Goal: Task Accomplishment & Management: Use online tool/utility

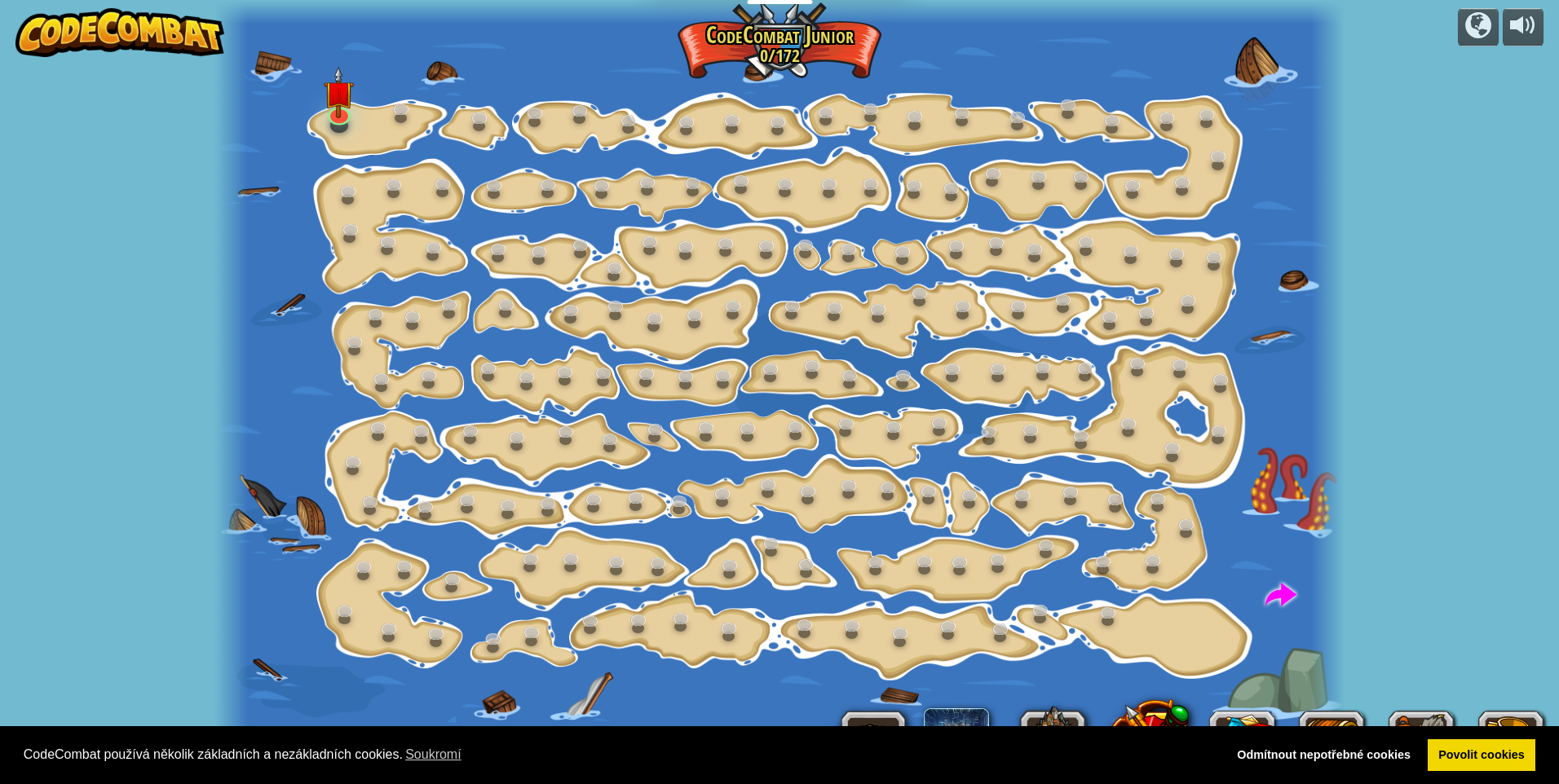
select select "cs"
click at [344, 122] on link at bounding box center [338, 111] width 33 height 33
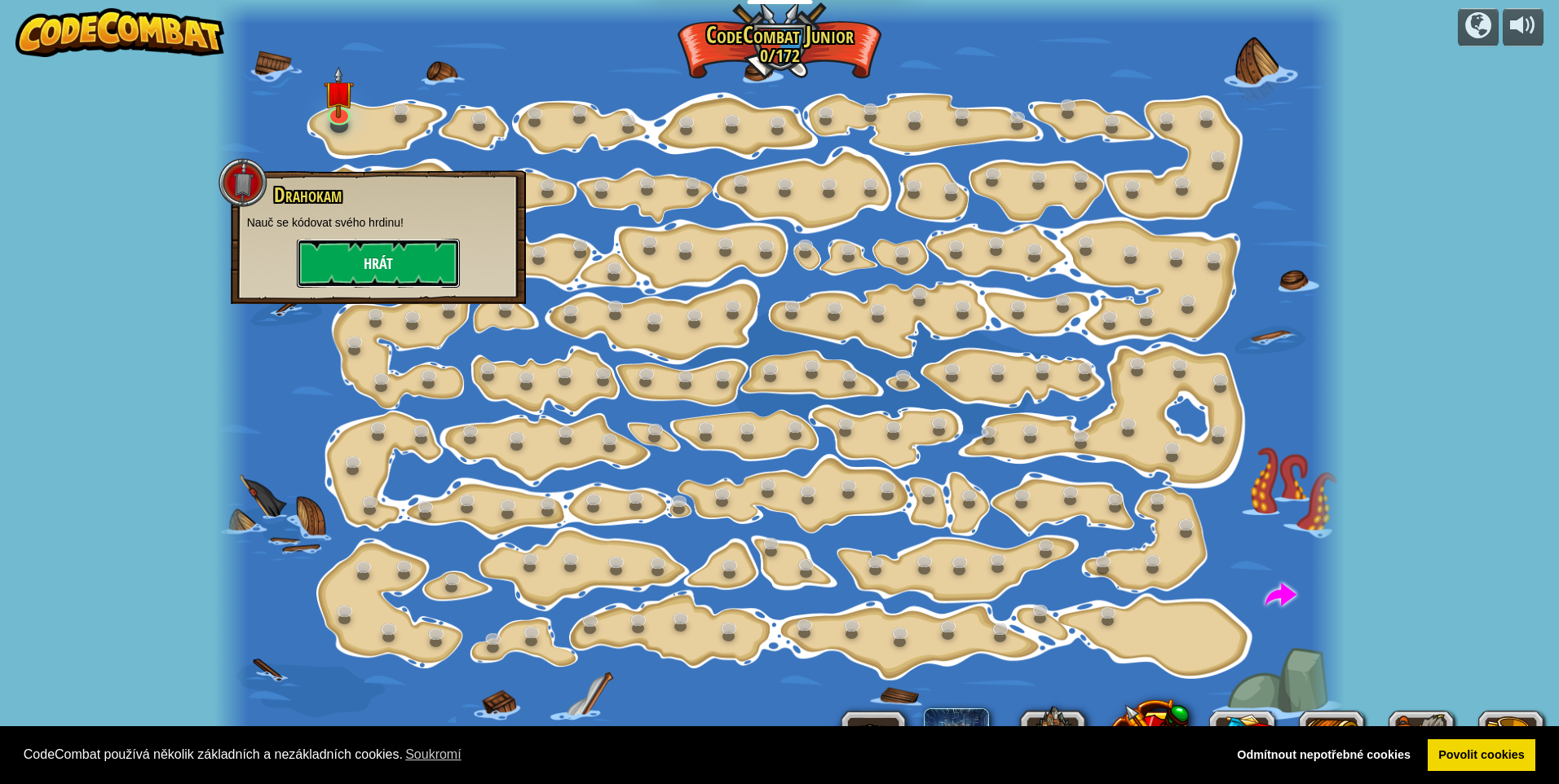
click at [425, 265] on button "Hrát" at bounding box center [377, 262] width 163 height 49
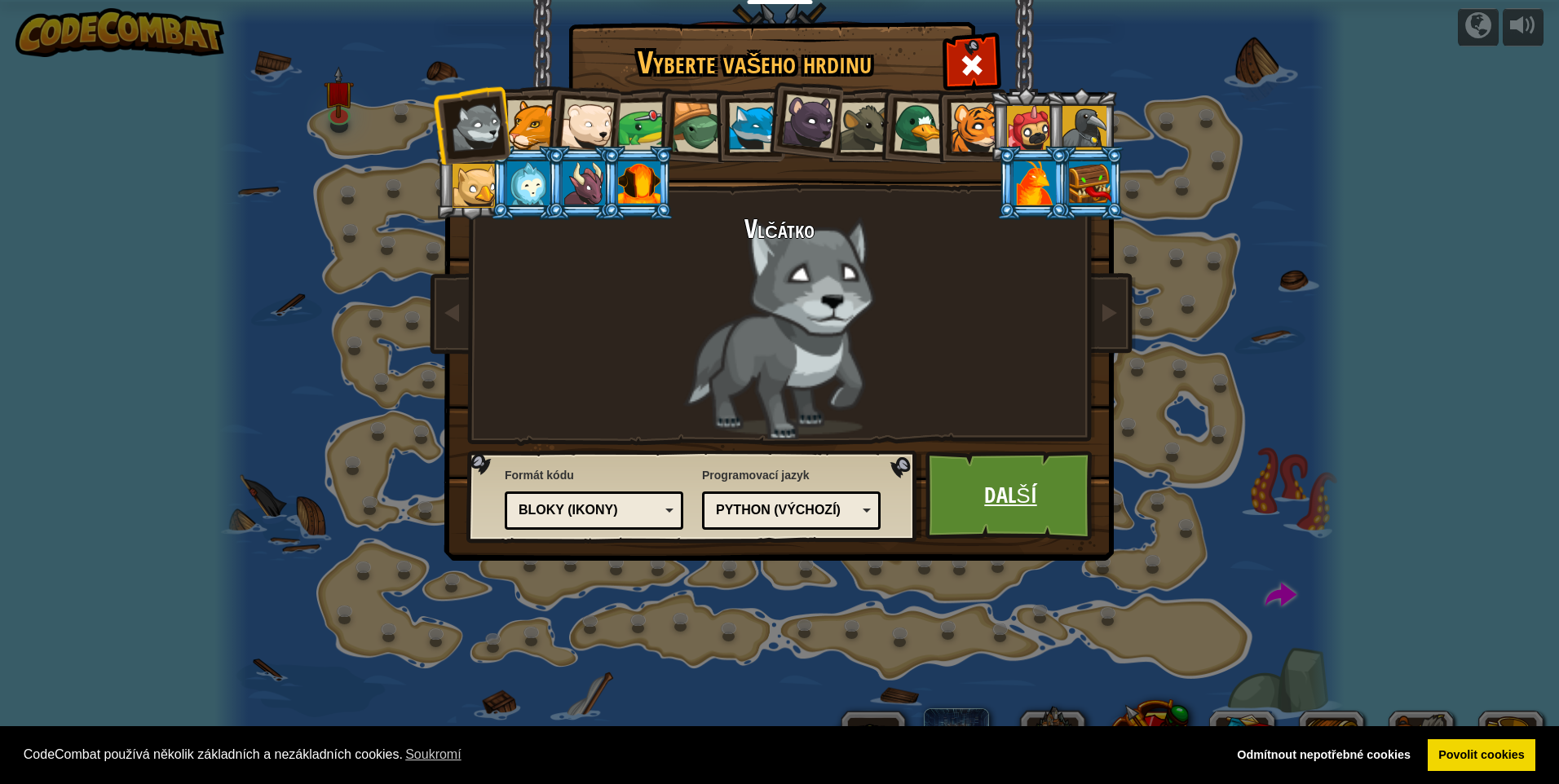
click at [1040, 516] on link "Další" at bounding box center [1010, 496] width 171 height 90
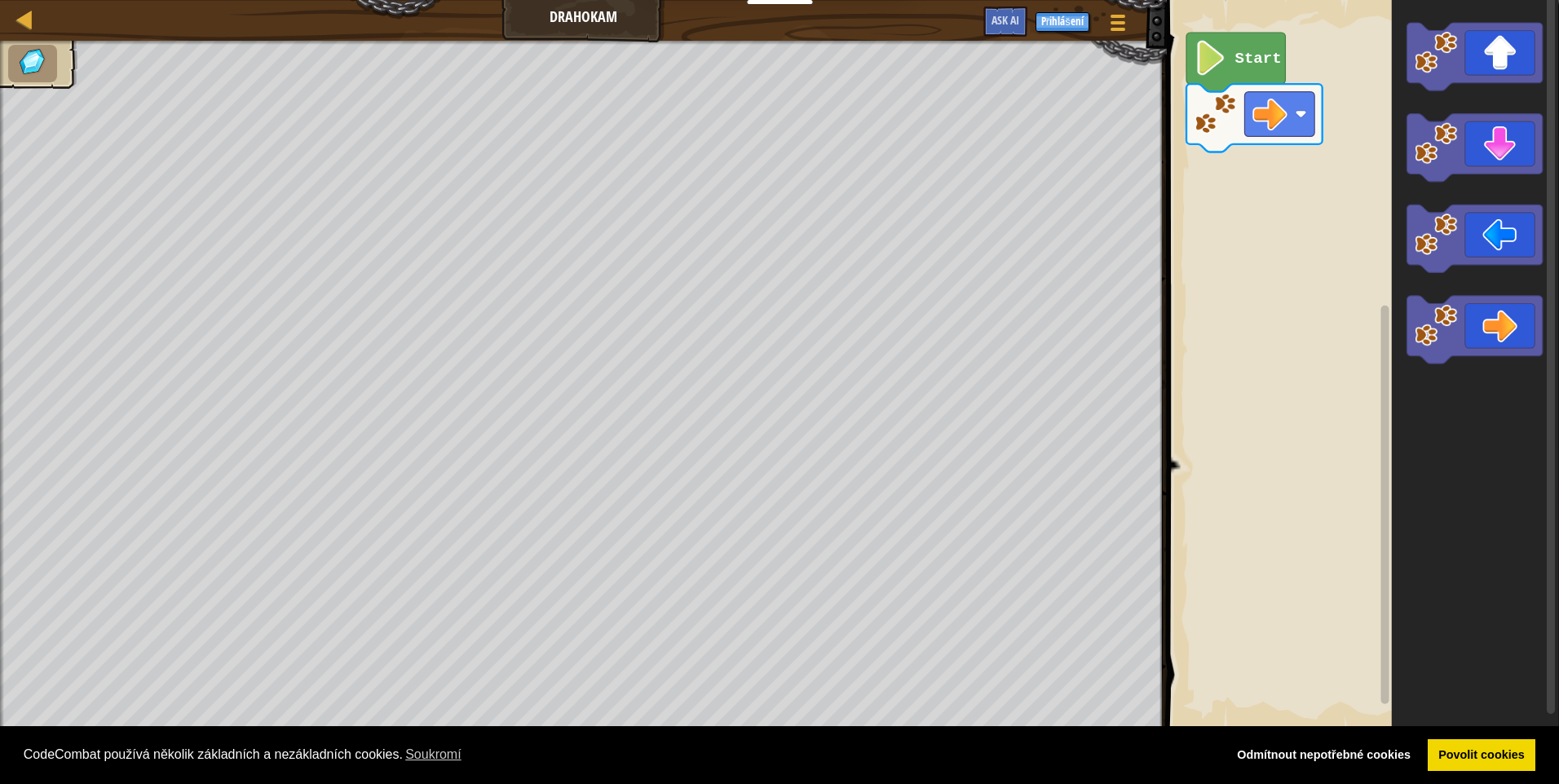
click at [16, 3] on div "Mapa Drahokam Herní menu Přihlášení Ask AI" at bounding box center [583, 20] width 1167 height 41
click at [18, 18] on div at bounding box center [25, 19] width 20 height 20
select select "cs"
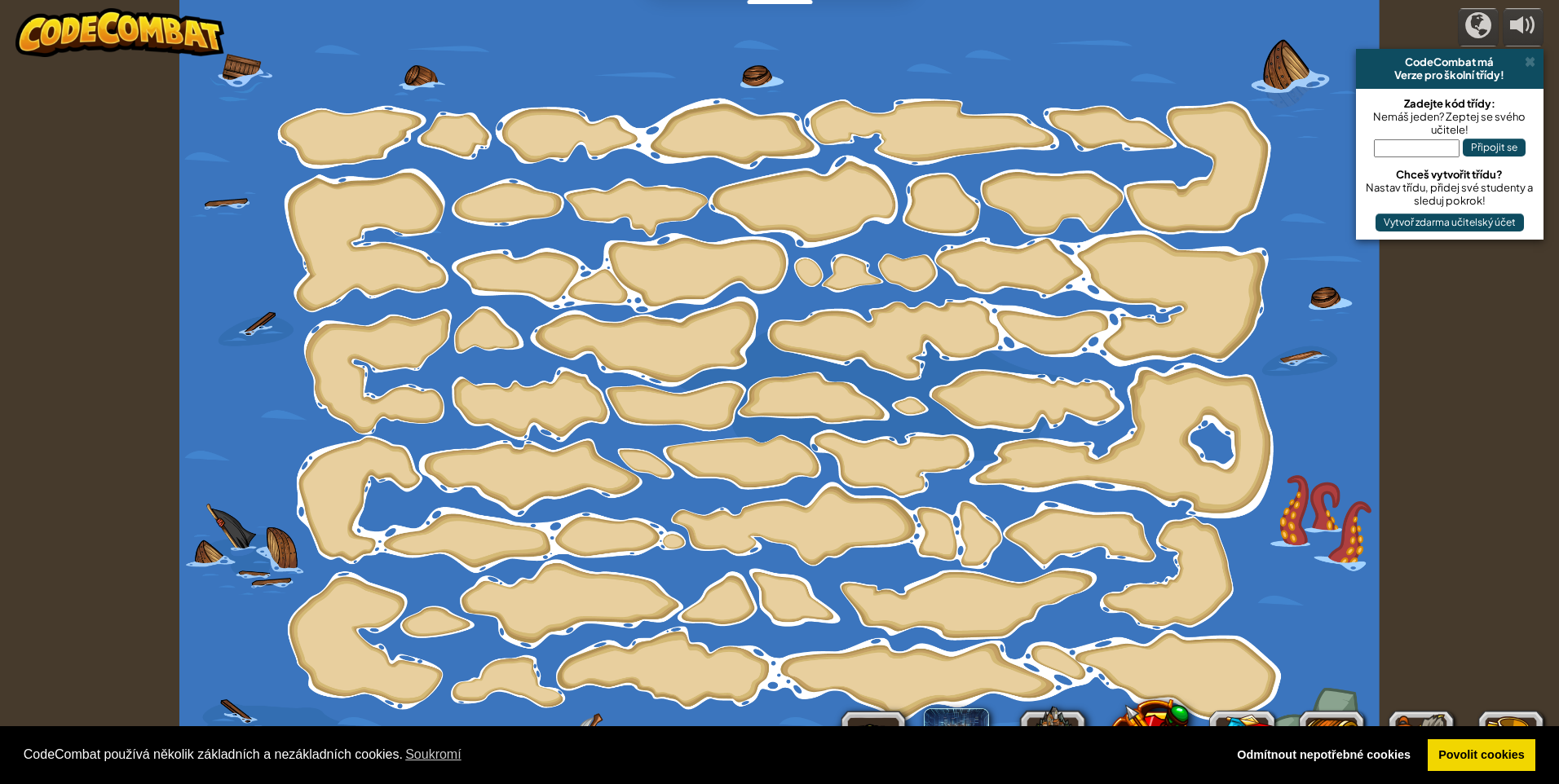
select select "cs"
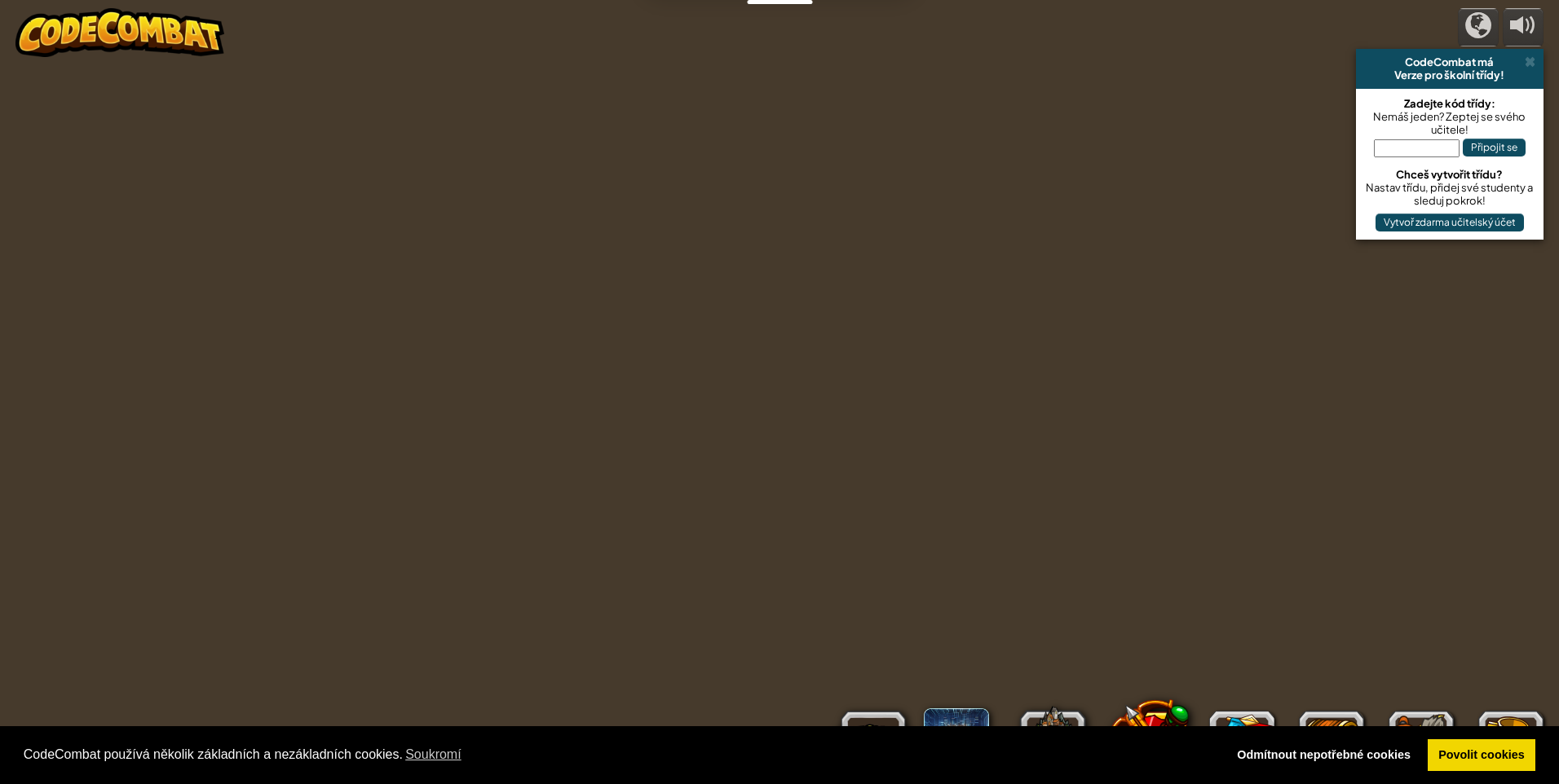
select select "cs"
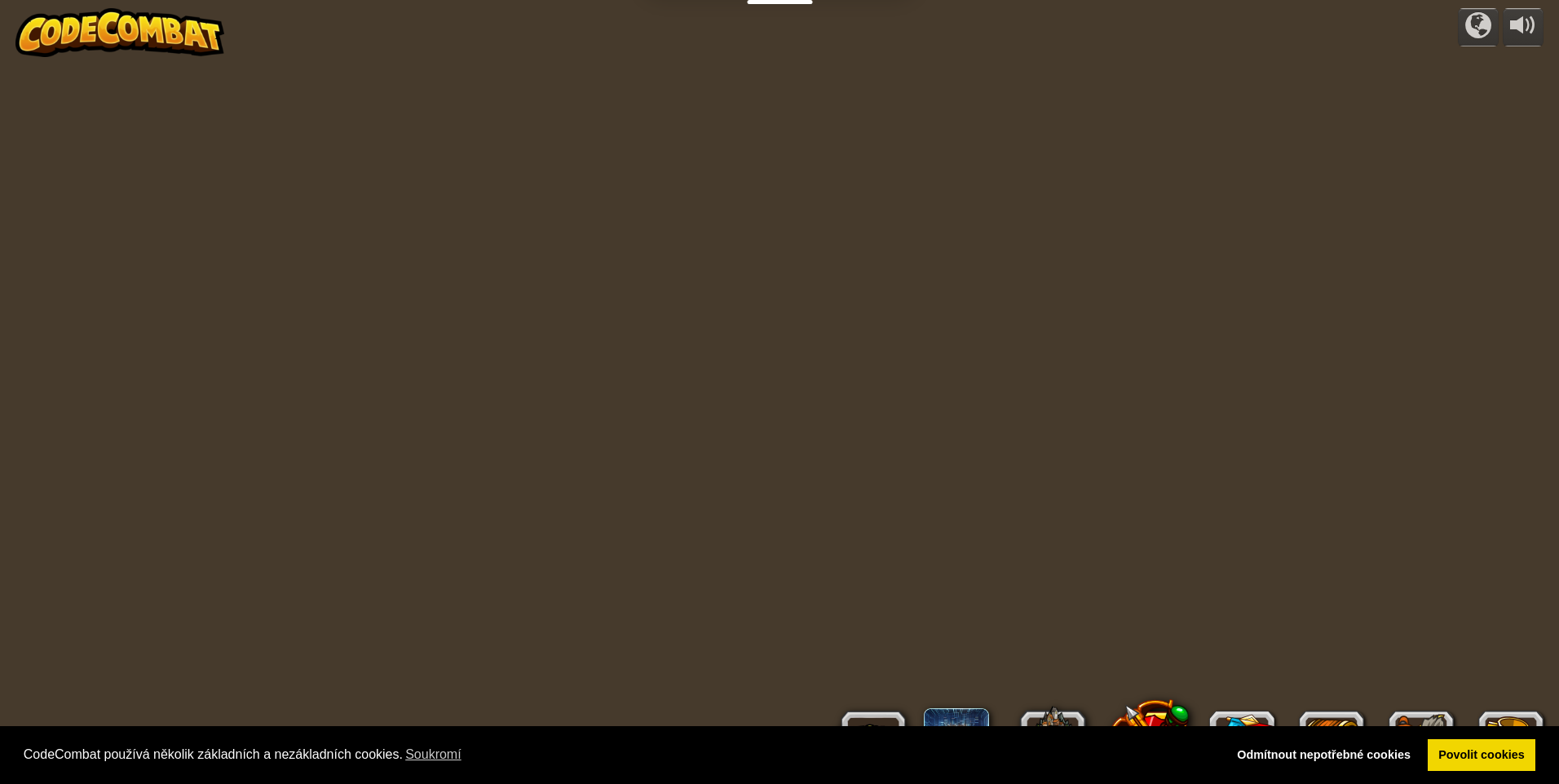
select select "cs"
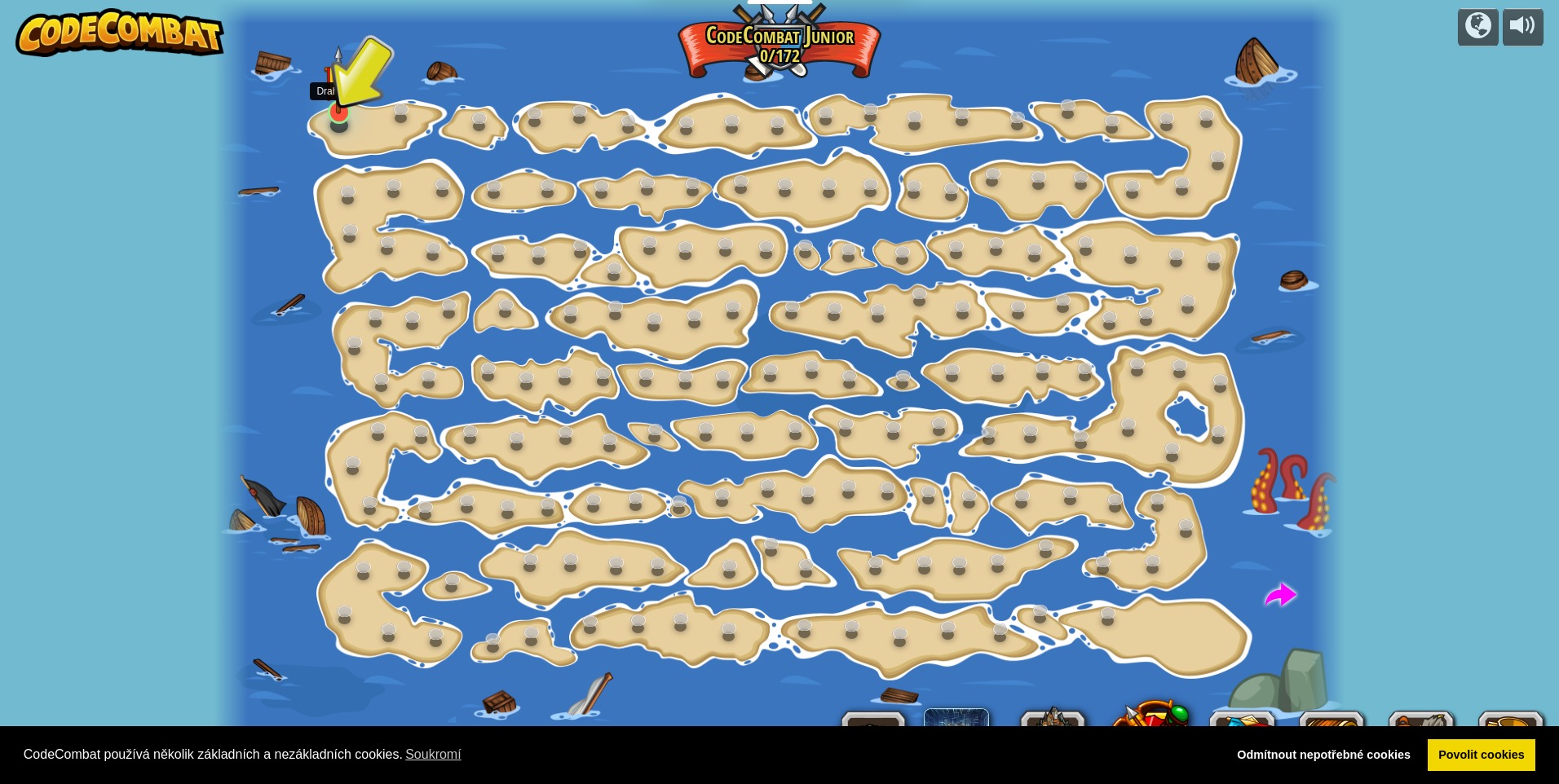
click at [342, 105] on img at bounding box center [338, 79] width 30 height 69
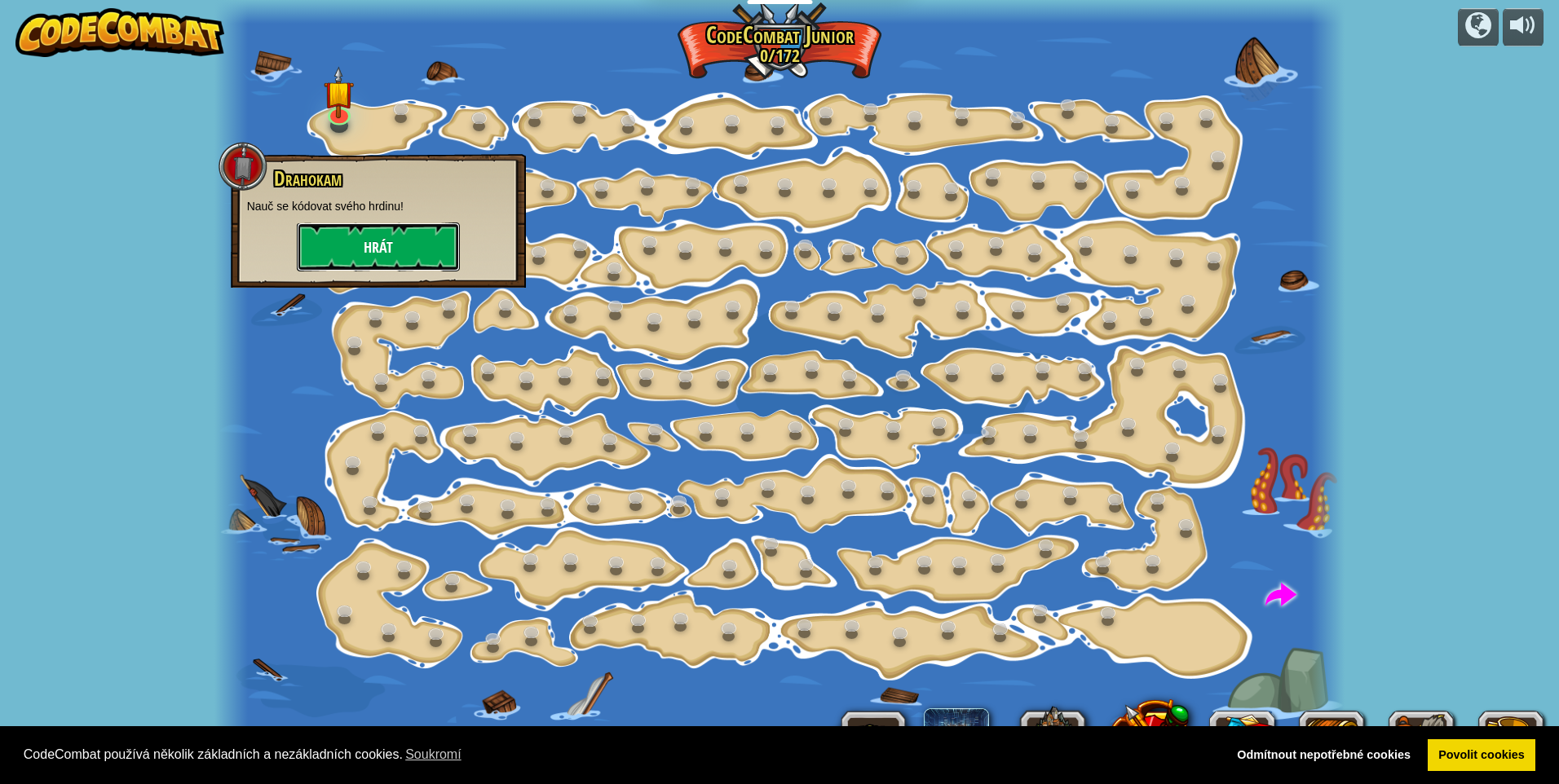
click at [381, 236] on button "Hrát" at bounding box center [377, 246] width 163 height 49
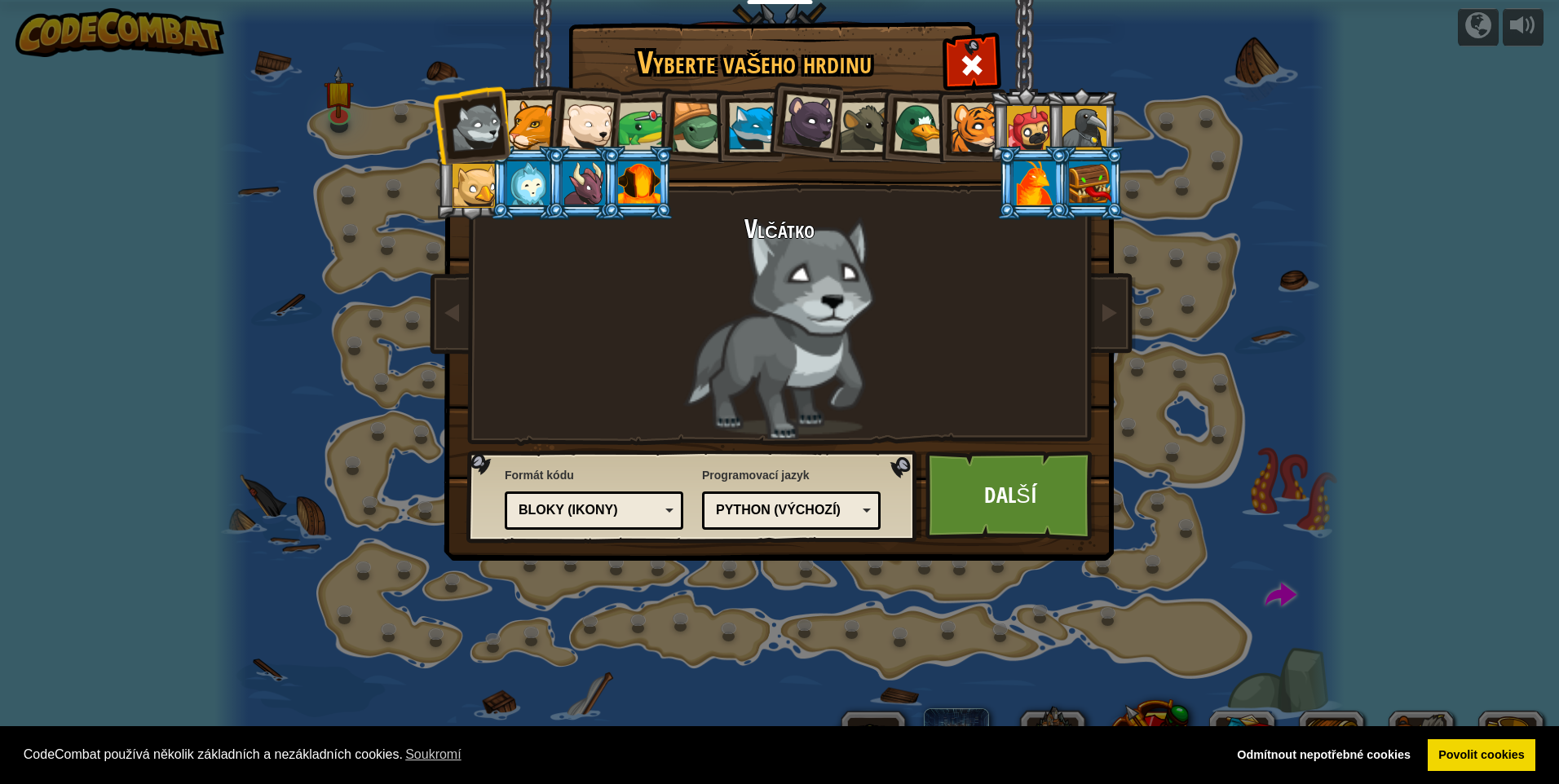
click at [524, 121] on div at bounding box center [532, 125] width 50 height 50
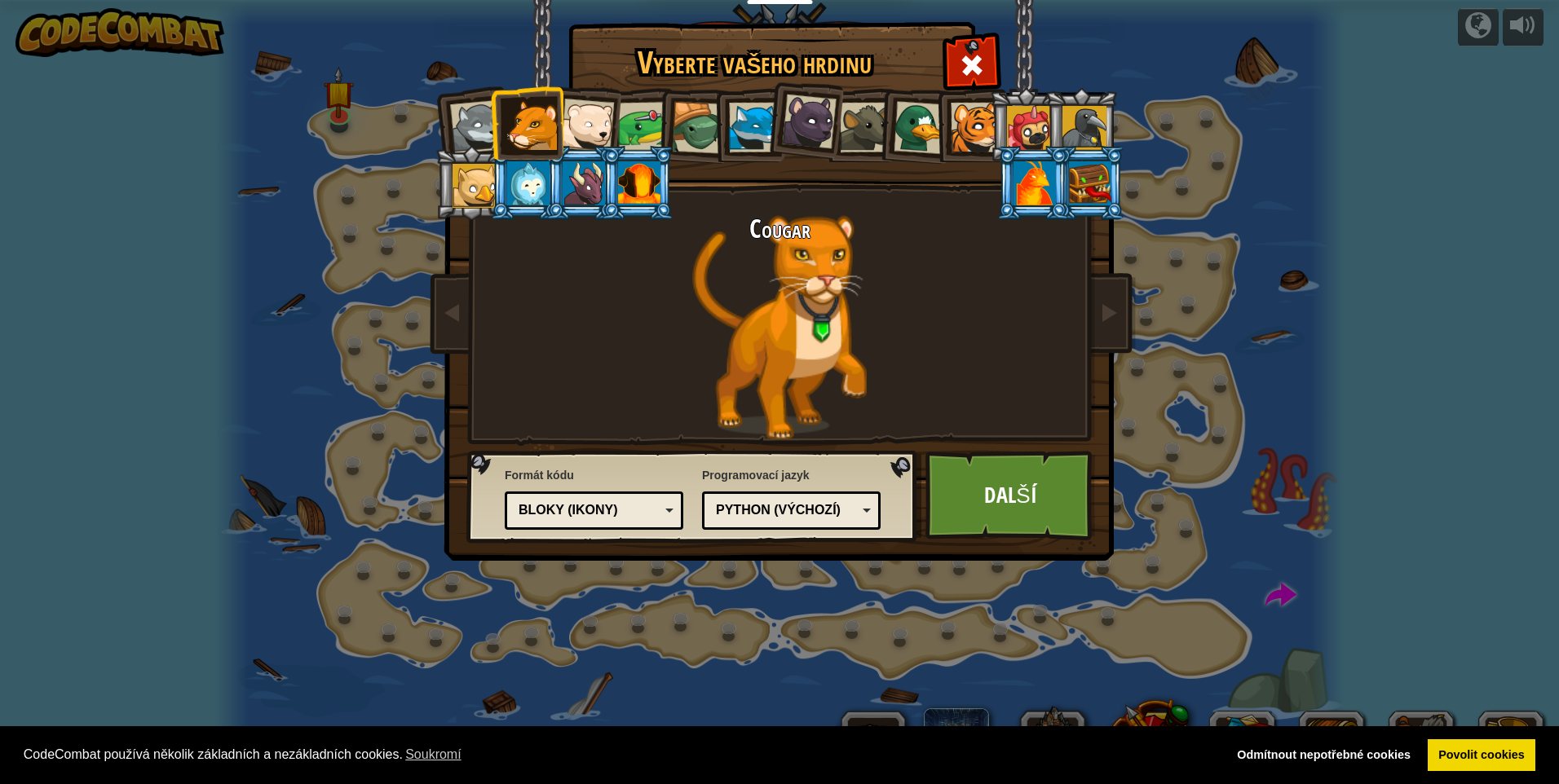
click at [662, 134] on li at bounding box center [694, 126] width 78 height 78
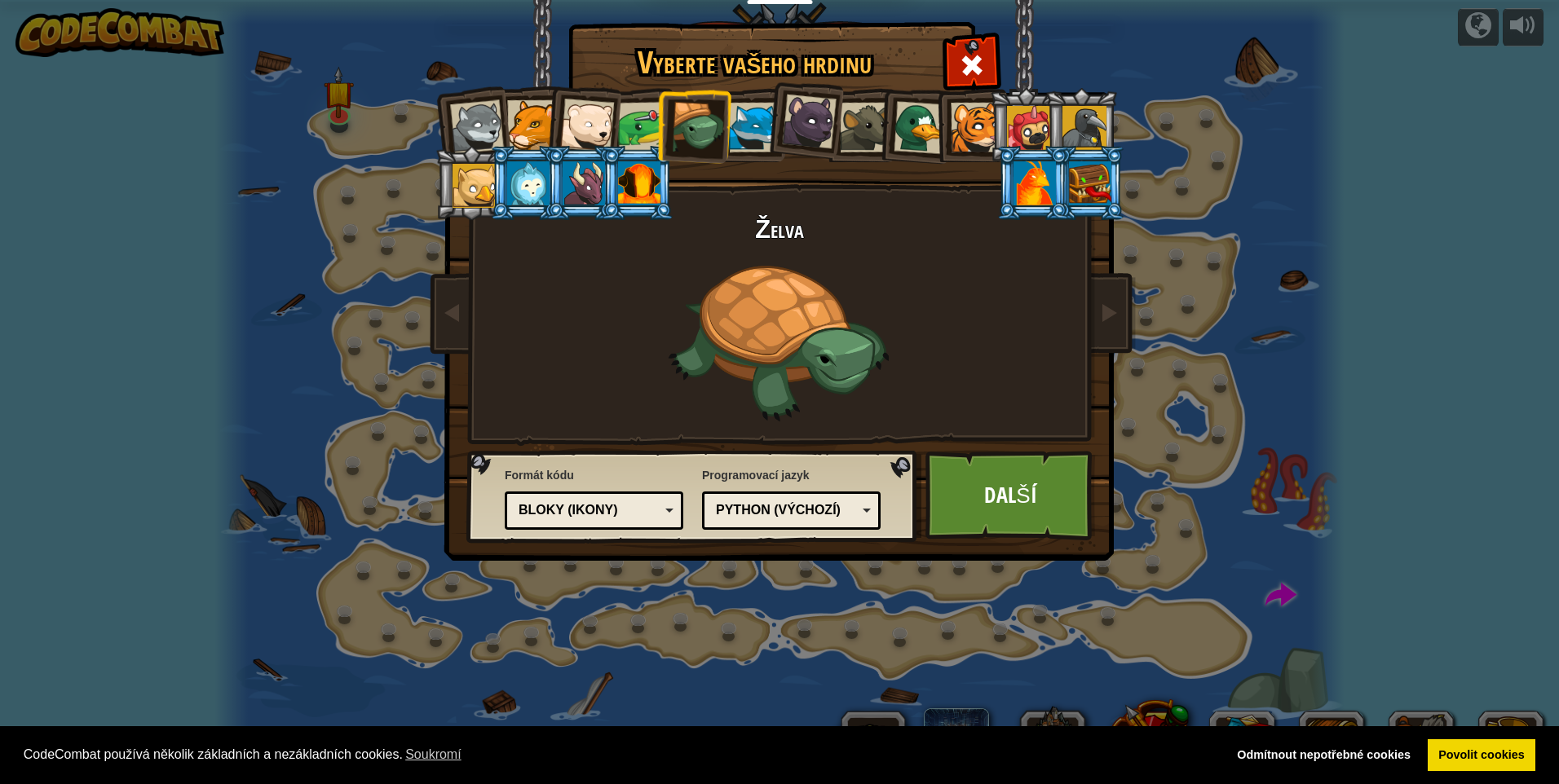
click at [653, 130] on div at bounding box center [643, 127] width 51 height 51
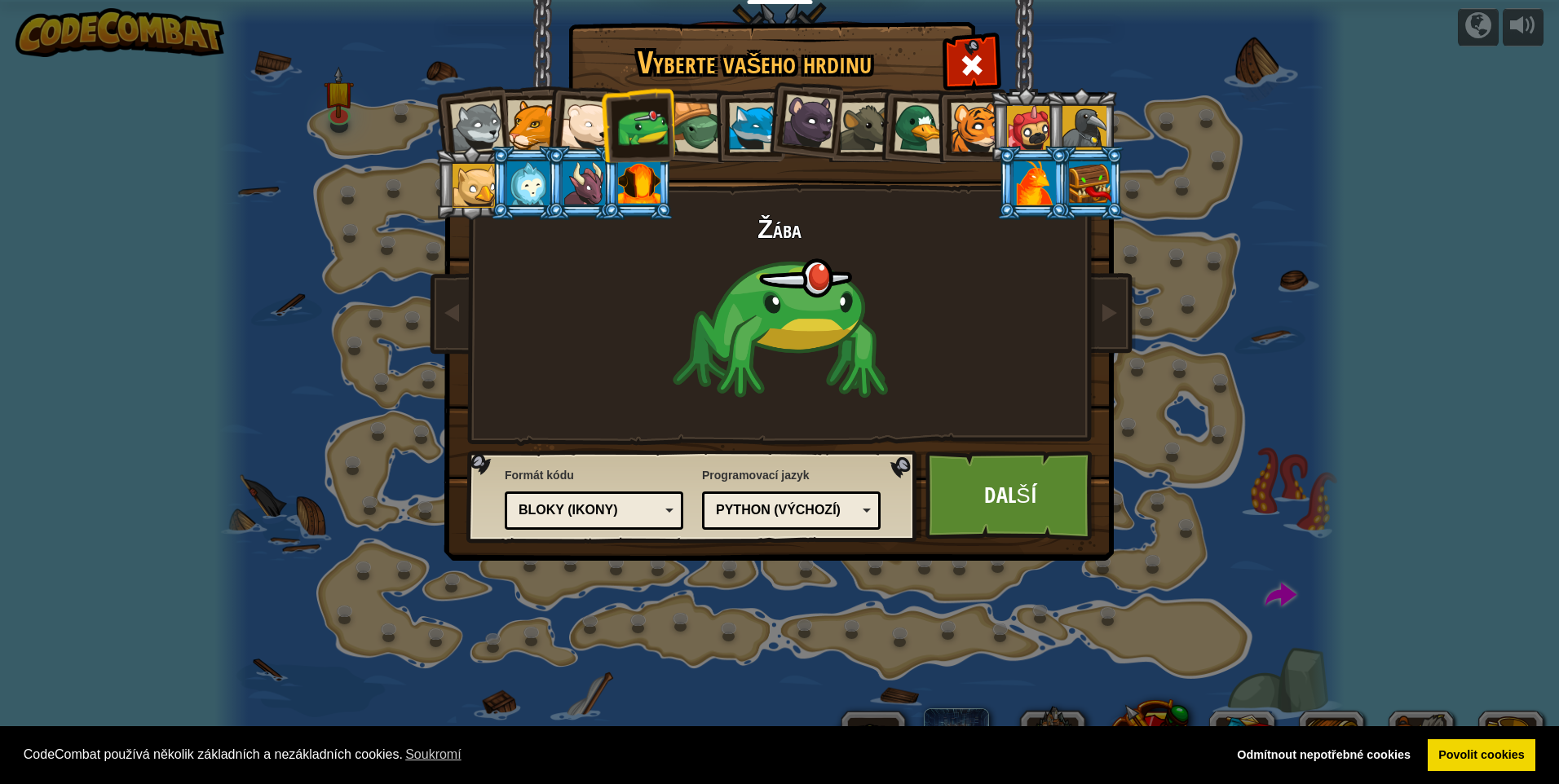
click at [681, 113] on div at bounding box center [698, 128] width 52 height 52
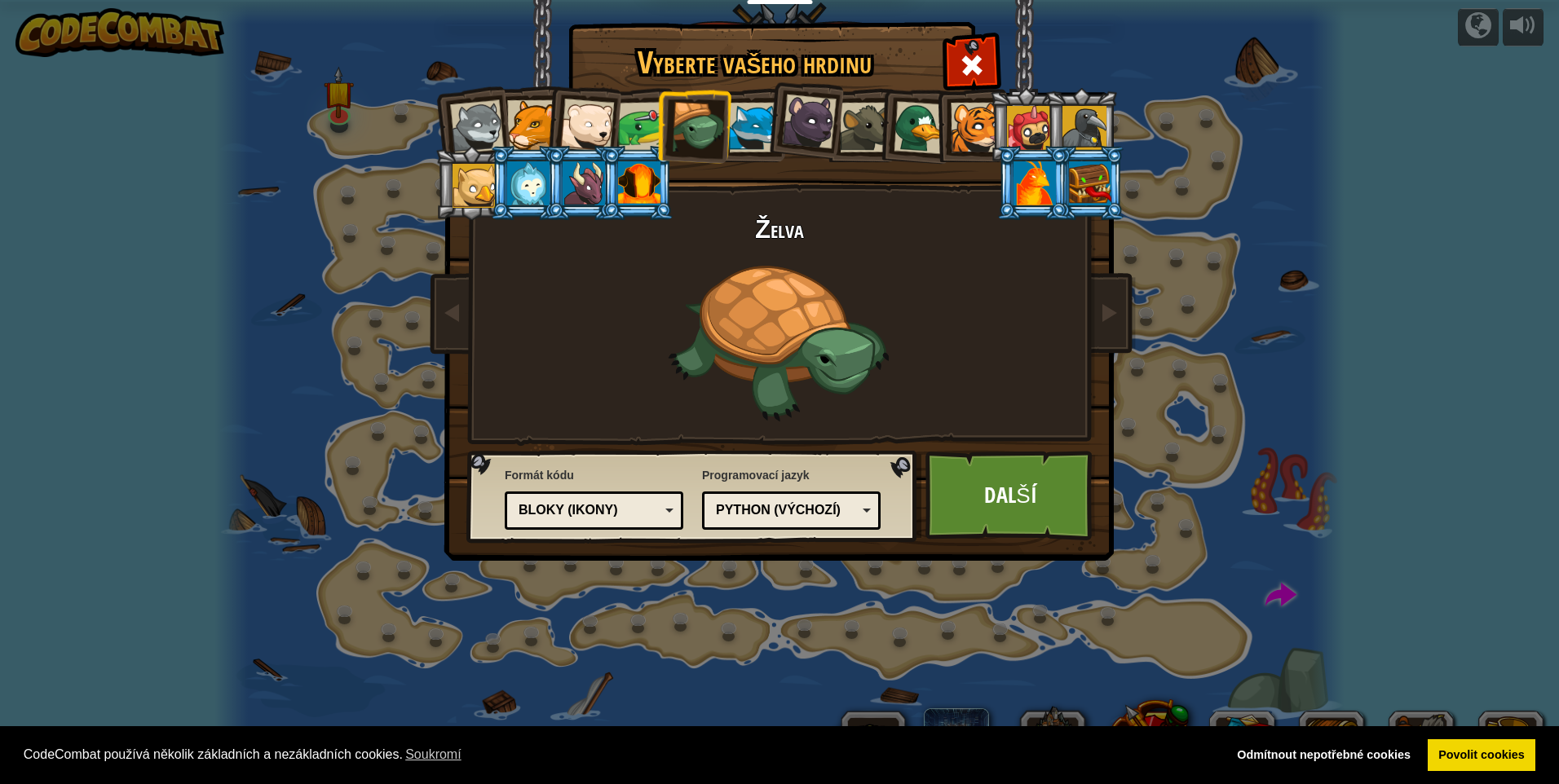
click at [533, 181] on div at bounding box center [528, 184] width 42 height 44
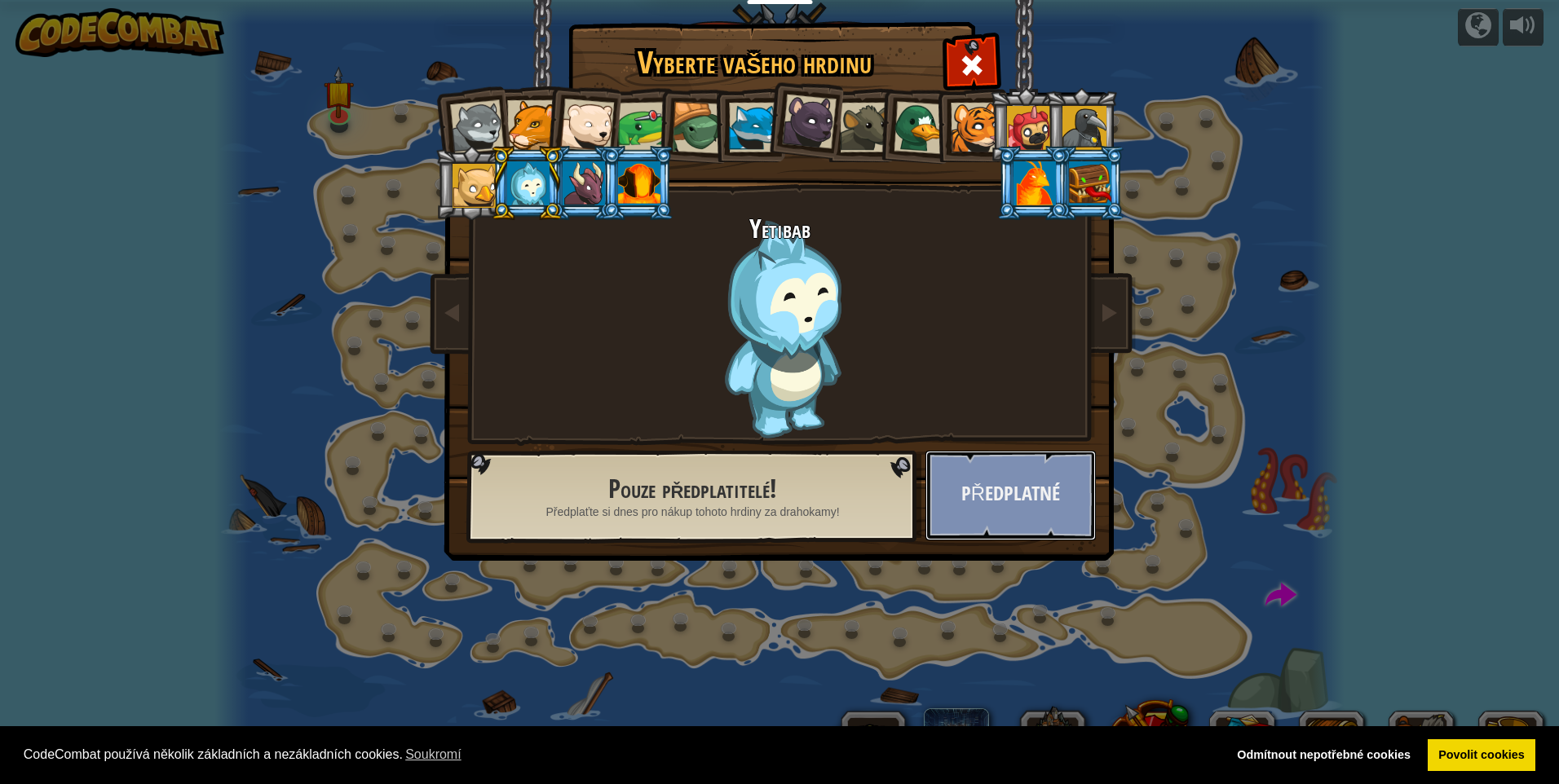
click at [1016, 475] on button "Předplatné" at bounding box center [1010, 496] width 171 height 90
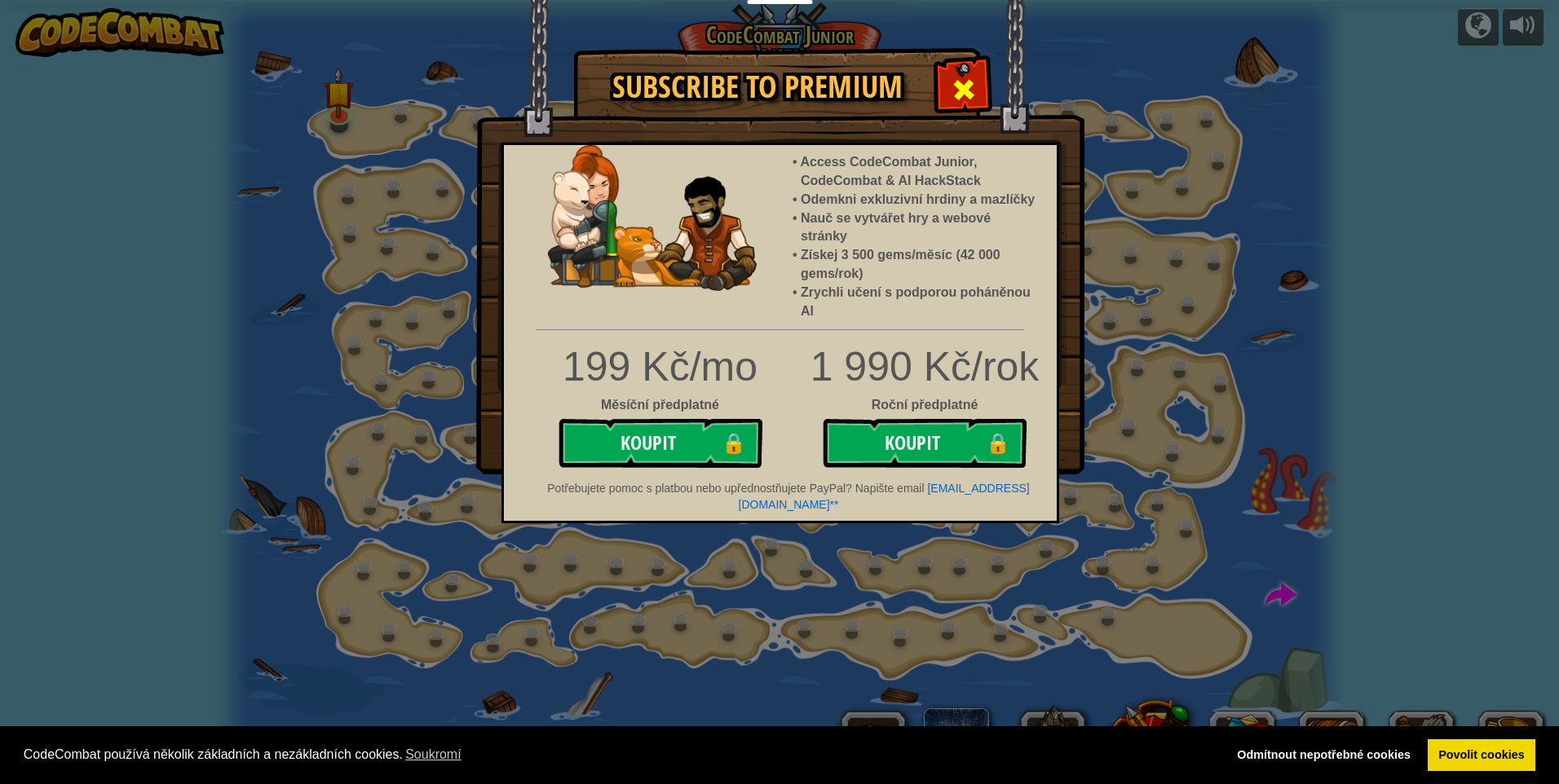
click at [965, 90] on span at bounding box center [964, 90] width 26 height 26
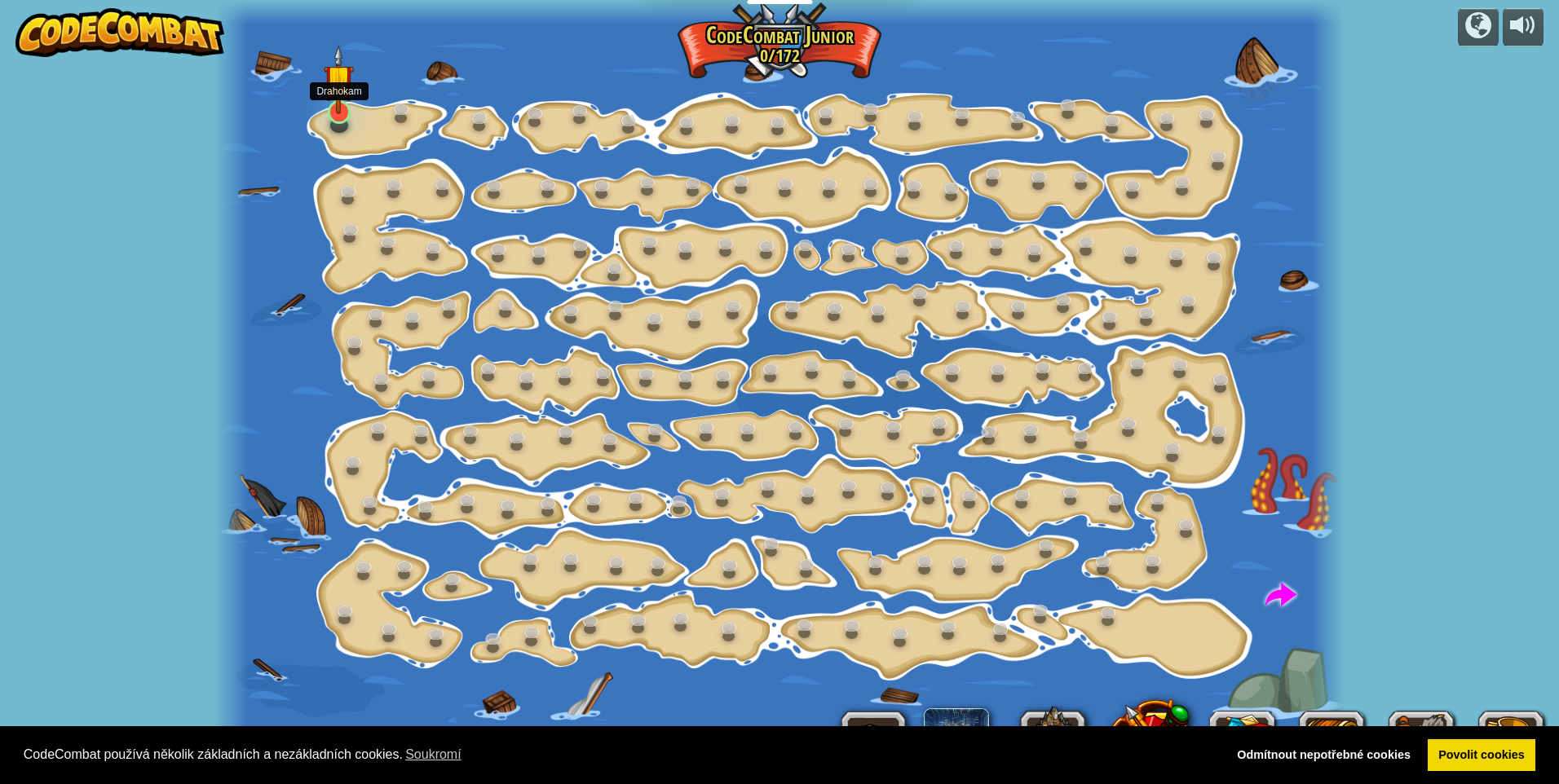
click at [333, 108] on img at bounding box center [338, 79] width 30 height 69
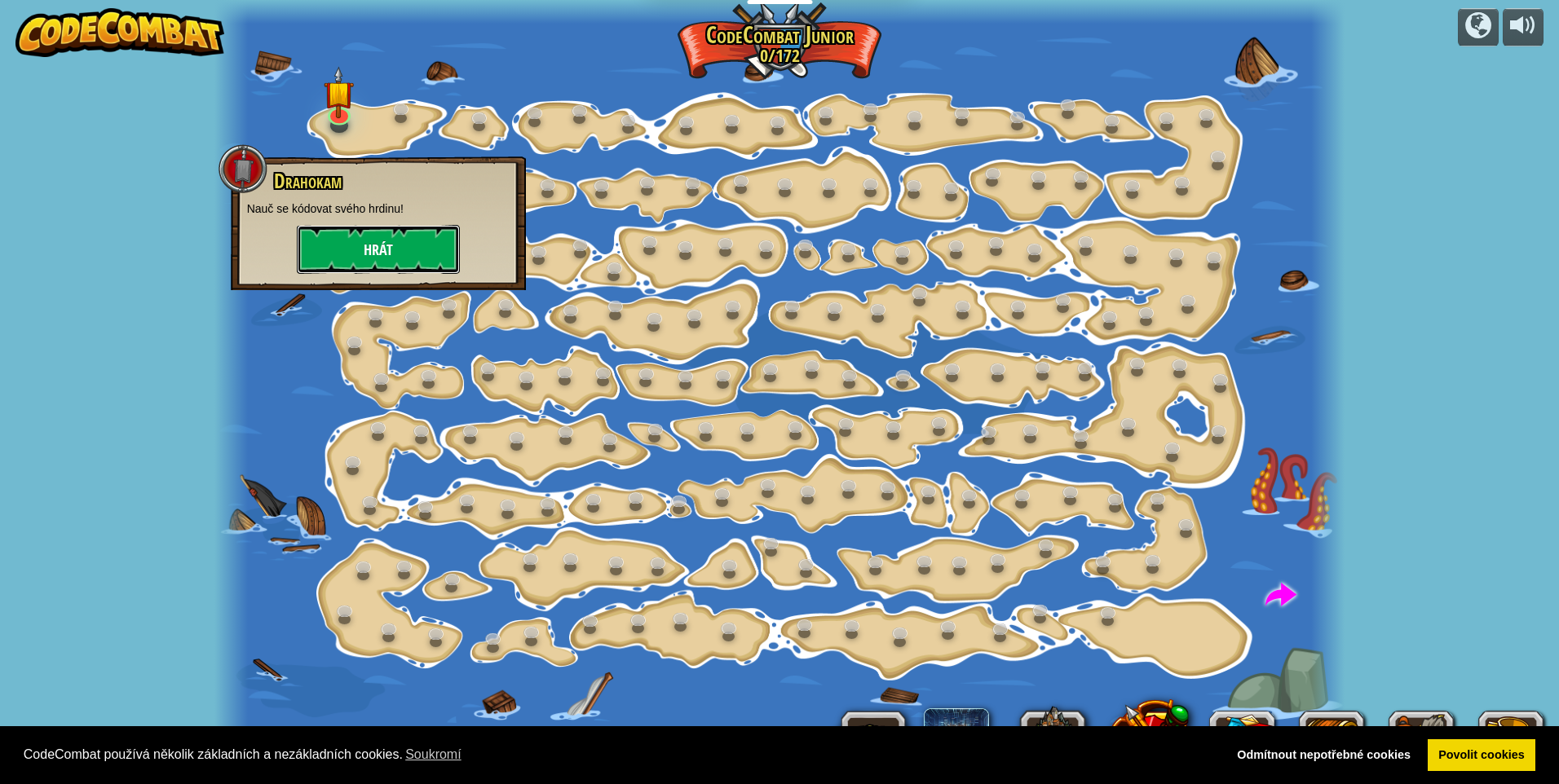
click at [344, 244] on button "Hrát" at bounding box center [377, 249] width 163 height 49
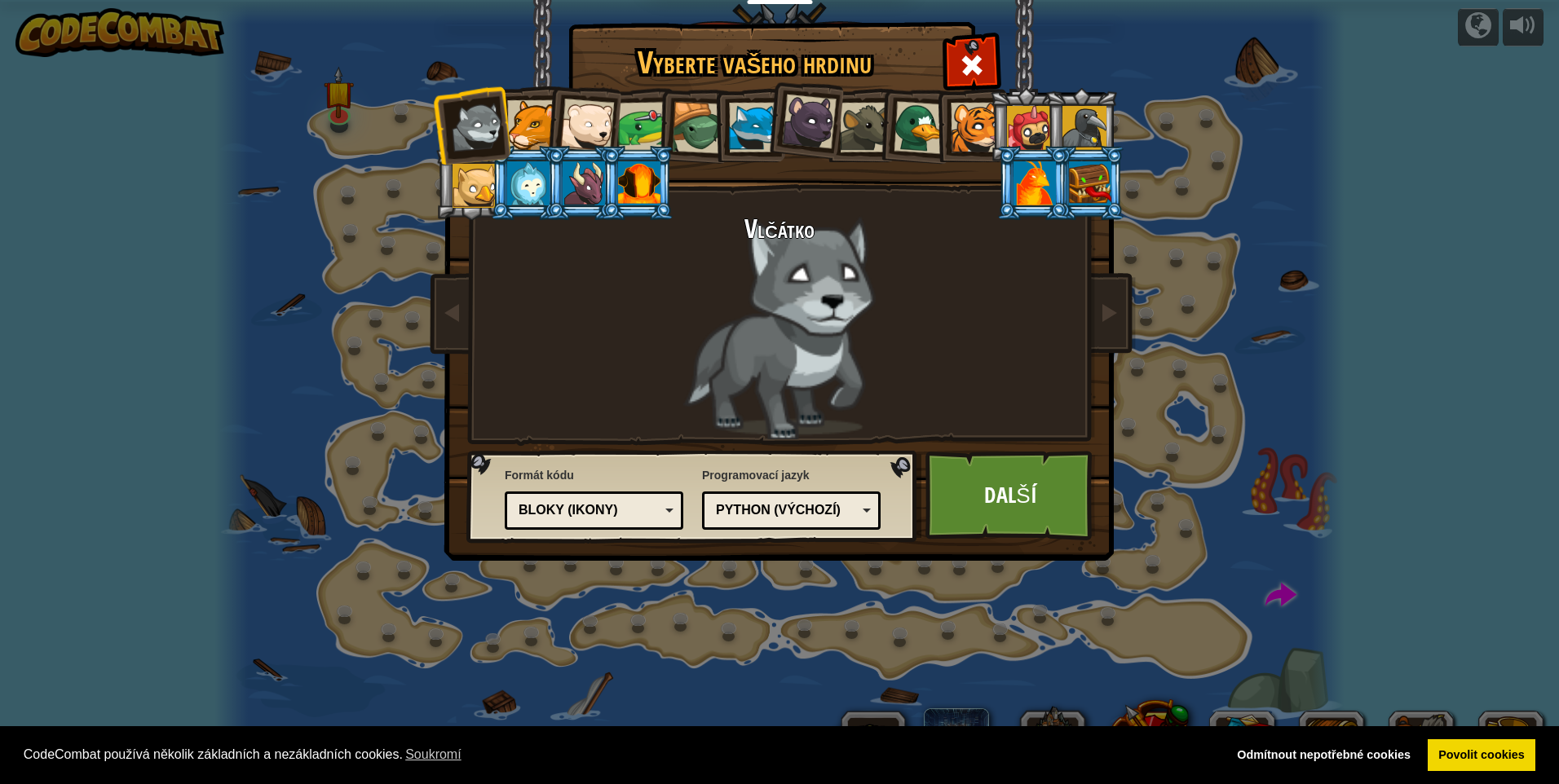
click at [521, 118] on div at bounding box center [532, 125] width 50 height 50
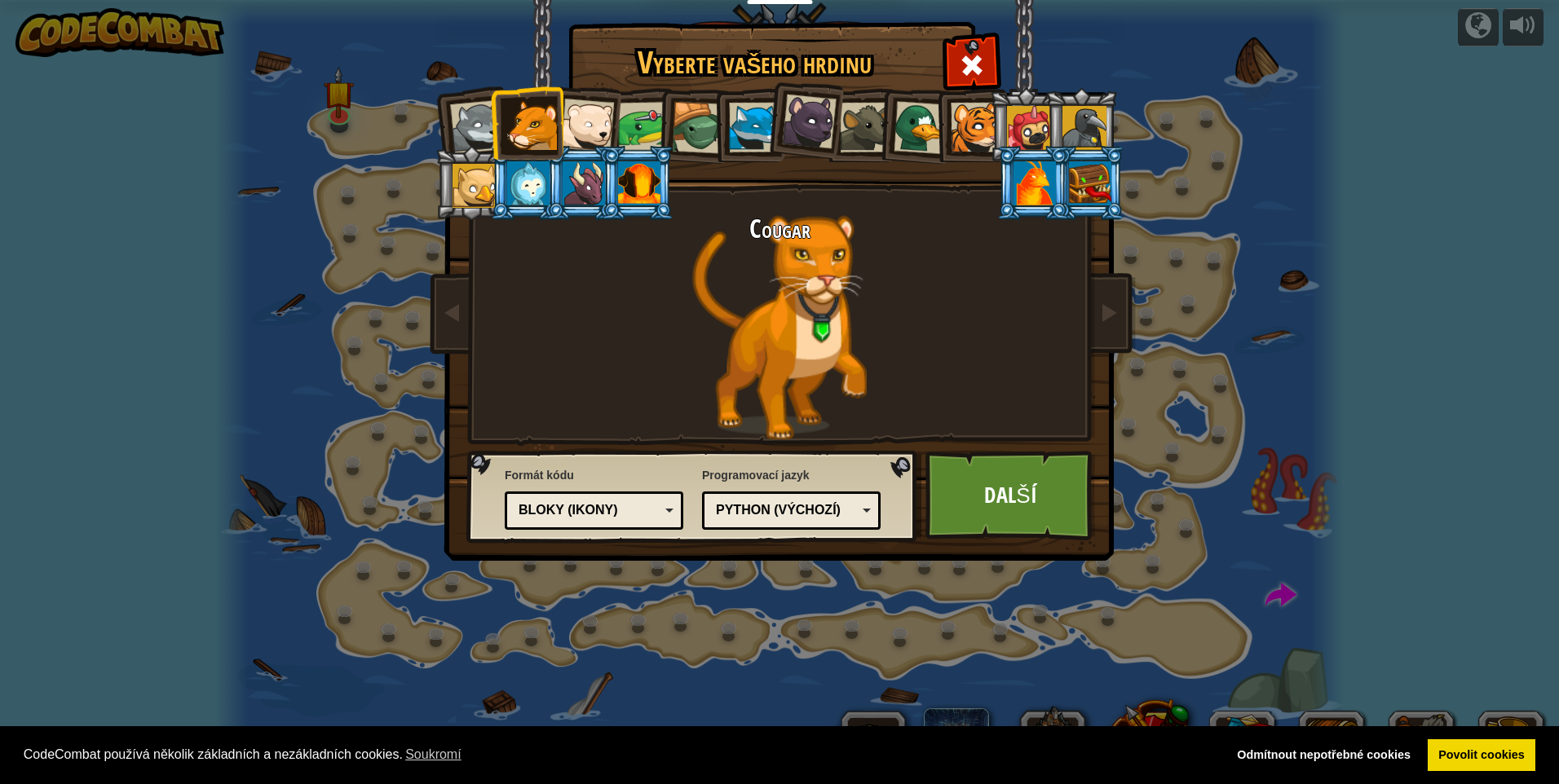
click at [565, 118] on div at bounding box center [587, 126] width 54 height 54
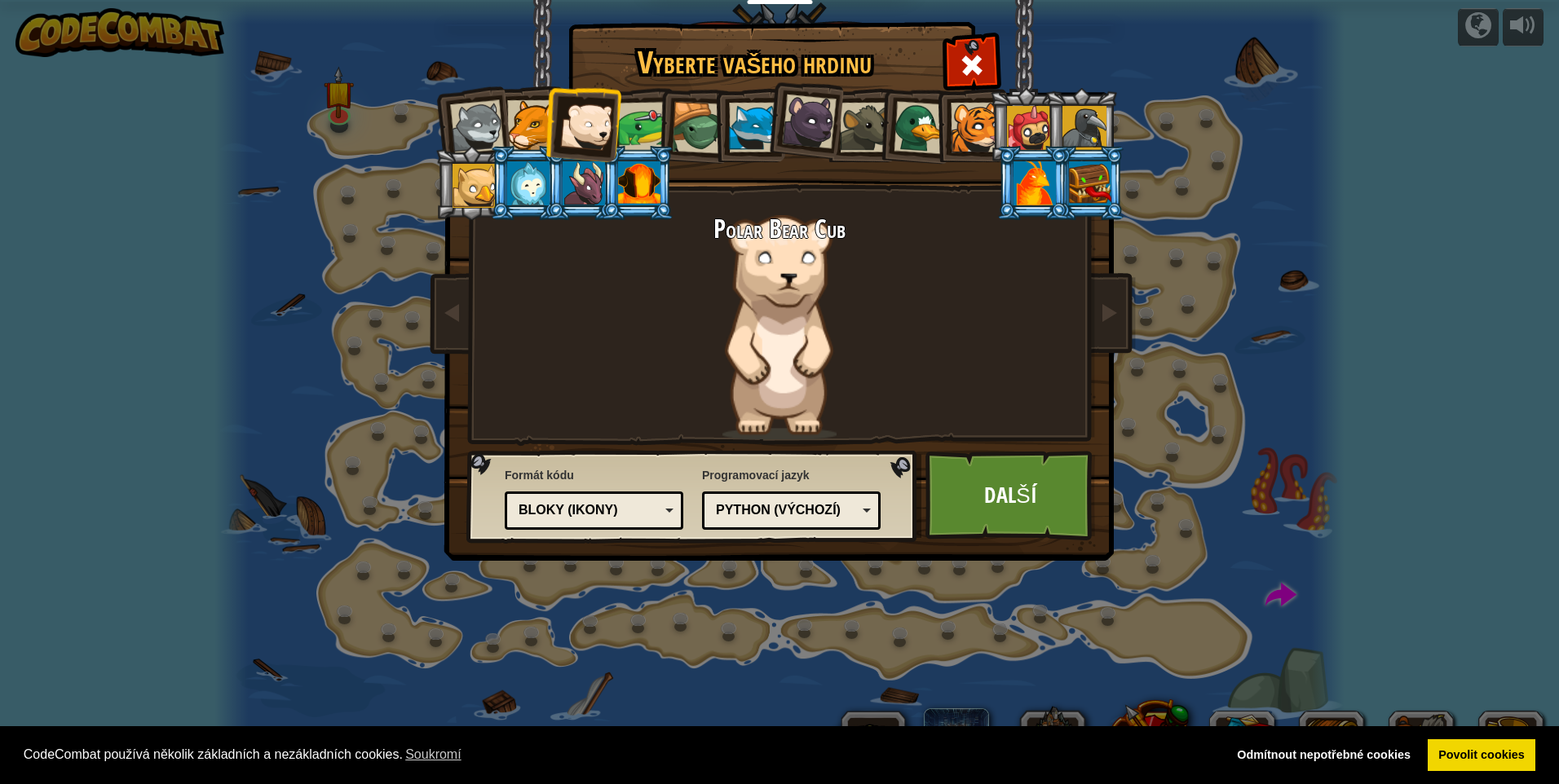
click at [635, 131] on div at bounding box center [643, 127] width 51 height 51
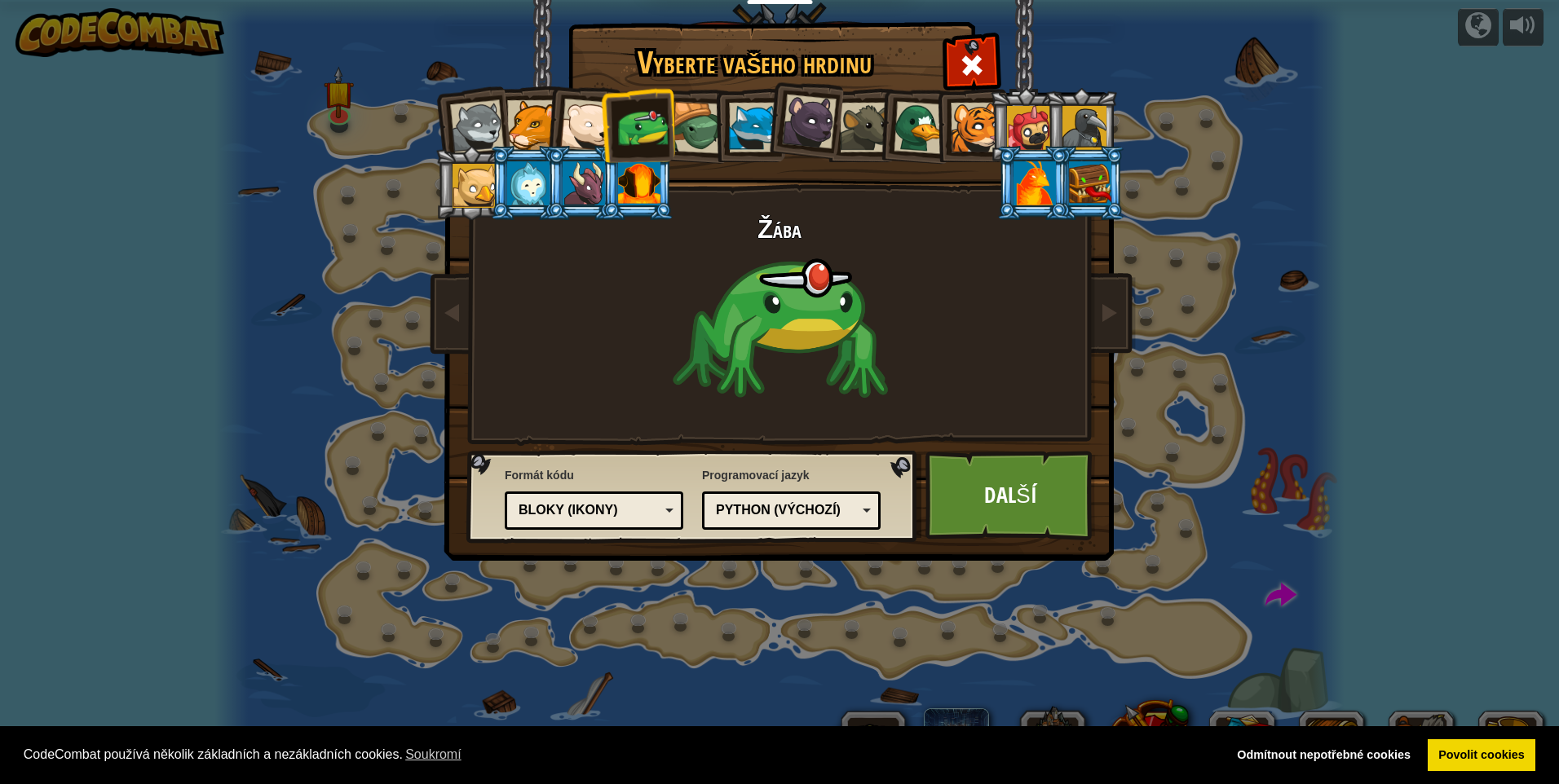
click at [685, 124] on div at bounding box center [698, 128] width 52 height 52
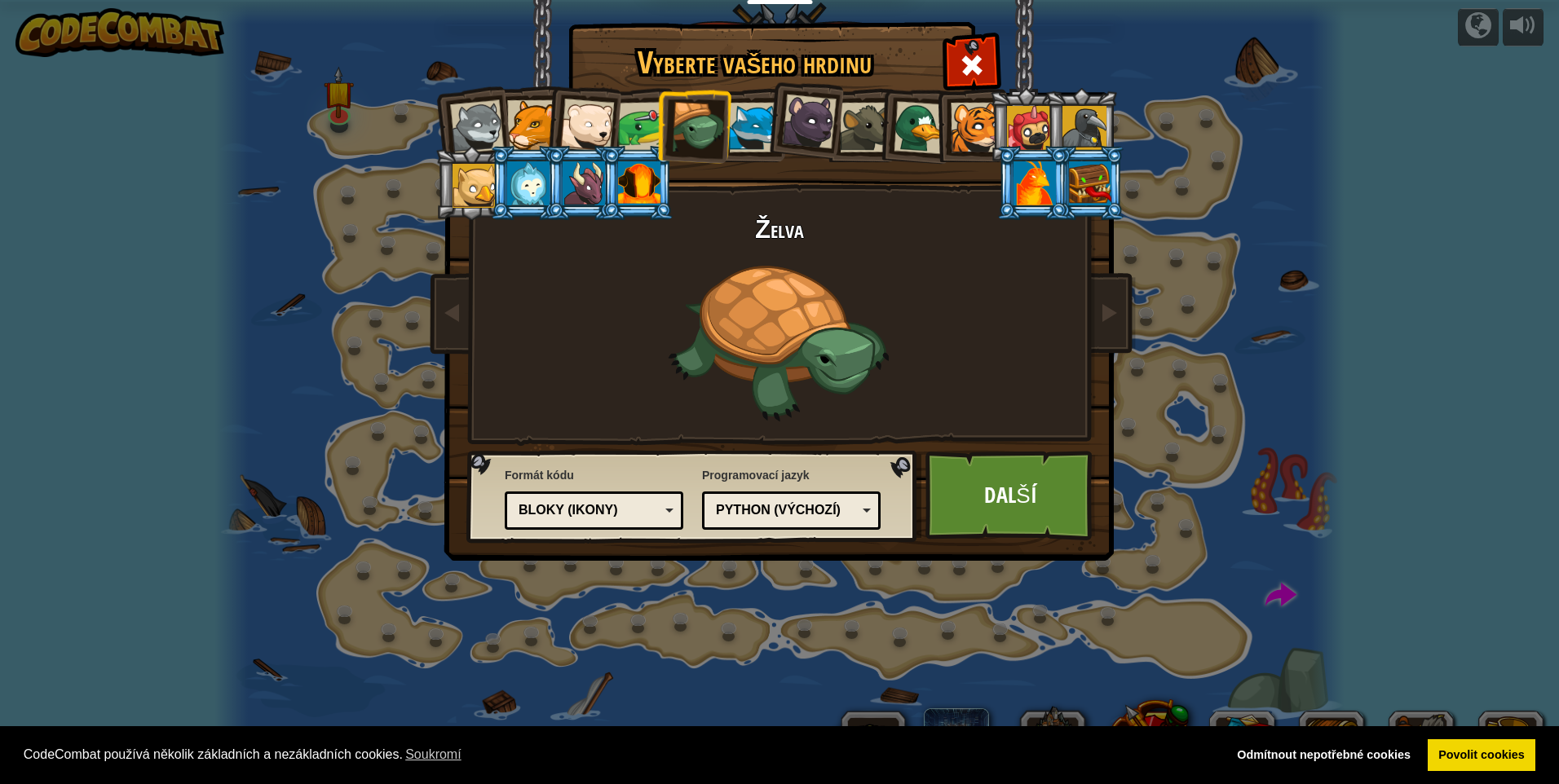
click at [752, 122] on div at bounding box center [754, 128] width 50 height 50
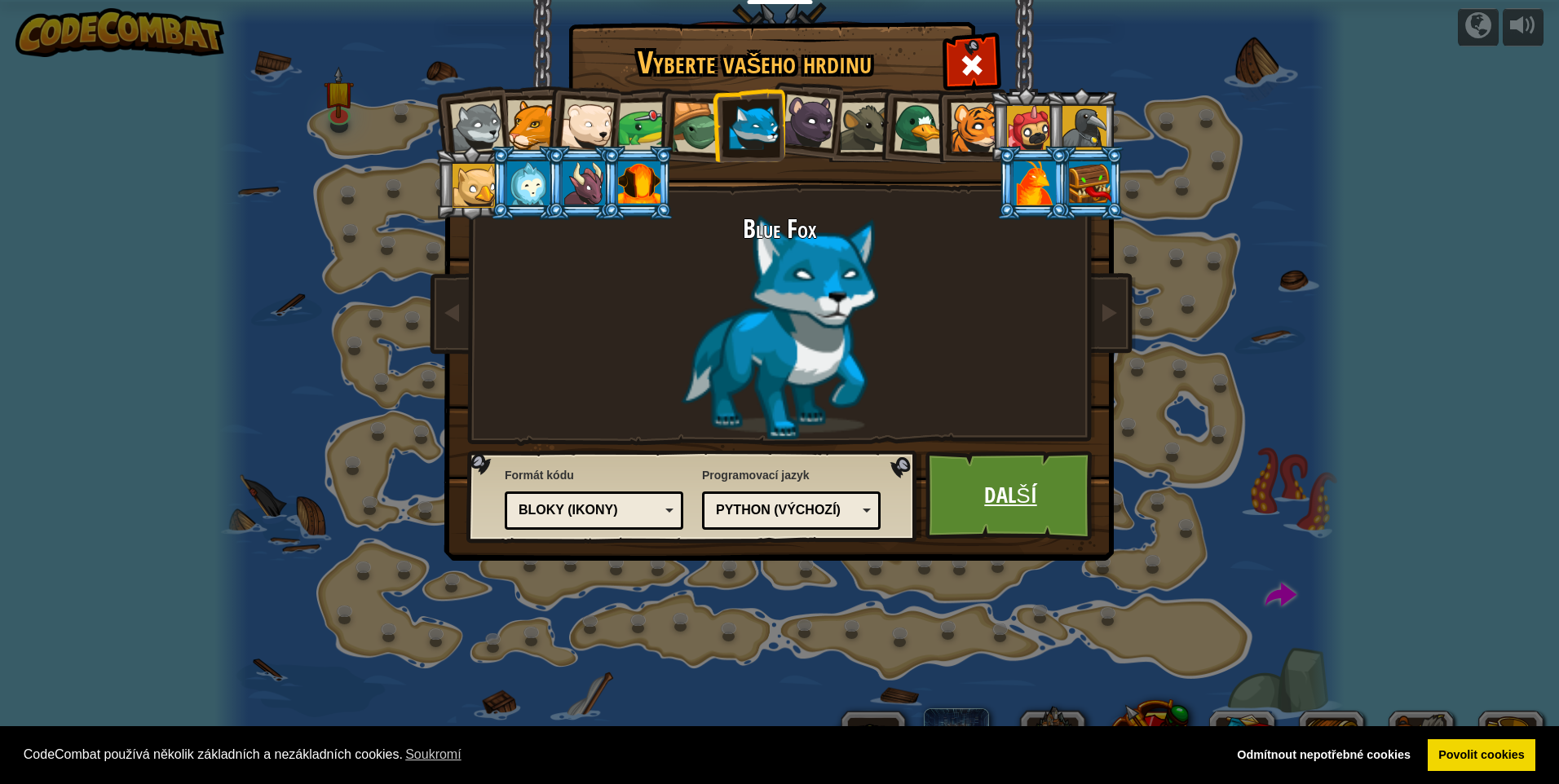
click at [1001, 504] on link "Další" at bounding box center [1010, 496] width 171 height 90
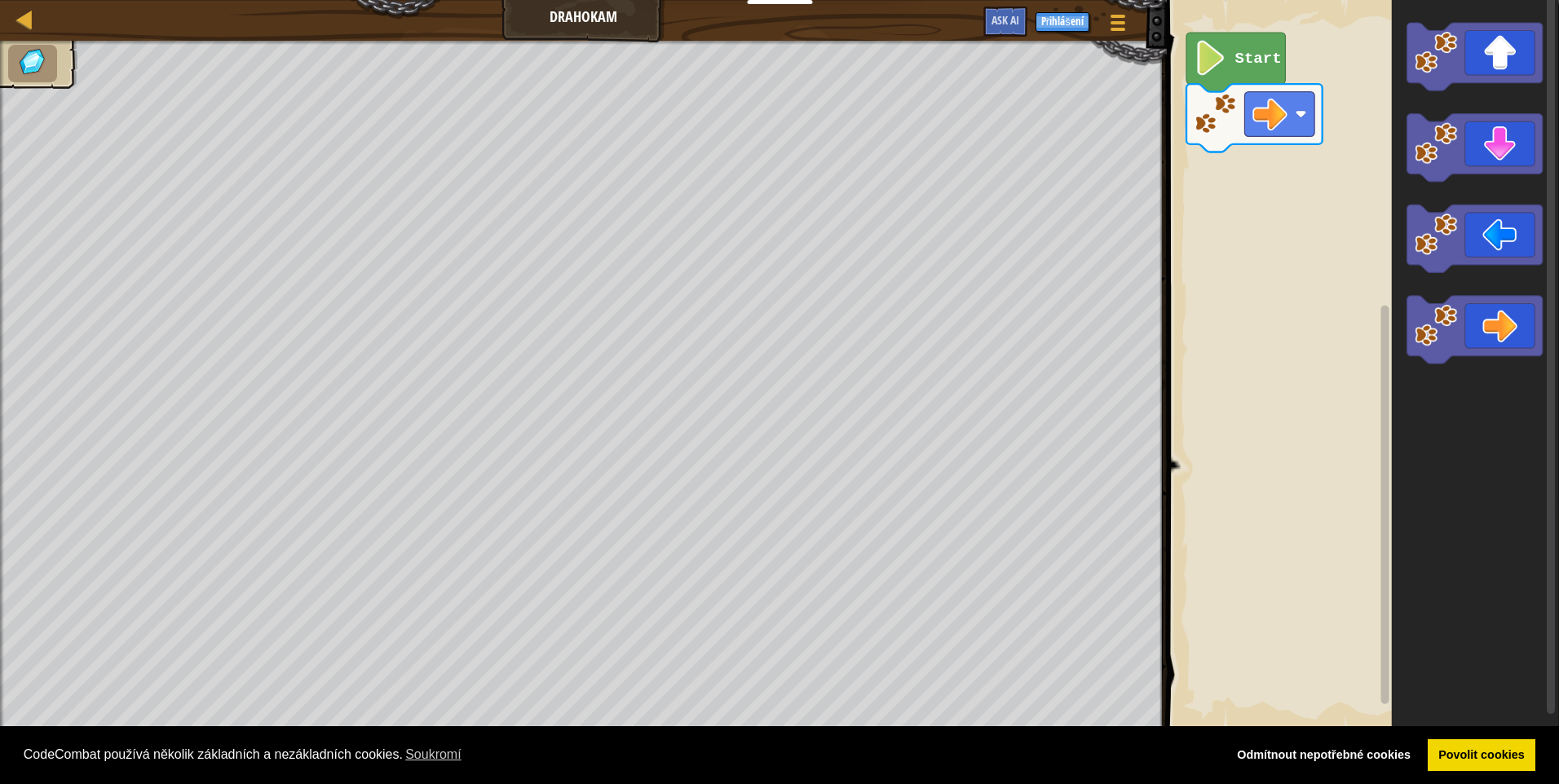
click at [1231, 69] on icon "Blockly Workspace" at bounding box center [1236, 63] width 99 height 60
click at [1213, 61] on image "Blockly Workspace" at bounding box center [1210, 58] width 33 height 35
click at [1487, 148] on icon "Blockly Workspace" at bounding box center [1474, 148] width 136 height 68
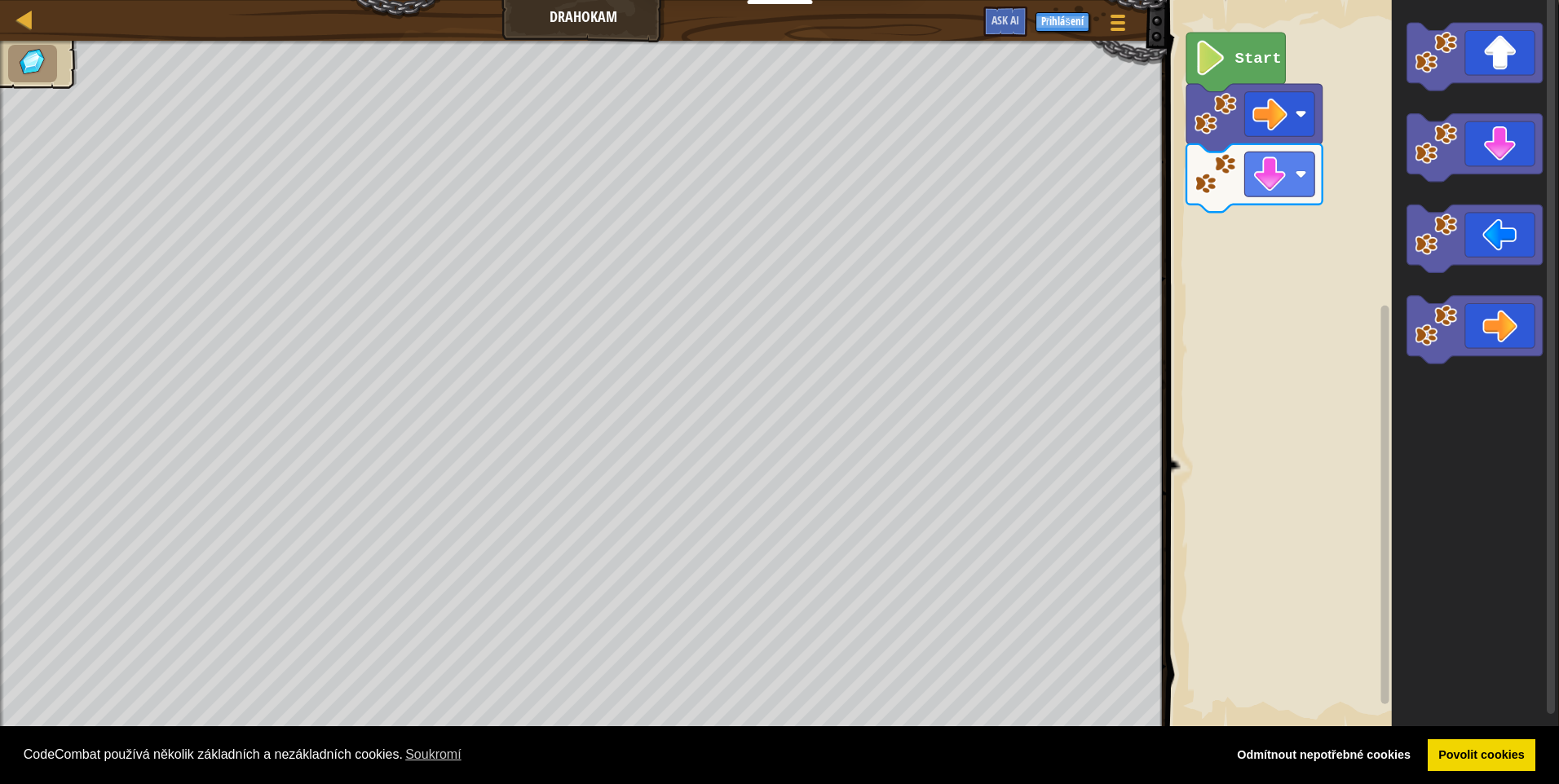
click at [1504, 323] on icon "Blockly Workspace" at bounding box center [1474, 330] width 136 height 68
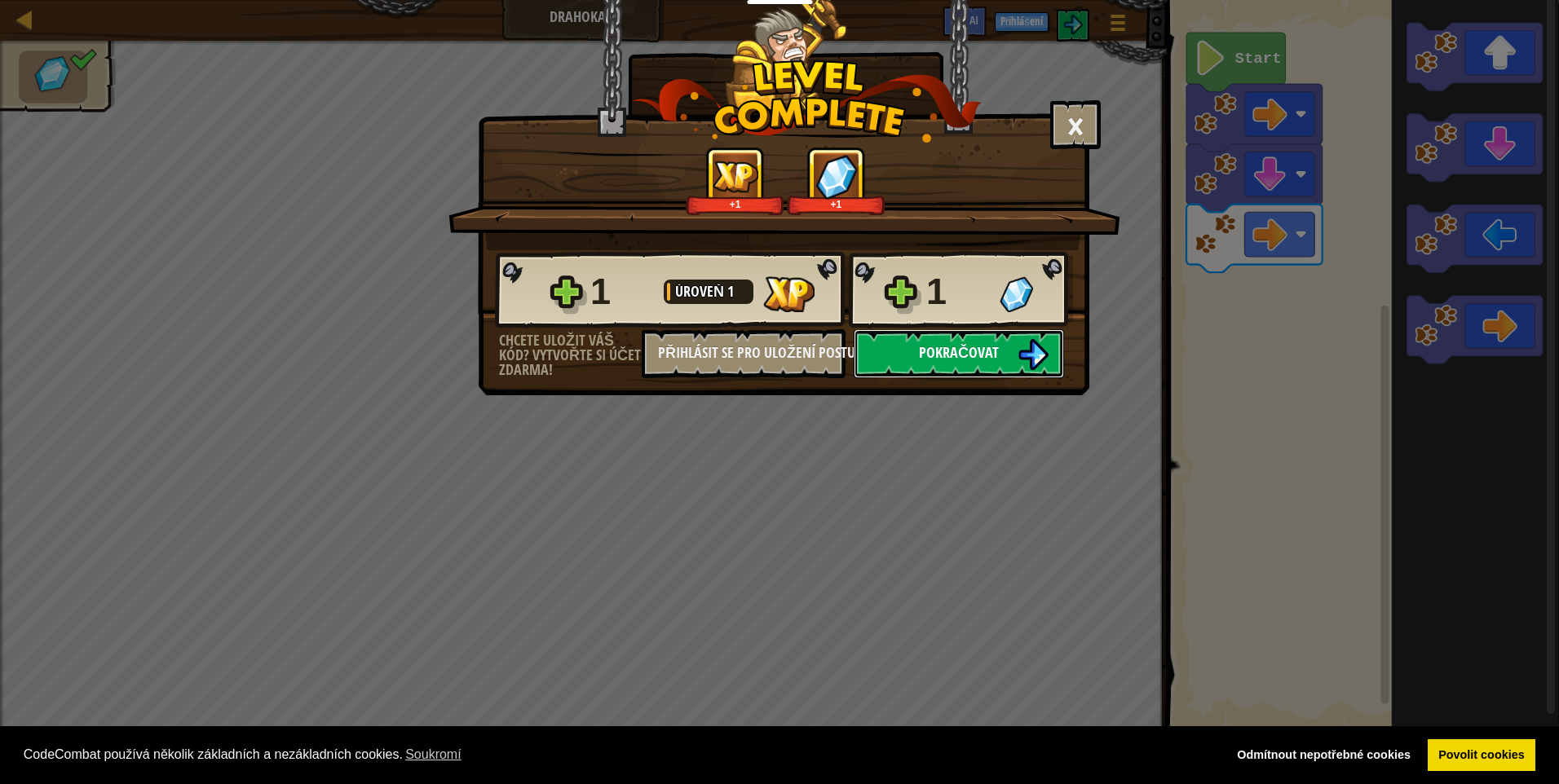
click at [993, 351] on span "Pokračovat" at bounding box center [959, 352] width 80 height 20
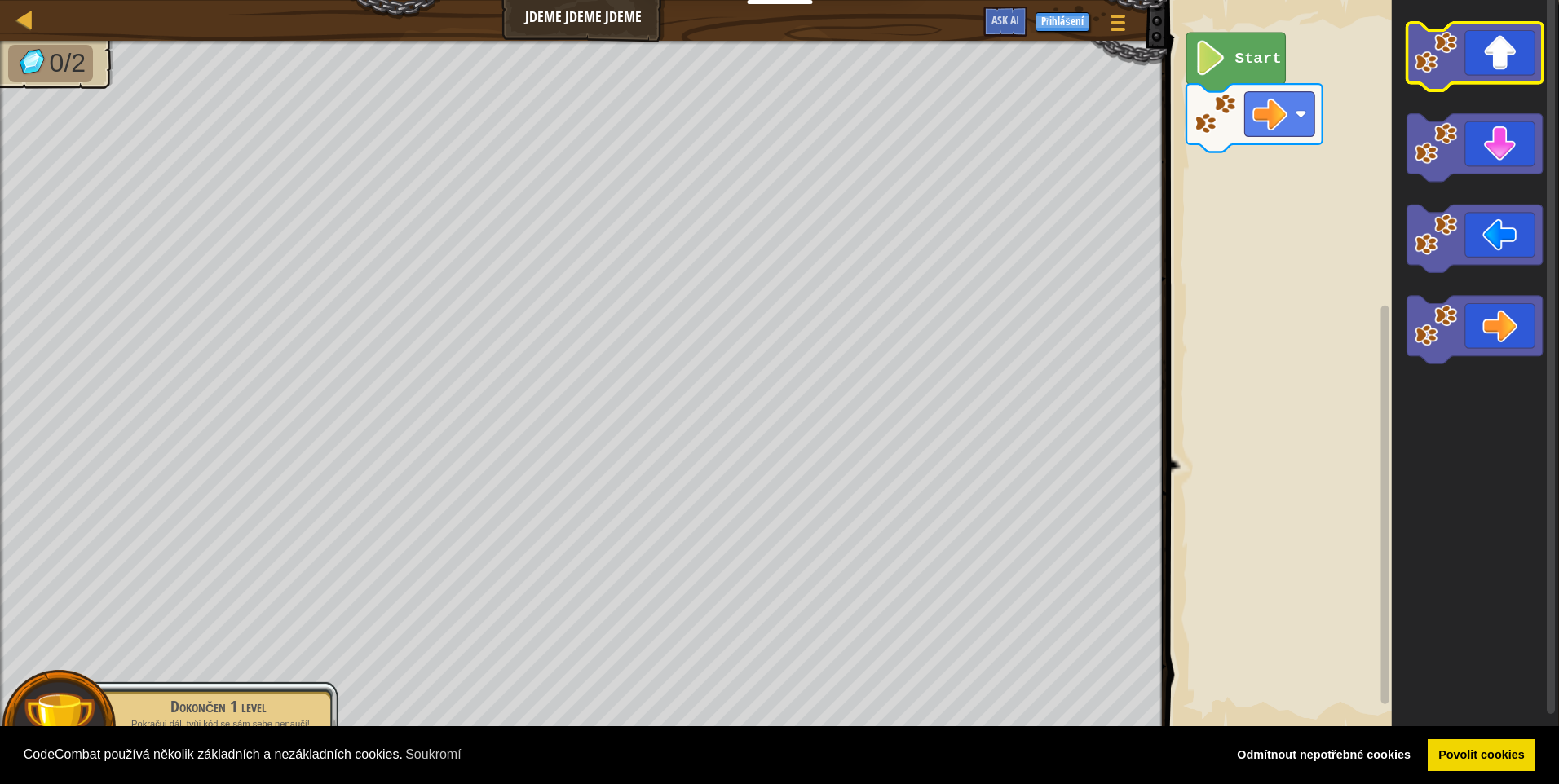
click at [1493, 59] on icon "Blockly Workspace" at bounding box center [1474, 57] width 136 height 68
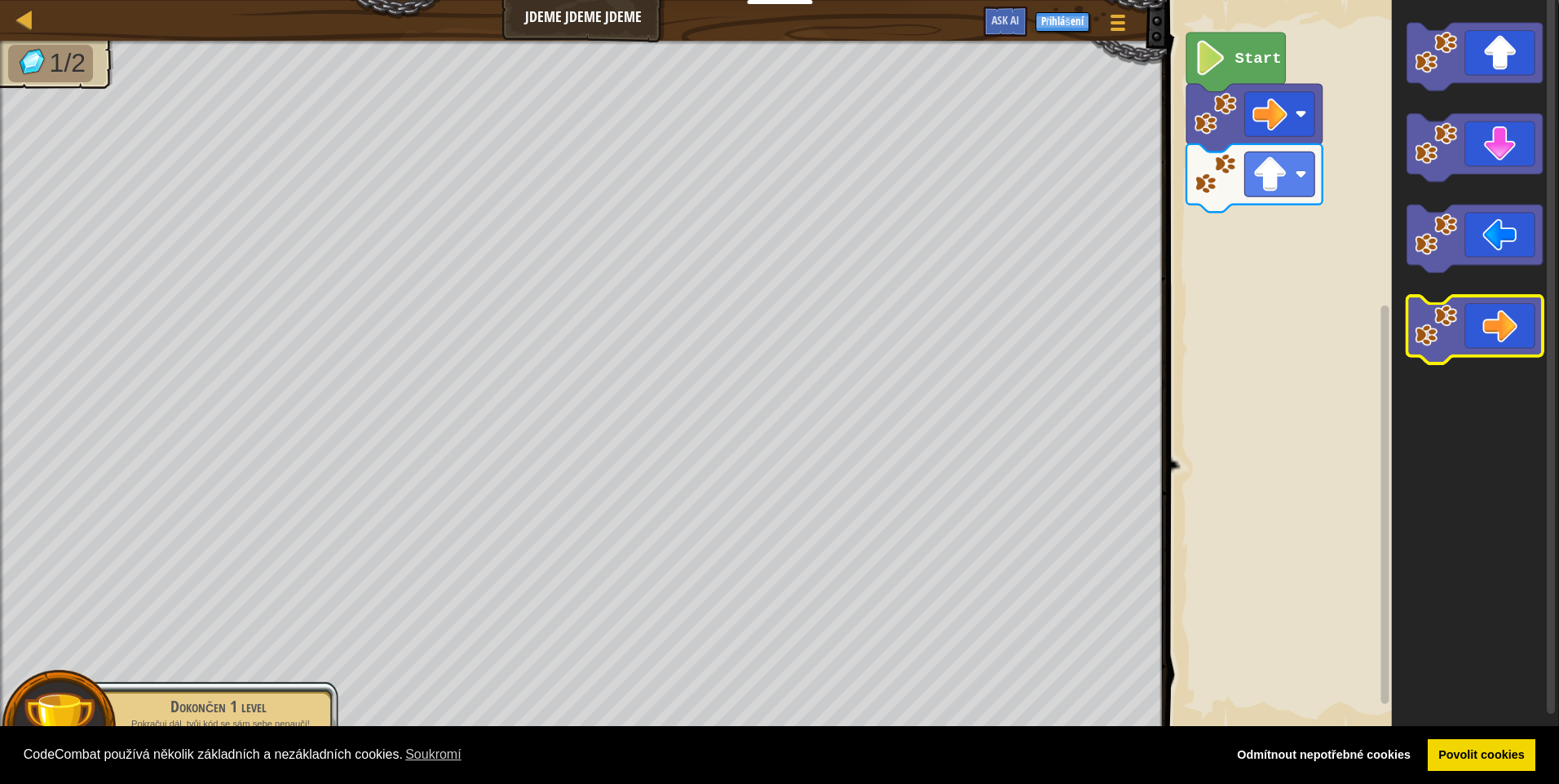
click at [1498, 339] on icon "Blockly Workspace" at bounding box center [1474, 330] width 136 height 68
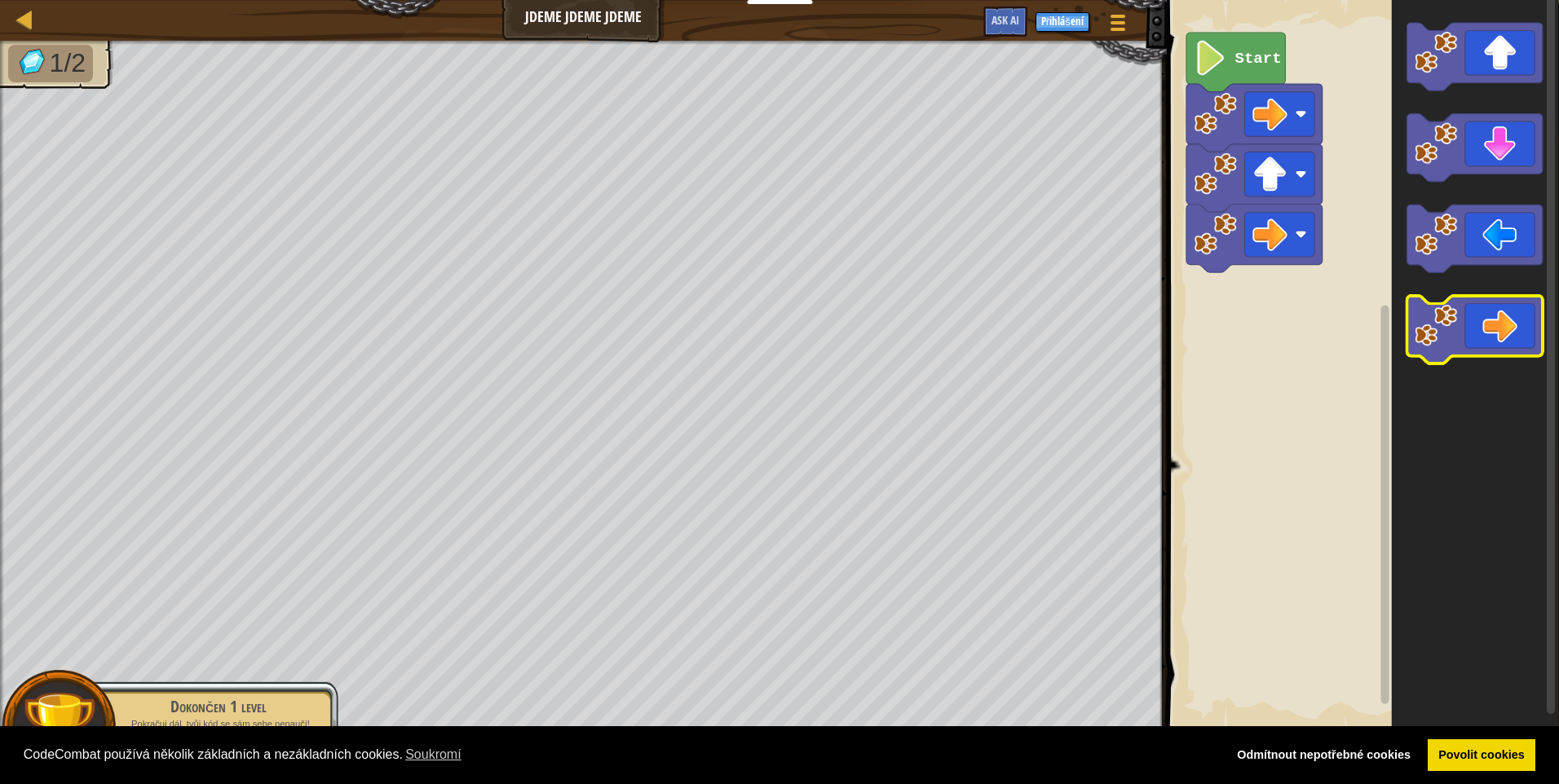
click at [1498, 339] on icon "Blockly Workspace" at bounding box center [1474, 330] width 136 height 68
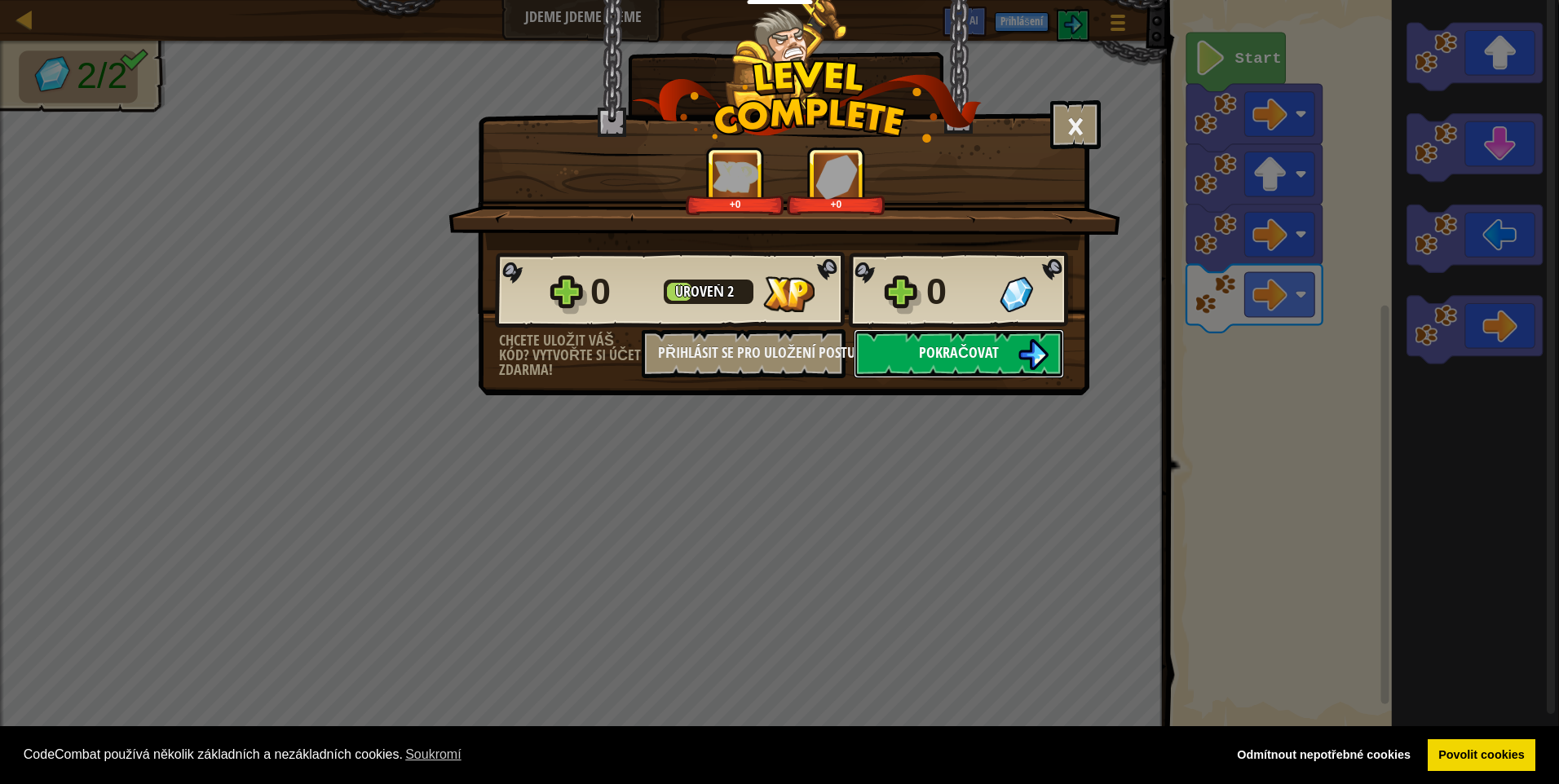
click at [998, 336] on button "Pokračovat" at bounding box center [958, 353] width 211 height 49
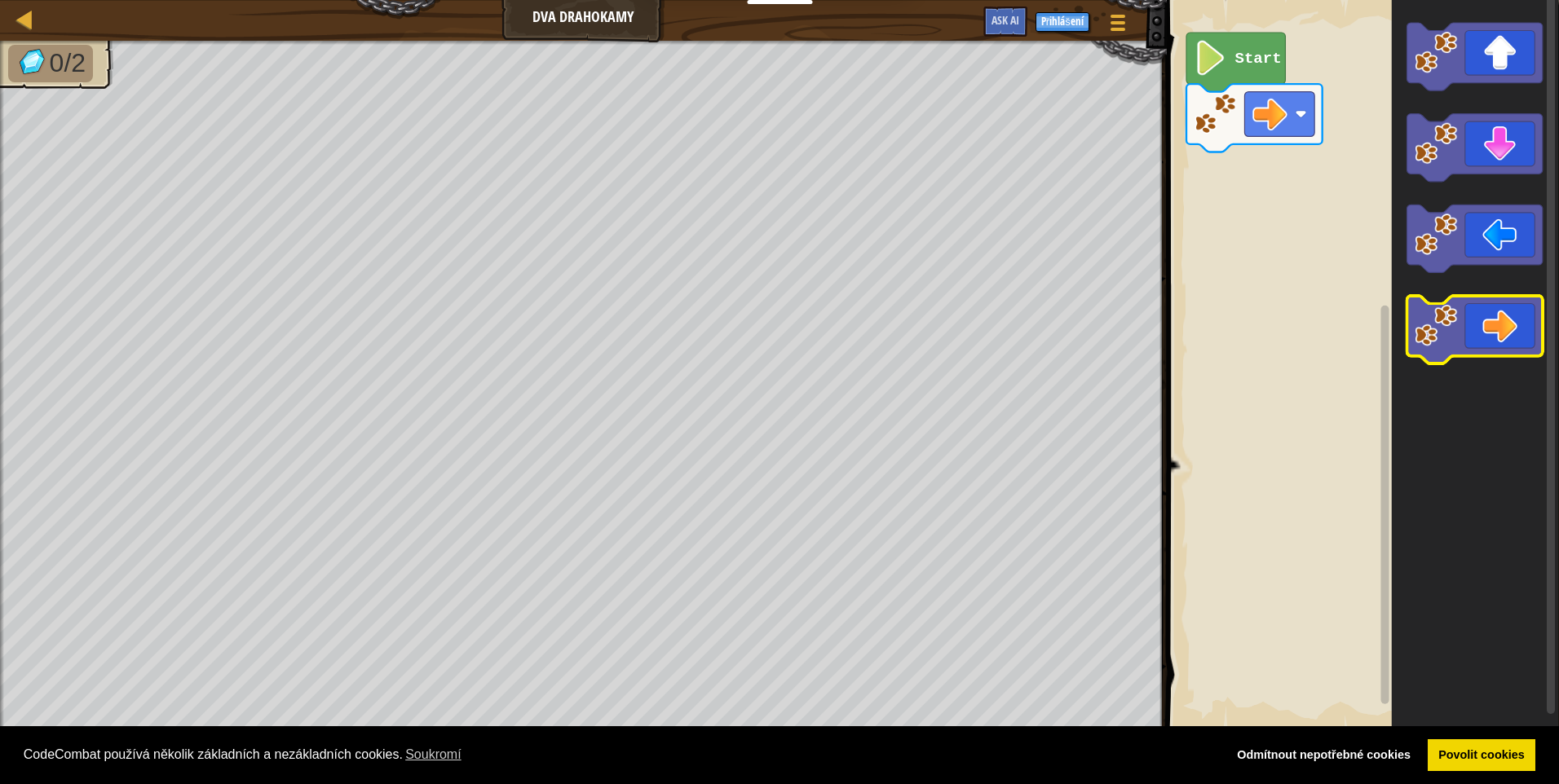
click at [1506, 327] on icon "Blockly Workspace" at bounding box center [1474, 330] width 136 height 68
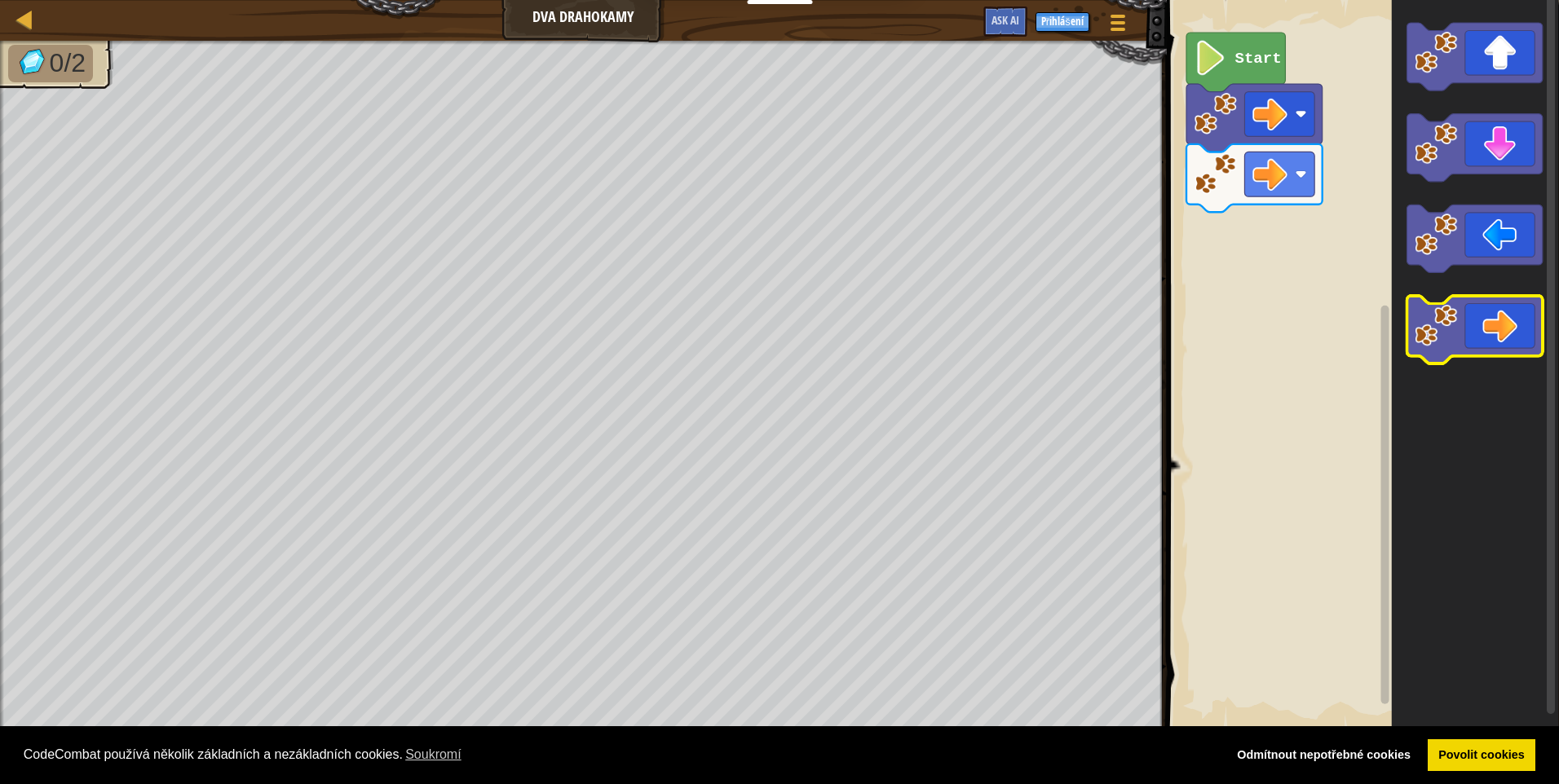
click at [1509, 319] on icon "Blockly Workspace" at bounding box center [1474, 330] width 136 height 68
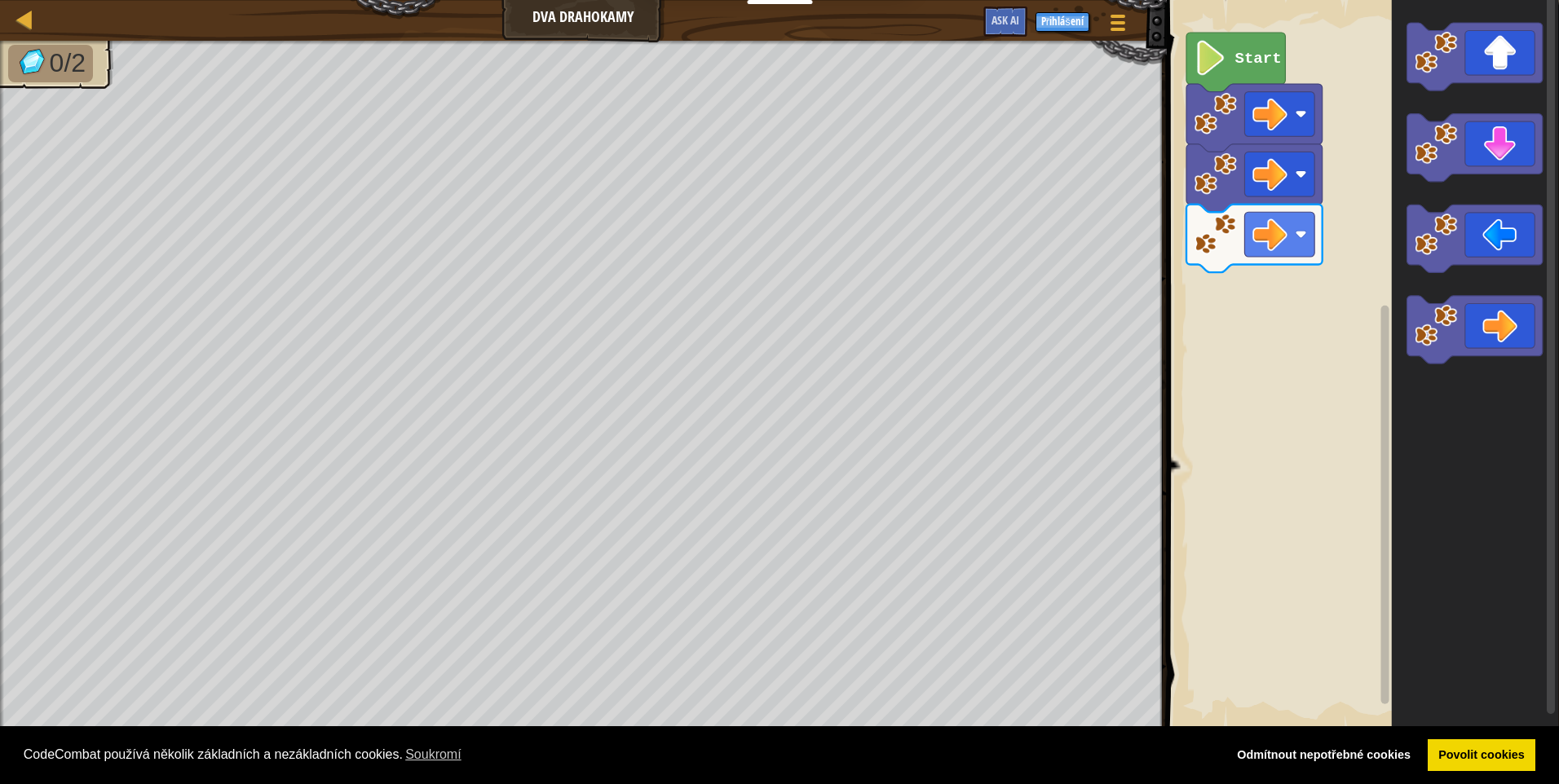
click at [1492, 151] on icon "Blockly Workspace" at bounding box center [1474, 148] width 136 height 68
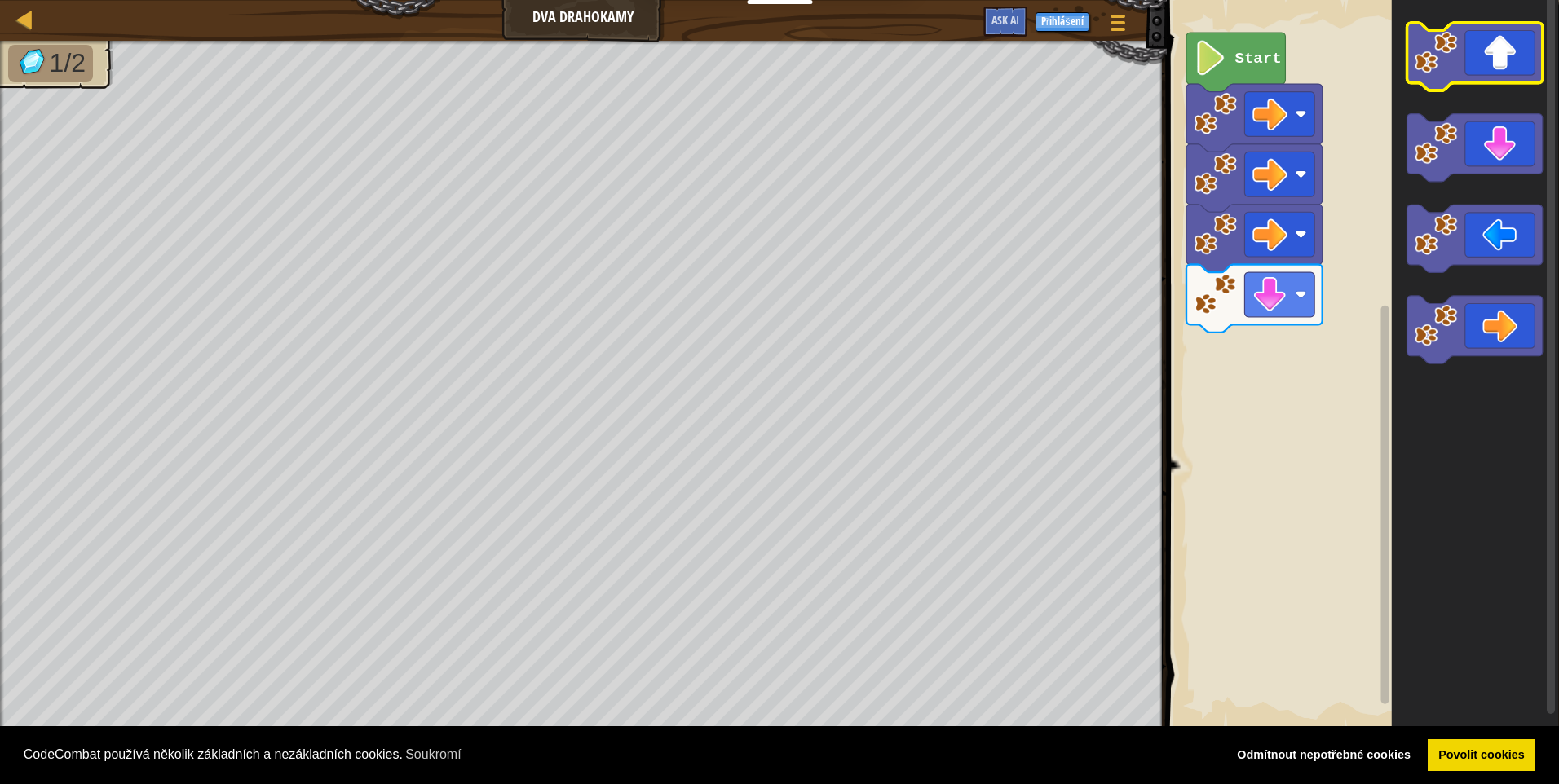
click at [1499, 42] on icon "Blockly Workspace" at bounding box center [1474, 57] width 136 height 68
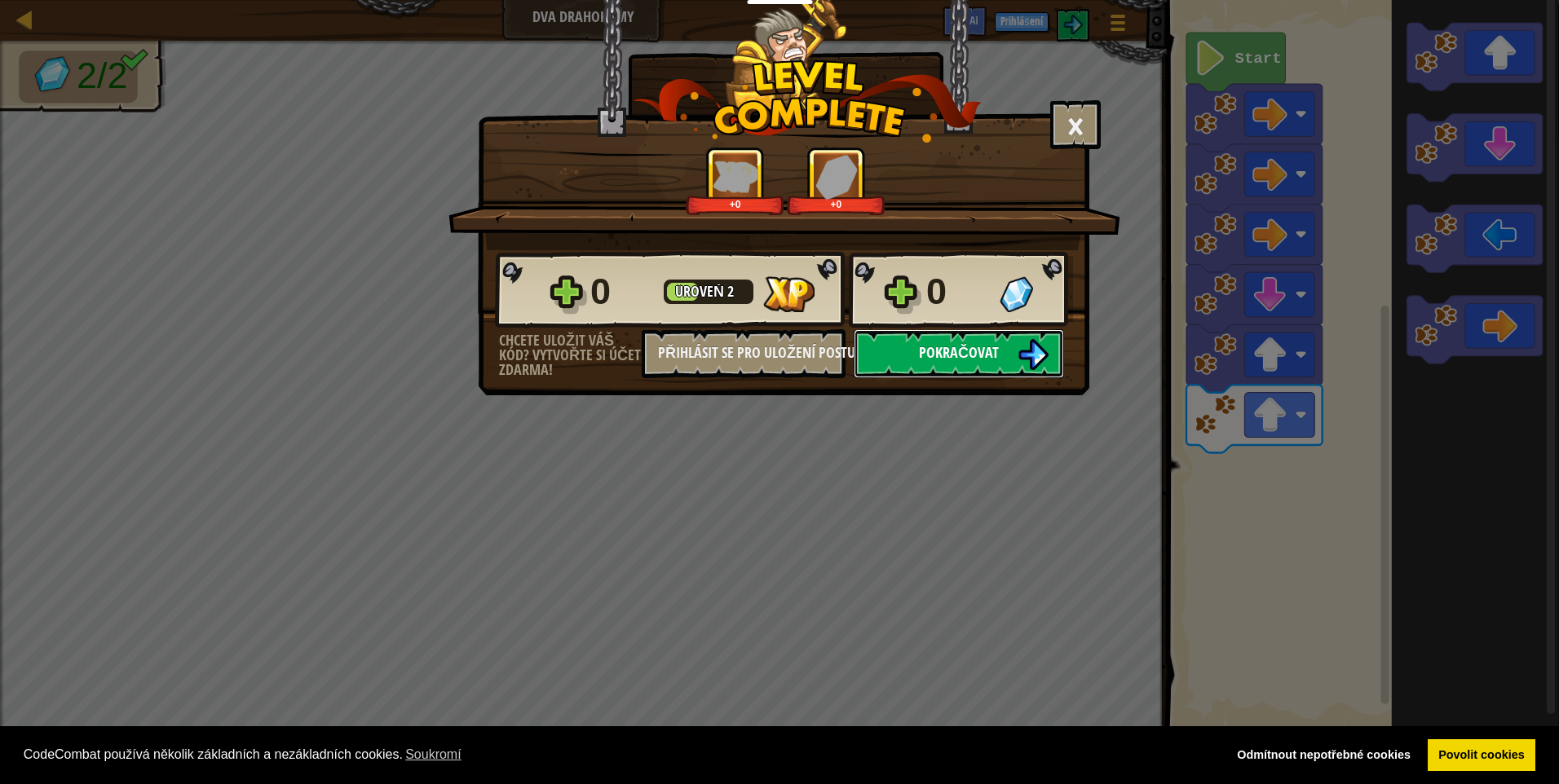
click at [971, 359] on span "Pokračovat" at bounding box center [959, 352] width 80 height 20
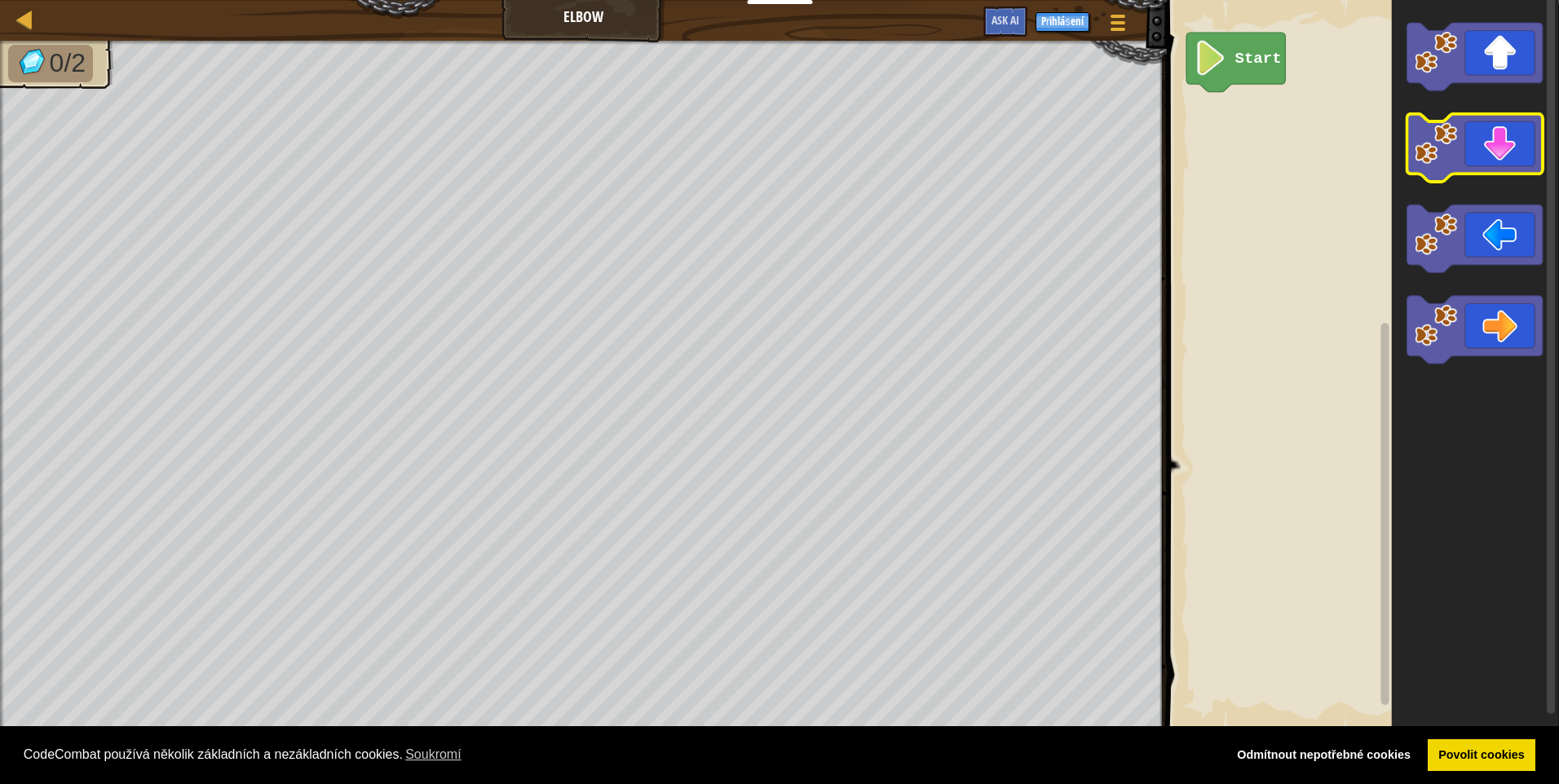
click at [1492, 141] on icon "Blockly Workspace" at bounding box center [1474, 148] width 136 height 68
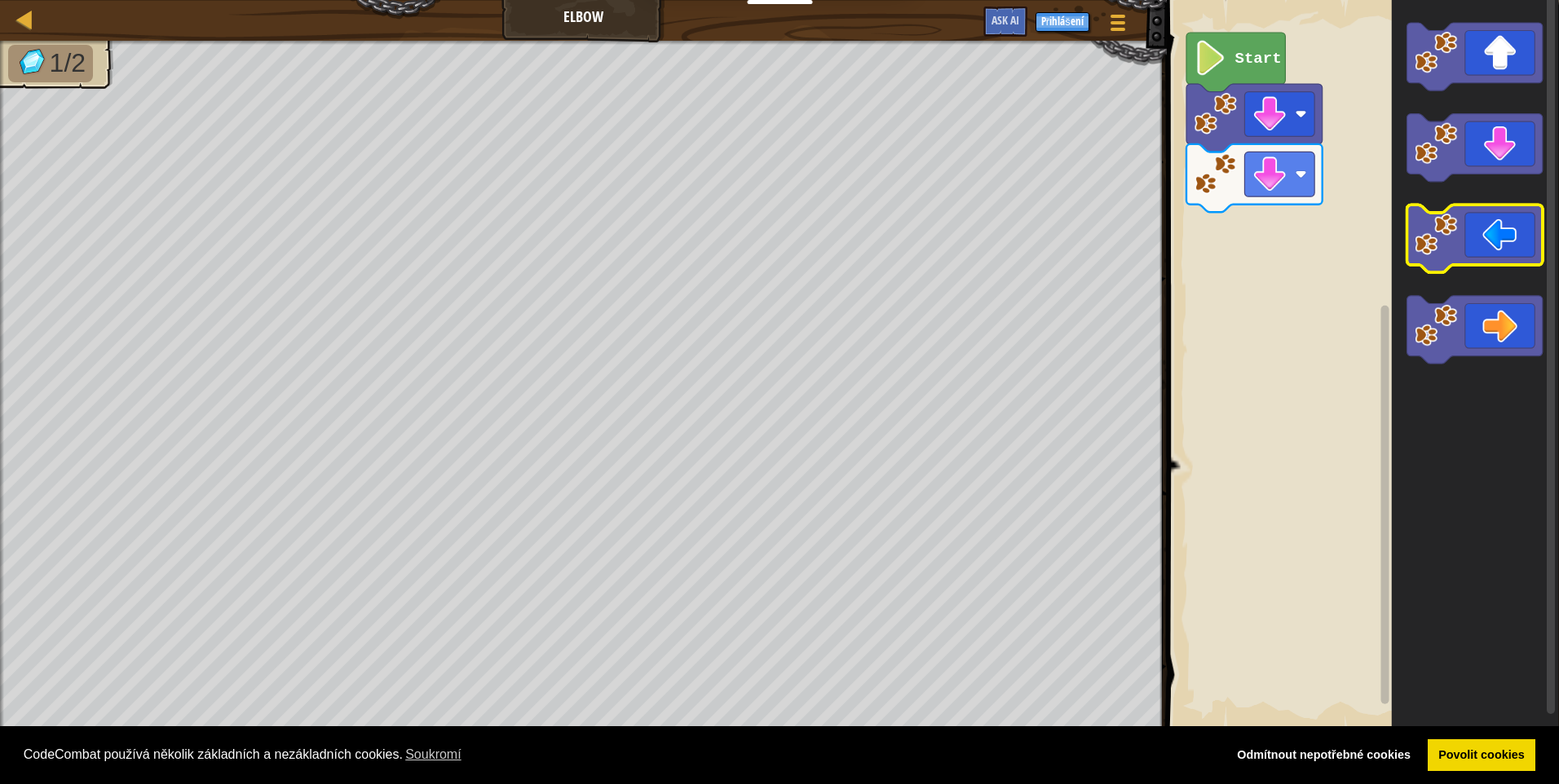
click at [1509, 225] on icon "Blockly Workspace" at bounding box center [1474, 239] width 136 height 68
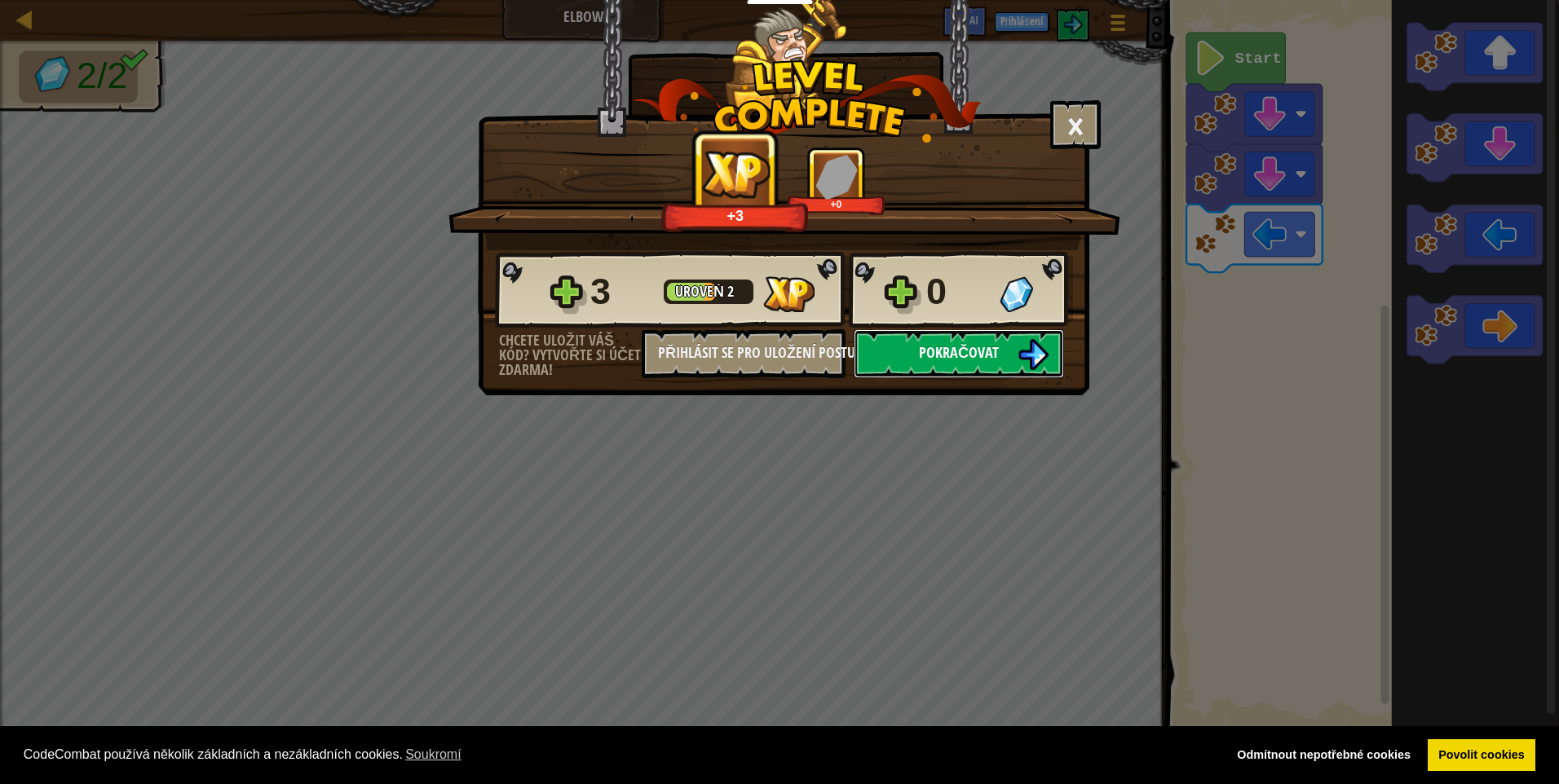
click at [952, 361] on span "Pokračovat" at bounding box center [959, 352] width 80 height 20
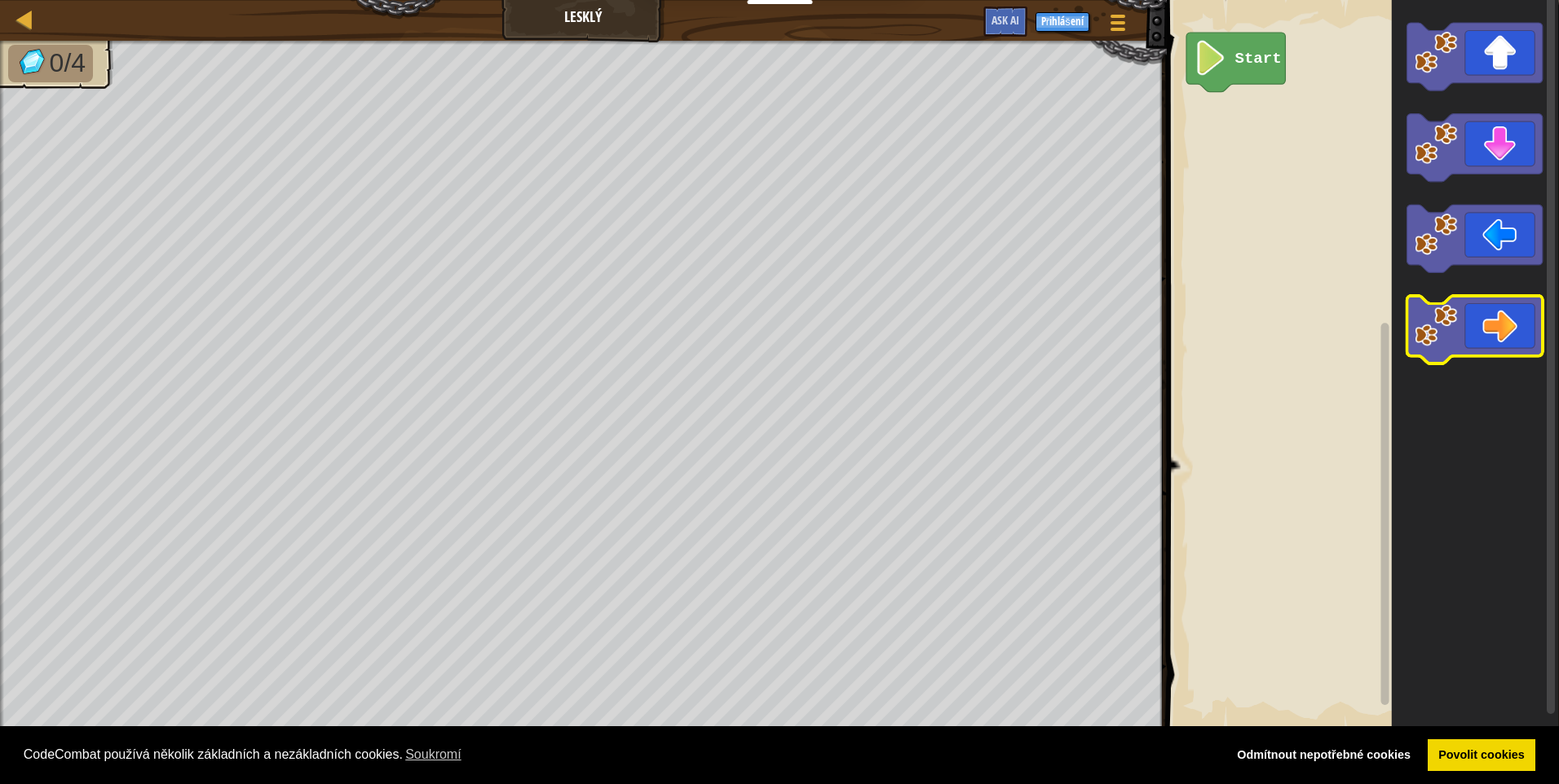
click at [1491, 241] on icon "Blockly Workspace" at bounding box center [1474, 239] width 136 height 68
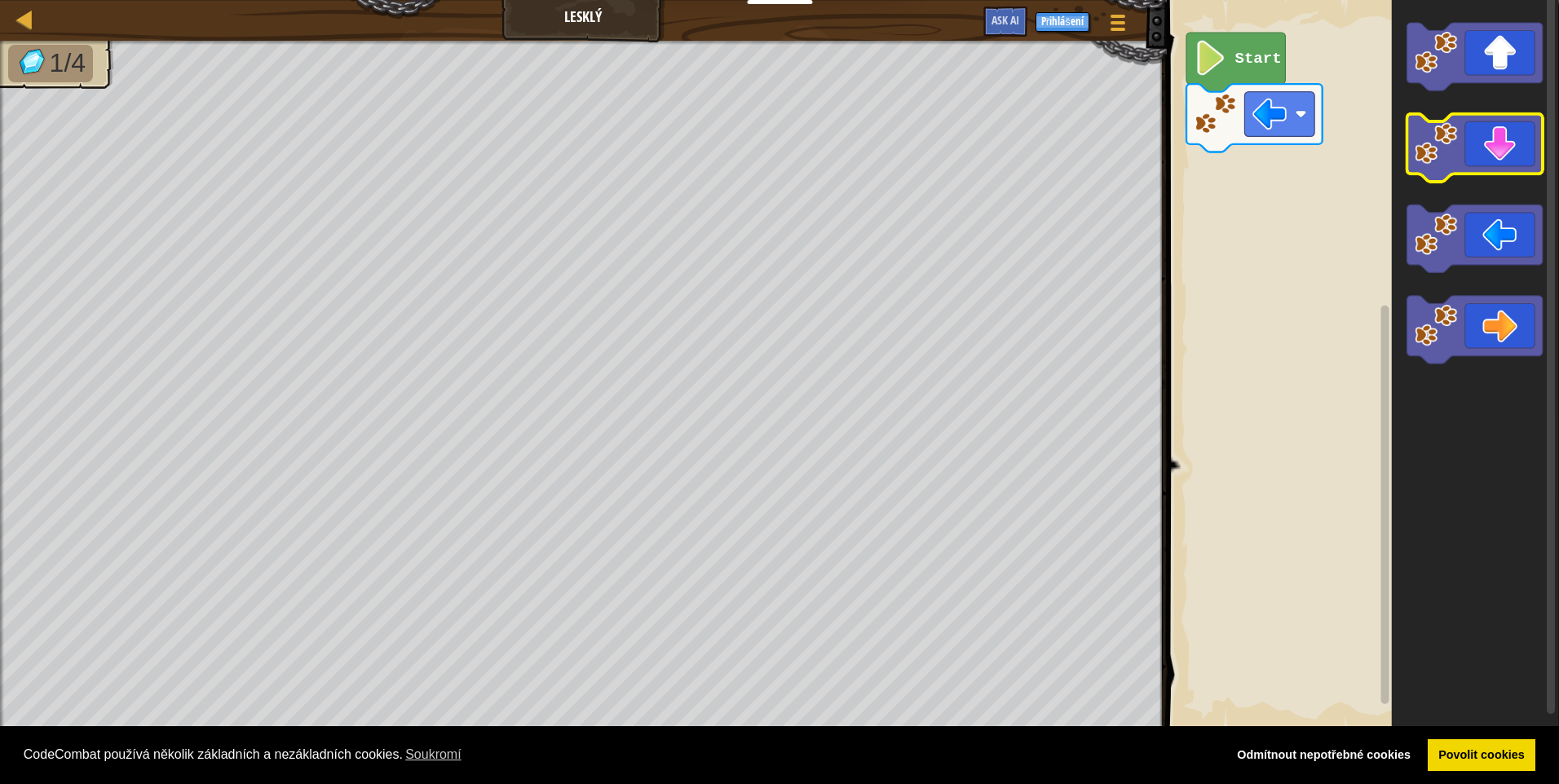
click at [1507, 160] on icon "Blockly Workspace" at bounding box center [1474, 148] width 136 height 68
click at [1506, 251] on icon "Blockly Workspace" at bounding box center [1474, 239] width 136 height 68
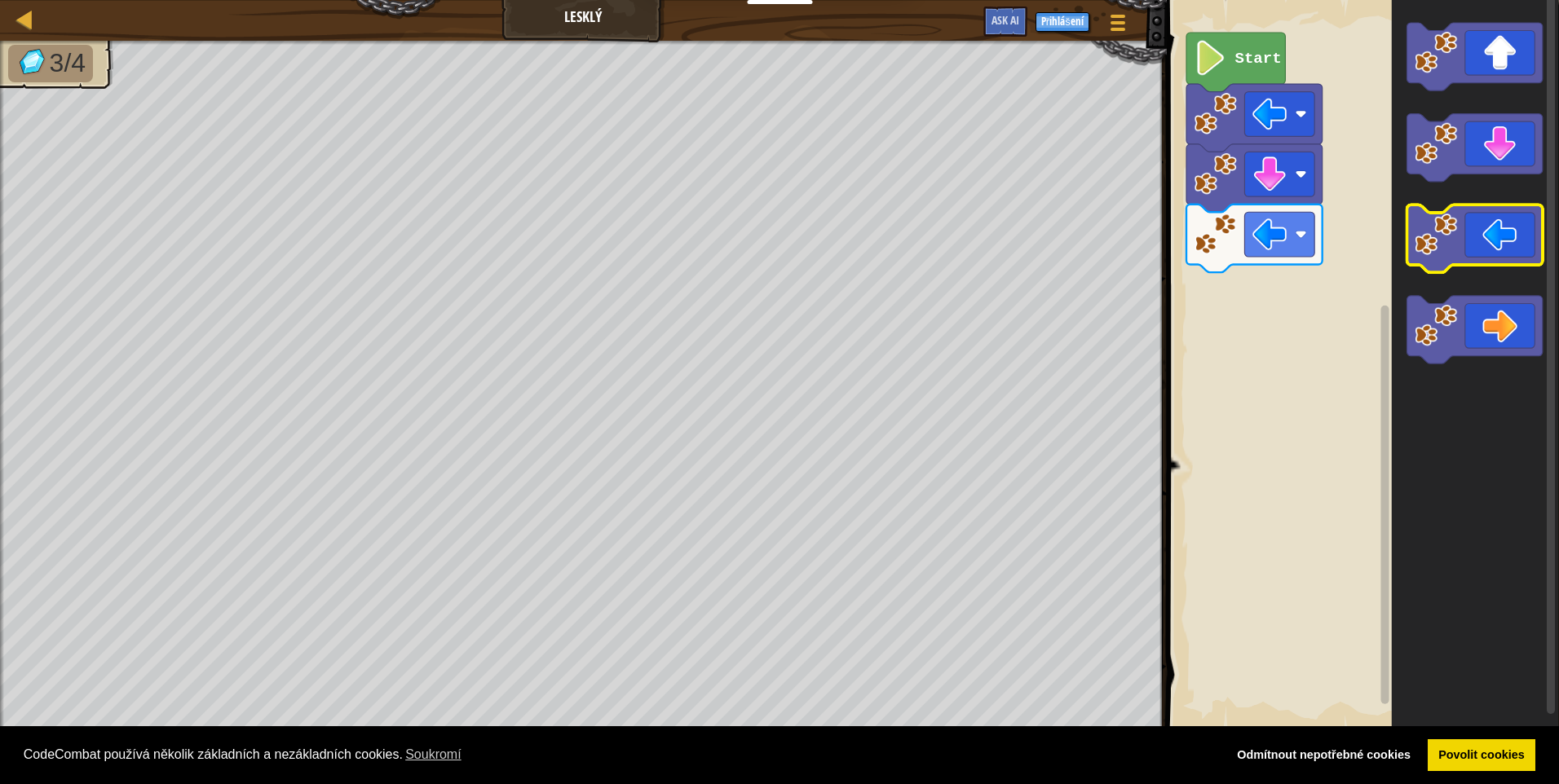
click at [1495, 259] on icon "Blockly Workspace" at bounding box center [1474, 239] width 136 height 68
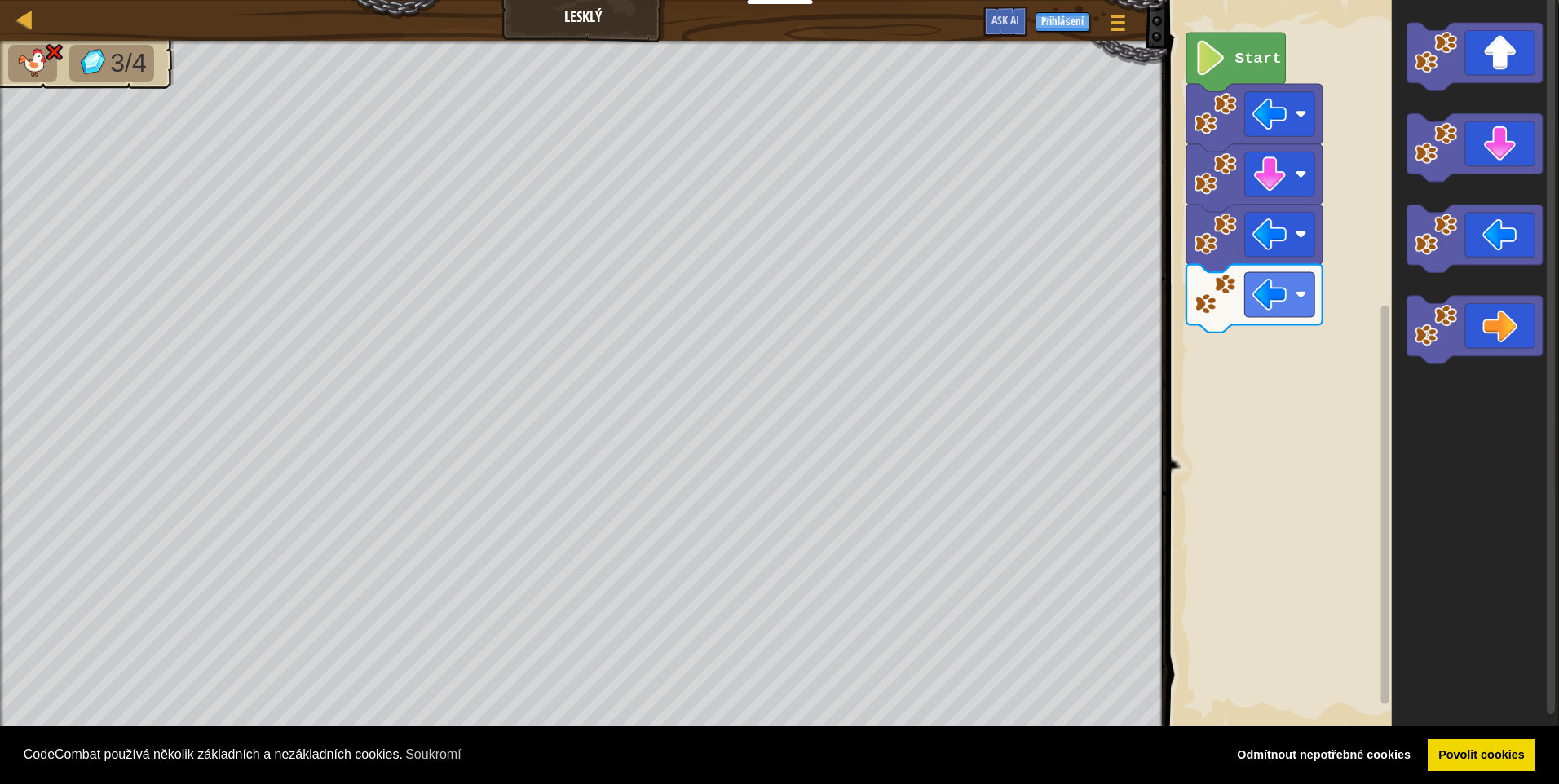
click at [1239, 62] on text "Start" at bounding box center [1258, 59] width 47 height 18
click at [16, 29] on div at bounding box center [25, 19] width 20 height 20
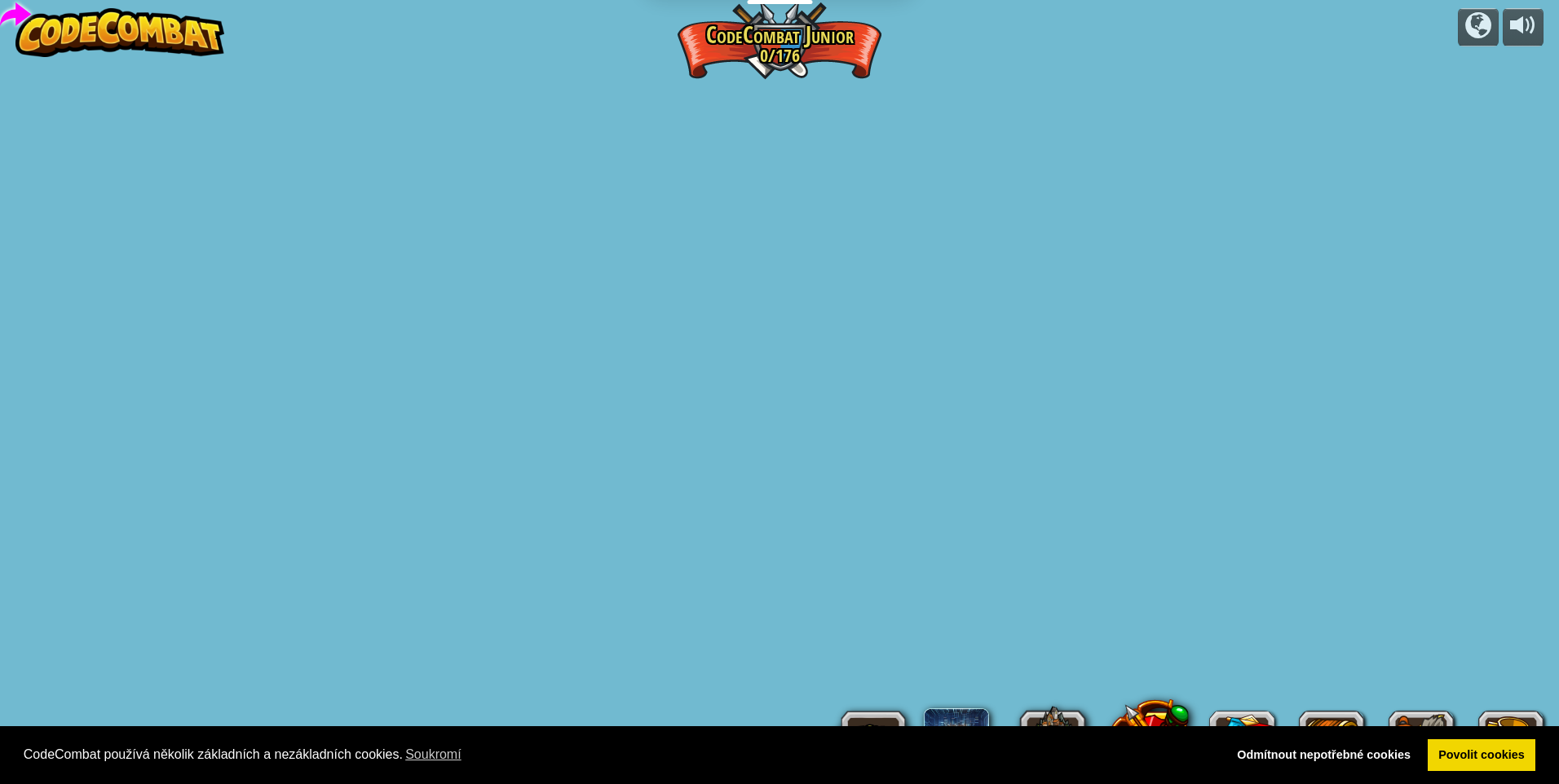
select select "cs"
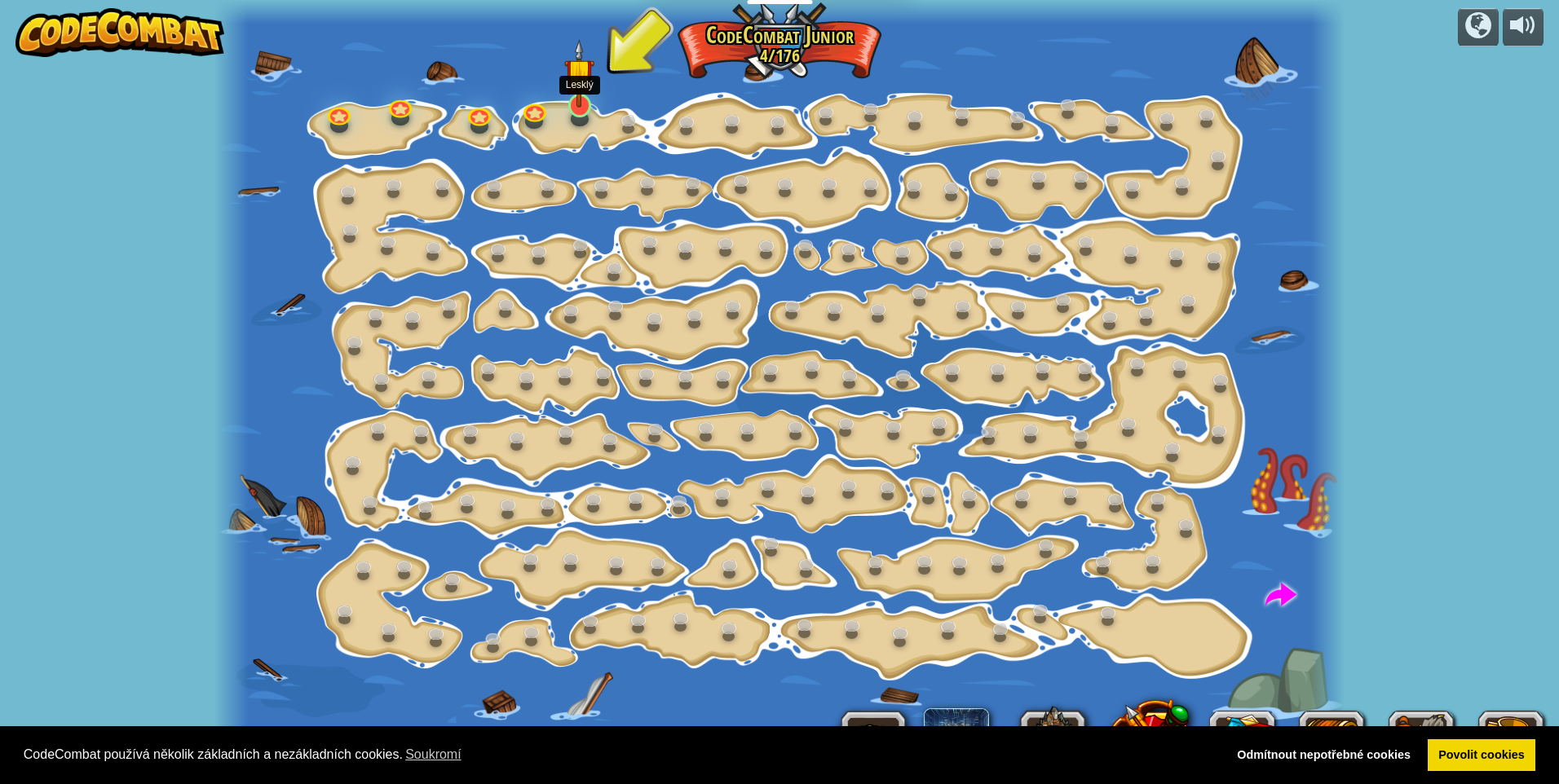
click at [578, 97] on img at bounding box center [579, 73] width 30 height 69
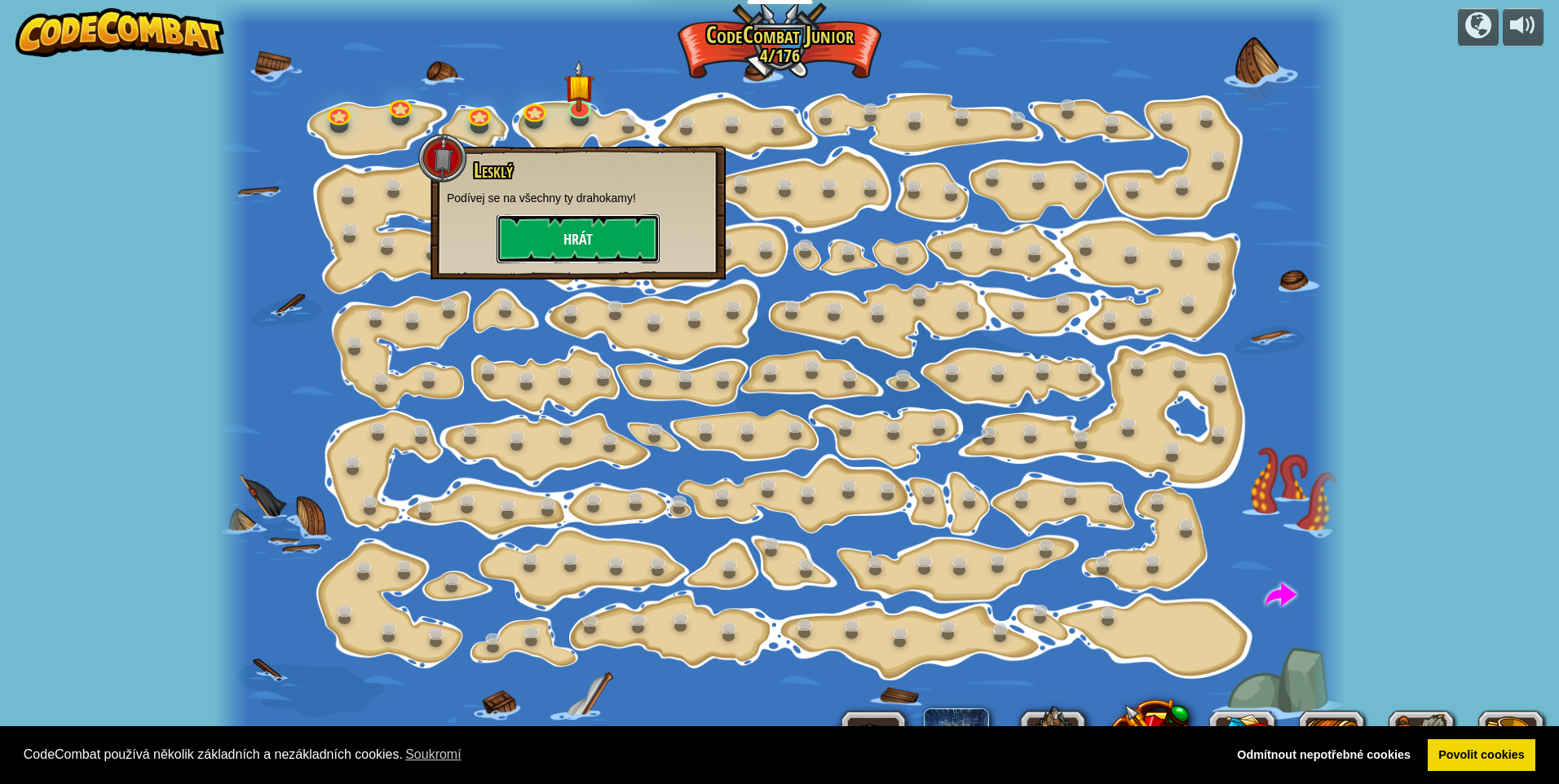
click at [568, 233] on button "Hrát" at bounding box center [578, 238] width 163 height 49
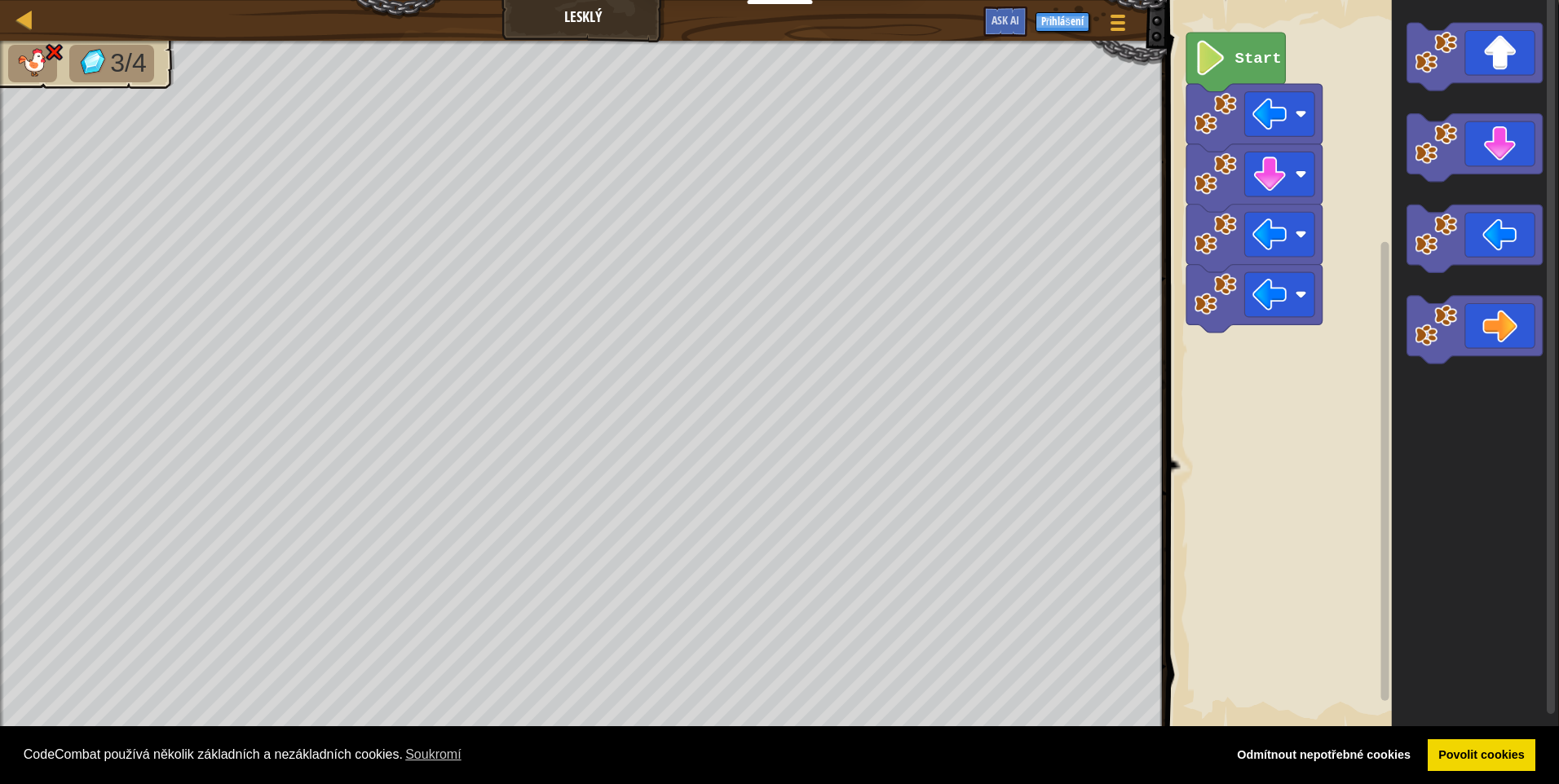
click at [56, 51] on img at bounding box center [54, 52] width 21 height 20
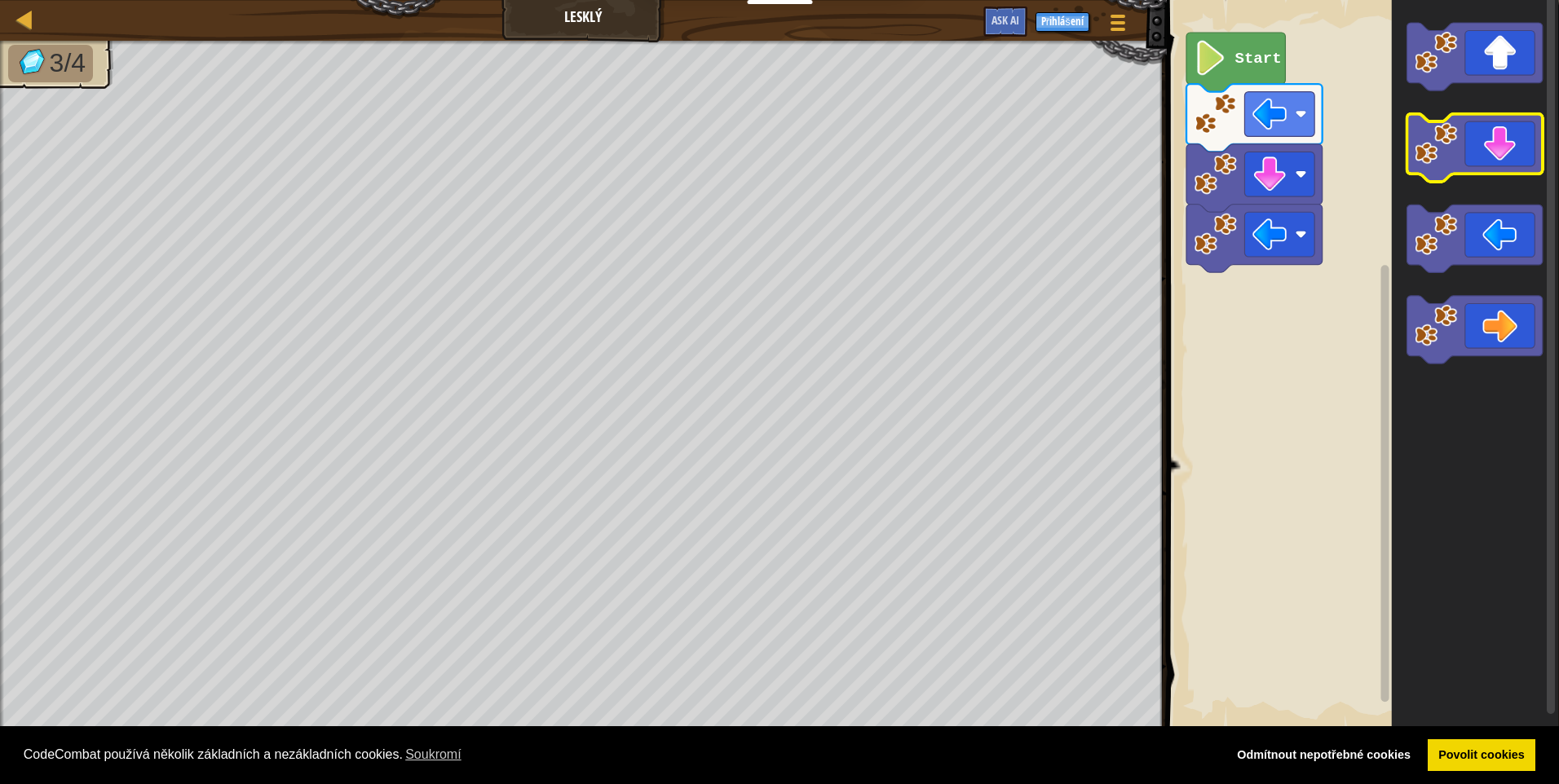
click at [1506, 60] on icon "Blockly Workspace" at bounding box center [1474, 57] width 136 height 68
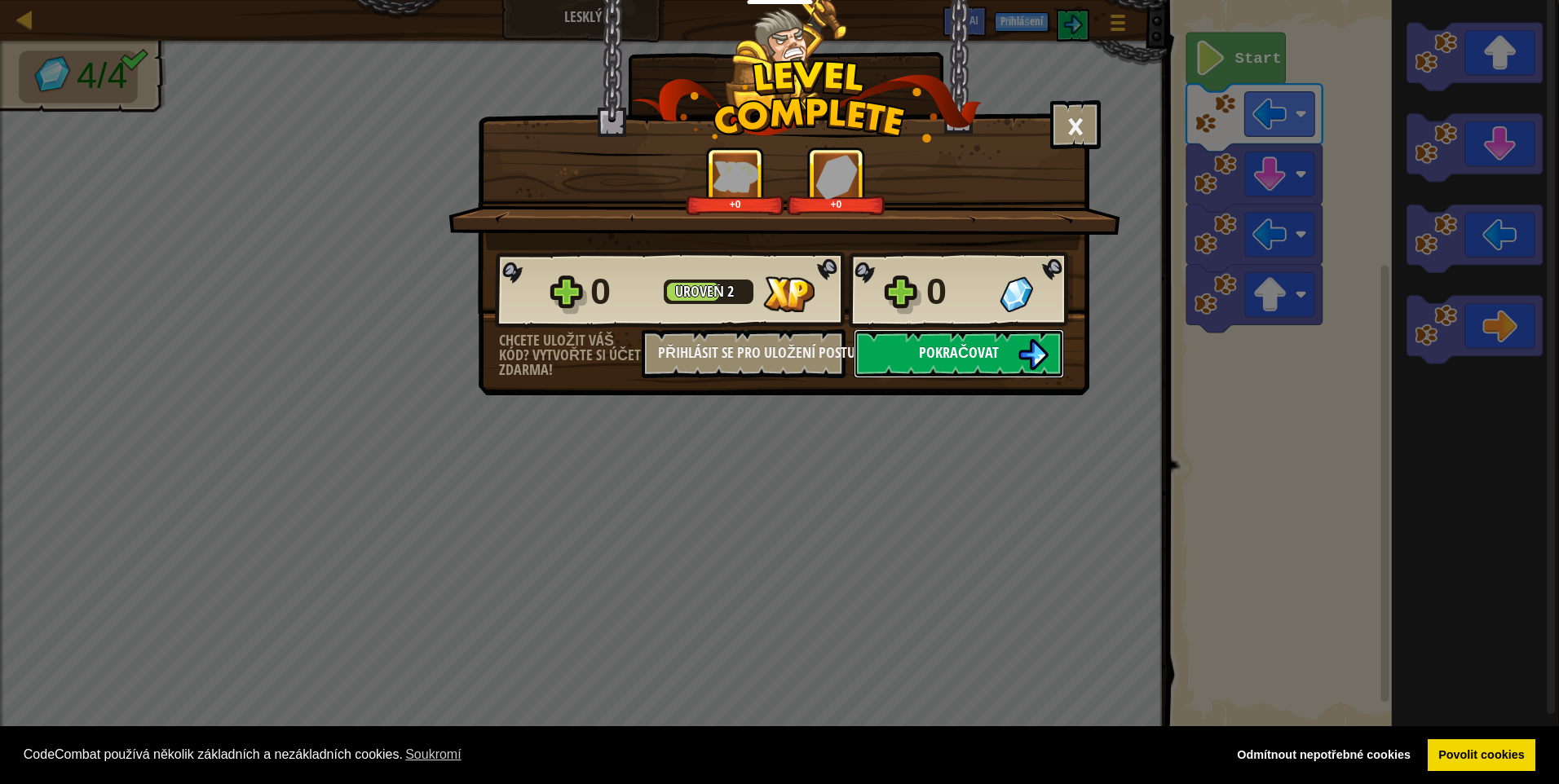
click at [930, 343] on span "Pokračovat" at bounding box center [959, 352] width 80 height 20
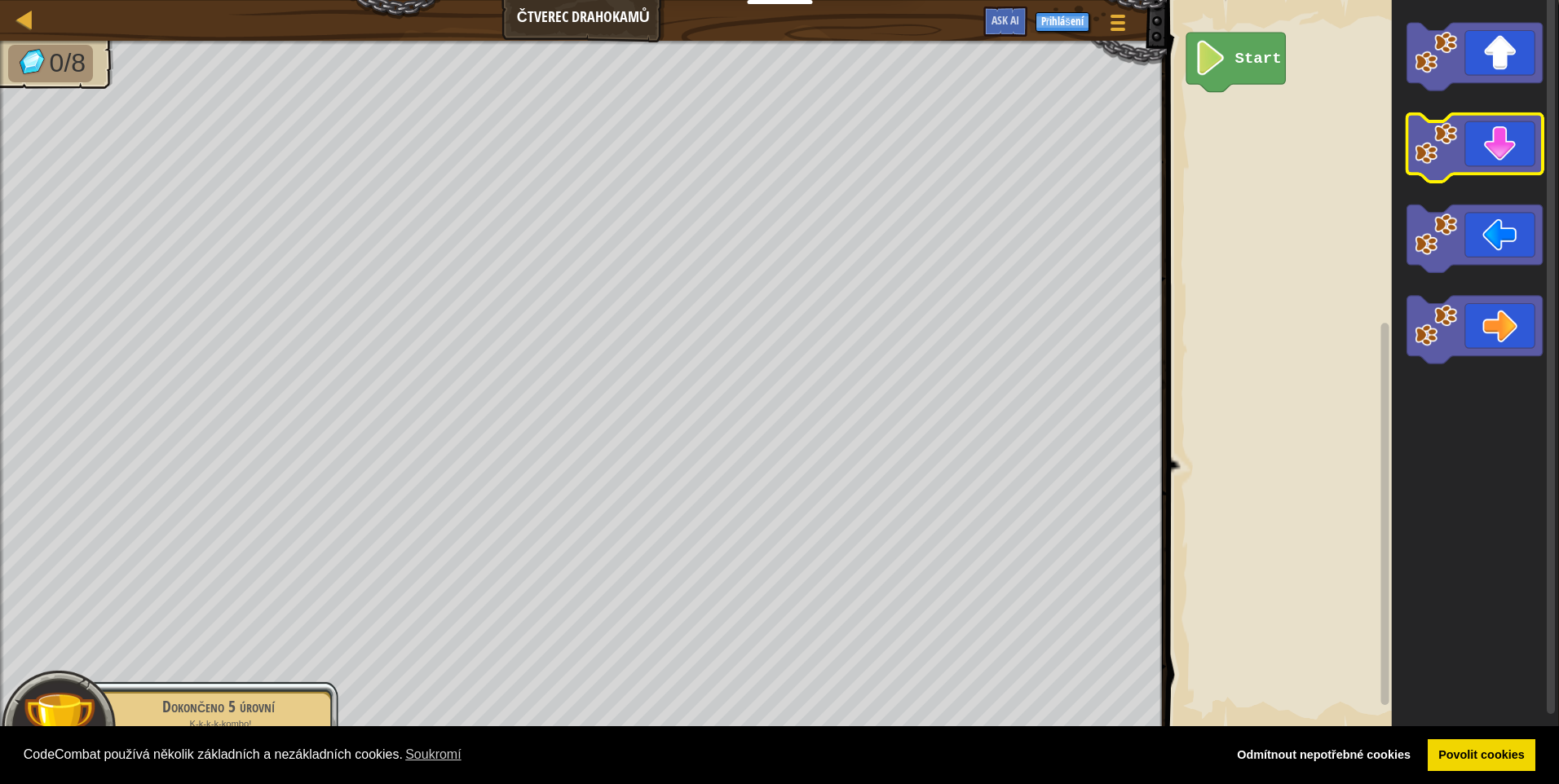
click at [1482, 154] on icon "Blockly Workspace" at bounding box center [1474, 148] width 136 height 68
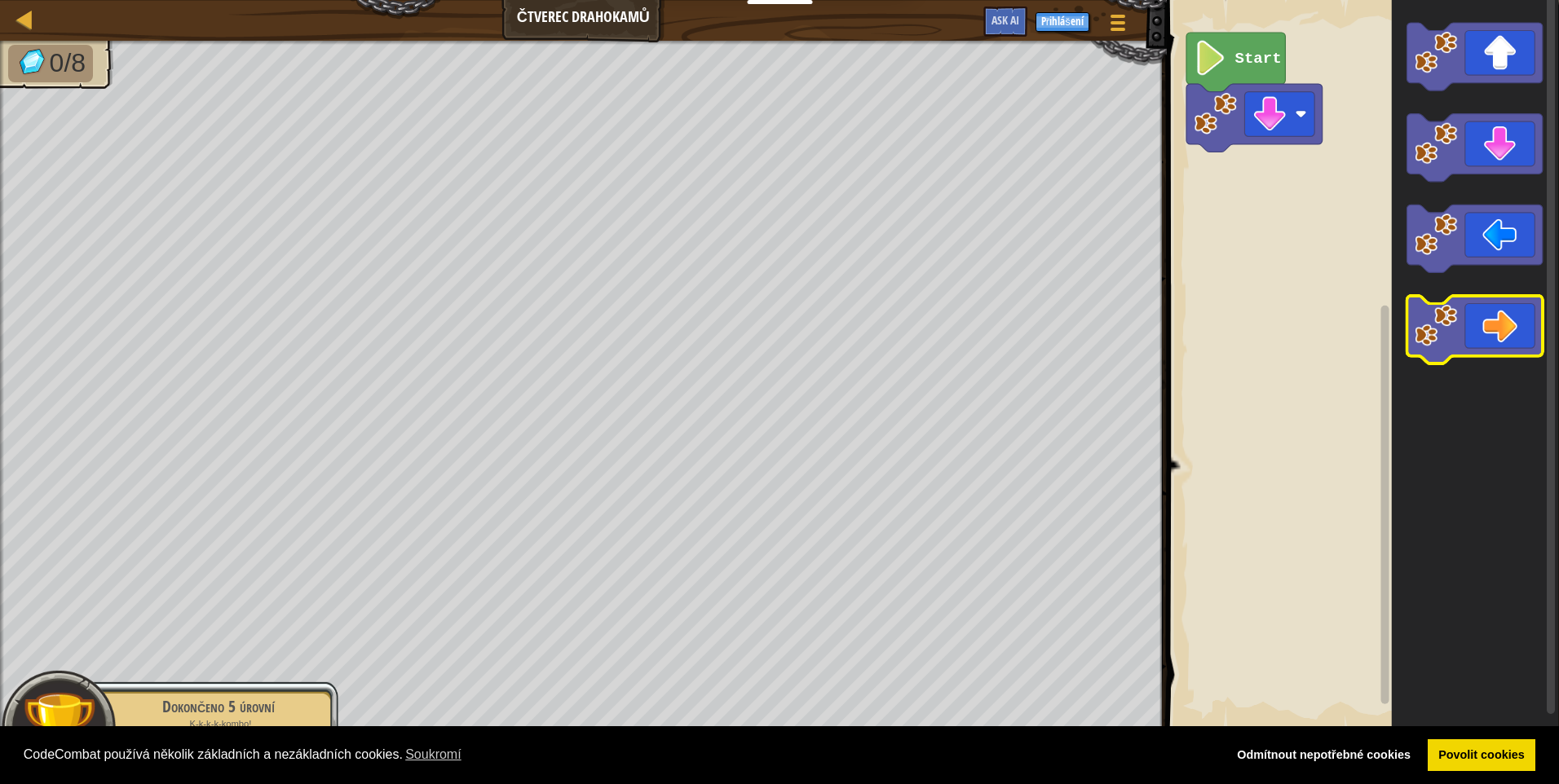
click at [1498, 327] on icon "Blockly Workspace" at bounding box center [1474, 330] width 136 height 68
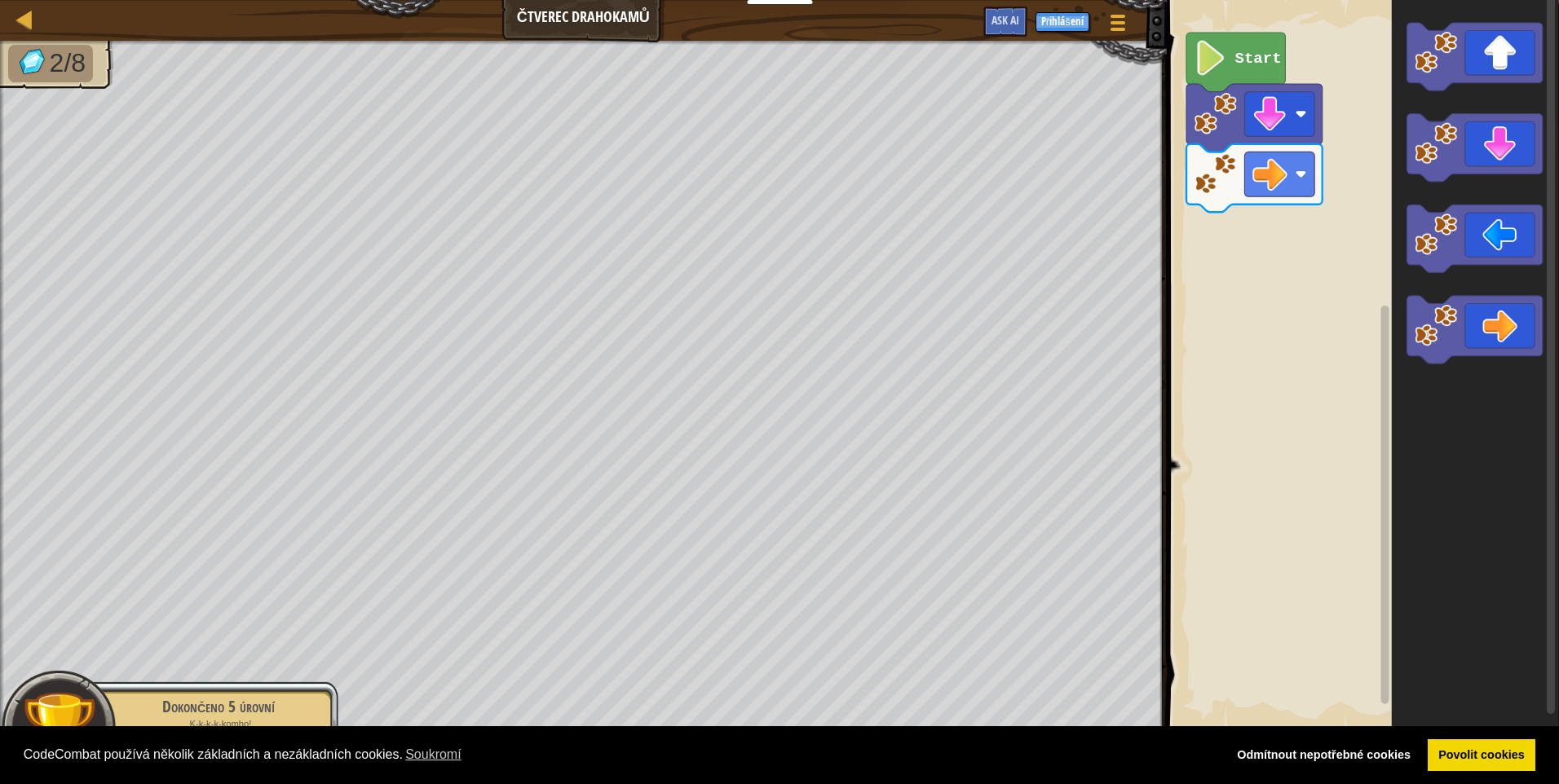
click at [1494, 60] on icon "Blockly Workspace" at bounding box center [1474, 57] width 136 height 68
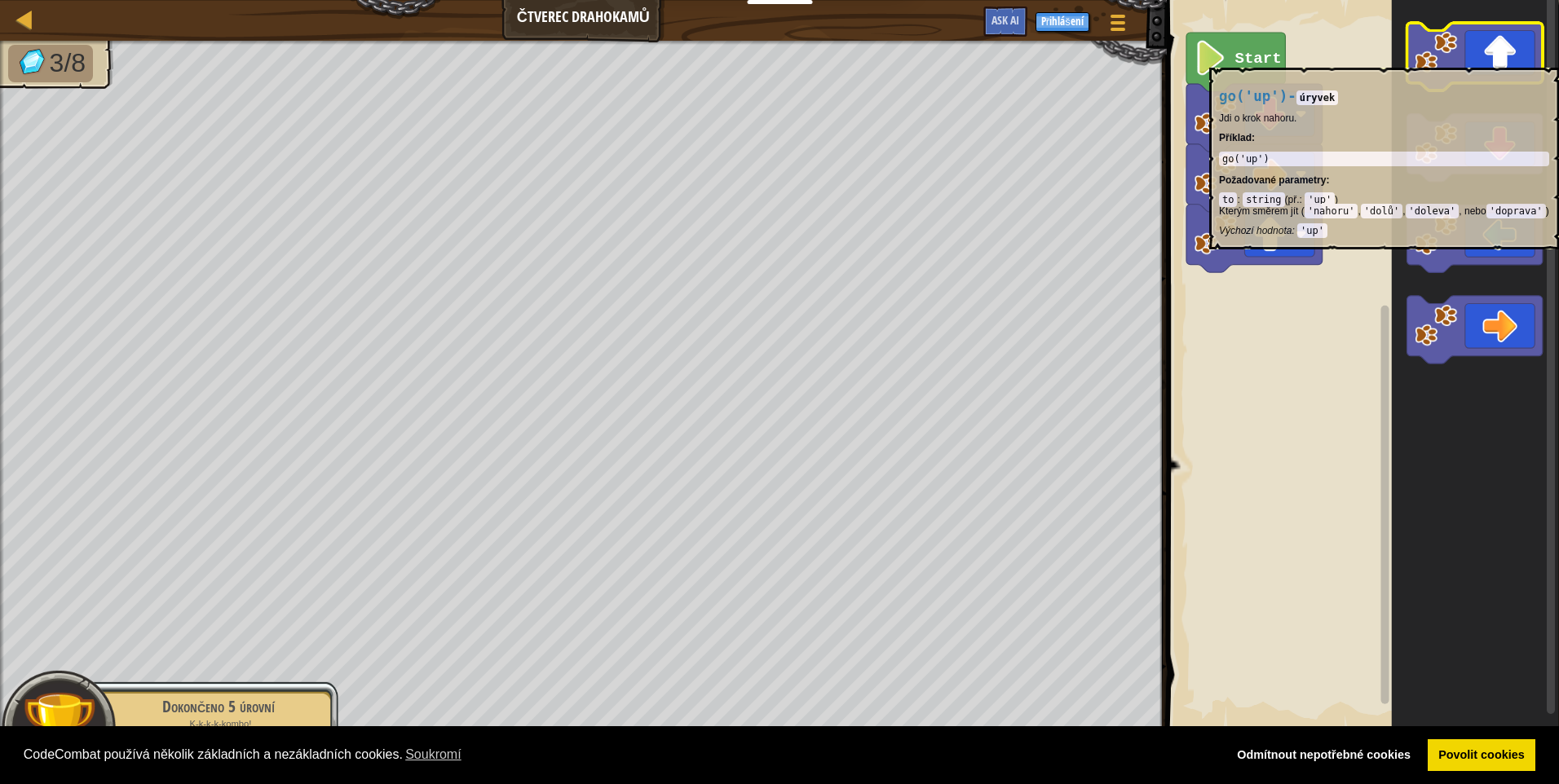
click at [1492, 60] on icon "Blockly Workspace" at bounding box center [1474, 57] width 136 height 68
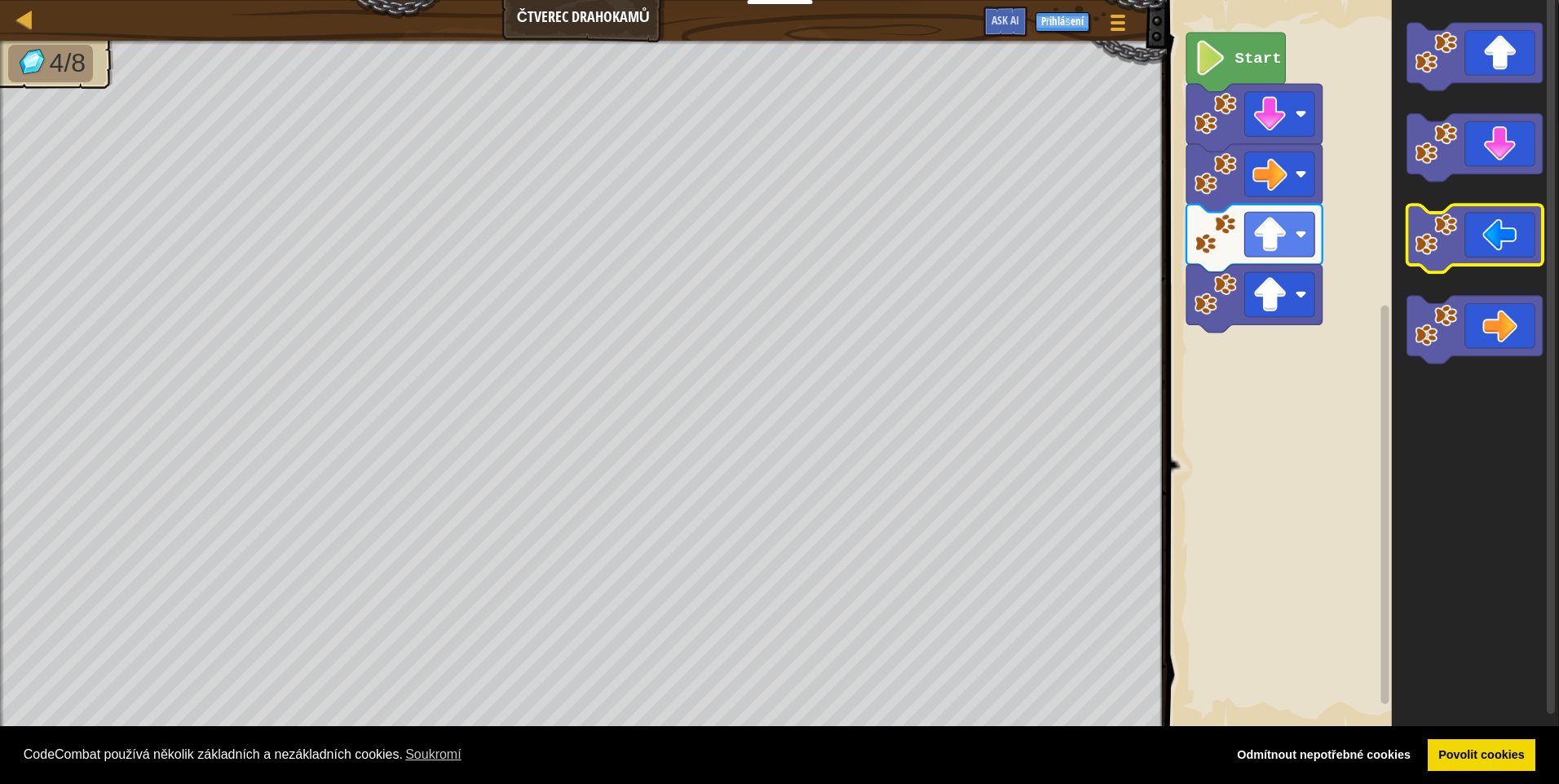
click at [1500, 254] on icon "Blockly Workspace" at bounding box center [1474, 239] width 136 height 68
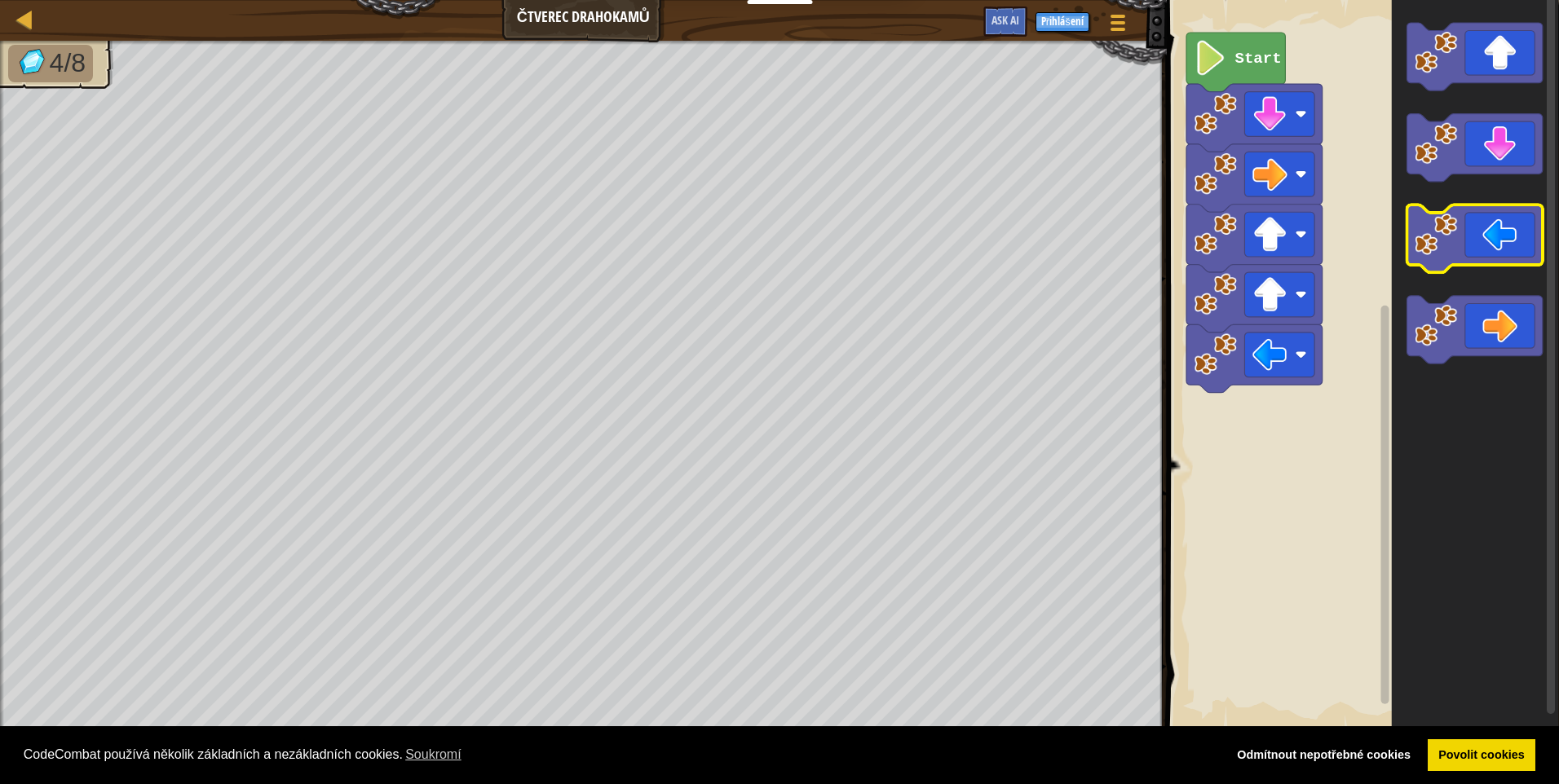
click at [1500, 254] on icon "Blockly Workspace" at bounding box center [1474, 239] width 136 height 68
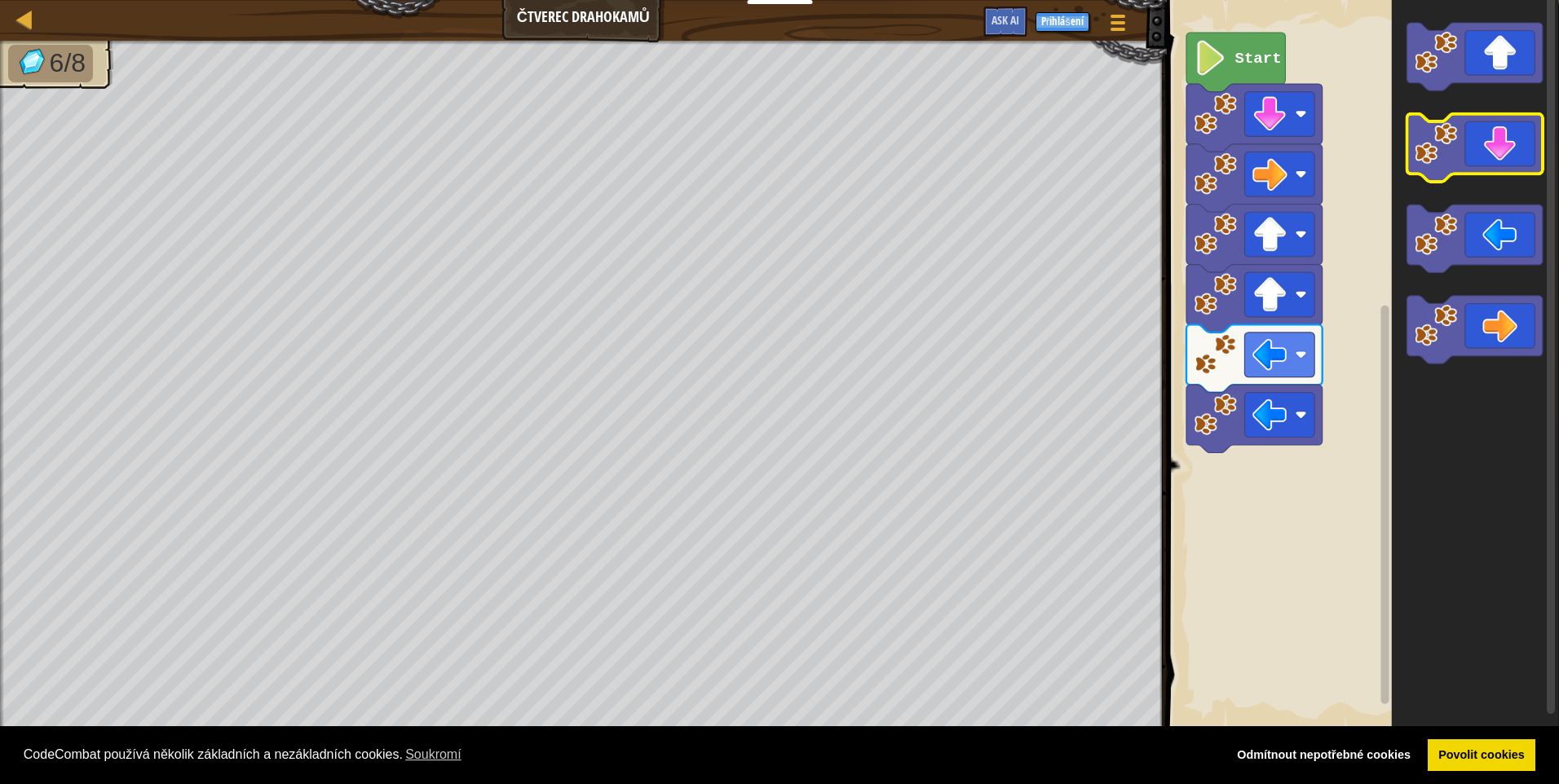
click at [1501, 164] on icon "Blockly Workspace" at bounding box center [1474, 148] width 136 height 68
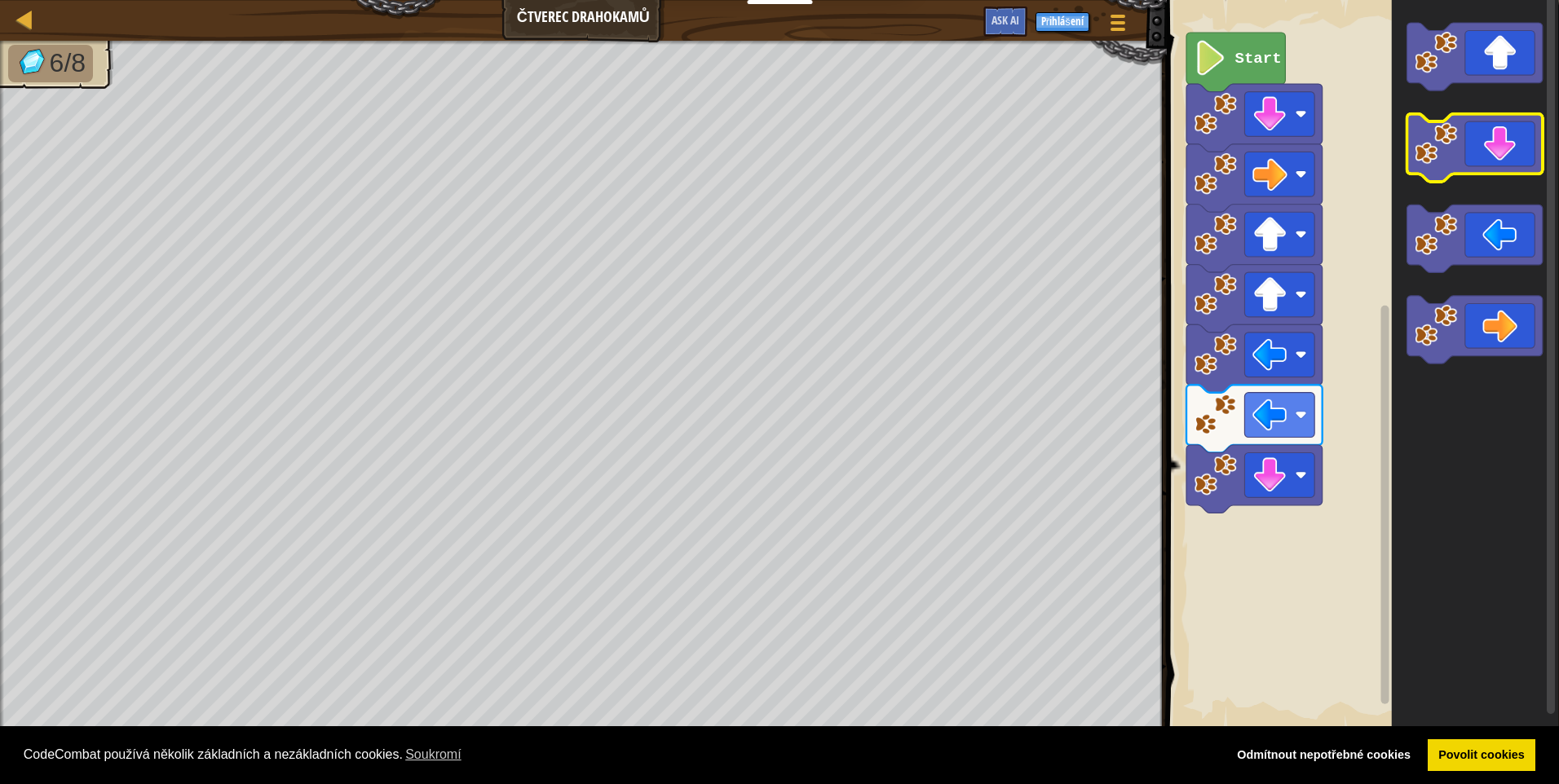
click at [1501, 164] on icon "Blockly Workspace" at bounding box center [1474, 148] width 136 height 68
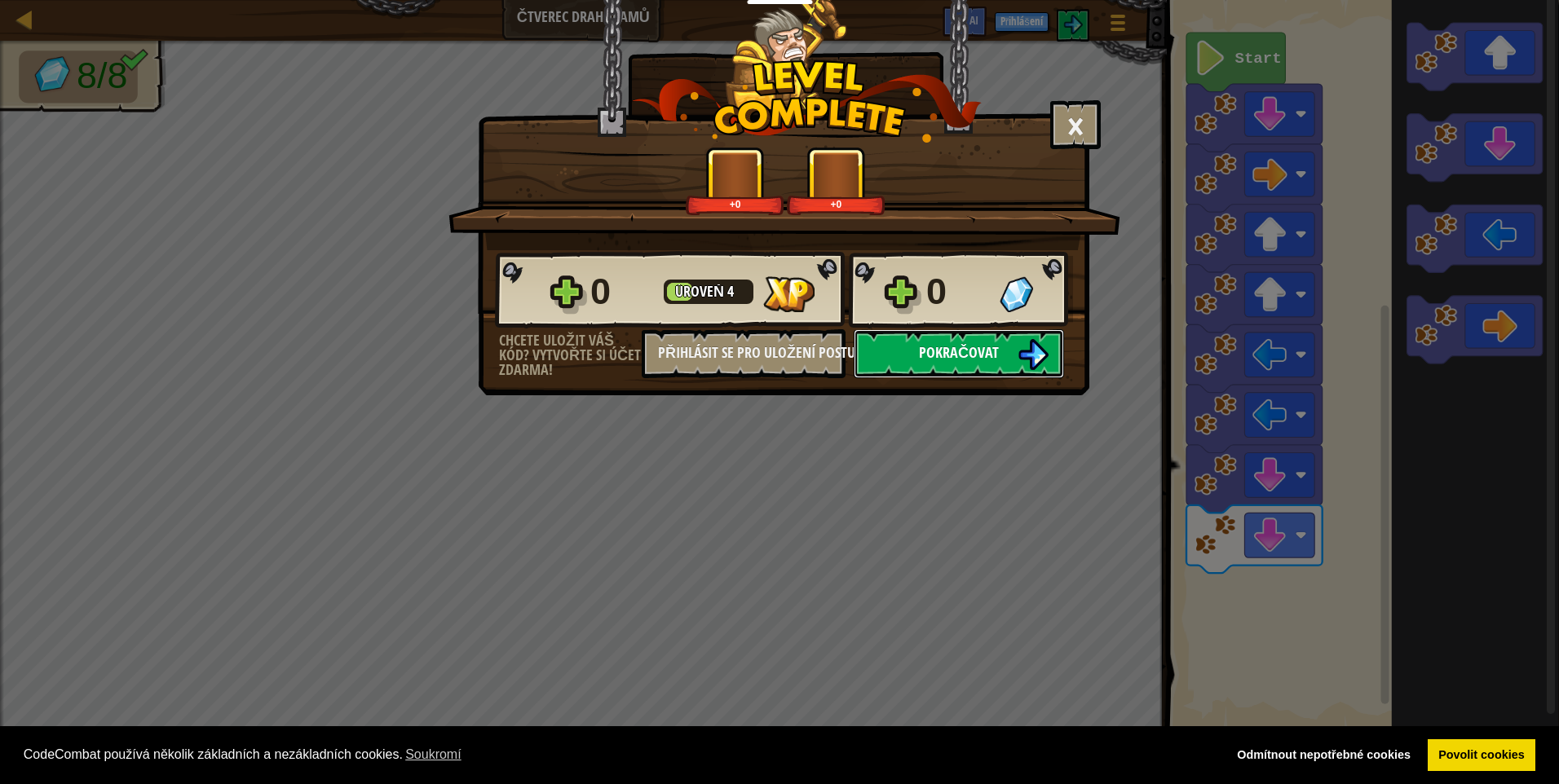
click at [1042, 359] on img at bounding box center [1033, 354] width 31 height 31
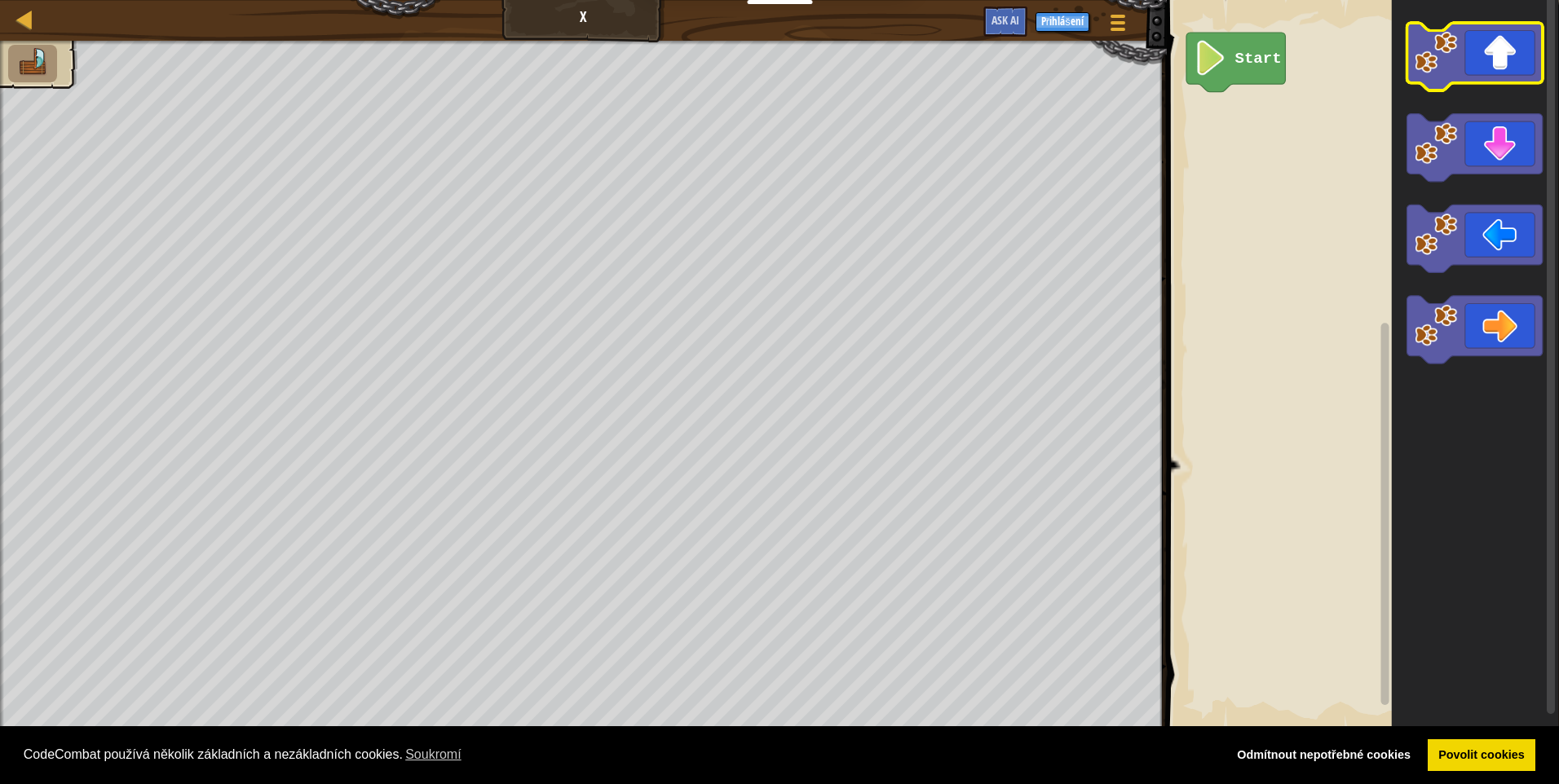
click at [1473, 52] on icon "Blockly Workspace" at bounding box center [1474, 57] width 136 height 68
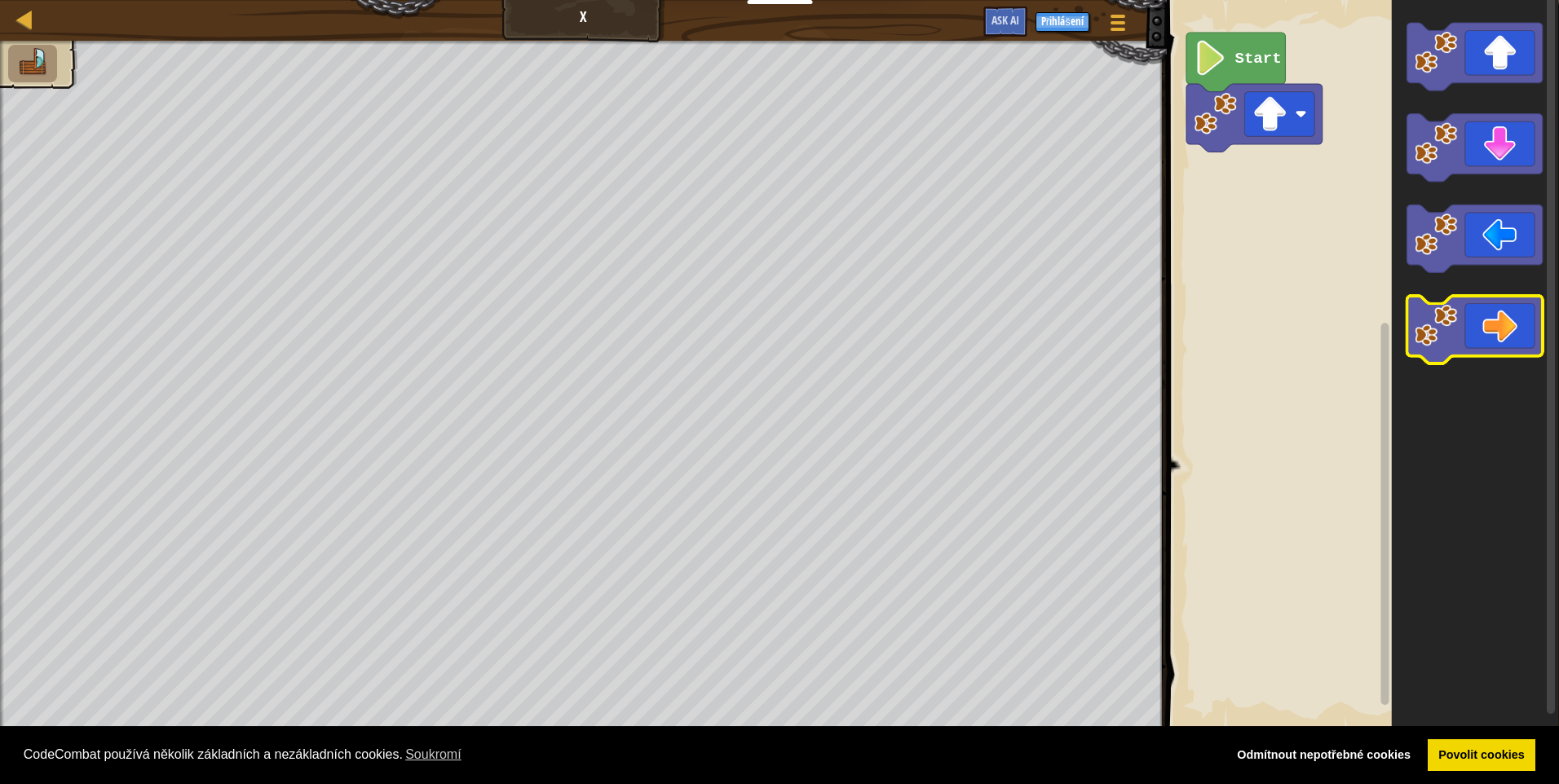
click at [1516, 314] on icon "Blockly Workspace" at bounding box center [1474, 330] width 136 height 68
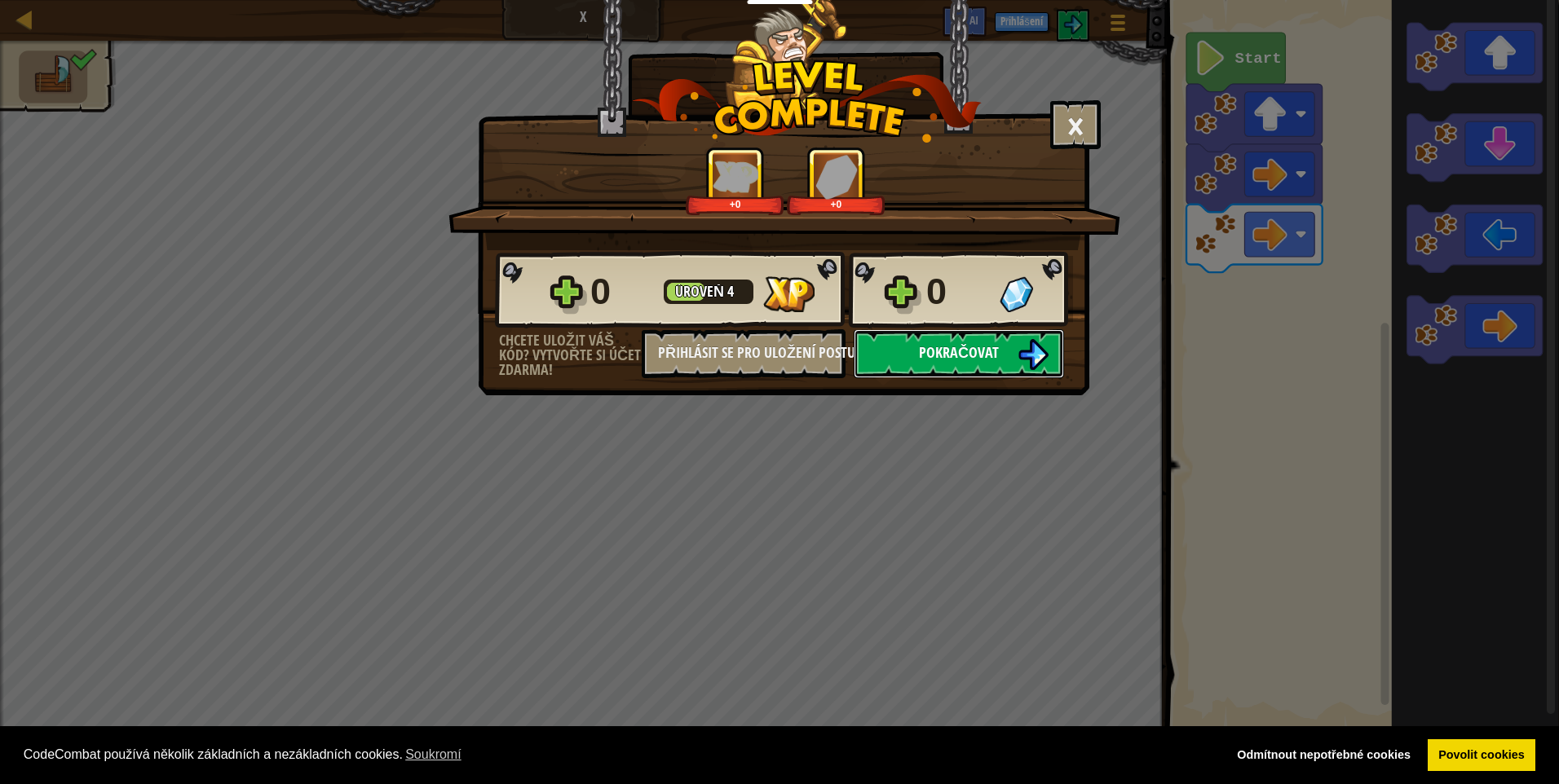
click at [1011, 363] on button "Pokračovat" at bounding box center [958, 353] width 211 height 49
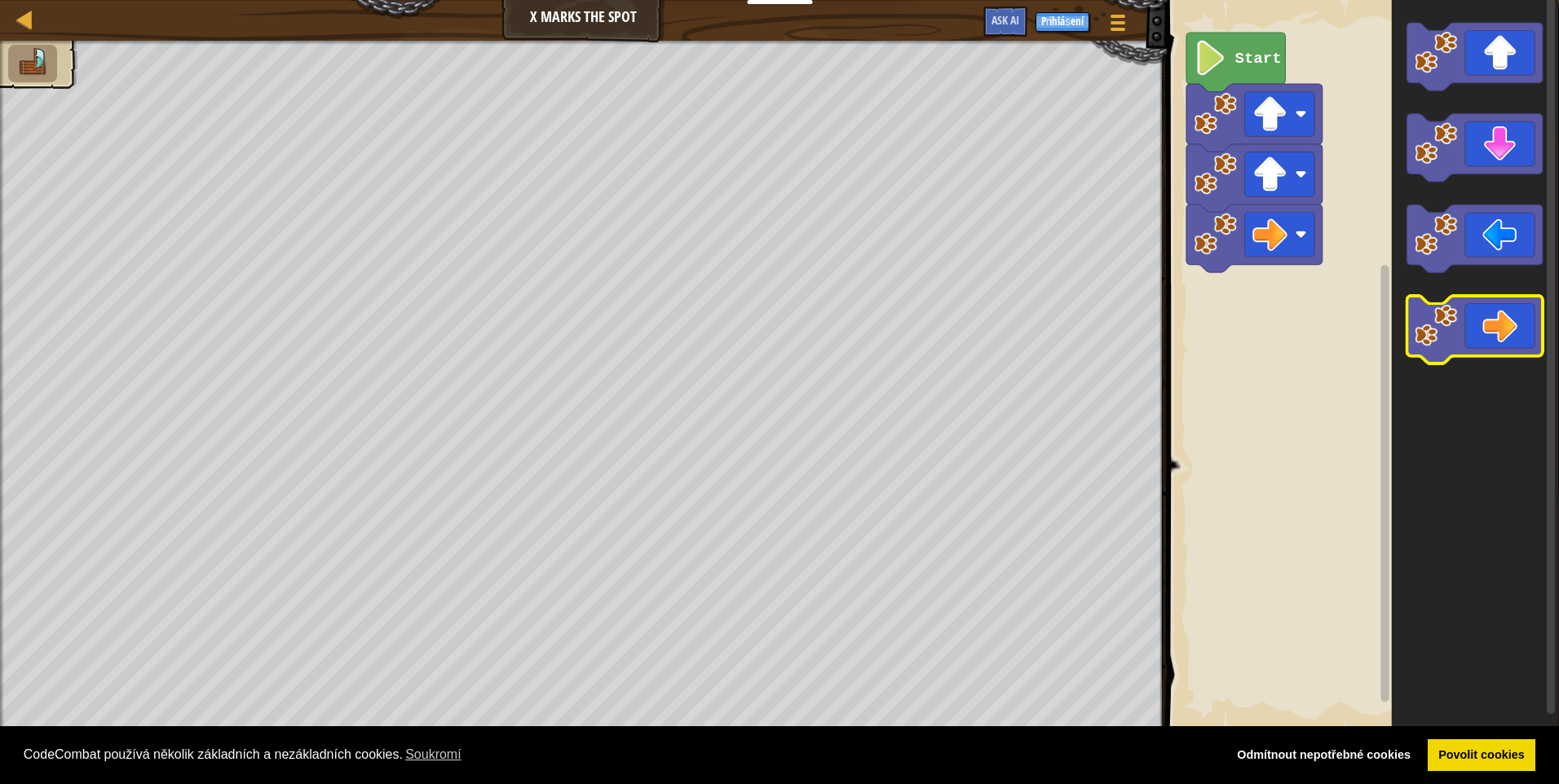
click at [1501, 317] on icon "Blockly Workspace" at bounding box center [1474, 330] width 136 height 68
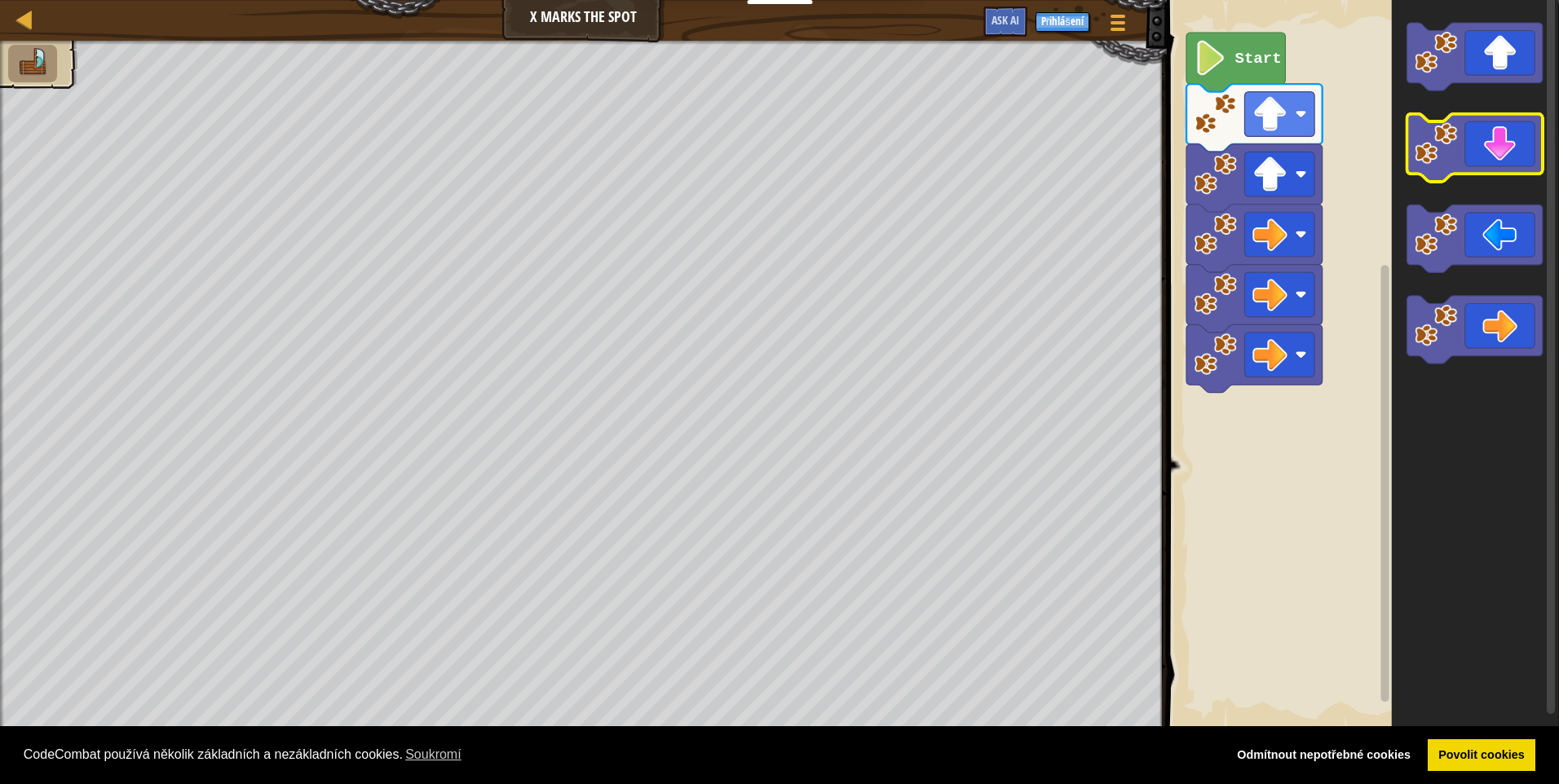
click at [1483, 167] on icon "Blockly Workspace" at bounding box center [1474, 148] width 136 height 68
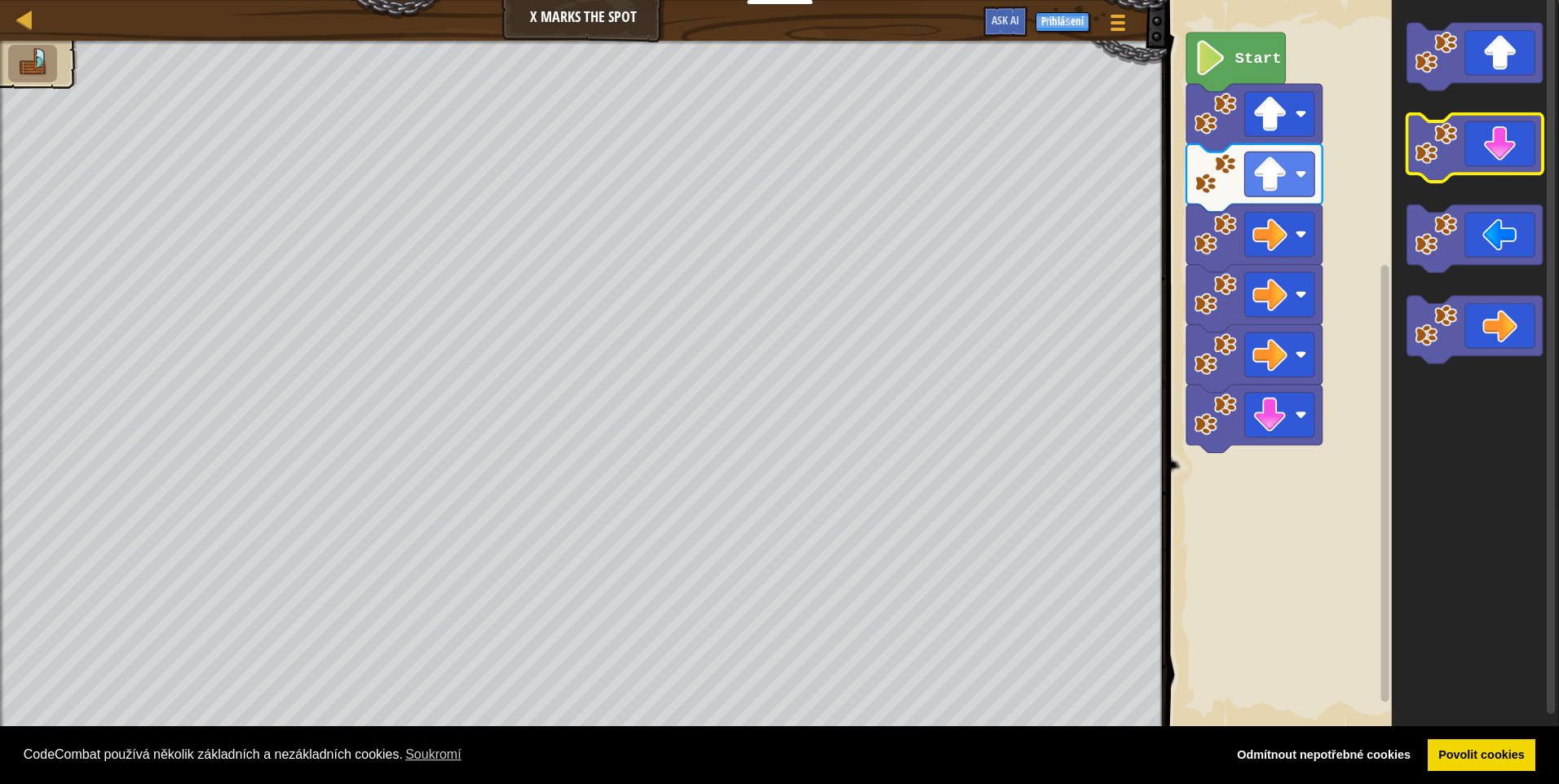
click at [1483, 167] on icon "Blockly Workspace" at bounding box center [1474, 148] width 136 height 68
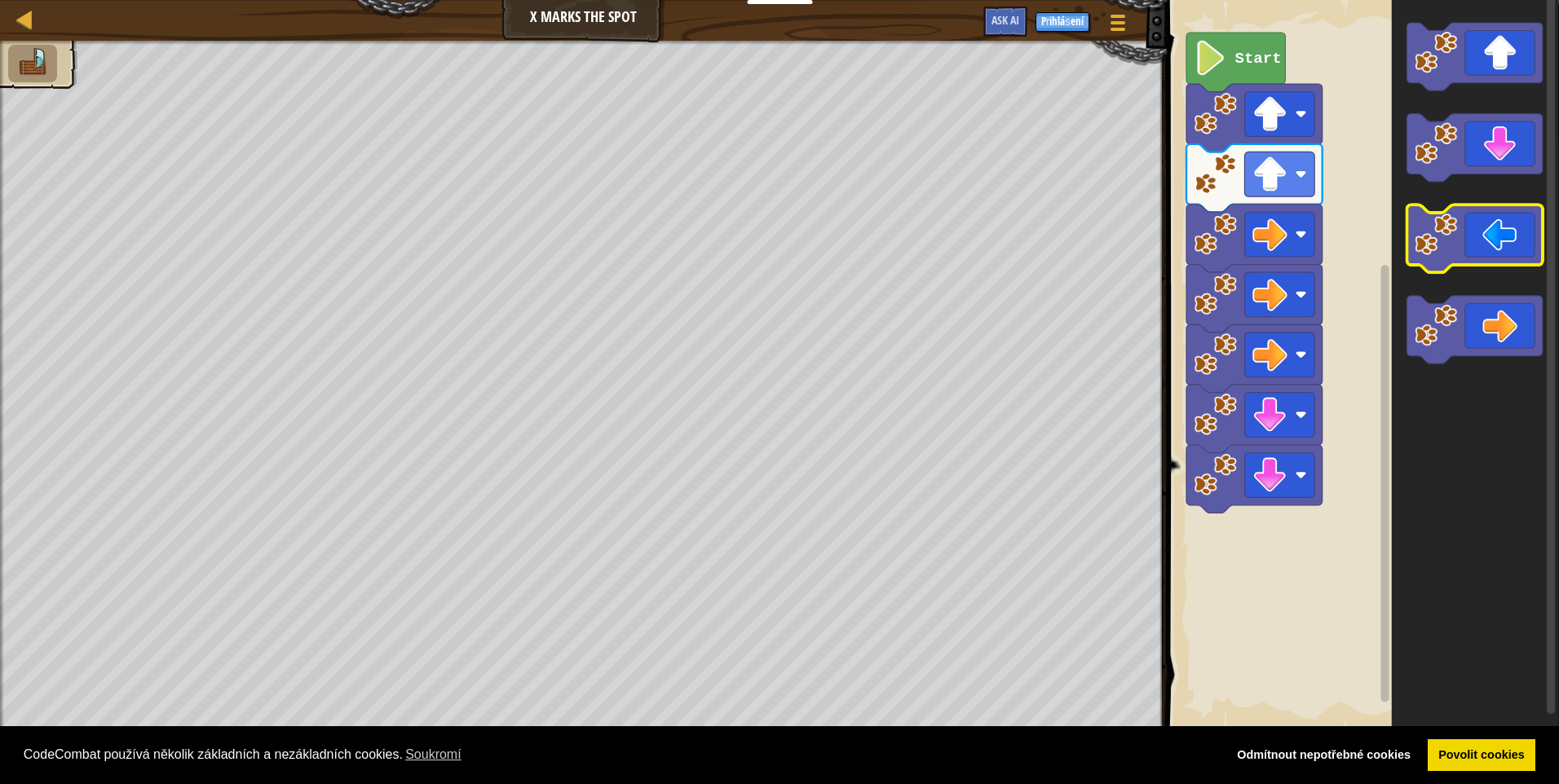
click at [1463, 265] on icon "Blockly Workspace" at bounding box center [1474, 239] width 136 height 68
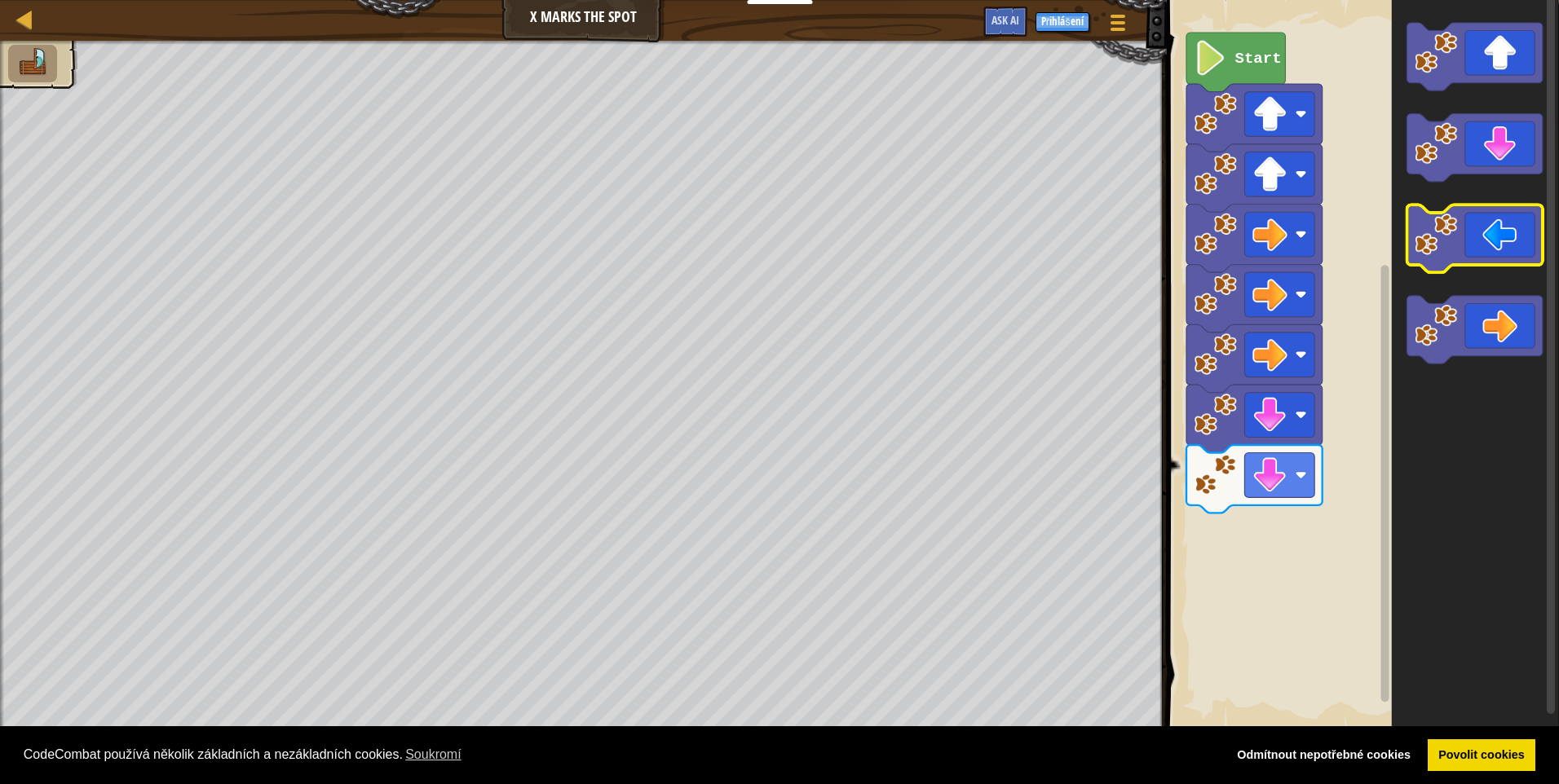
click at [1477, 243] on icon "Blockly Workspace" at bounding box center [1474, 239] width 136 height 68
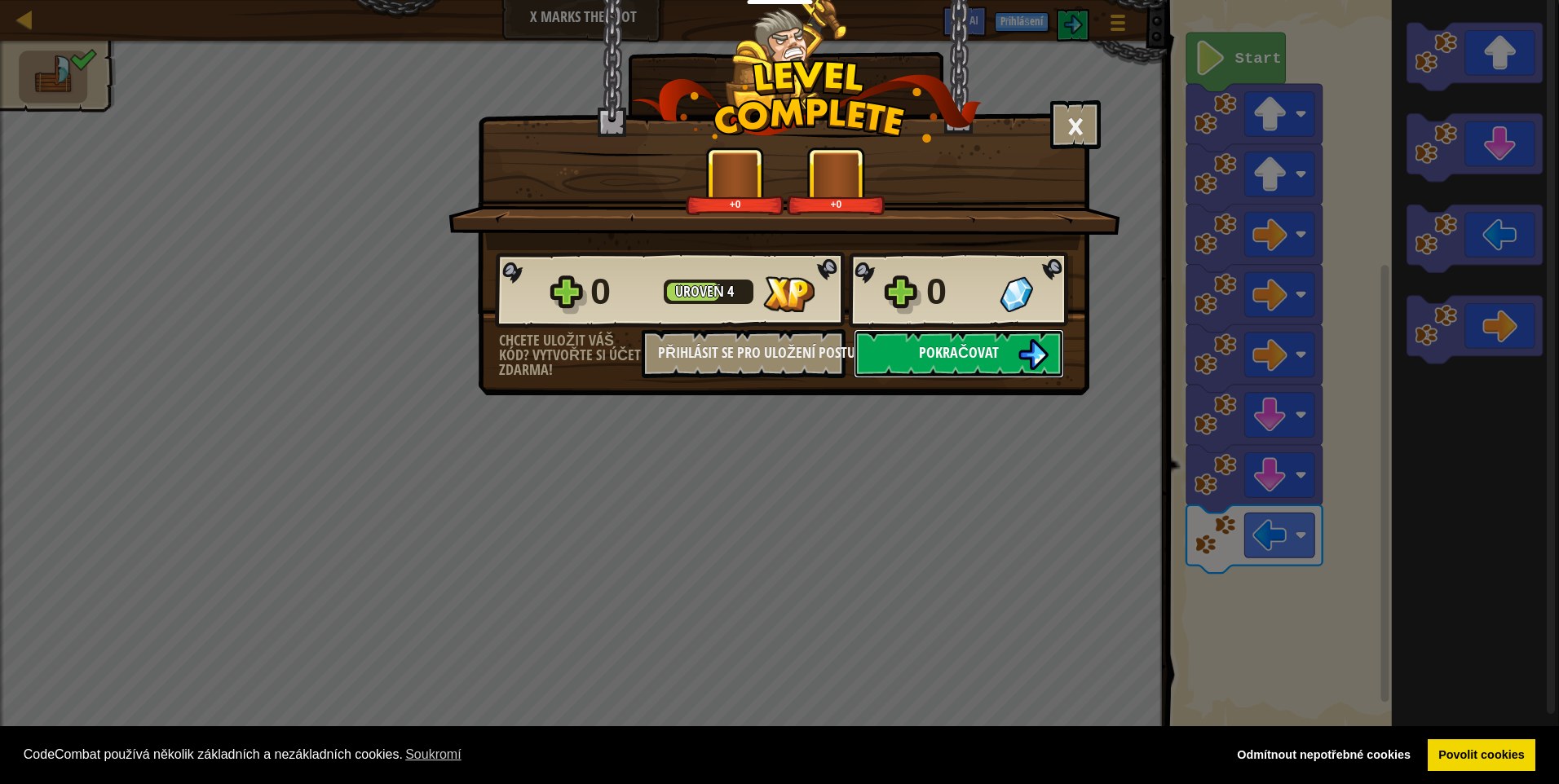
click at [992, 350] on span "Pokračovat" at bounding box center [959, 352] width 80 height 20
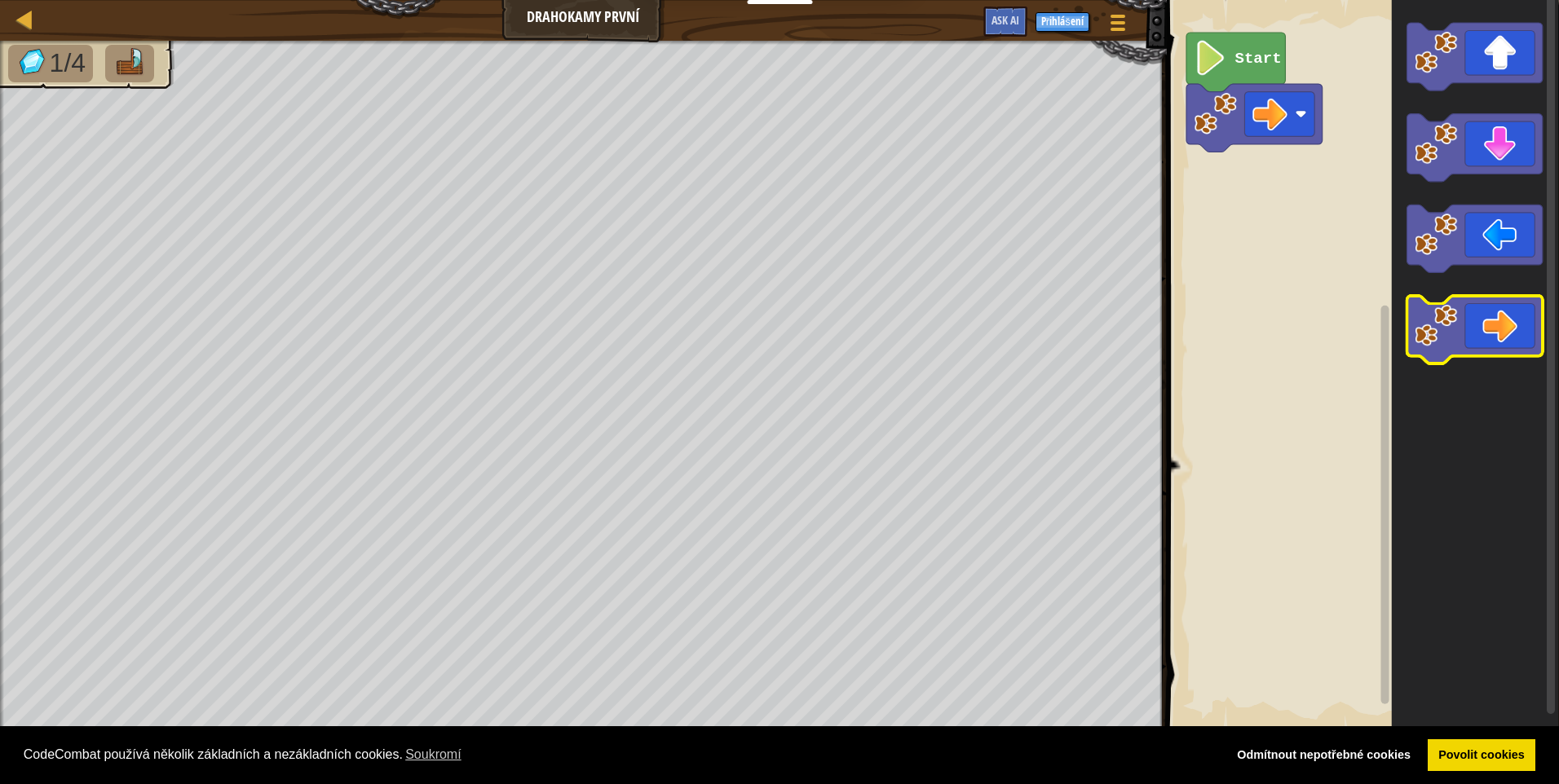
click at [1509, 319] on icon "Blockly Workspace" at bounding box center [1474, 330] width 136 height 68
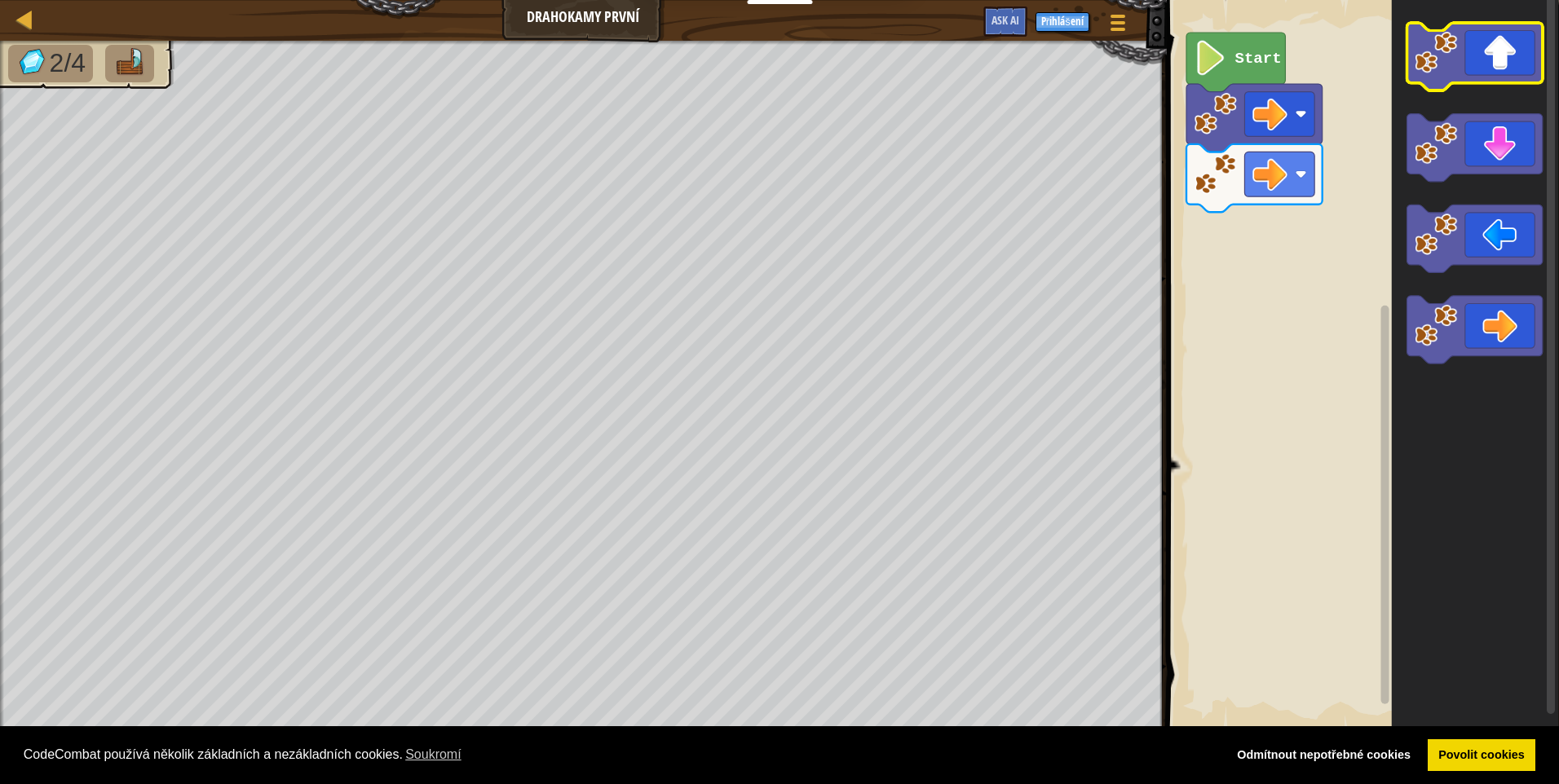
click at [1477, 60] on icon "Blockly Workspace" at bounding box center [1474, 57] width 136 height 68
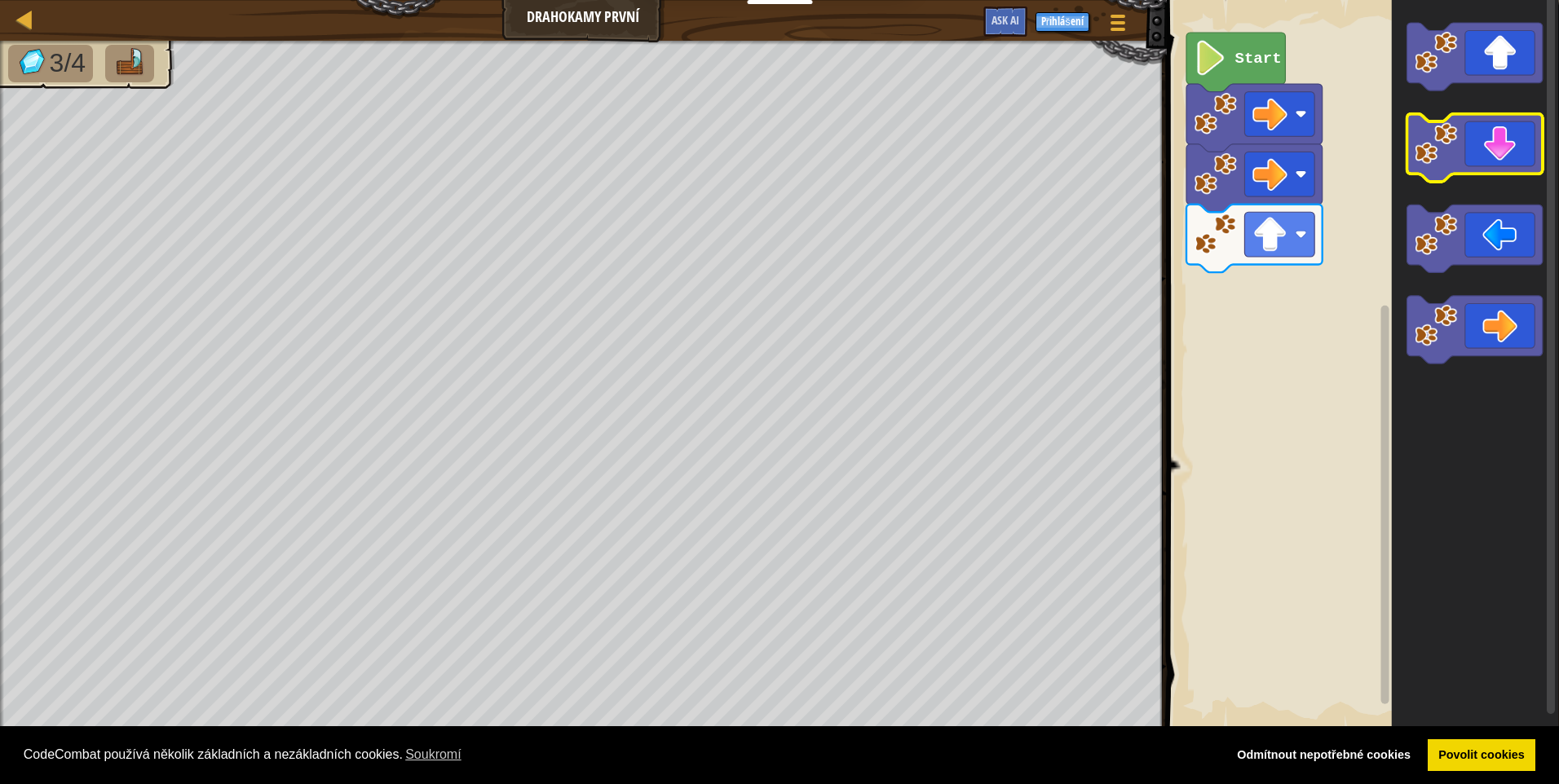
click at [1492, 145] on icon "Blockly Workspace" at bounding box center [1474, 148] width 136 height 68
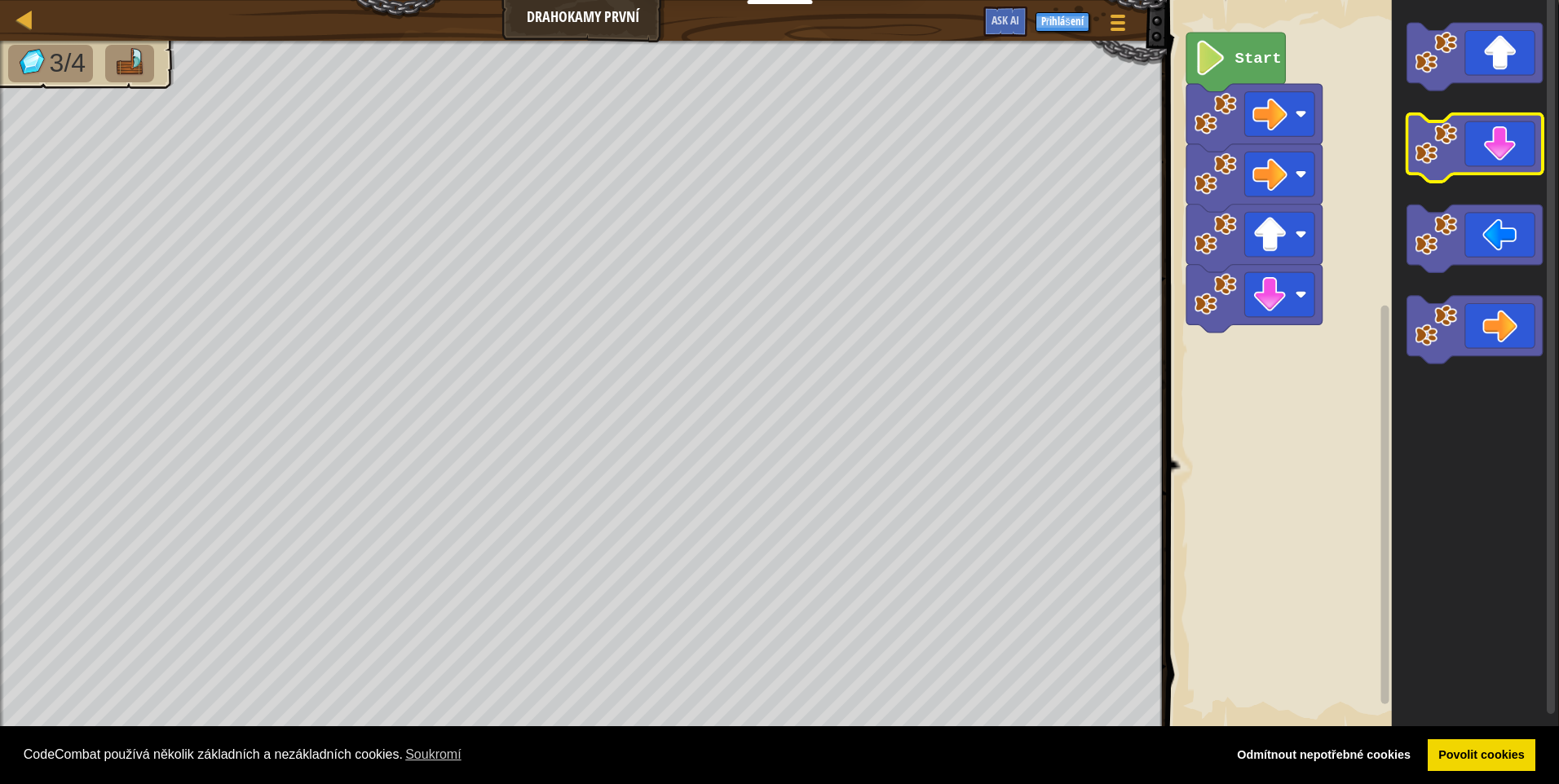
click at [1492, 145] on icon "Blockly Workspace" at bounding box center [1474, 148] width 136 height 68
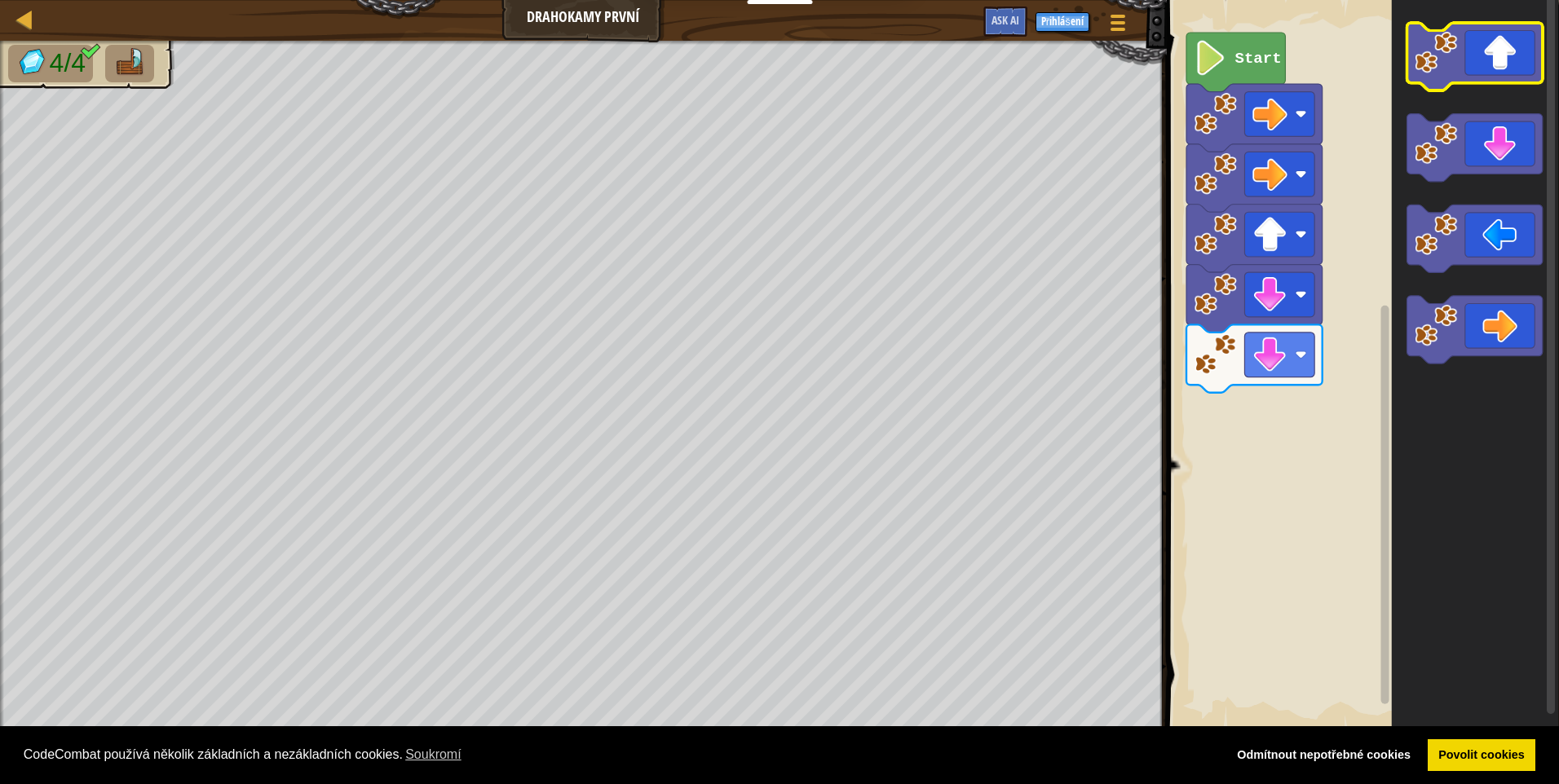
click at [1491, 70] on icon "Blockly Workspace" at bounding box center [1474, 57] width 136 height 68
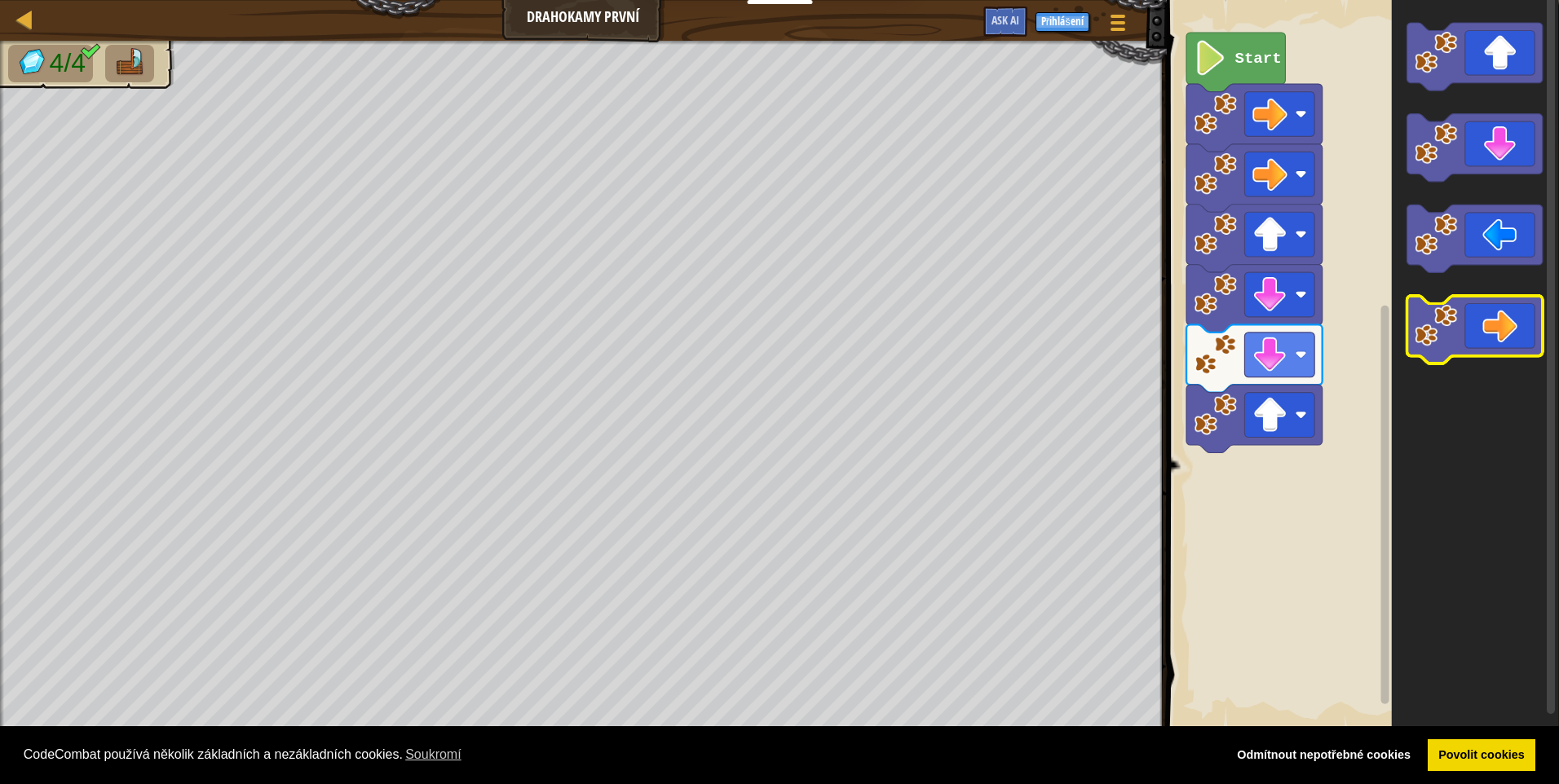
click at [1502, 330] on icon "Blockly Workspace" at bounding box center [1474, 330] width 136 height 68
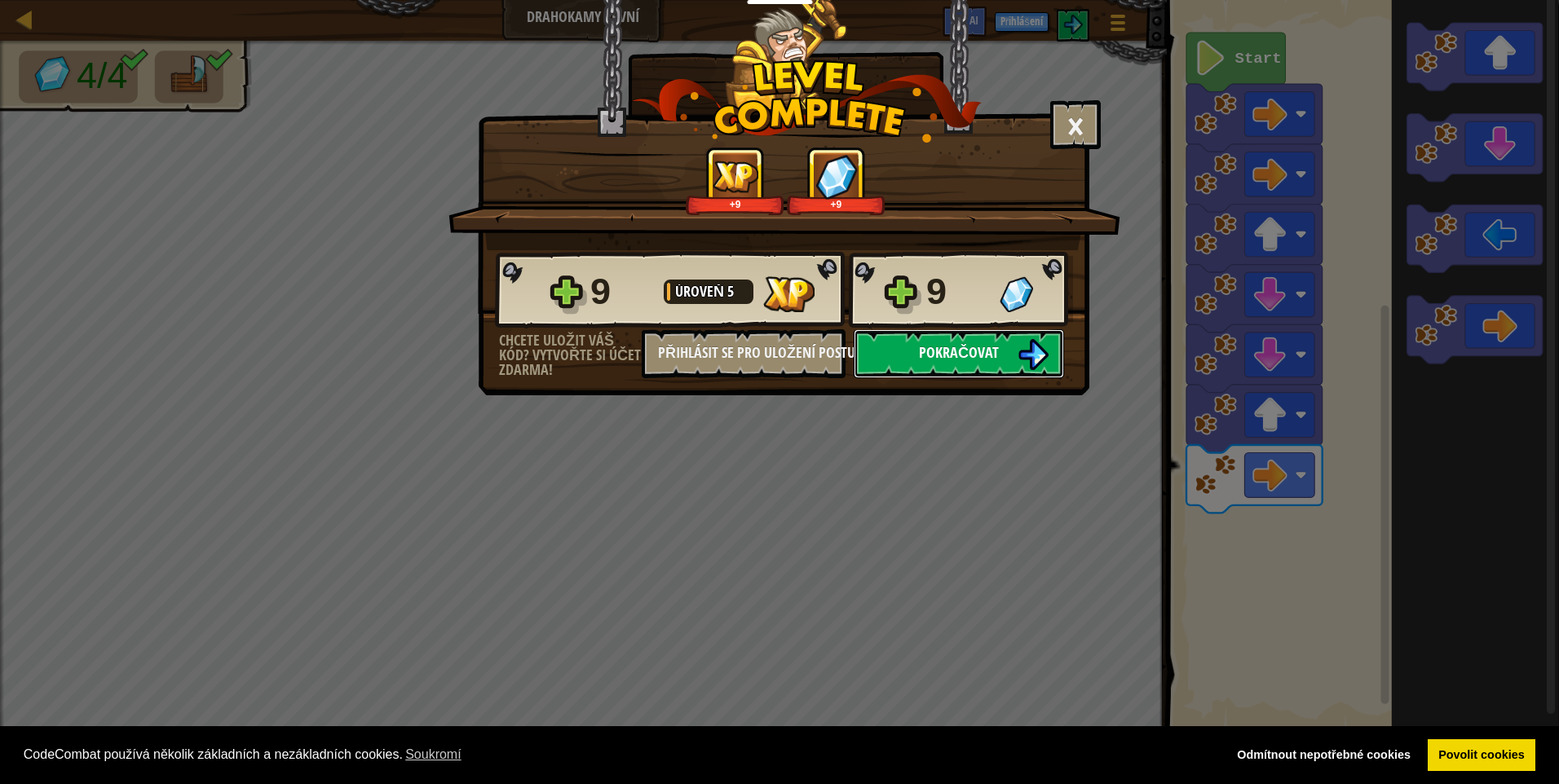
click at [968, 342] on span "Pokračovat" at bounding box center [959, 352] width 80 height 20
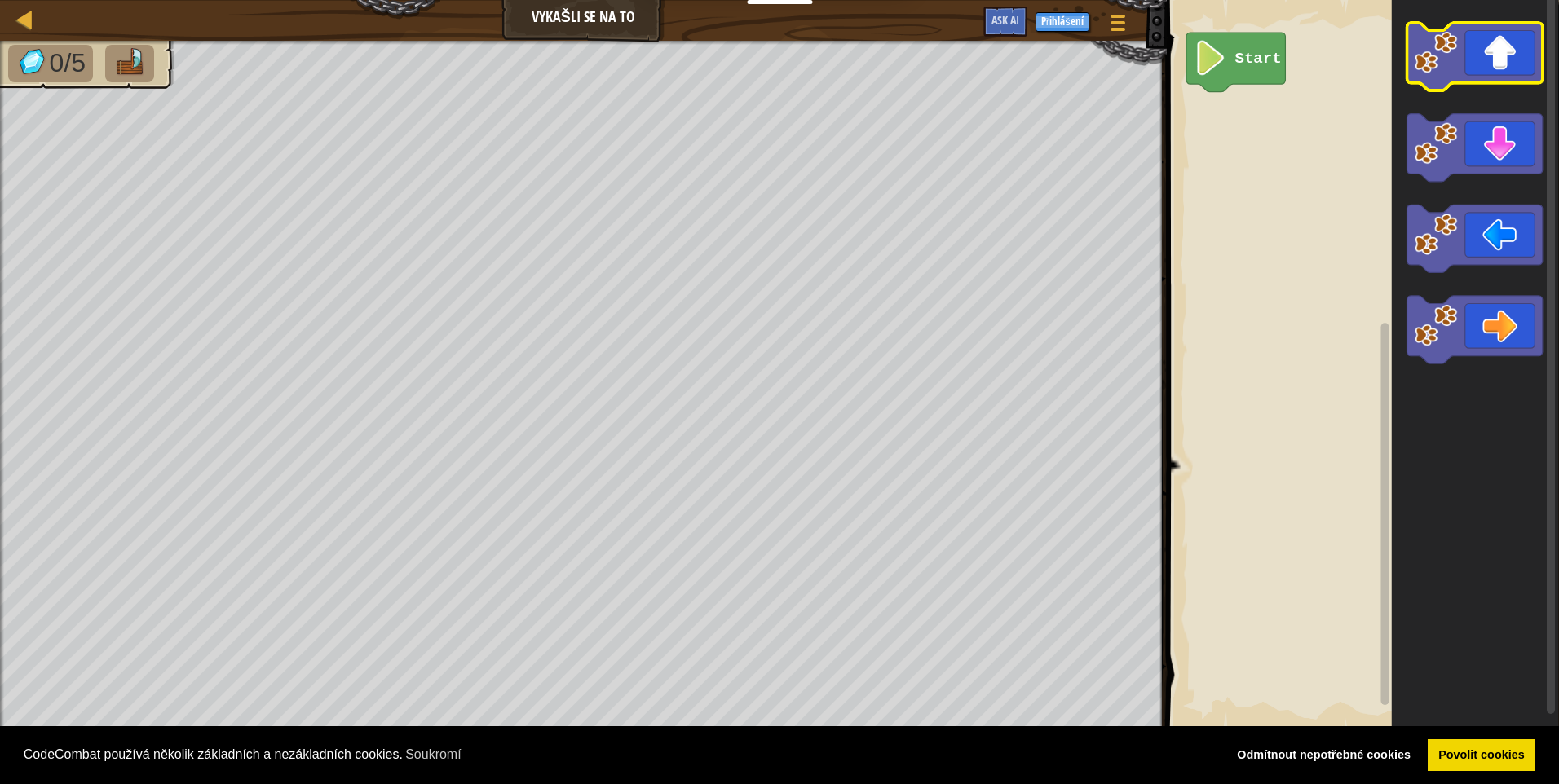
click at [1477, 70] on icon "Blockly Workspace" at bounding box center [1474, 57] width 136 height 68
click at [1476, 69] on icon "Blockly Workspace" at bounding box center [1474, 57] width 136 height 68
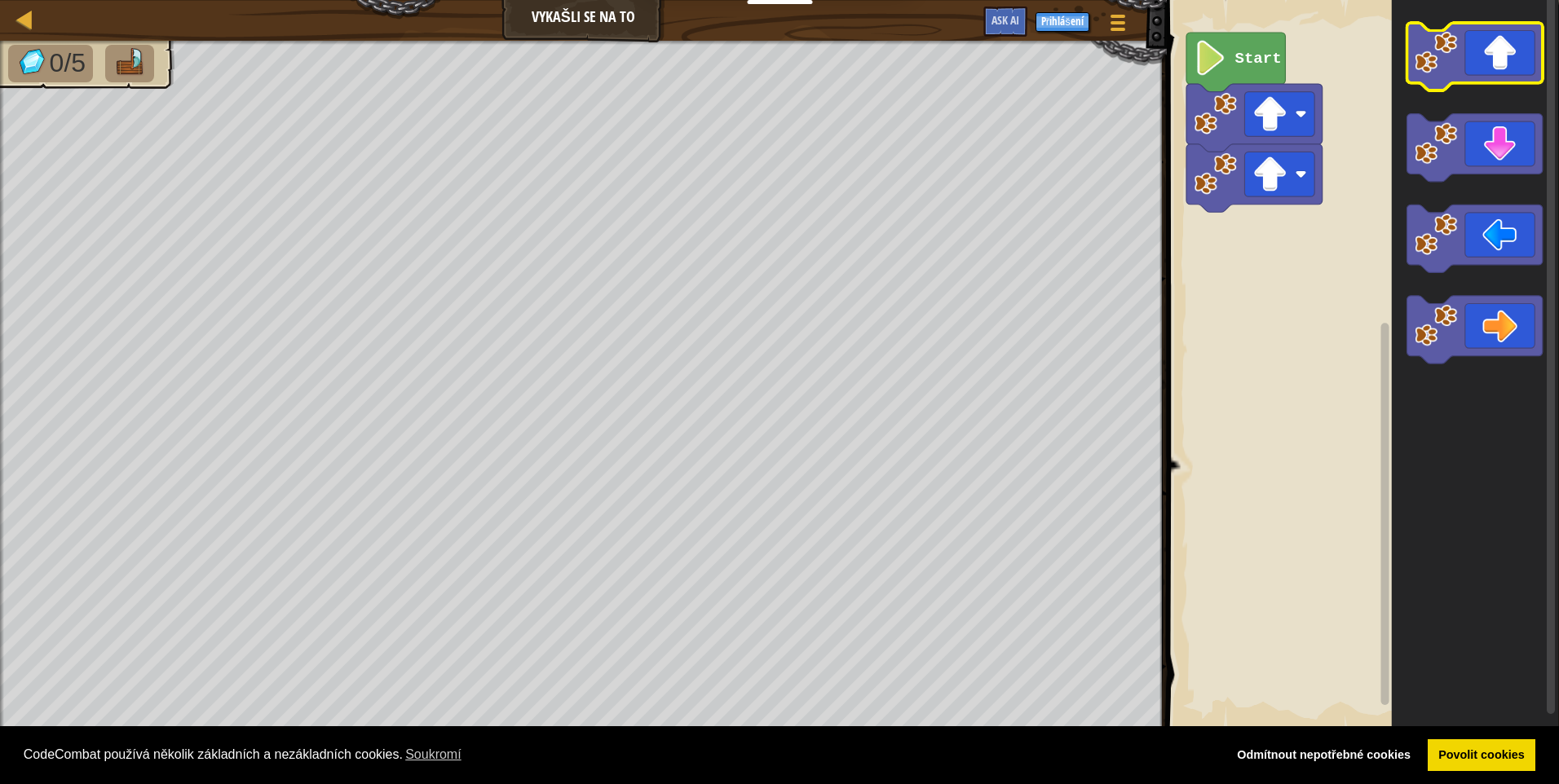
click at [1476, 69] on icon "Blockly Workspace" at bounding box center [1474, 57] width 136 height 68
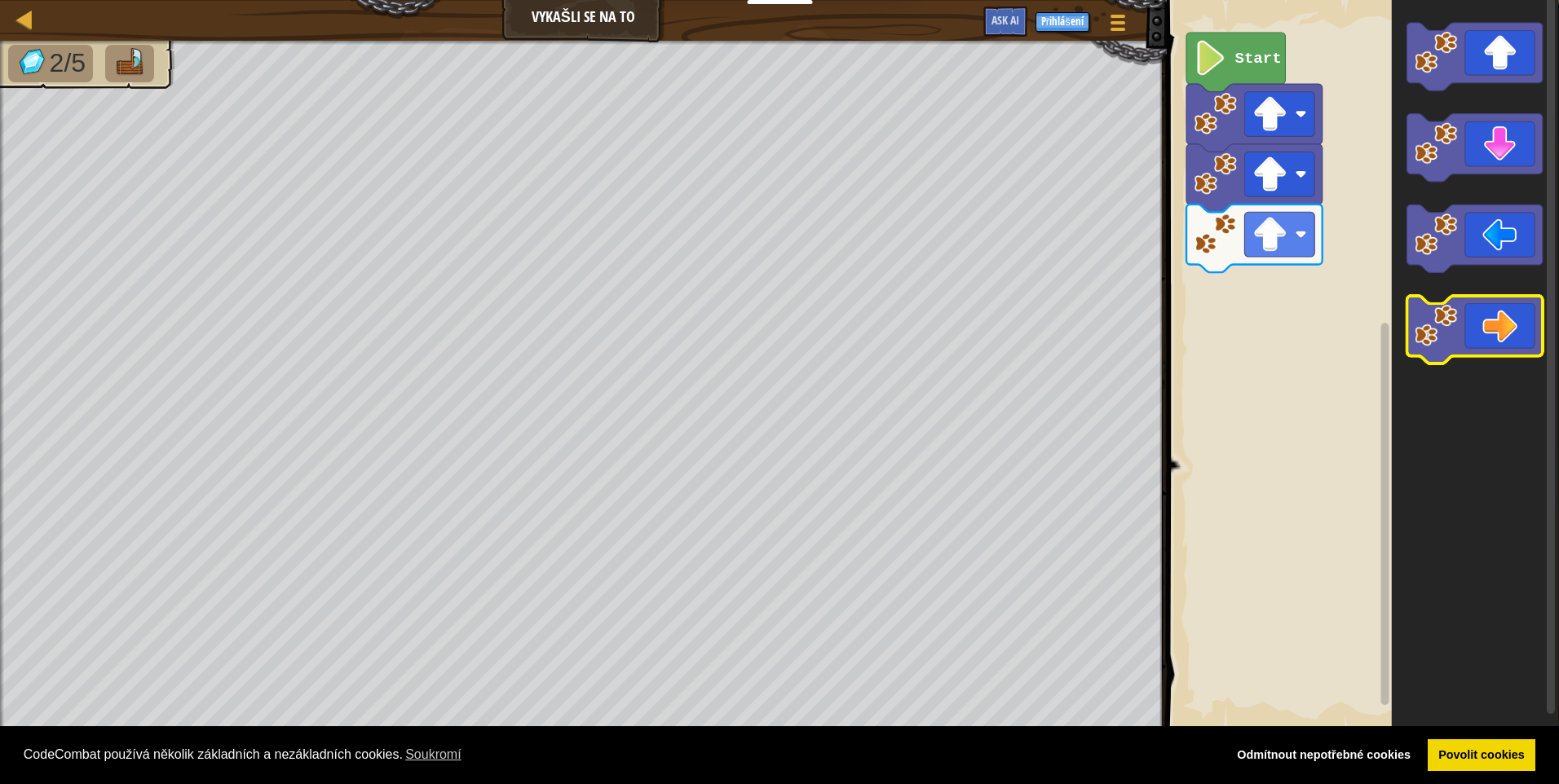
click at [1514, 341] on icon "Blockly Workspace" at bounding box center [1474, 330] width 136 height 68
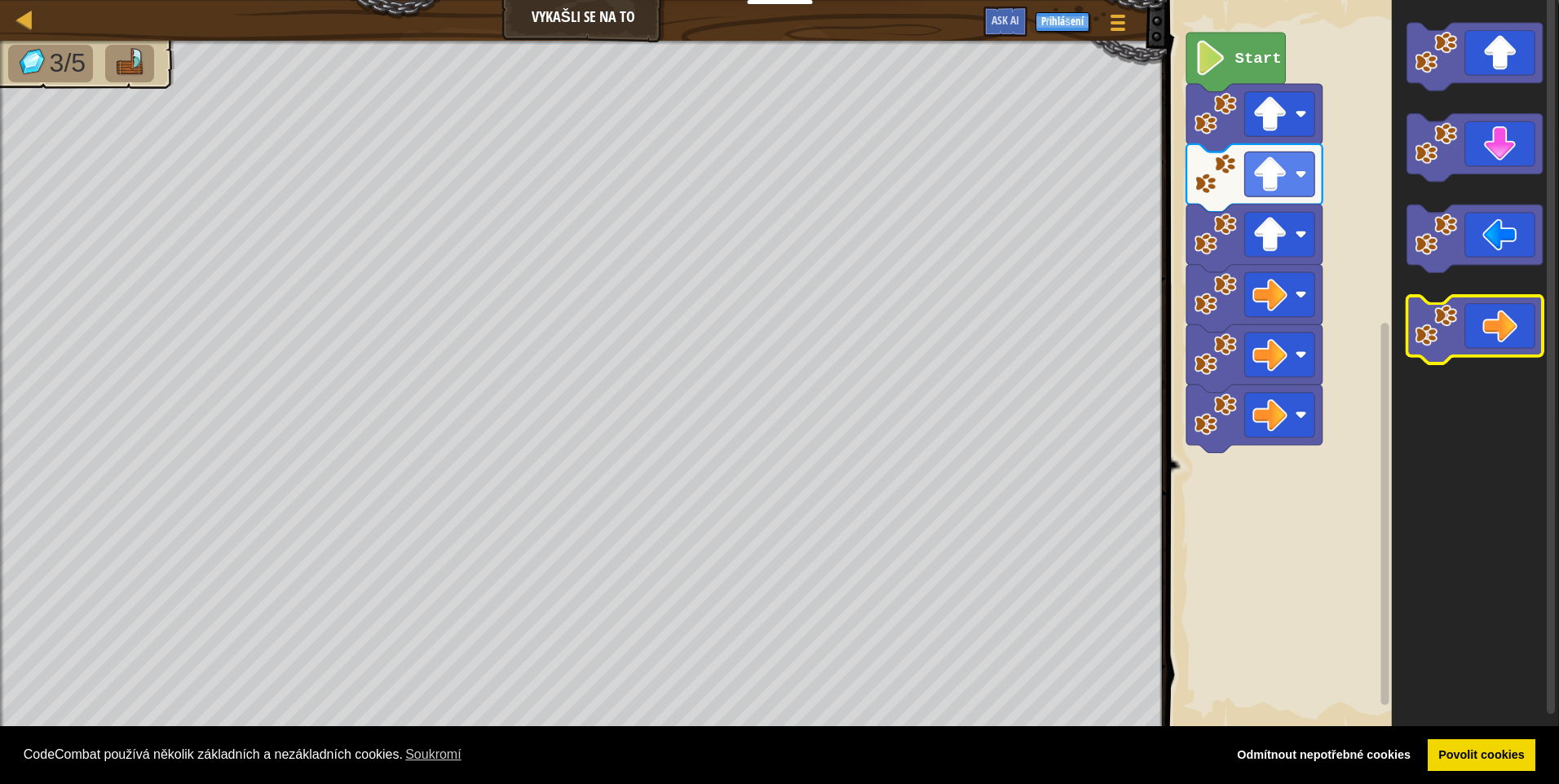
click at [1514, 341] on icon "Blockly Workspace" at bounding box center [1474, 330] width 136 height 68
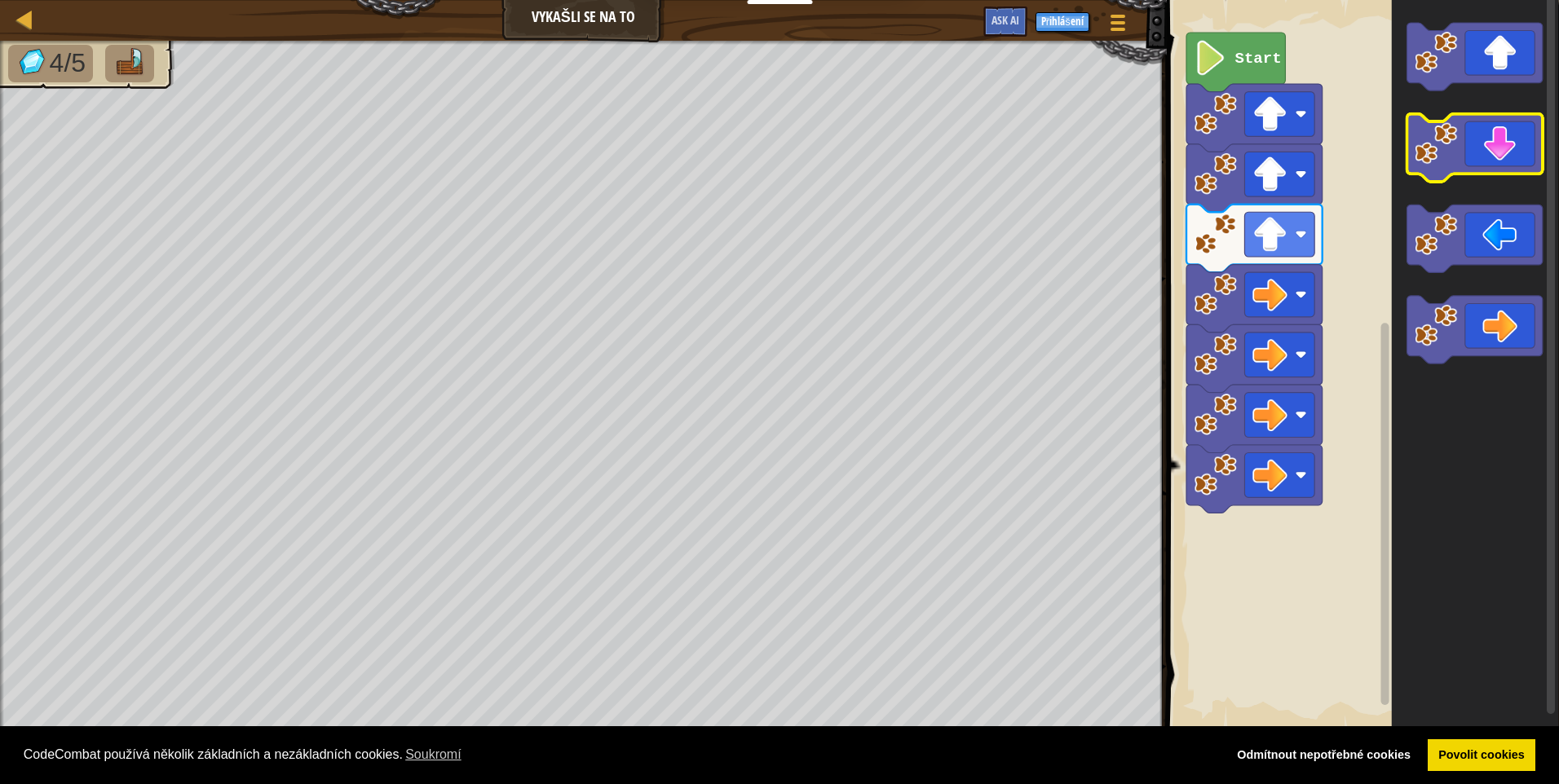
click at [1493, 159] on icon "Blockly Workspace" at bounding box center [1474, 148] width 136 height 68
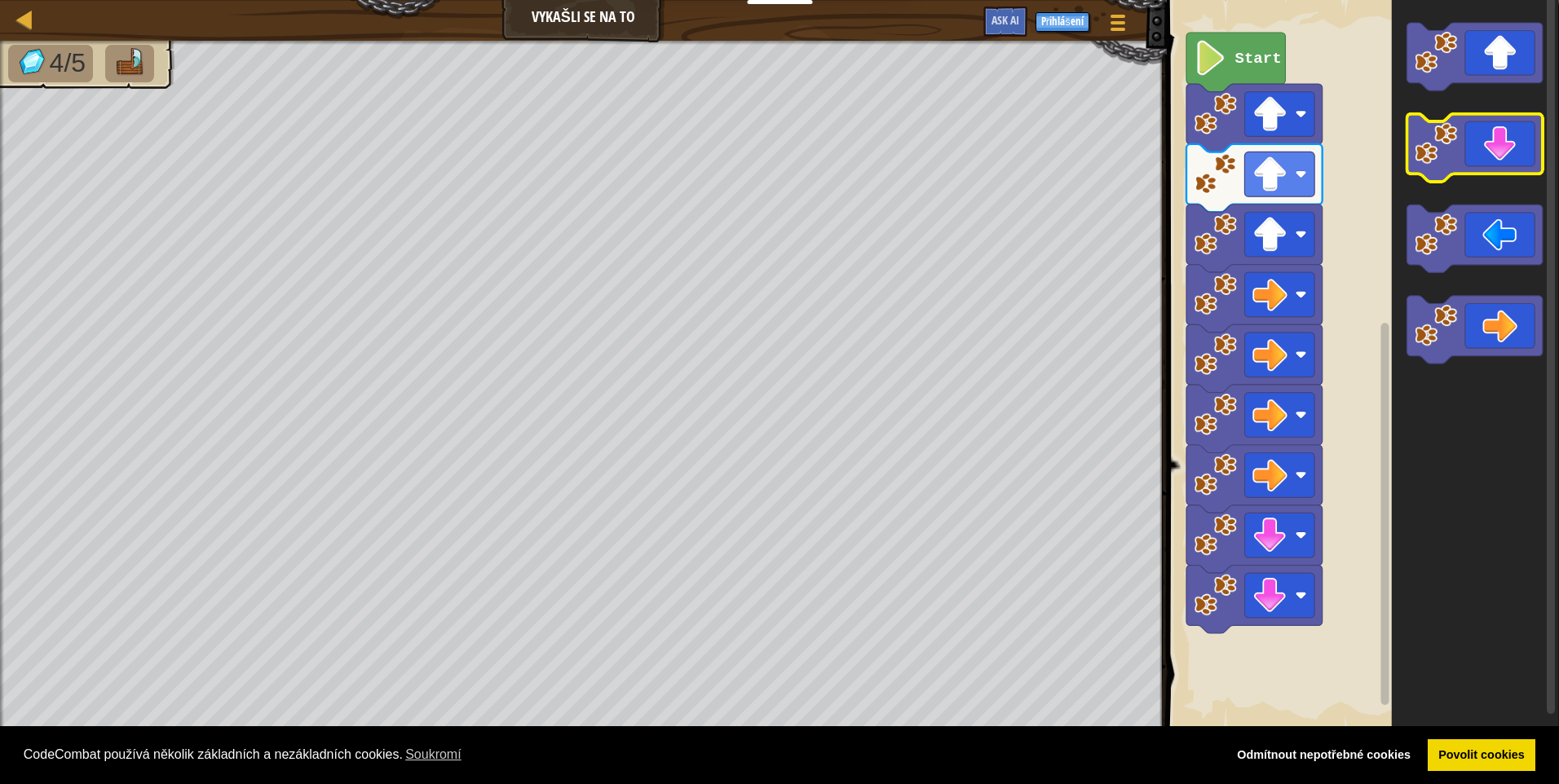
click at [1493, 159] on icon "Blockly Workspace" at bounding box center [1474, 148] width 136 height 68
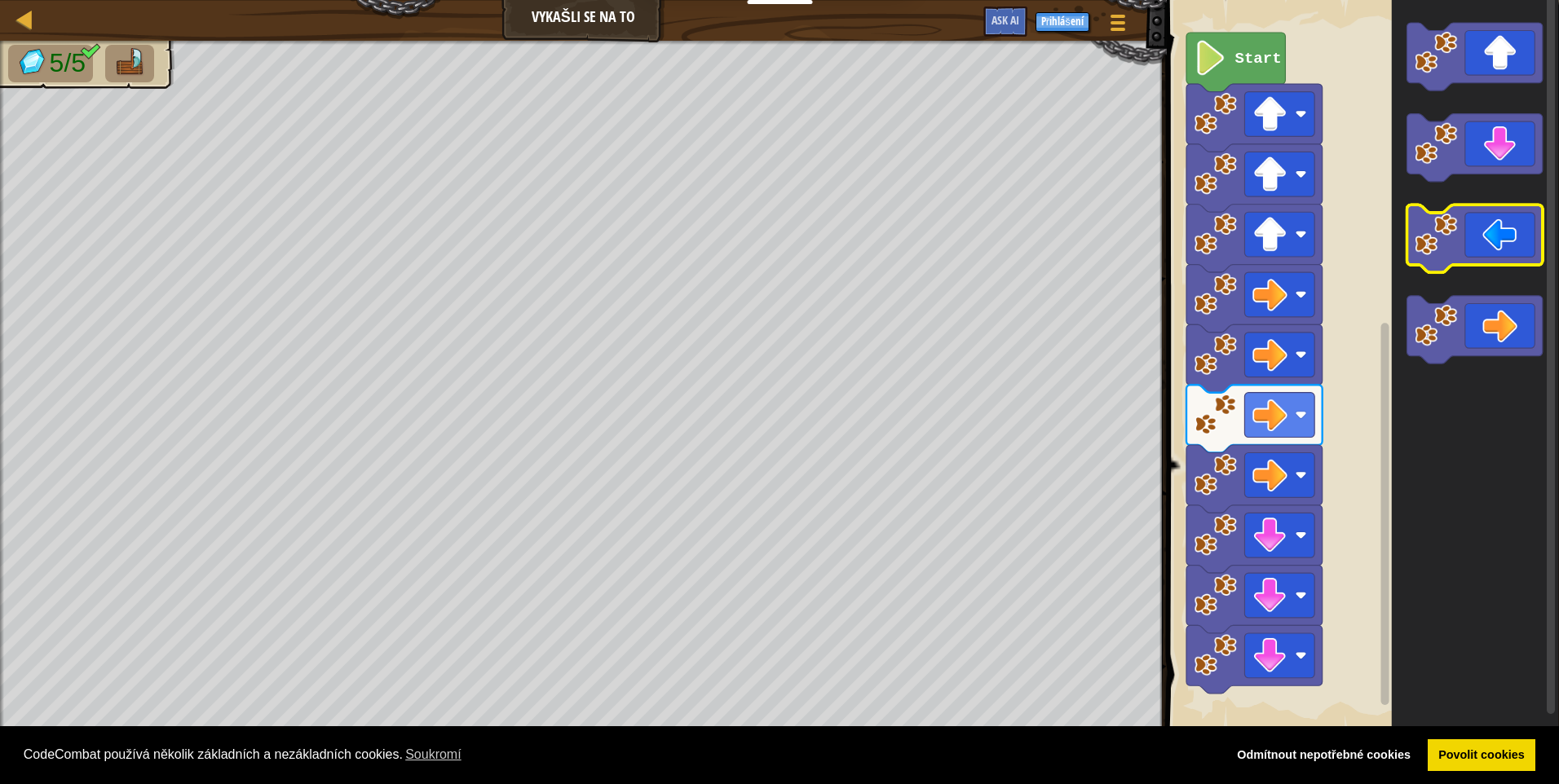
click at [1465, 243] on icon "Blockly Workspace" at bounding box center [1474, 239] width 136 height 68
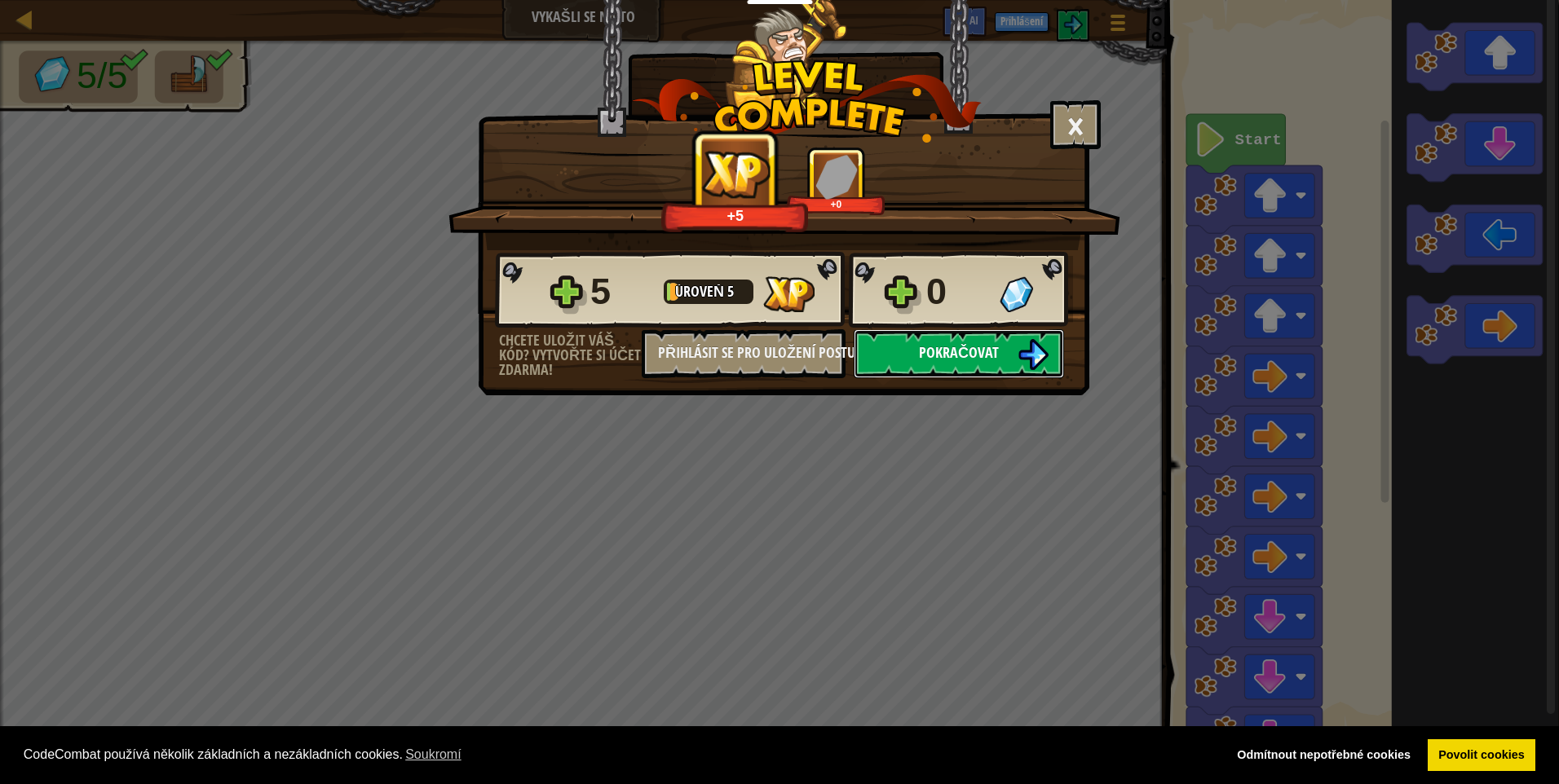
click at [1038, 359] on img at bounding box center [1033, 354] width 31 height 31
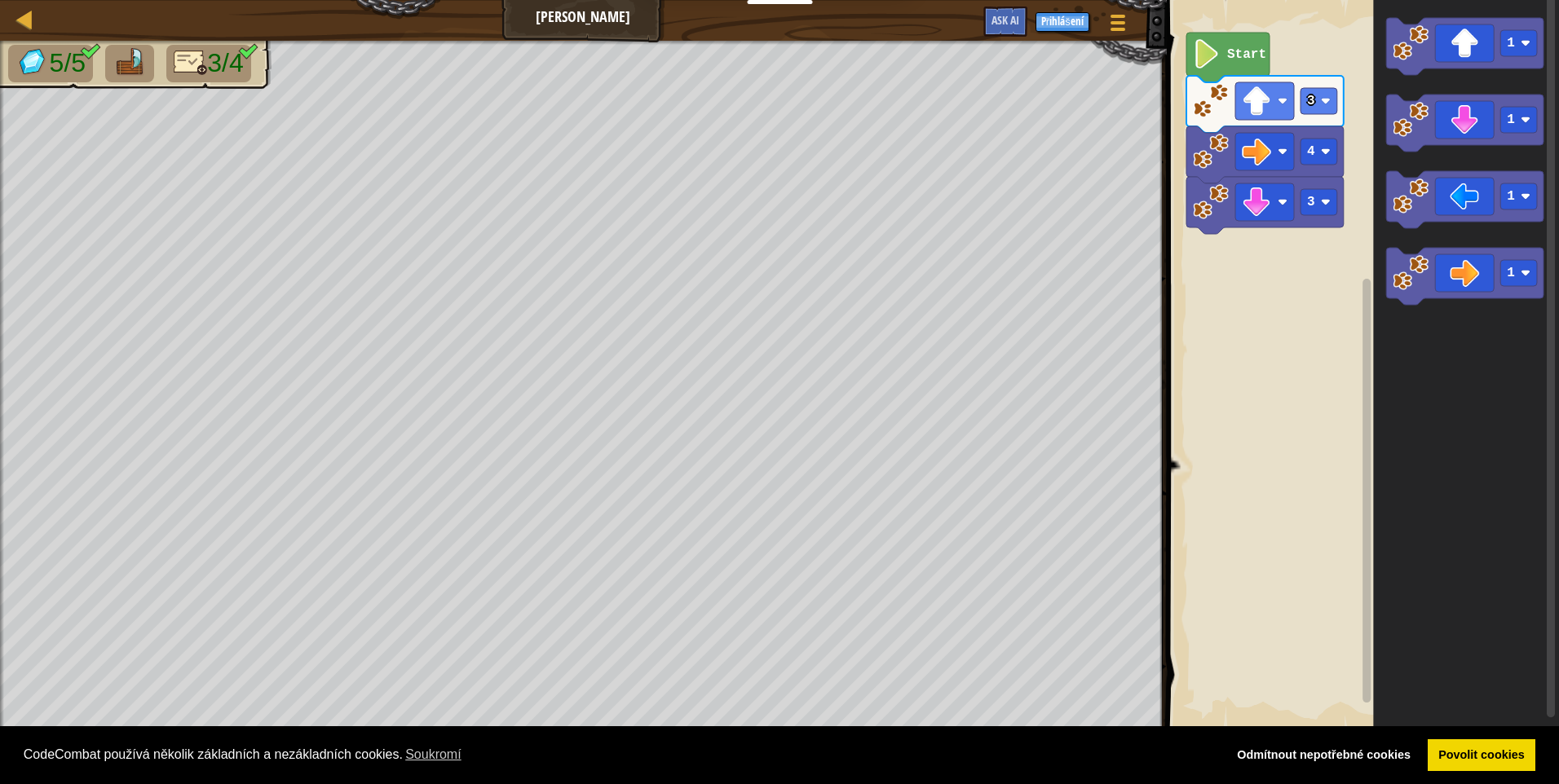
click at [1474, 202] on icon "Blockly Workspace" at bounding box center [1465, 199] width 158 height 57
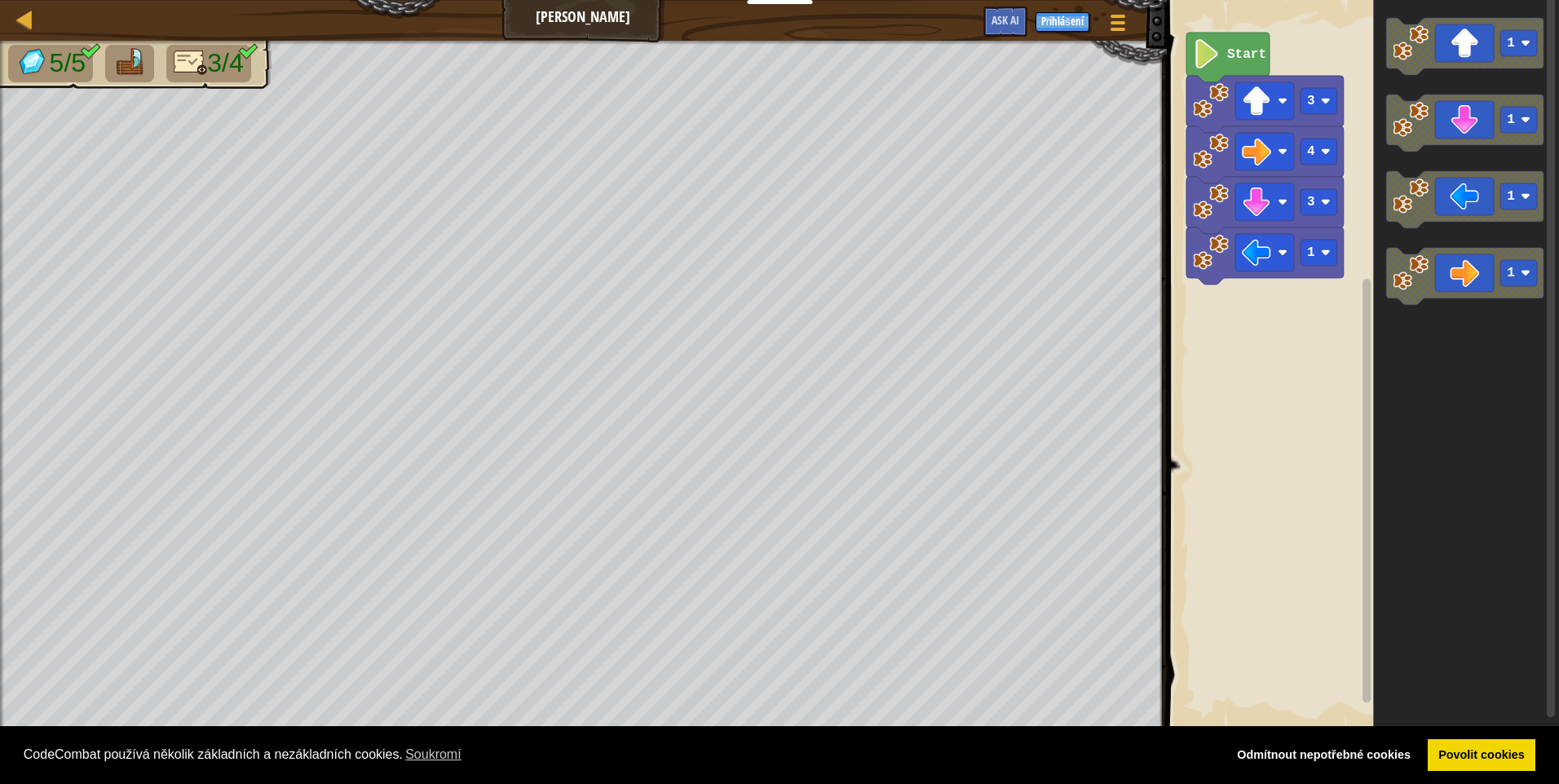
click at [1208, 58] on image "Blockly Workspace" at bounding box center [1207, 53] width 28 height 29
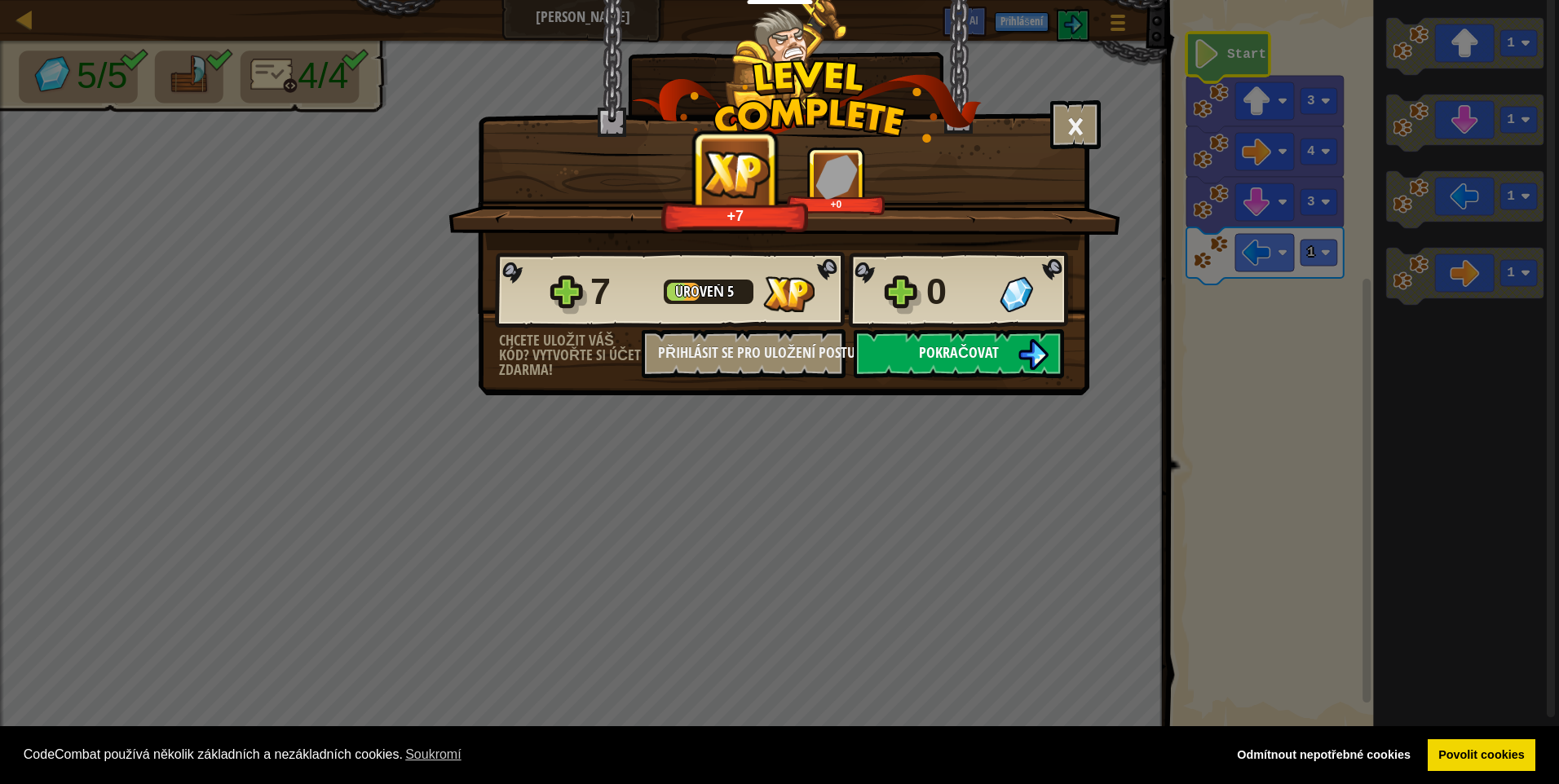
click at [1026, 345] on img at bounding box center [1033, 354] width 31 height 31
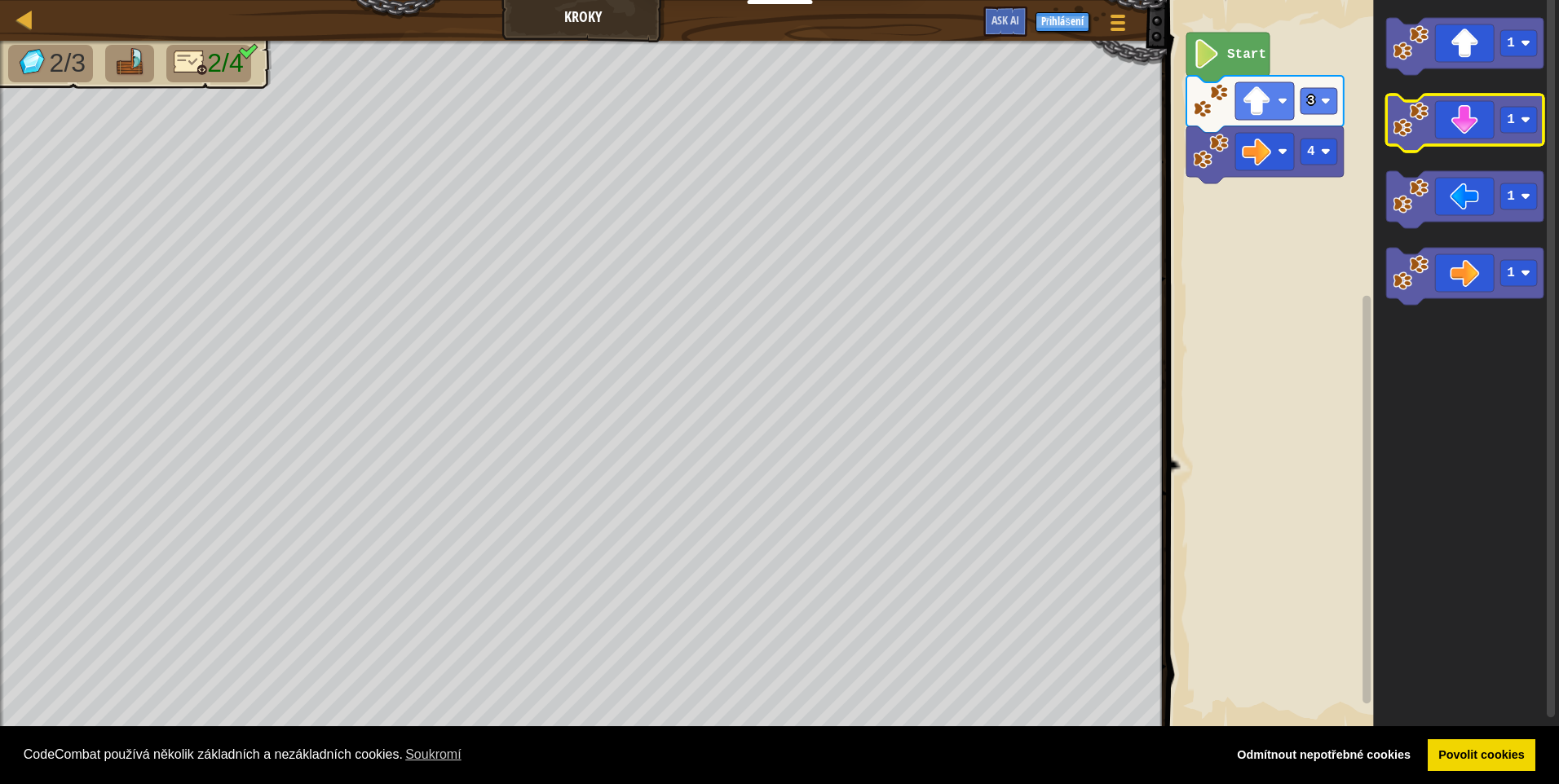
click at [1478, 123] on icon "Blockly Workspace" at bounding box center [1465, 123] width 158 height 57
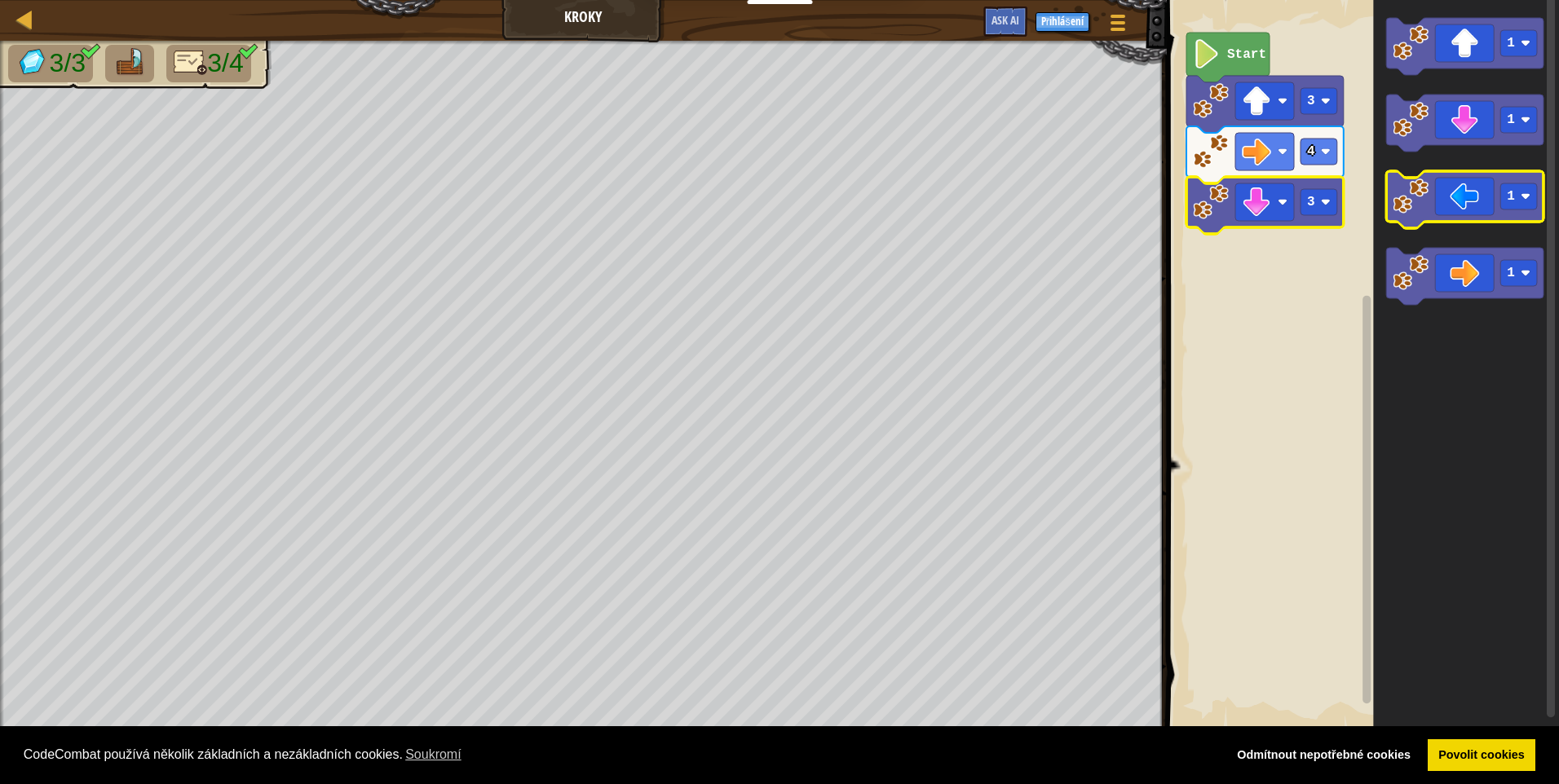
click at [1448, 210] on icon "Blockly Workspace" at bounding box center [1465, 199] width 158 height 57
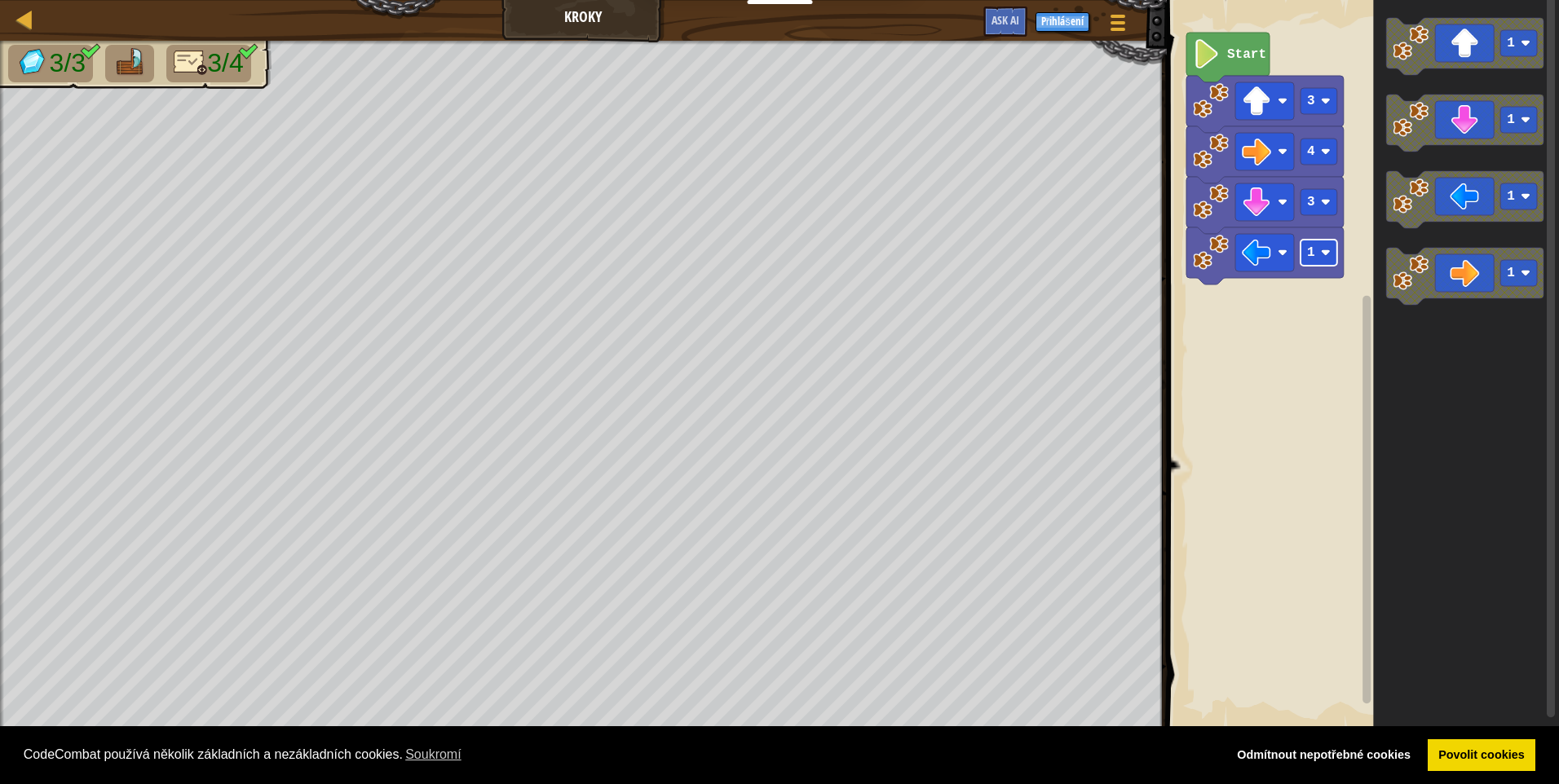
click at [1331, 251] on rect "Blockly Workspace" at bounding box center [1318, 252] width 37 height 26
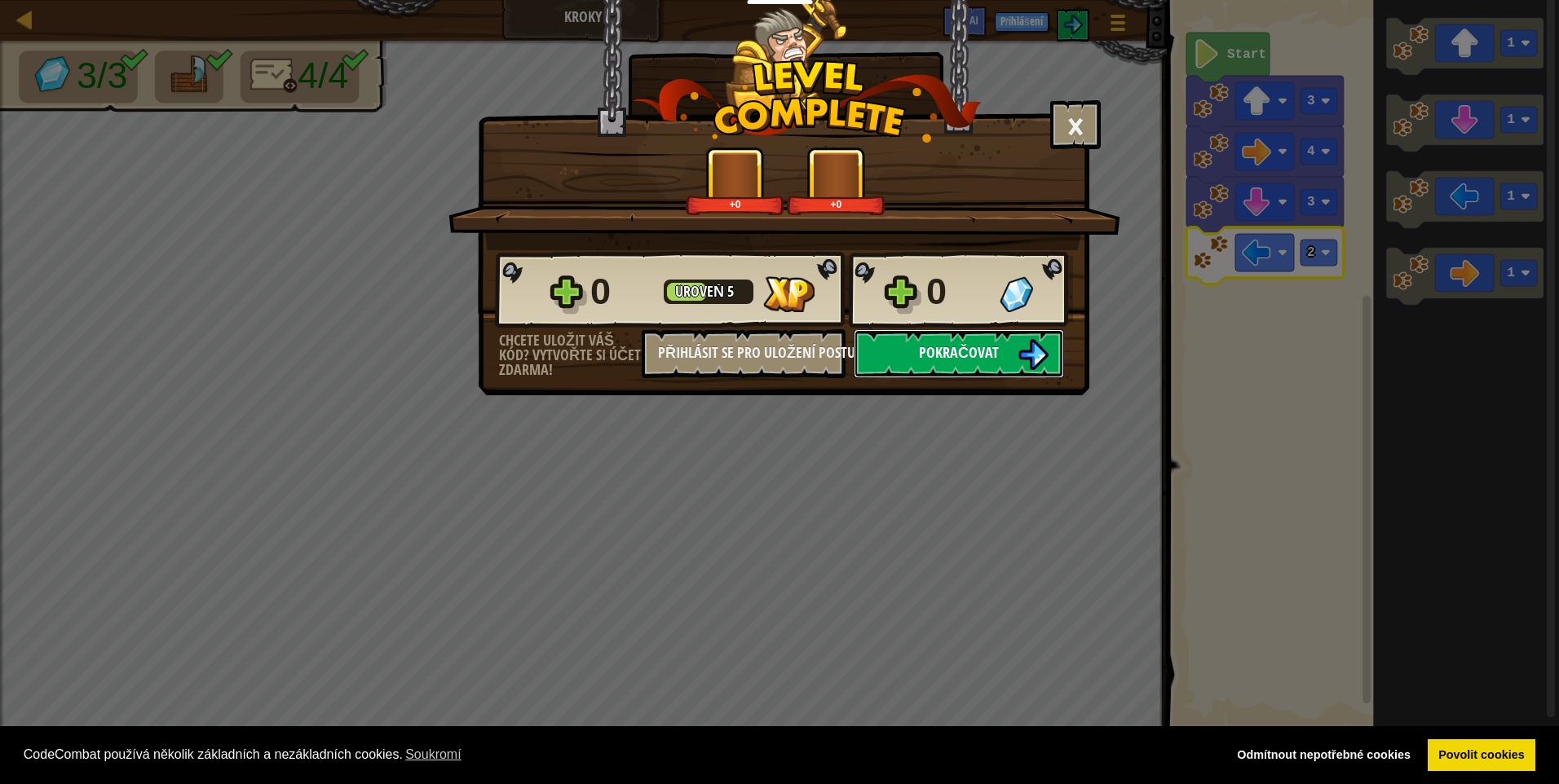
click at [949, 348] on span "Pokračovat" at bounding box center [959, 352] width 80 height 20
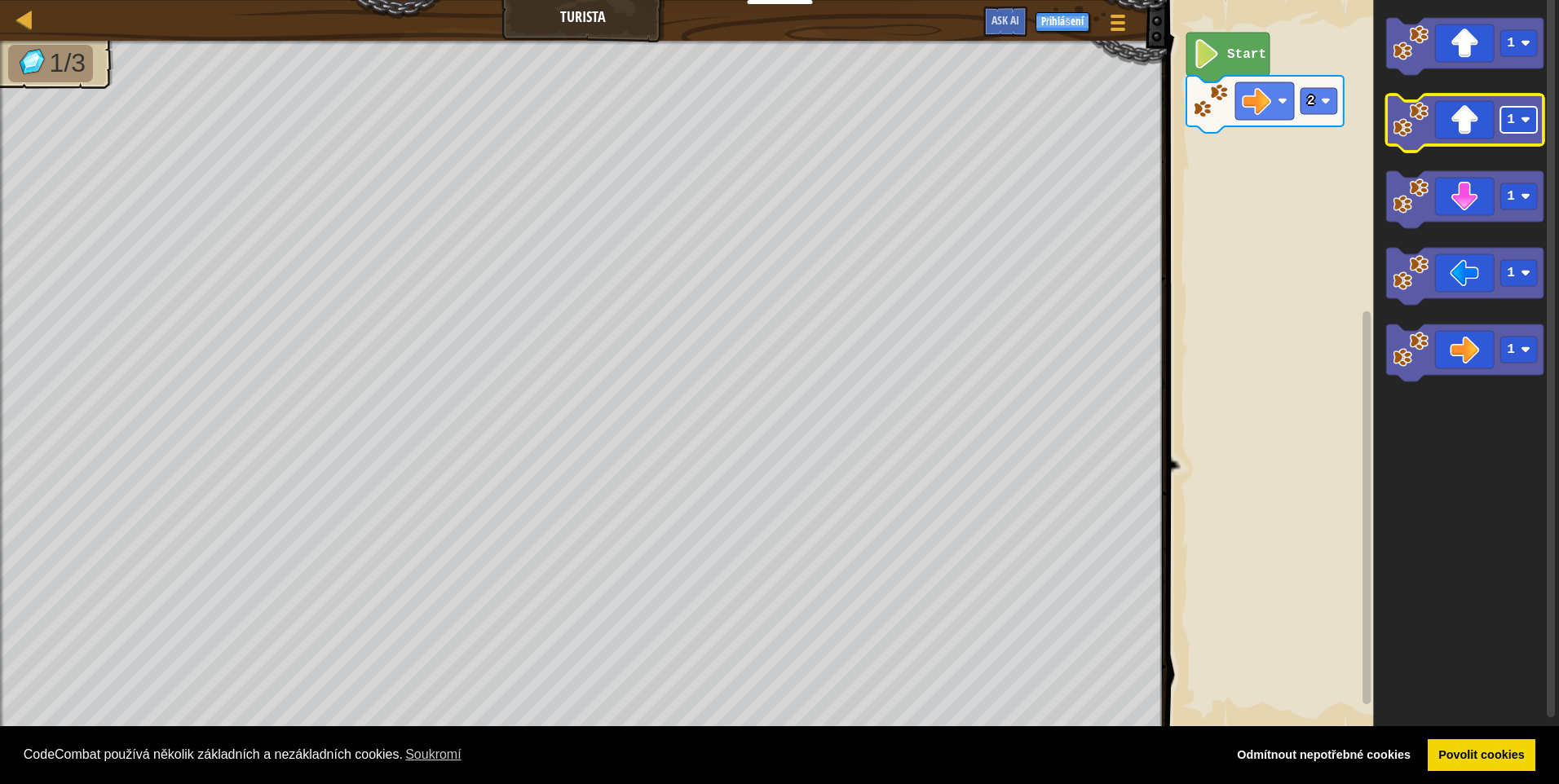
click at [1529, 118] on image "Blockly Workspace" at bounding box center [1526, 120] width 10 height 10
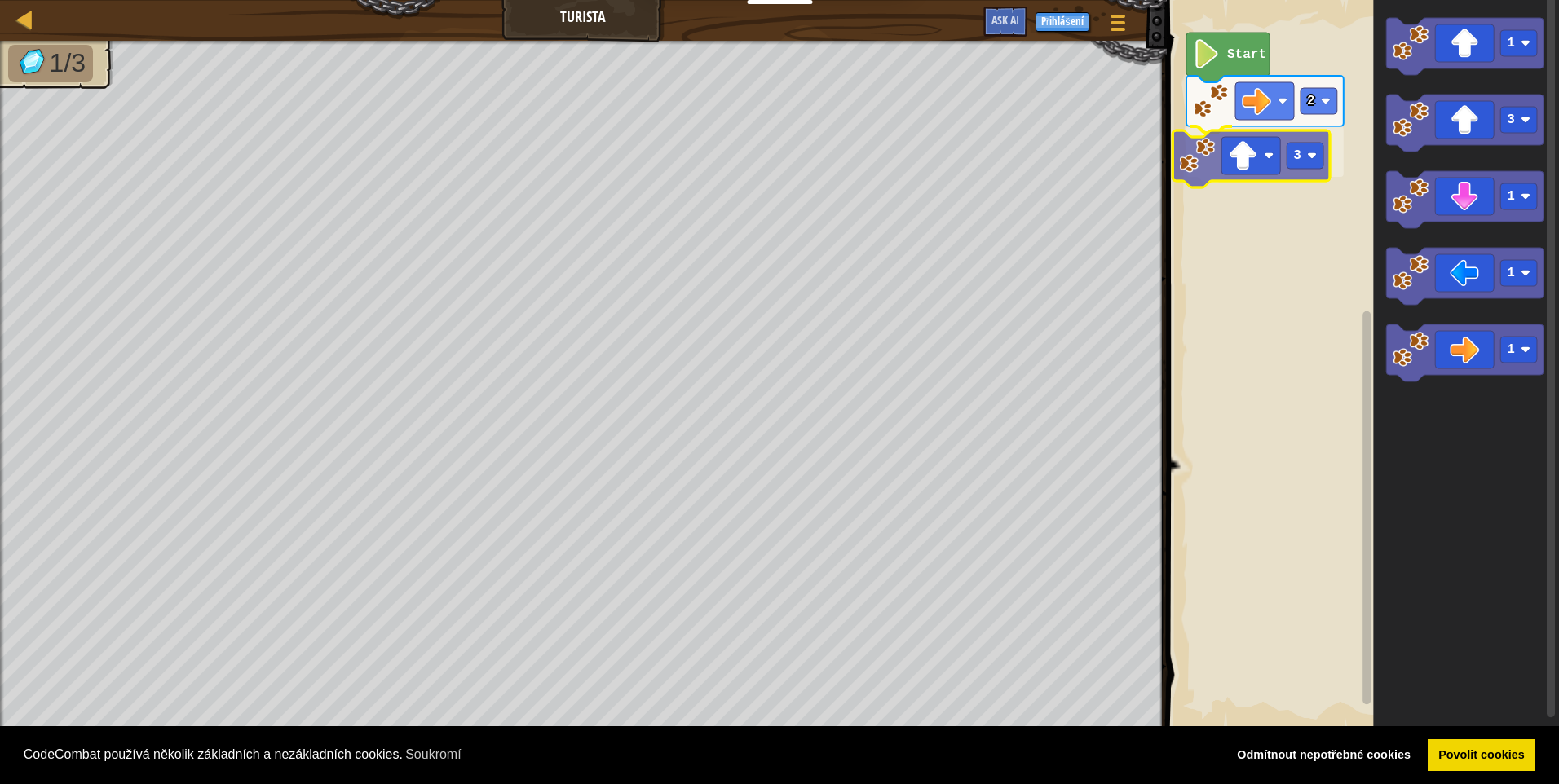
click at [1282, 156] on div "2 3 Start 1 3 1 1 1 3" at bounding box center [1360, 365] width 397 height 746
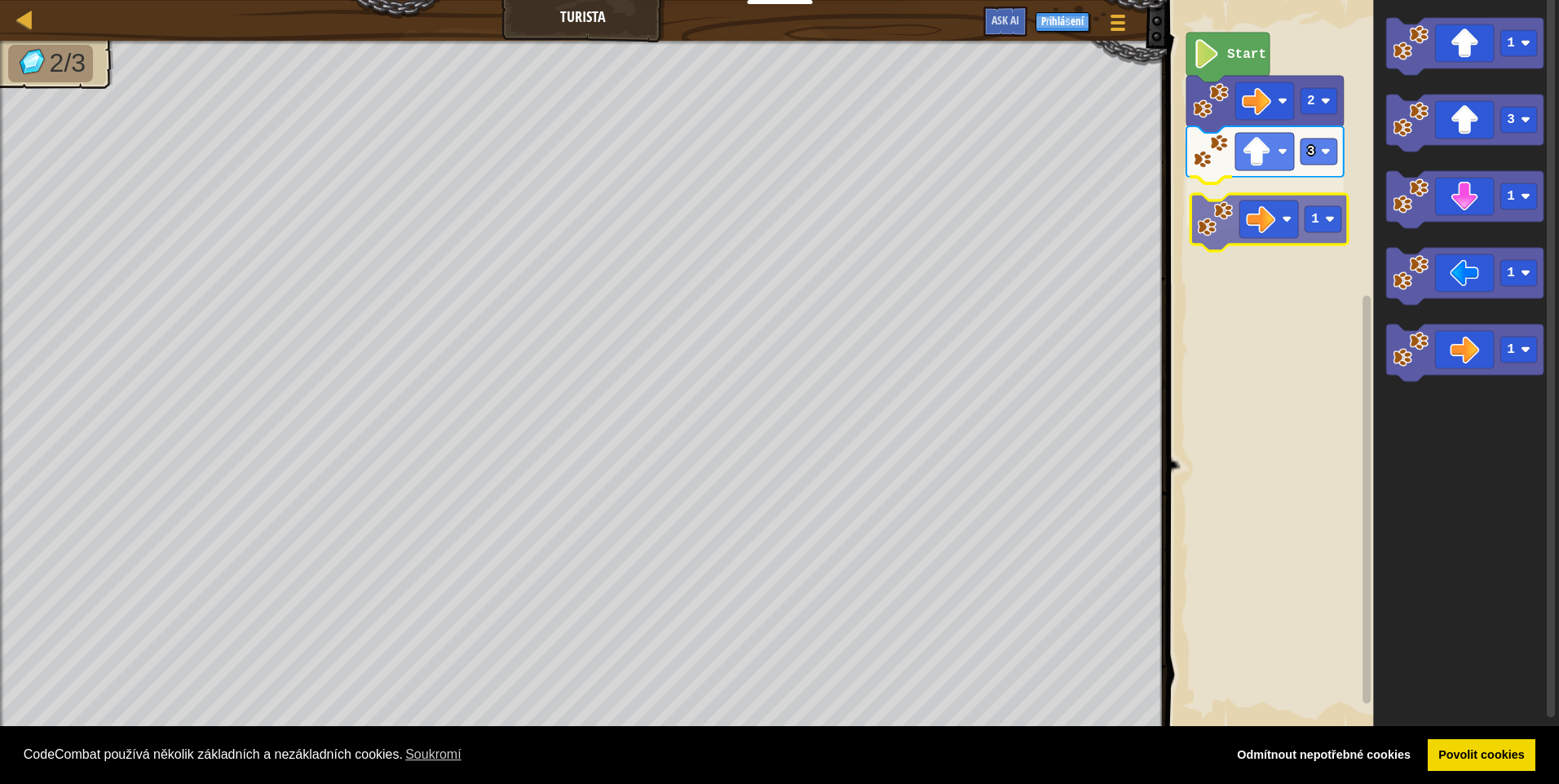
click at [1262, 205] on div "2 3 1 Start 1 3 1 1 1 1" at bounding box center [1360, 365] width 397 height 746
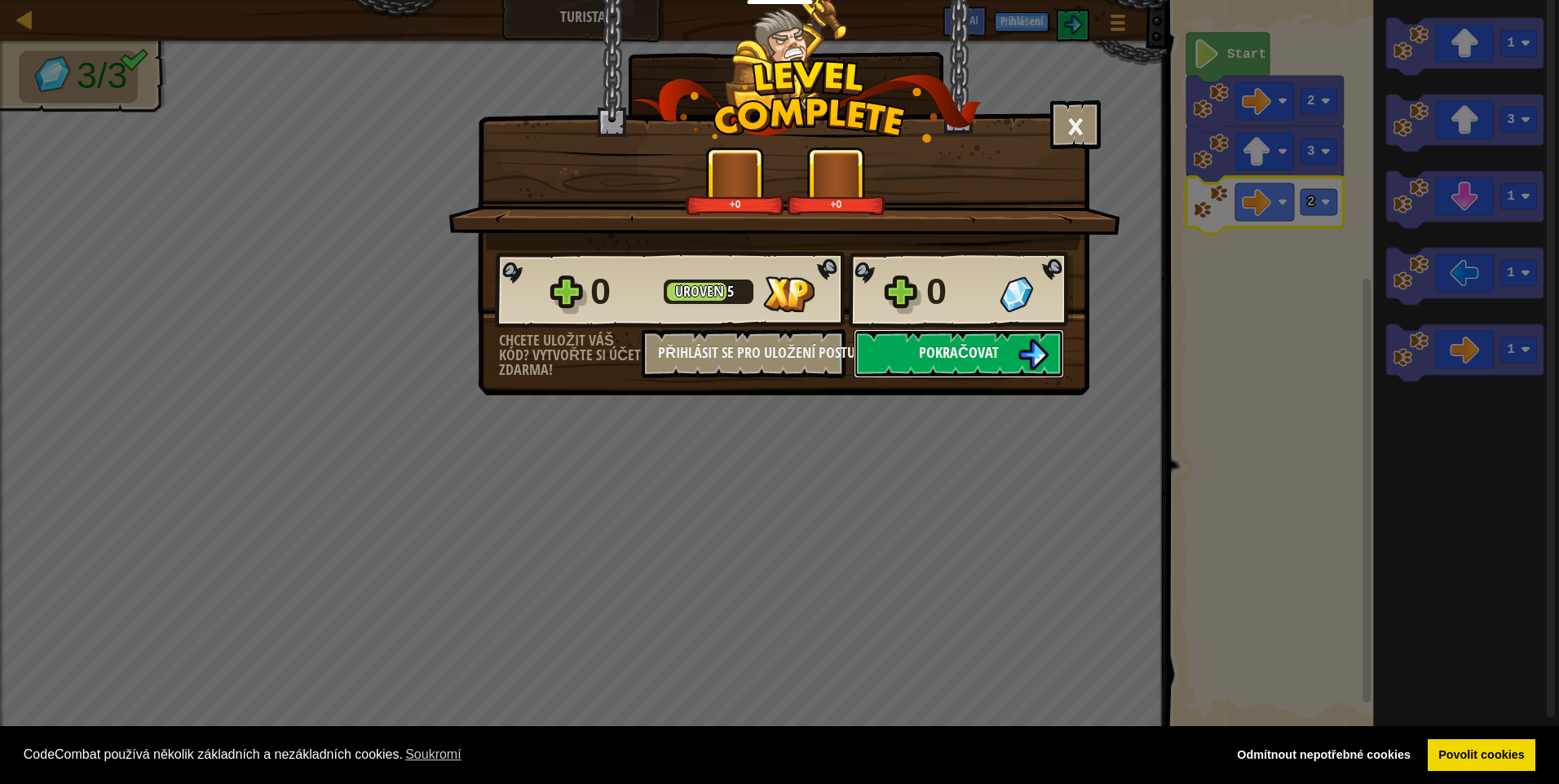
click at [1026, 347] on img at bounding box center [1033, 354] width 31 height 31
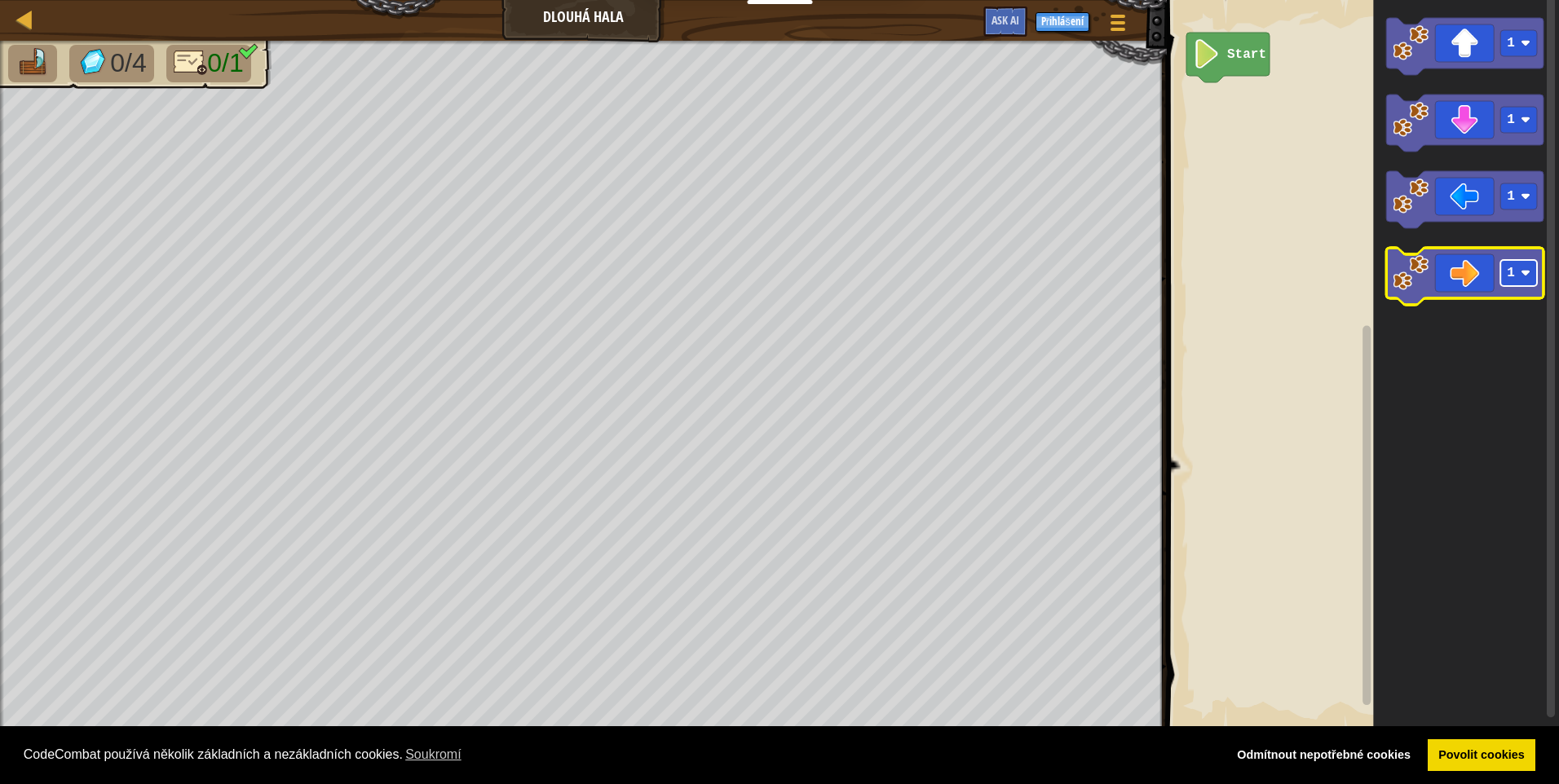
click at [1531, 269] on rect "Blockly Workspace" at bounding box center [1518, 273] width 37 height 26
click at [1464, 279] on icon "Blockly Workspace" at bounding box center [1465, 275] width 158 height 57
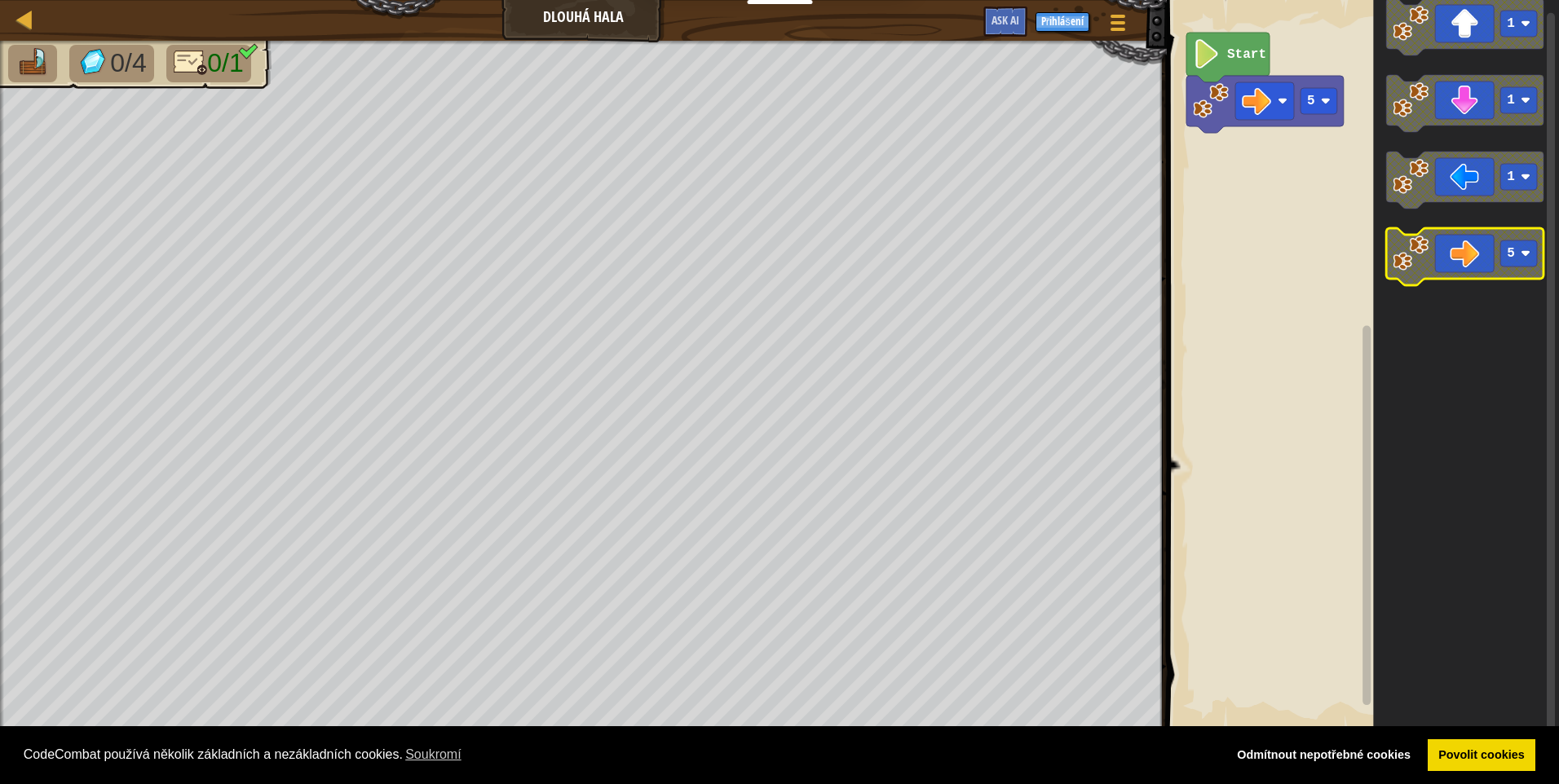
click at [1335, 204] on div "Start 5 1 1 1 5" at bounding box center [1360, 365] width 397 height 746
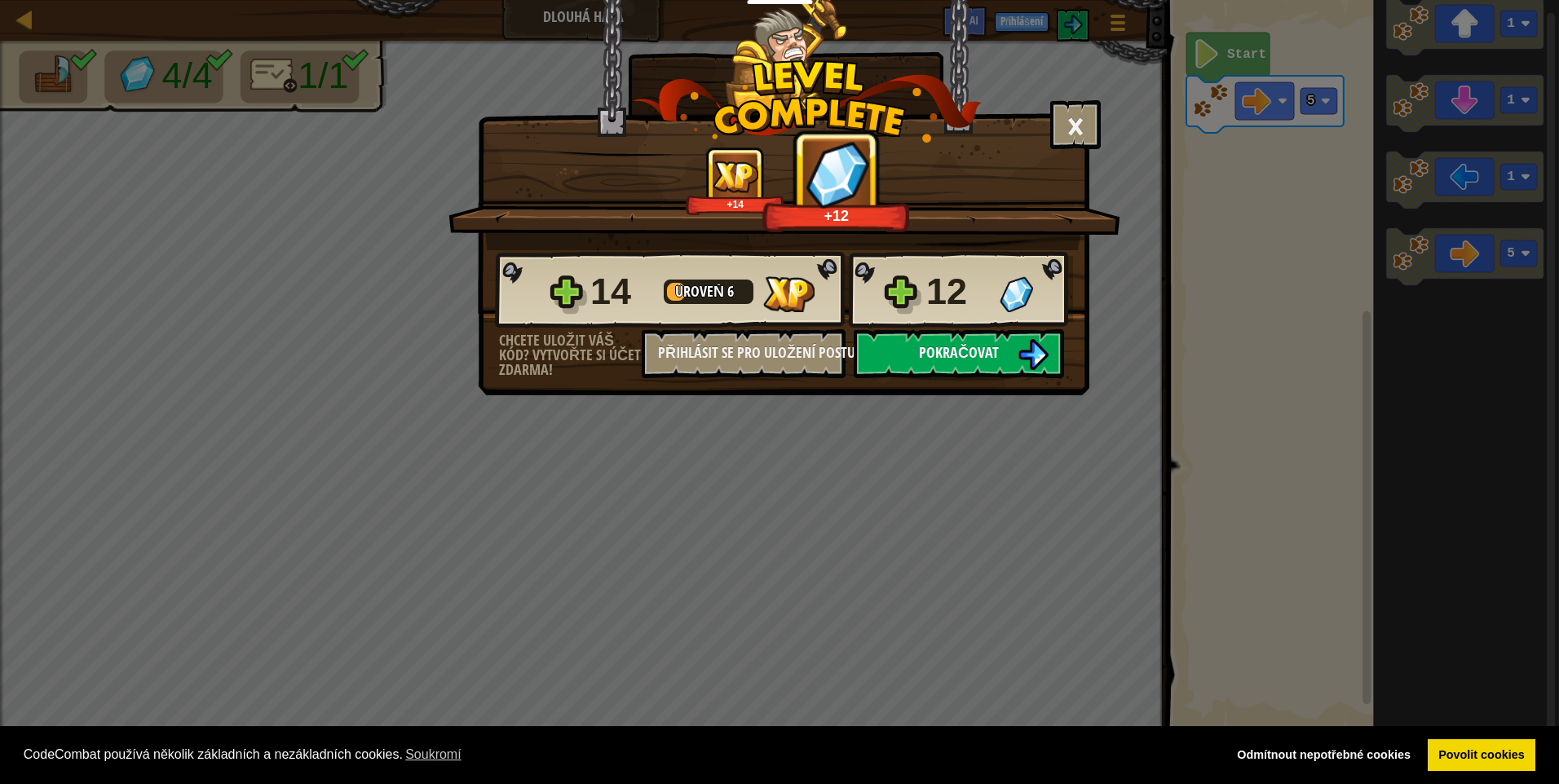
click at [1019, 354] on img at bounding box center [1033, 354] width 31 height 31
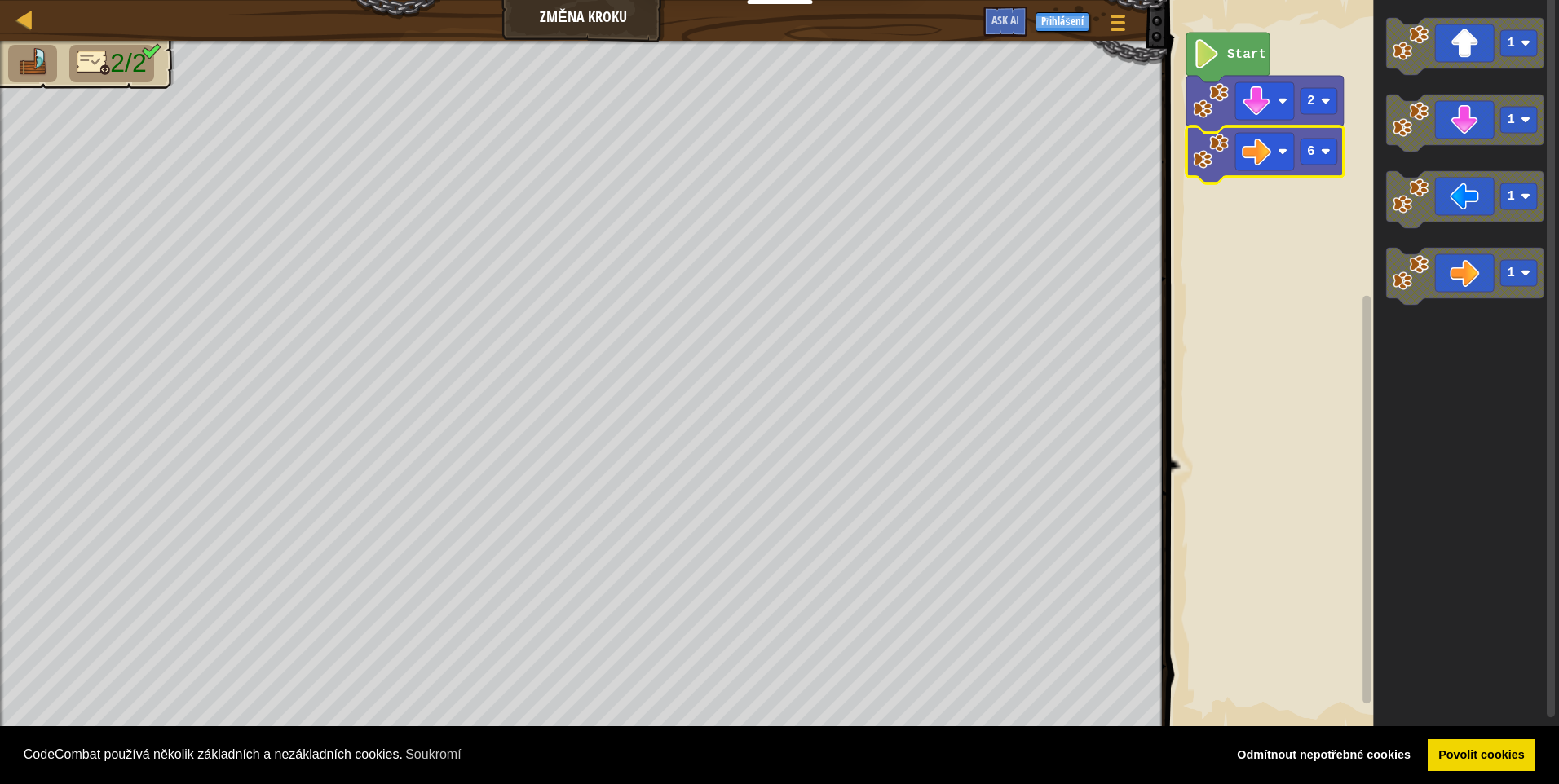
click at [1243, 51] on text "Start" at bounding box center [1247, 54] width 39 height 15
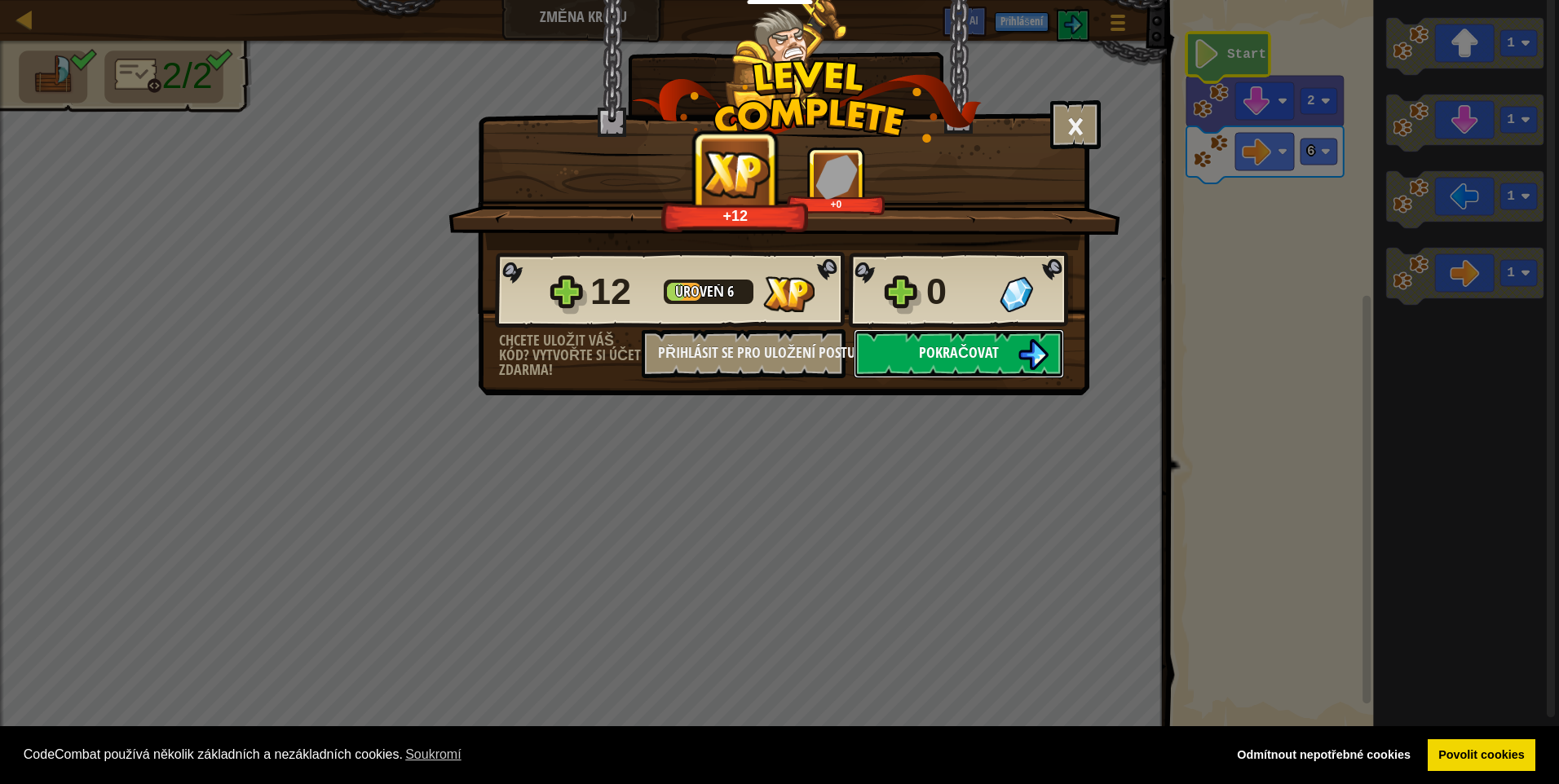
click at [1002, 349] on button "Pokračovat" at bounding box center [958, 353] width 211 height 49
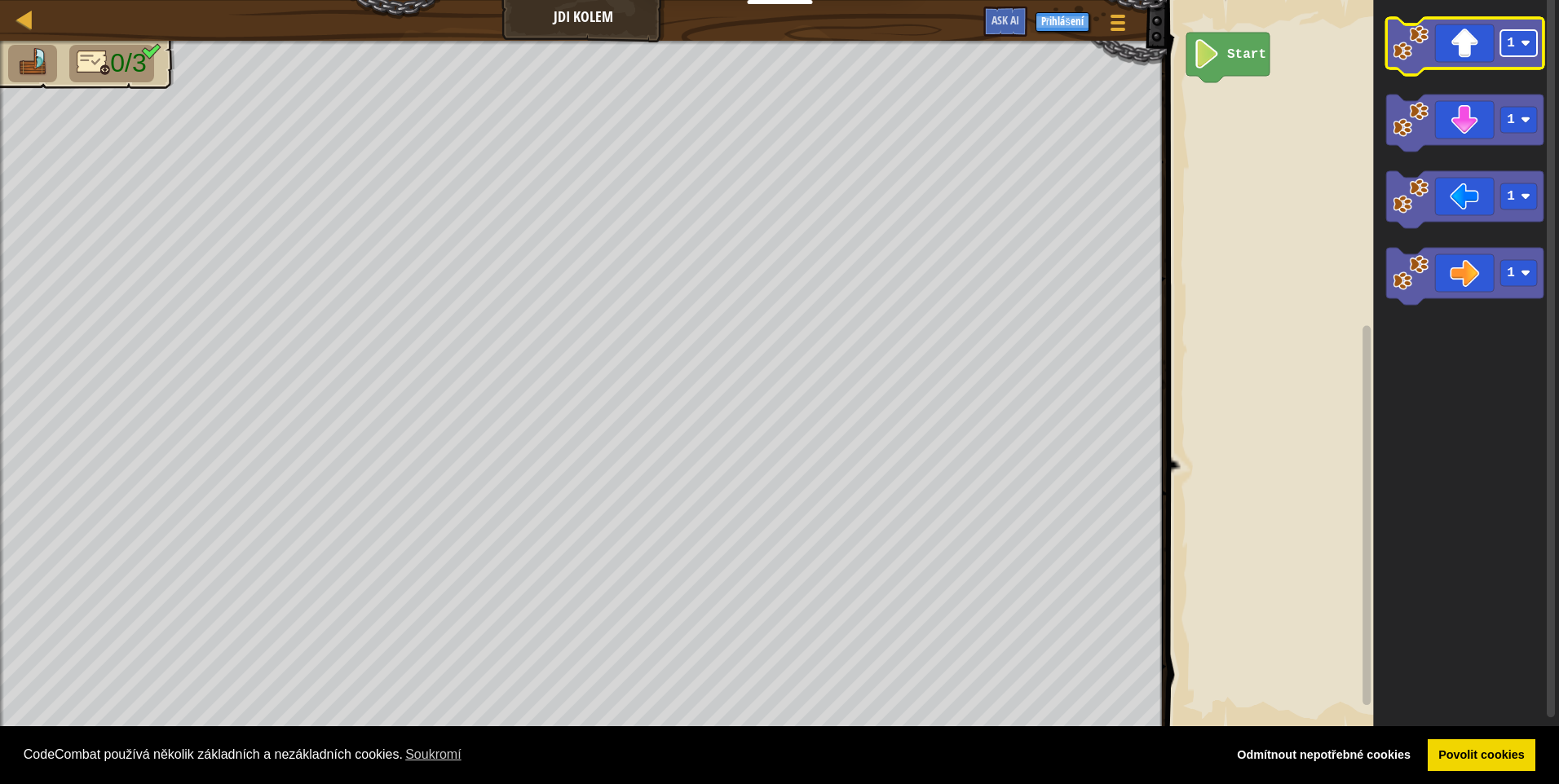
click at [1532, 35] on rect "Blockly Workspace" at bounding box center [1518, 43] width 37 height 26
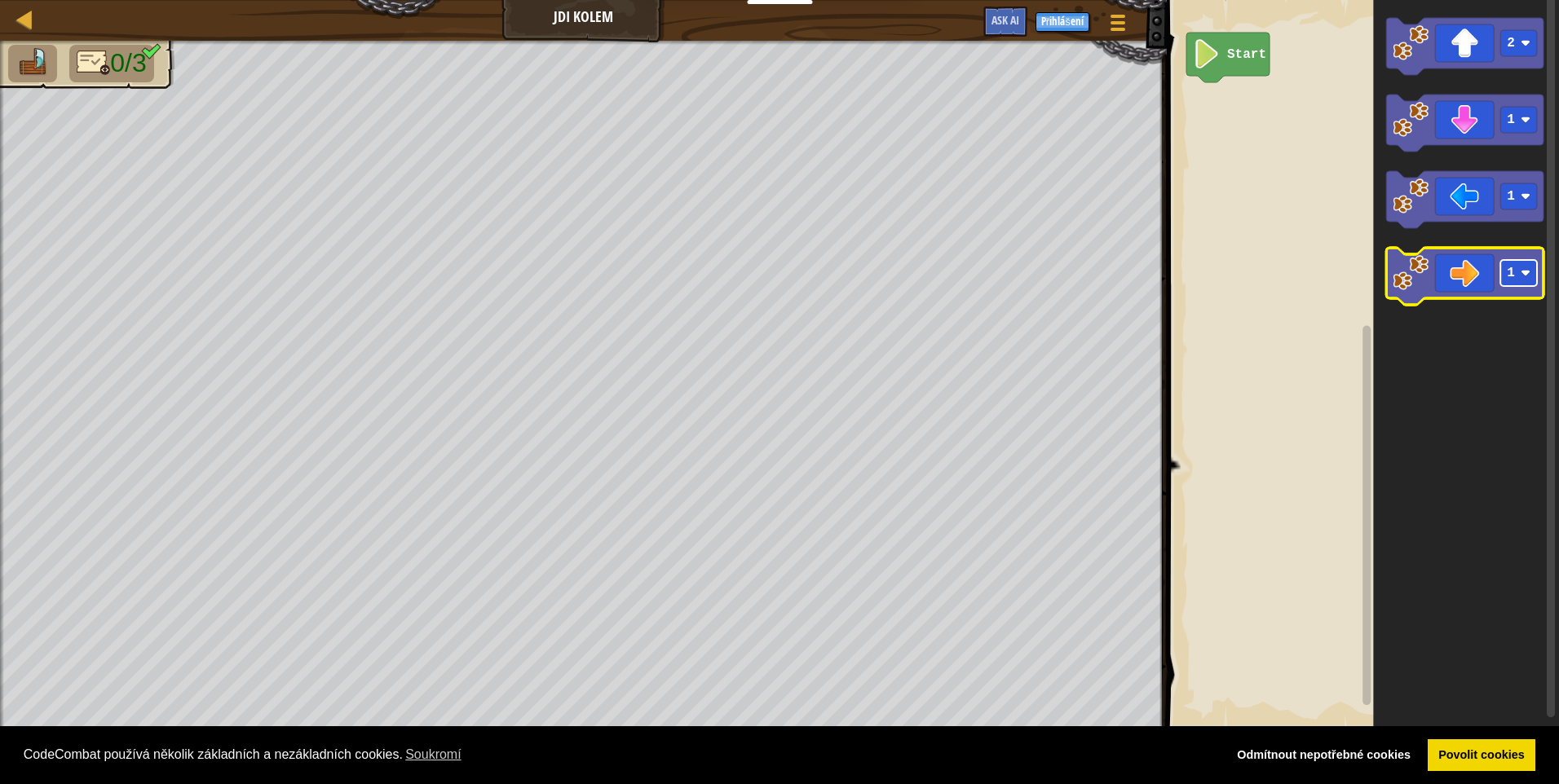
click at [1522, 285] on rect "Blockly Workspace" at bounding box center [1518, 273] width 37 height 26
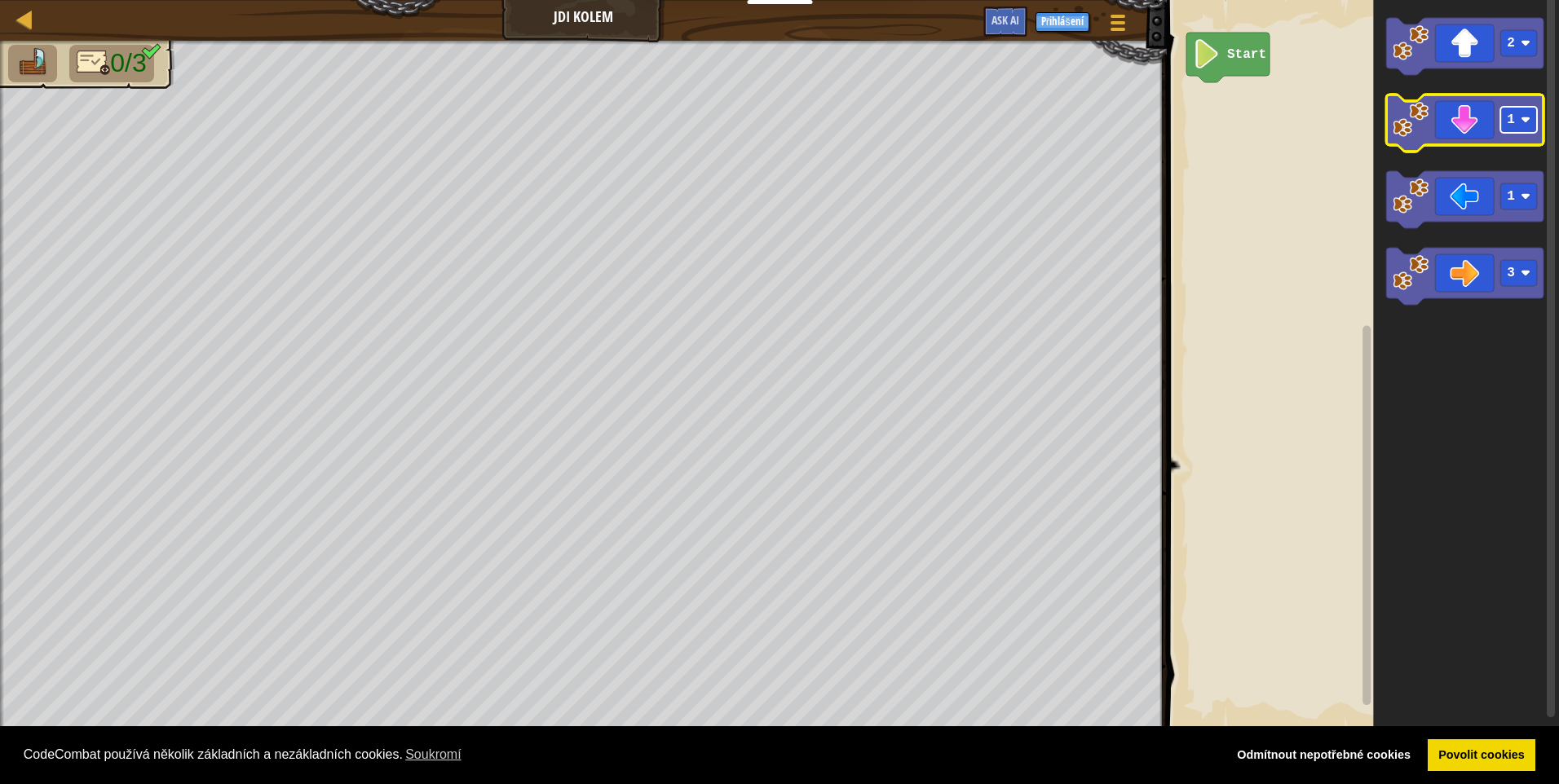
click at [1532, 123] on rect "Blockly Workspace" at bounding box center [1518, 120] width 37 height 26
click at [1494, 55] on icon "Blockly Workspace" at bounding box center [1465, 46] width 158 height 57
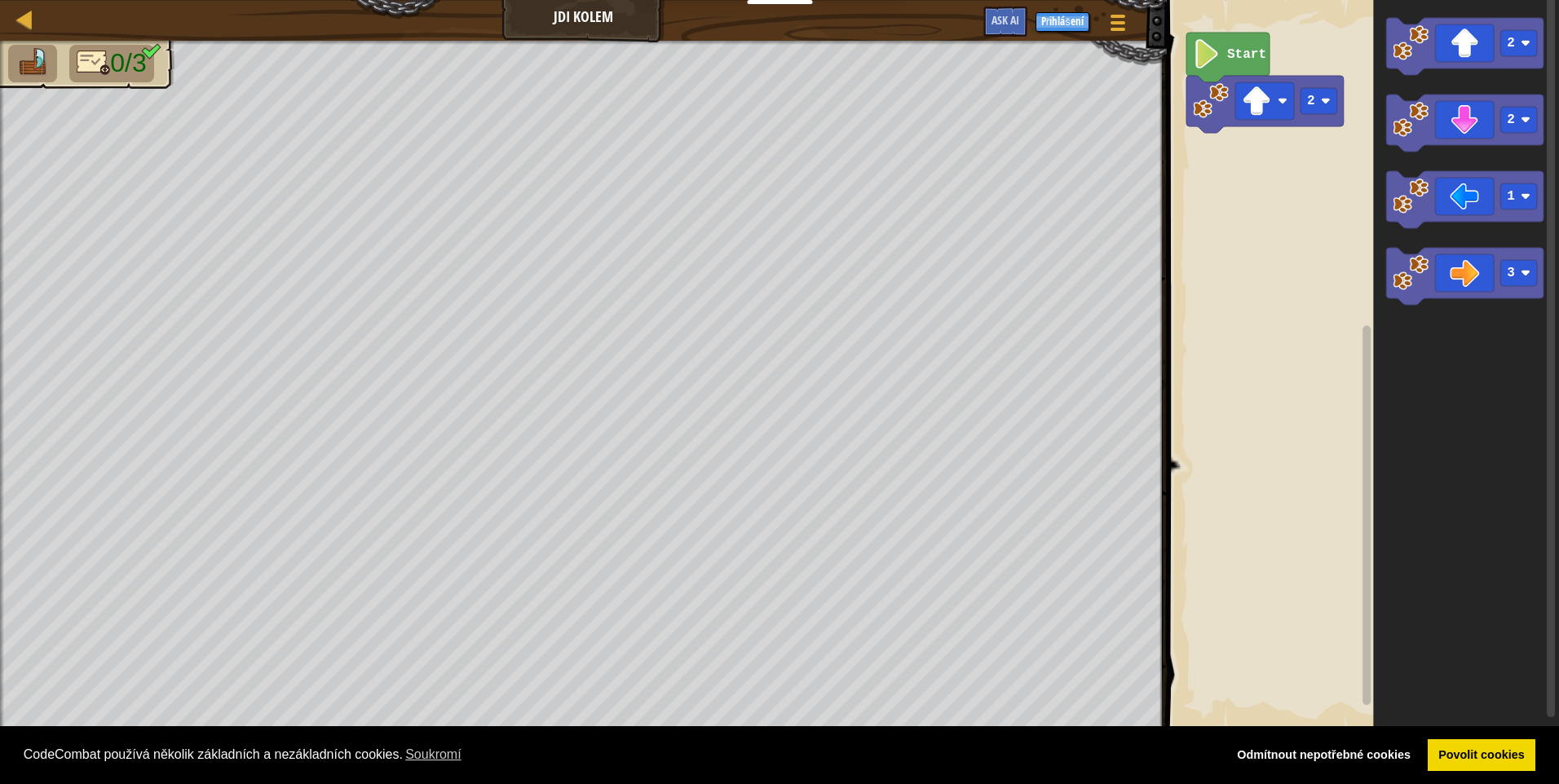
click at [1471, 260] on icon "Blockly Workspace" at bounding box center [1465, 275] width 158 height 57
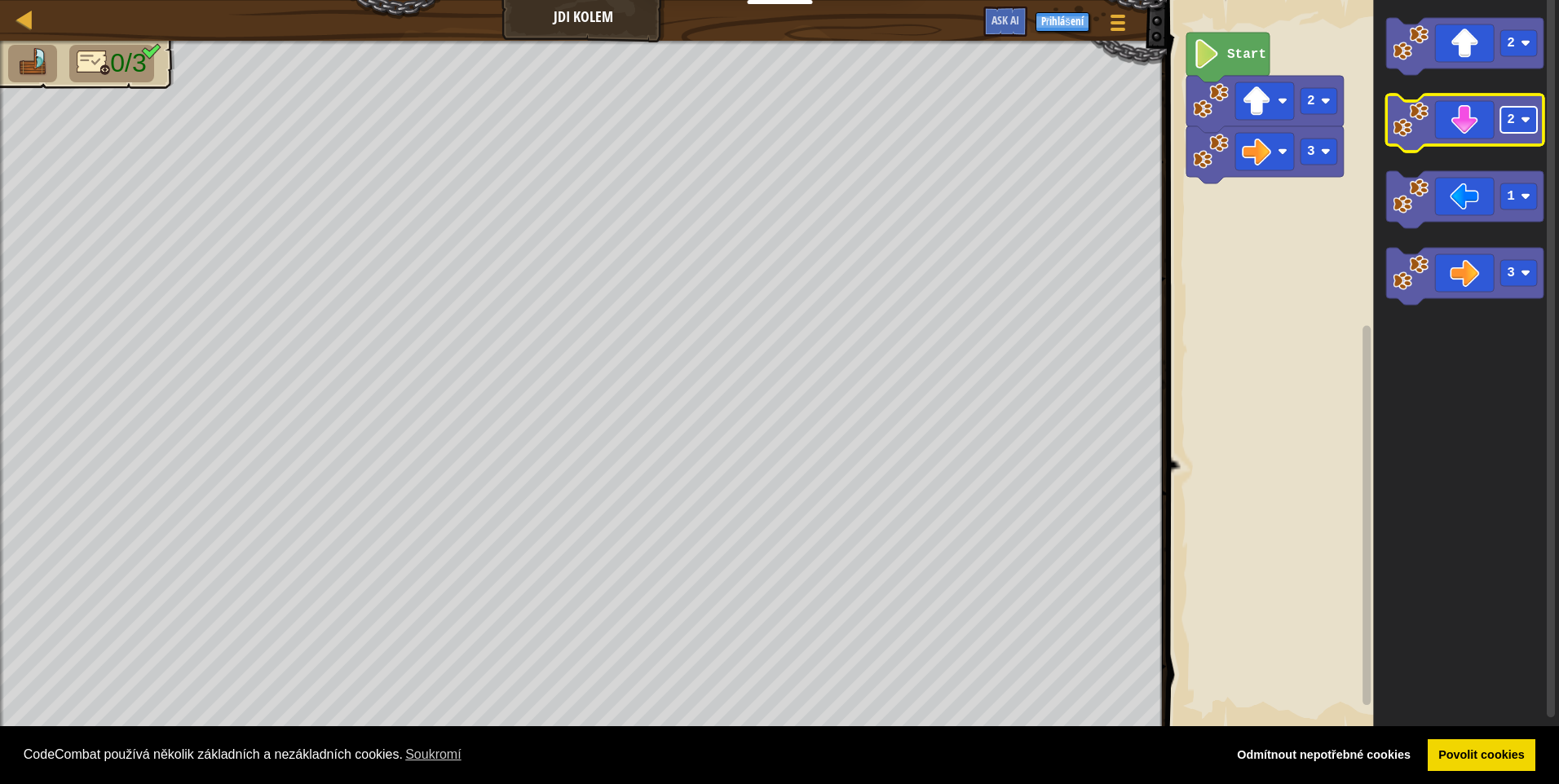
click at [1502, 123] on rect "Blockly Workspace" at bounding box center [1518, 120] width 37 height 26
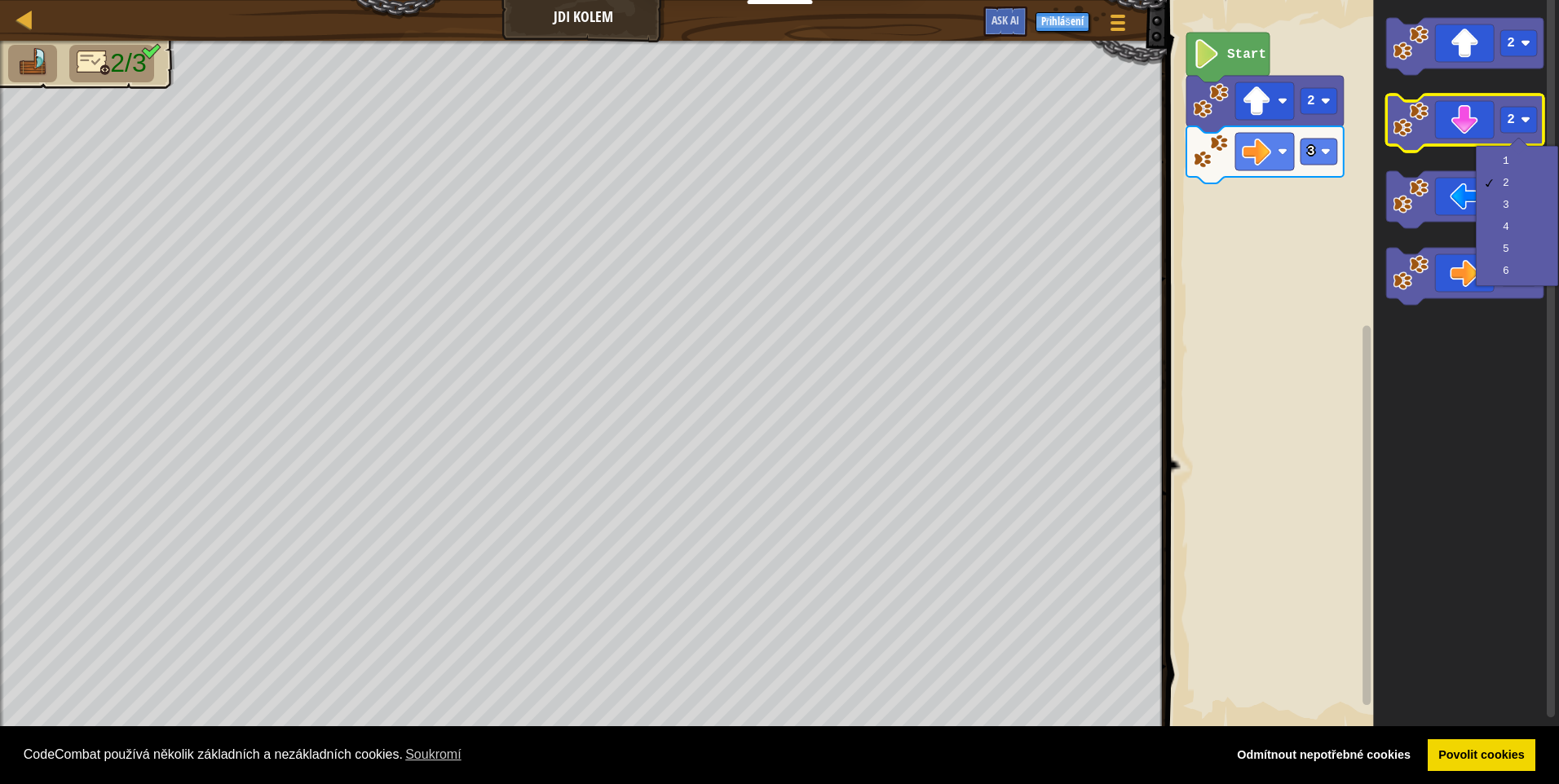
click at [1415, 133] on image "Blockly Workspace" at bounding box center [1411, 120] width 36 height 36
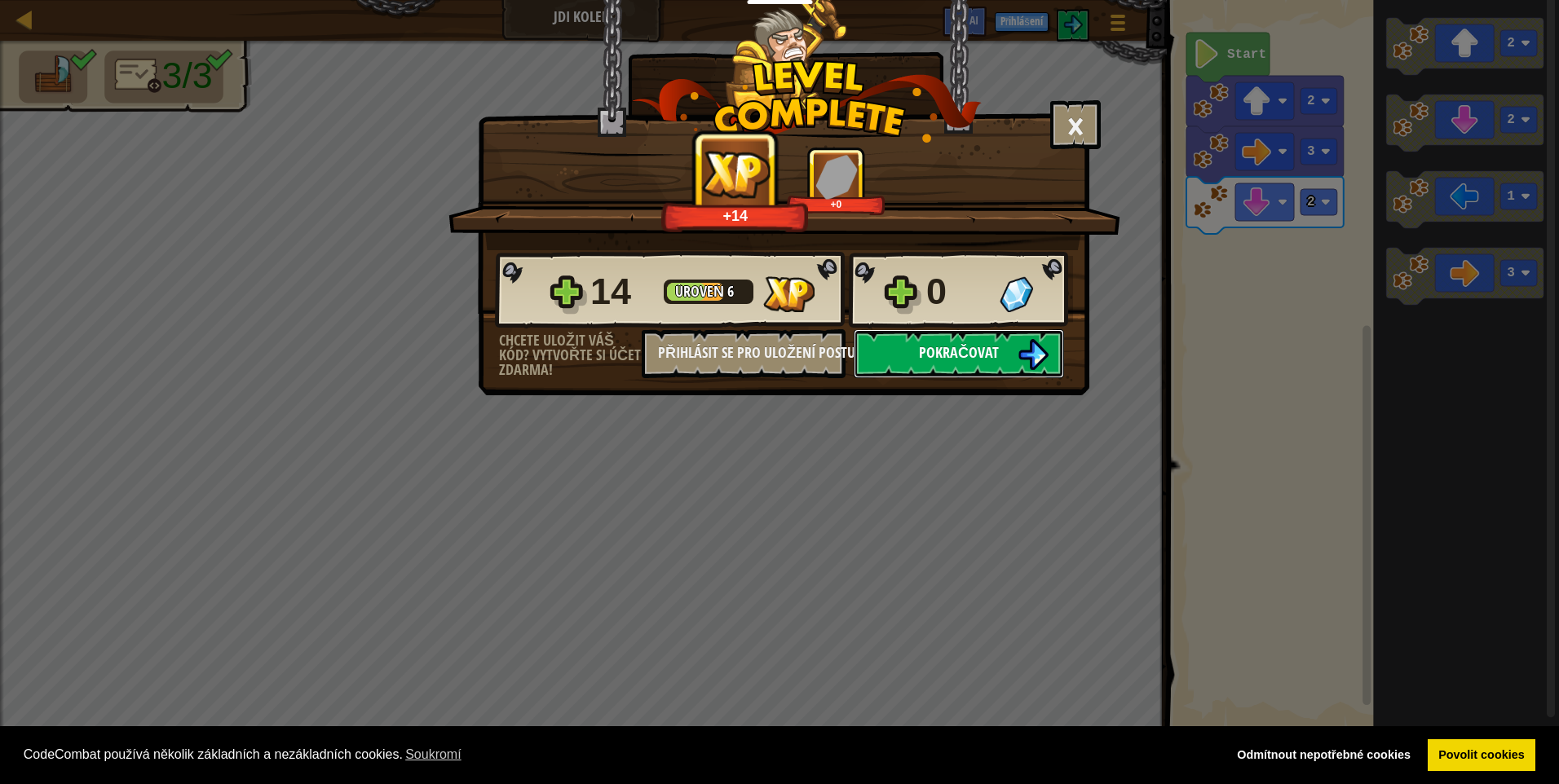
click at [1032, 344] on img at bounding box center [1033, 354] width 31 height 31
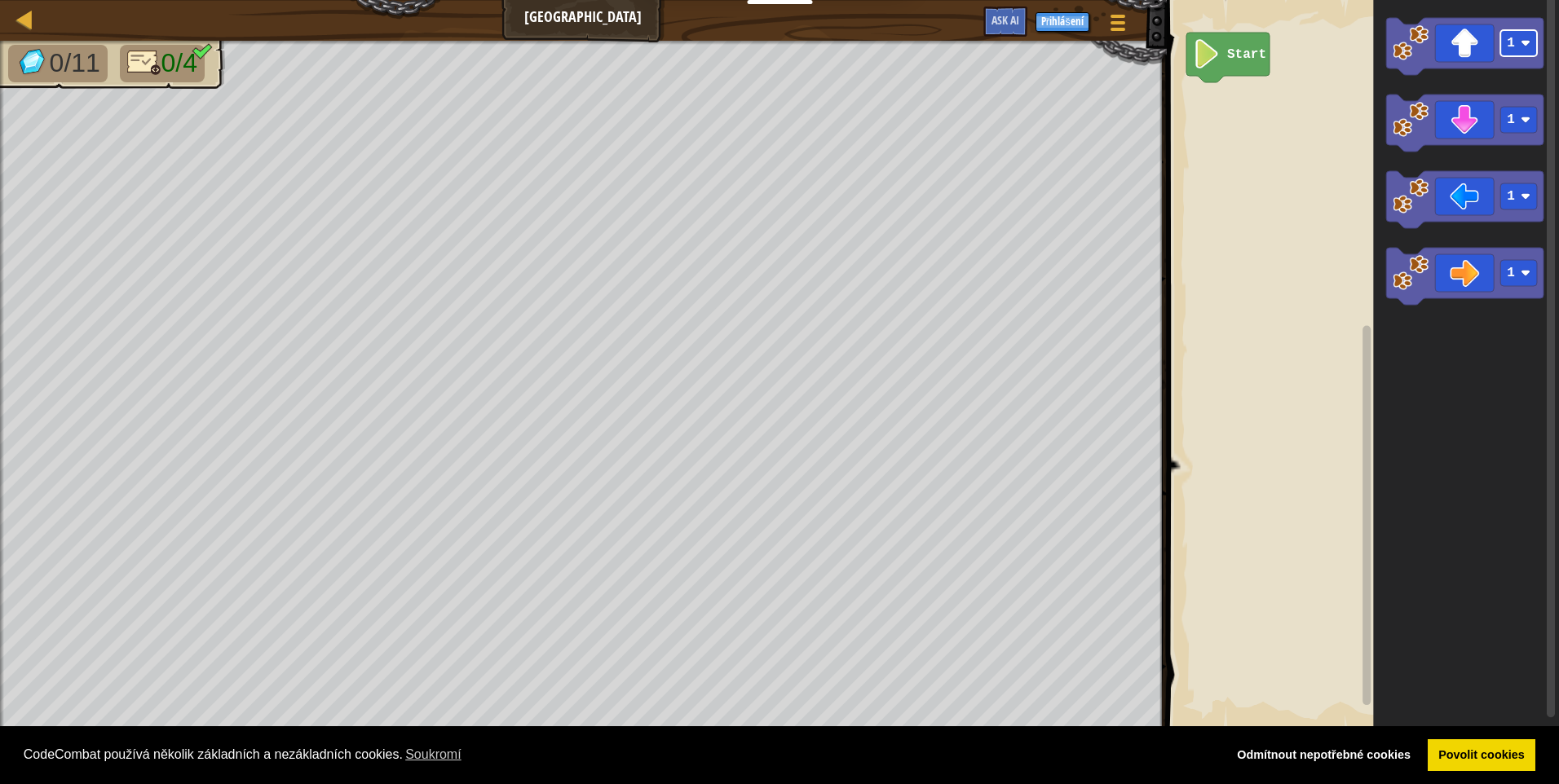
click at [1521, 50] on rect "Blockly Workspace" at bounding box center [1518, 43] width 37 height 26
click at [1518, 278] on rect "Blockly Workspace" at bounding box center [1518, 273] width 37 height 26
click at [1531, 126] on rect "Blockly Workspace" at bounding box center [1518, 120] width 37 height 26
click at [1527, 194] on image "Blockly Workspace" at bounding box center [1526, 196] width 10 height 10
click at [1474, 43] on icon "Blockly Workspace" at bounding box center [1465, 46] width 158 height 57
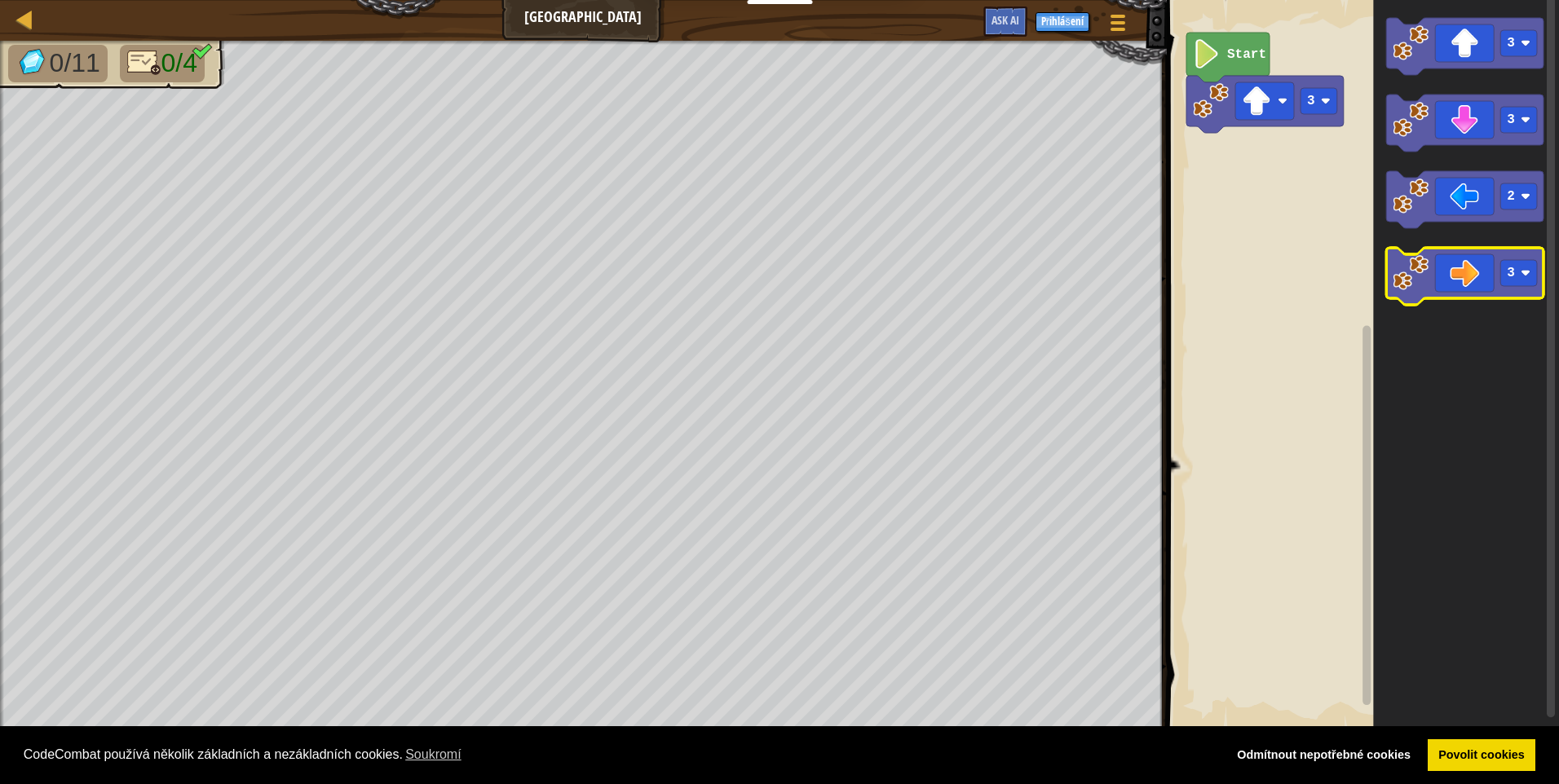
click at [1428, 283] on image "Blockly Workspace" at bounding box center [1411, 273] width 36 height 36
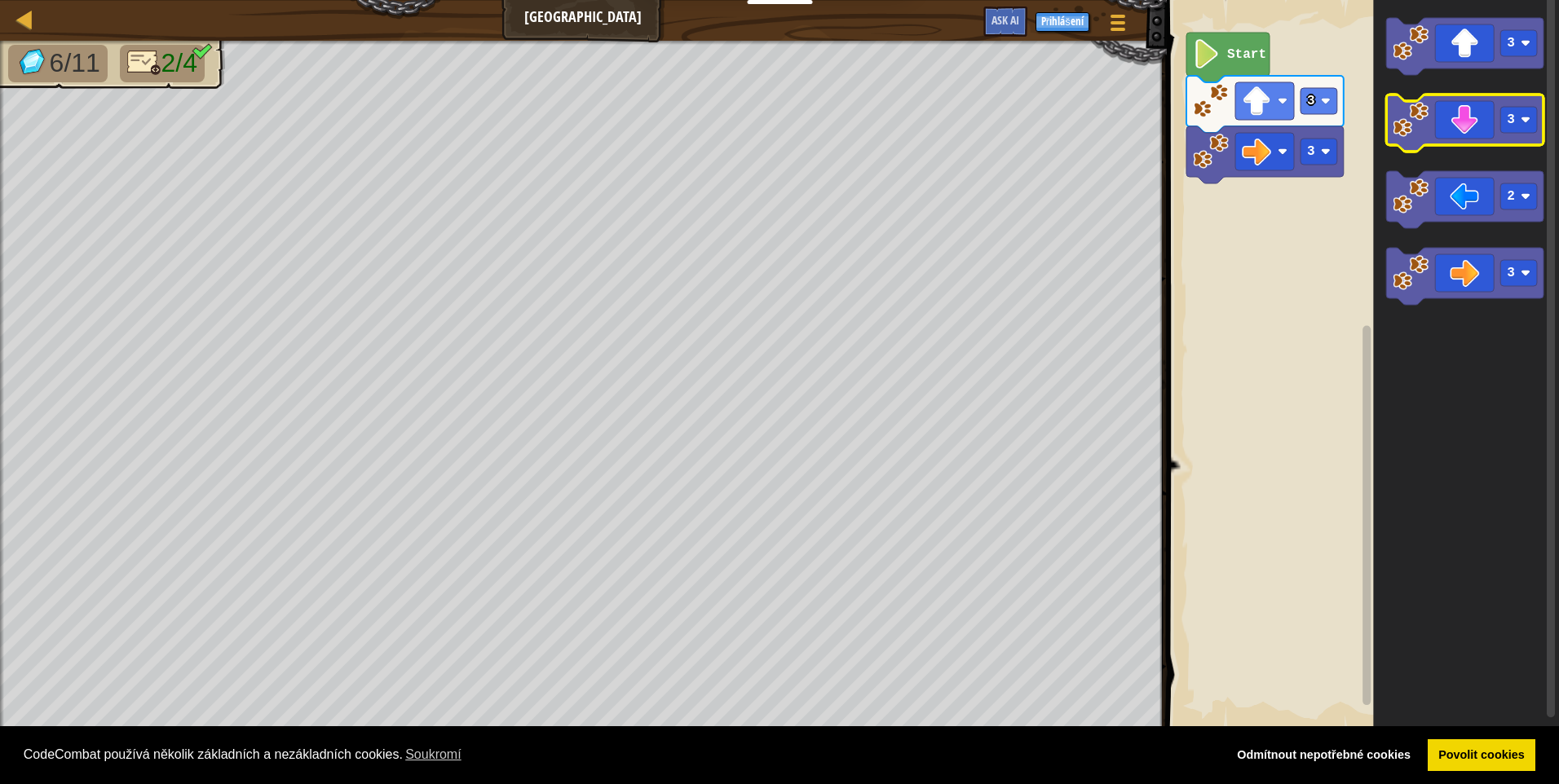
click at [1415, 143] on icon "Blockly Workspace" at bounding box center [1465, 123] width 158 height 57
click at [1408, 215] on icon "Blockly Workspace" at bounding box center [1465, 199] width 158 height 57
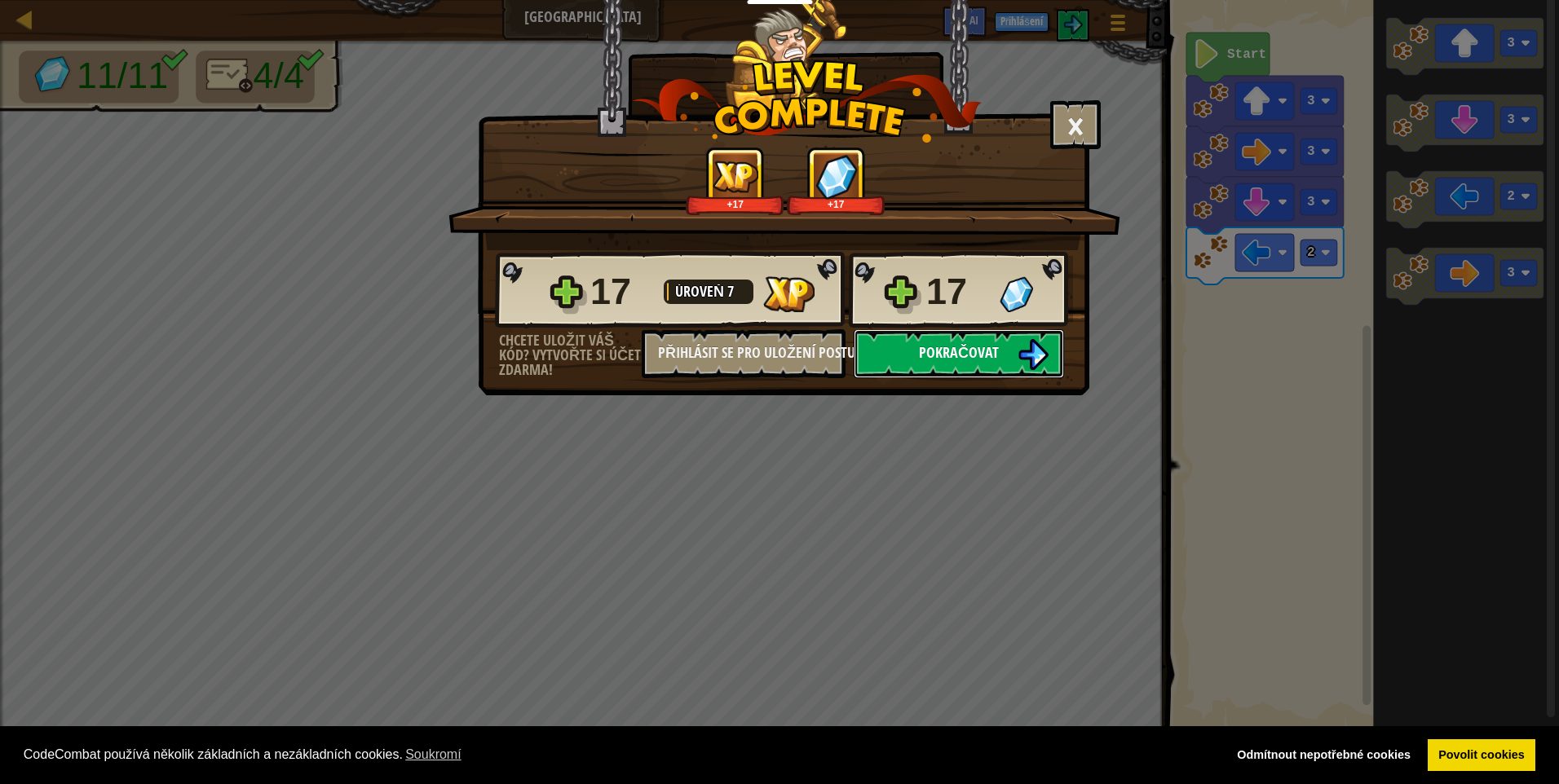
click at [1000, 341] on button "Pokračovat" at bounding box center [958, 353] width 211 height 49
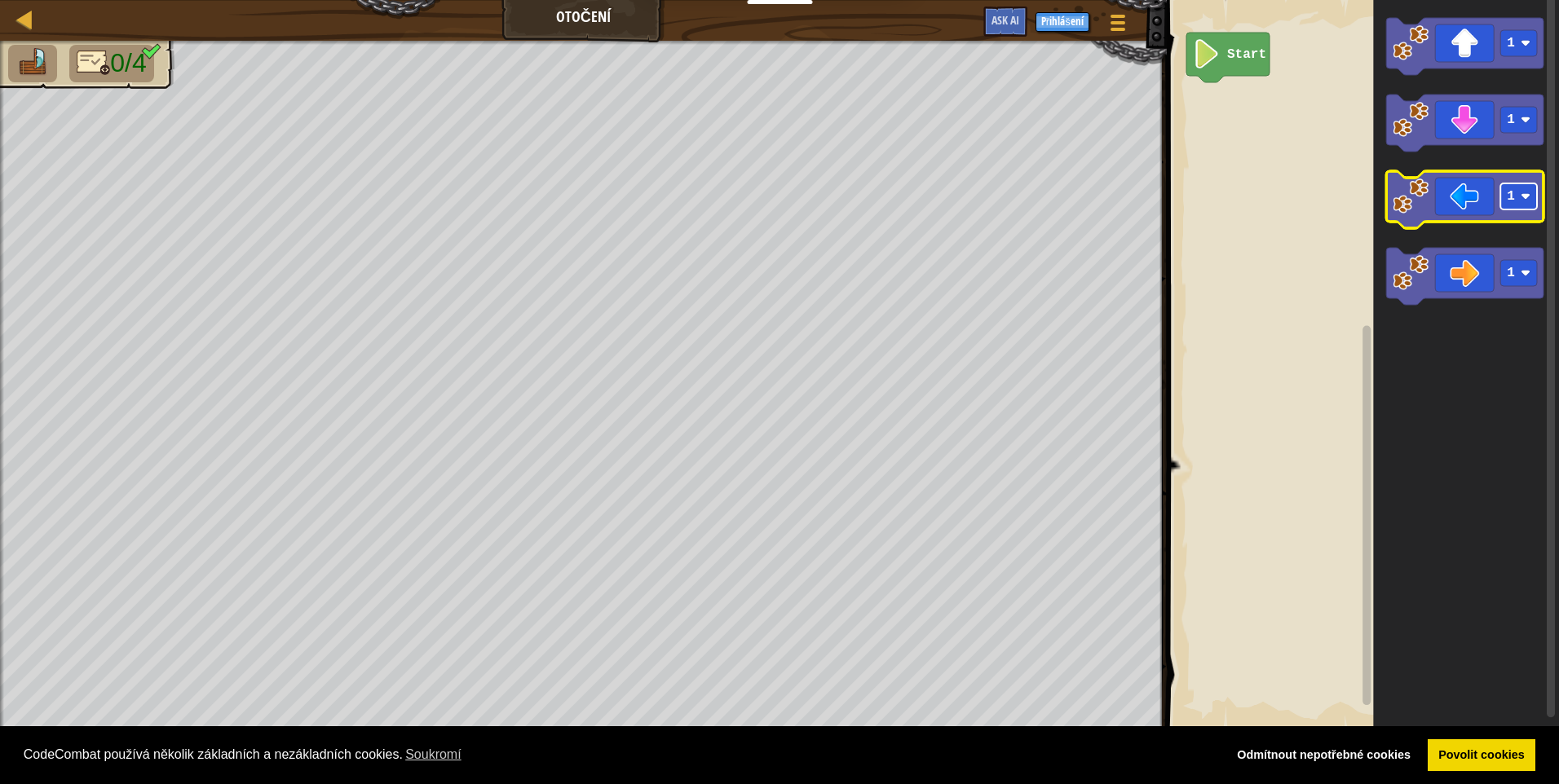
click at [1530, 193] on image "Blockly Workspace" at bounding box center [1526, 196] width 10 height 10
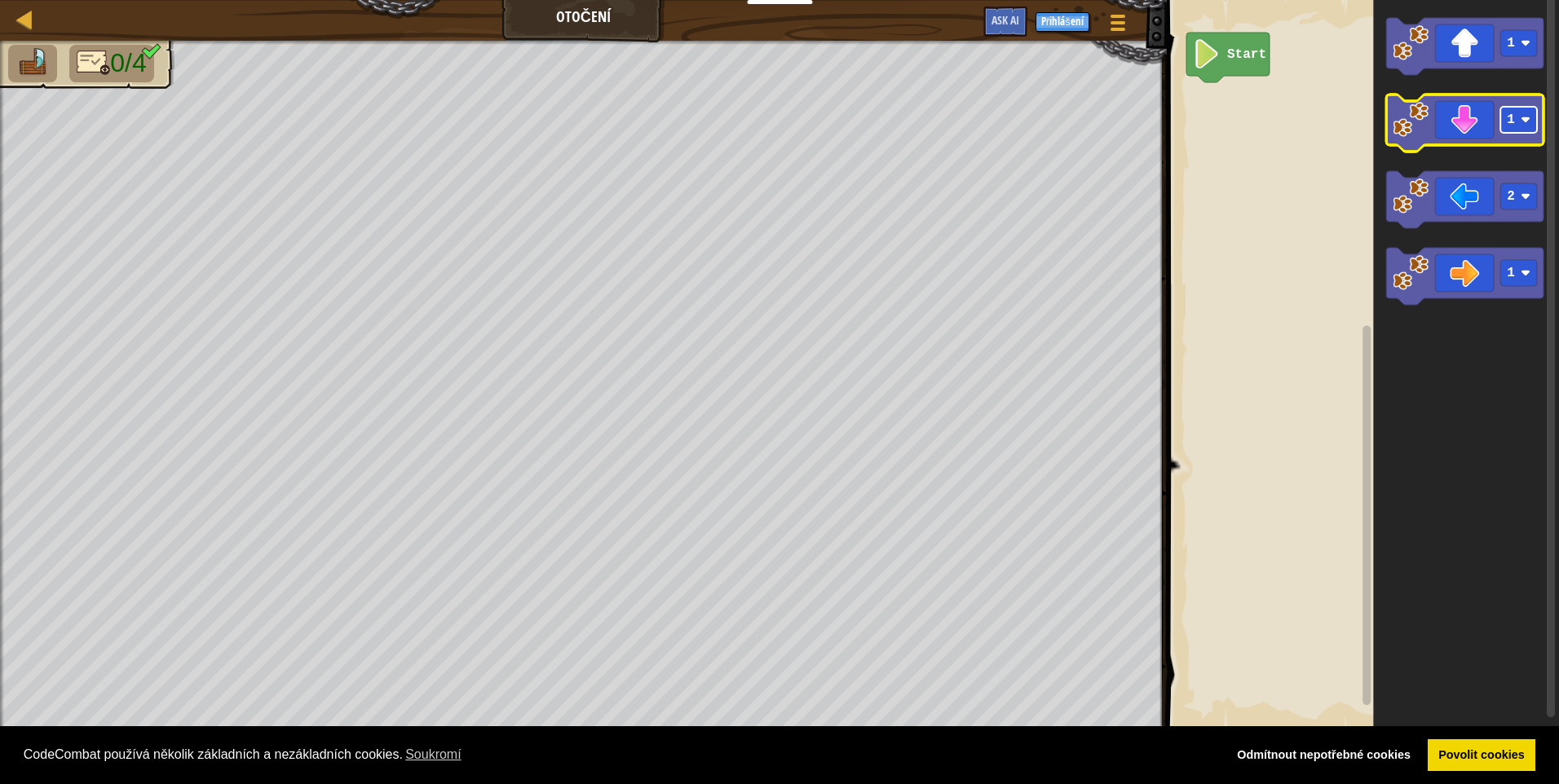
click at [1518, 127] on rect "Blockly Workspace" at bounding box center [1518, 120] width 37 height 26
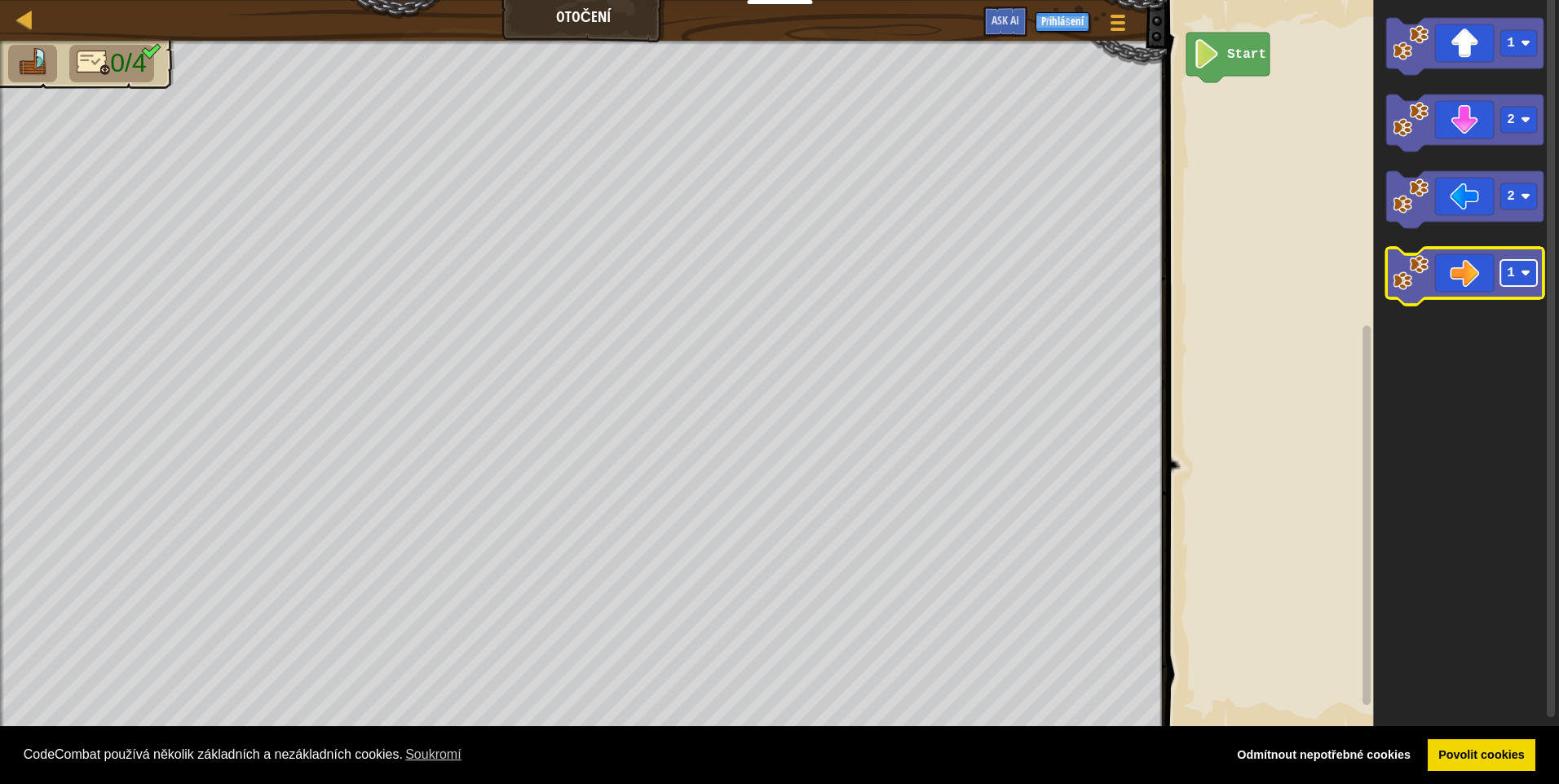
click at [1518, 277] on rect "Blockly Workspace" at bounding box center [1518, 273] width 37 height 26
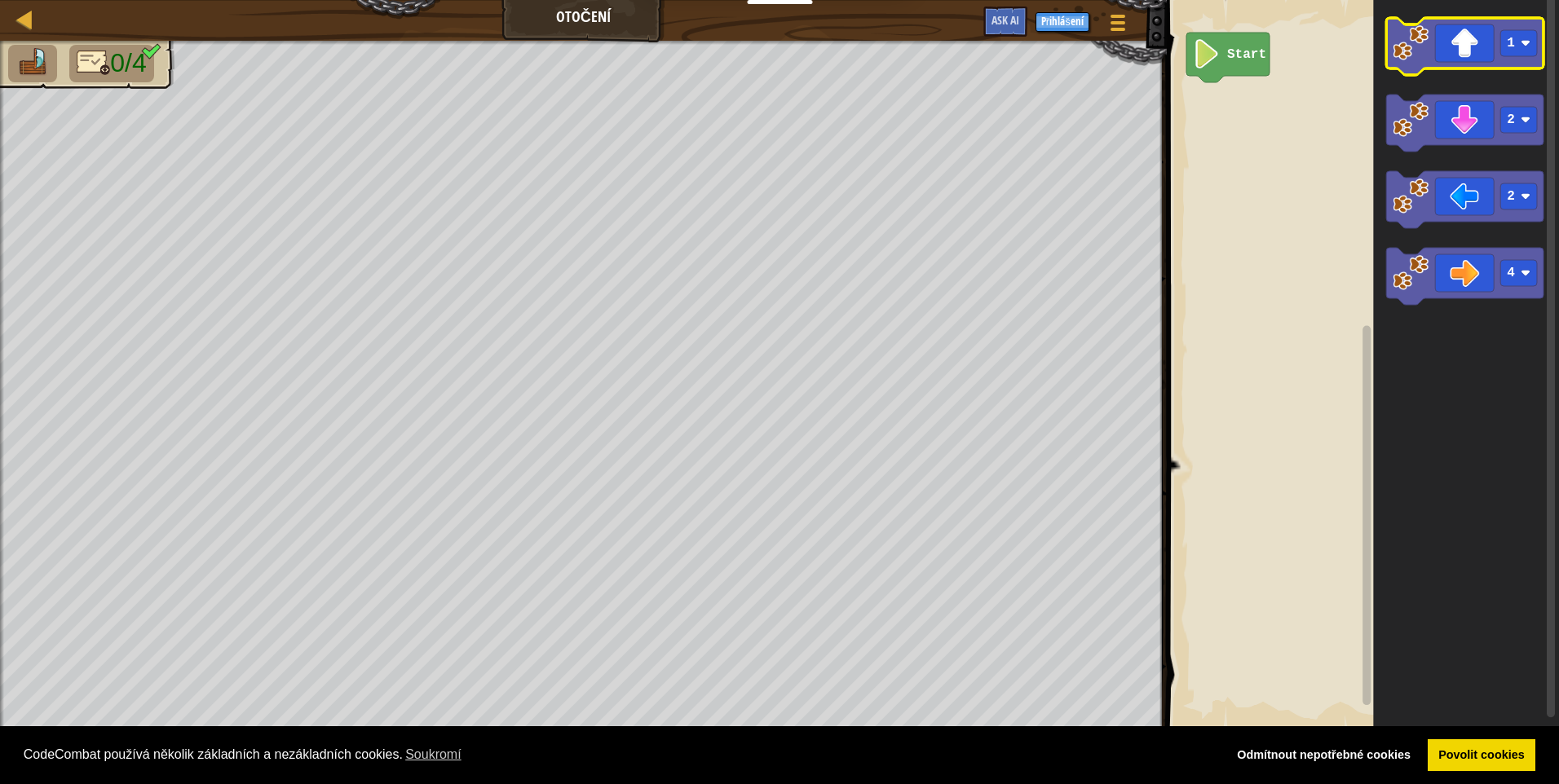
click at [1521, 59] on icon "Blockly Workspace" at bounding box center [1465, 46] width 158 height 57
click at [28, 32] on div "Mapa Otočení Herní menu Přihlášení Ask AI" at bounding box center [583, 20] width 1167 height 41
click at [32, 20] on div at bounding box center [25, 19] width 20 height 20
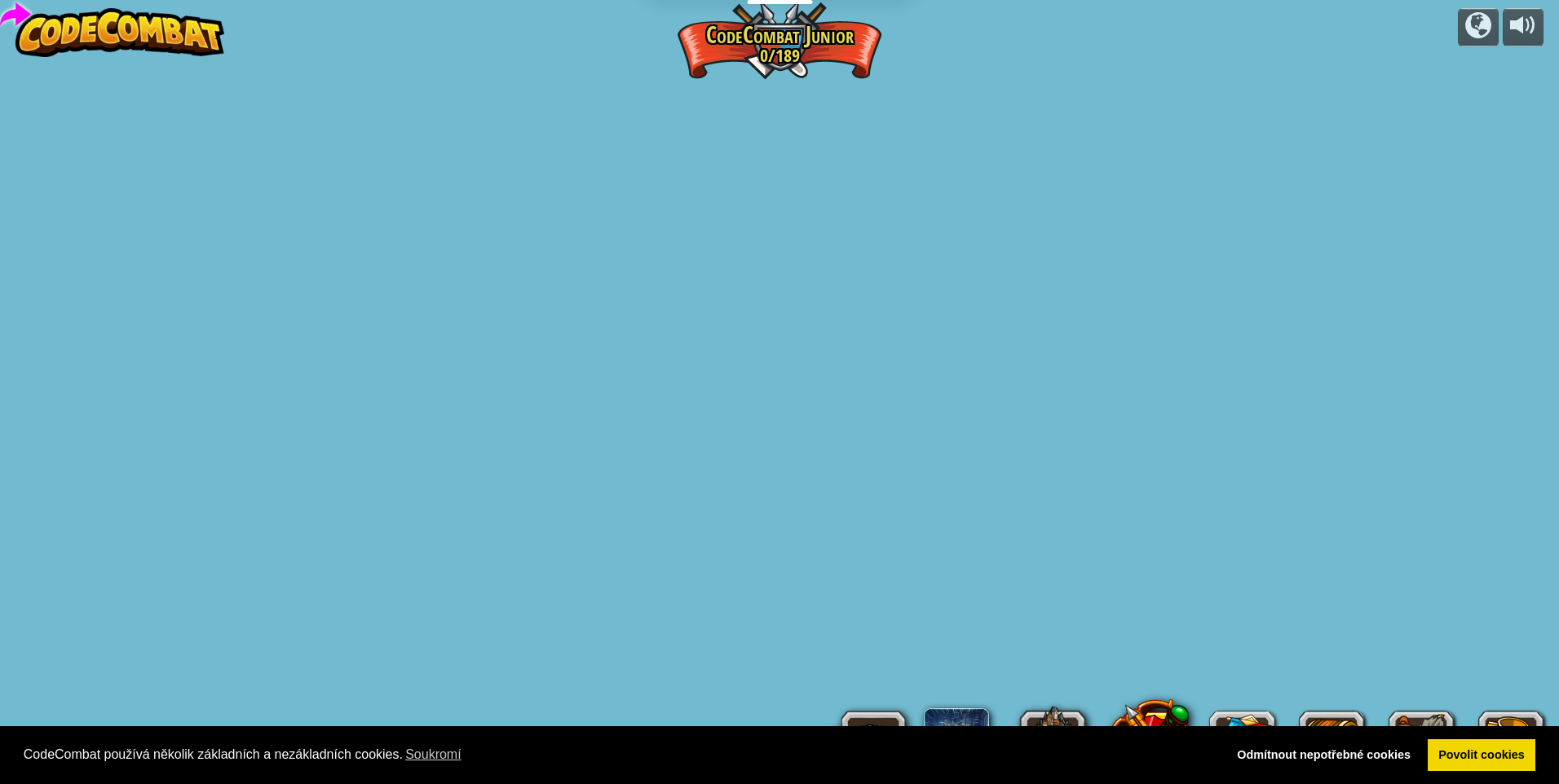
select select "cs"
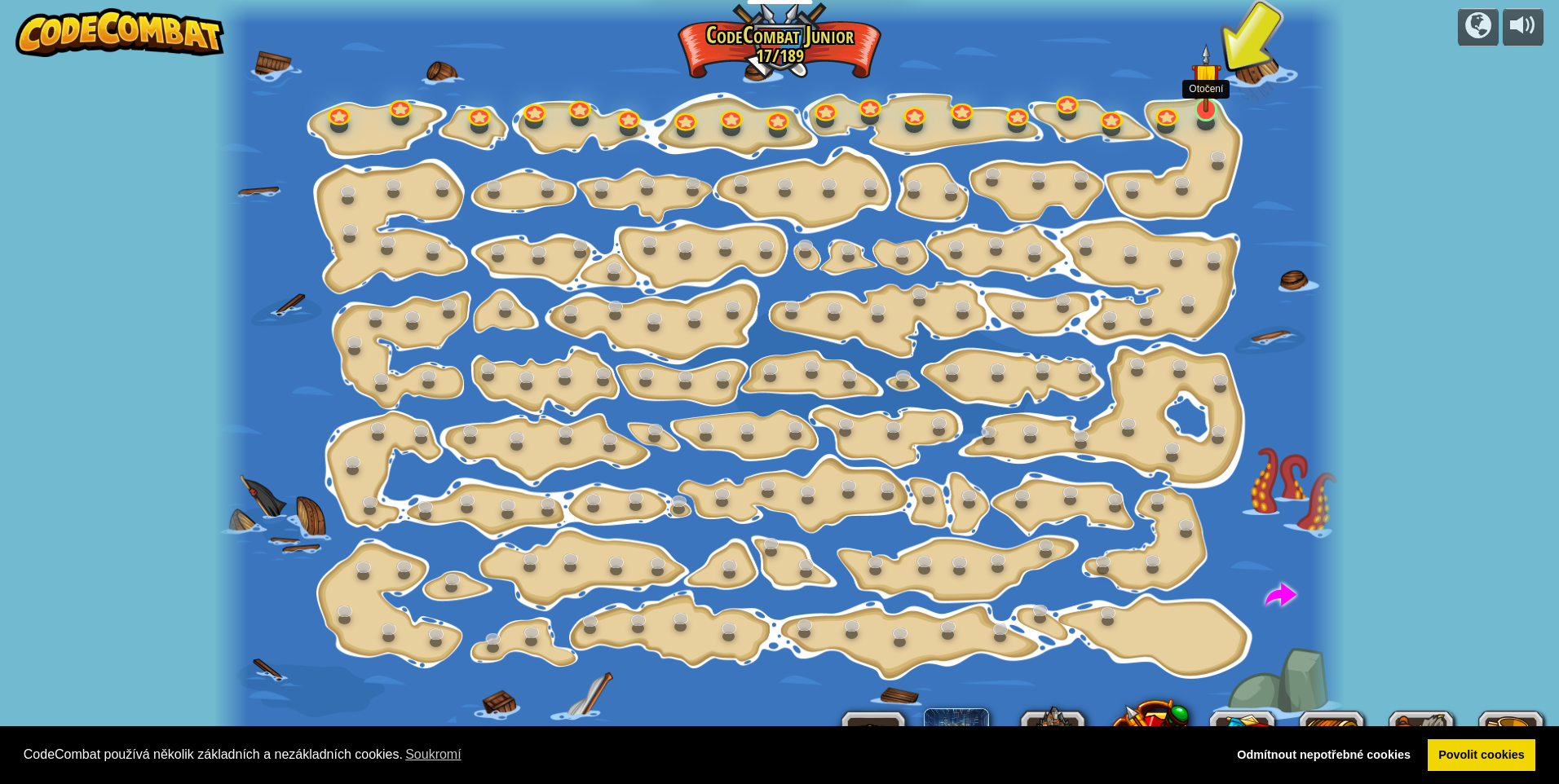
click at [1218, 98] on img at bounding box center [1207, 77] width 30 height 69
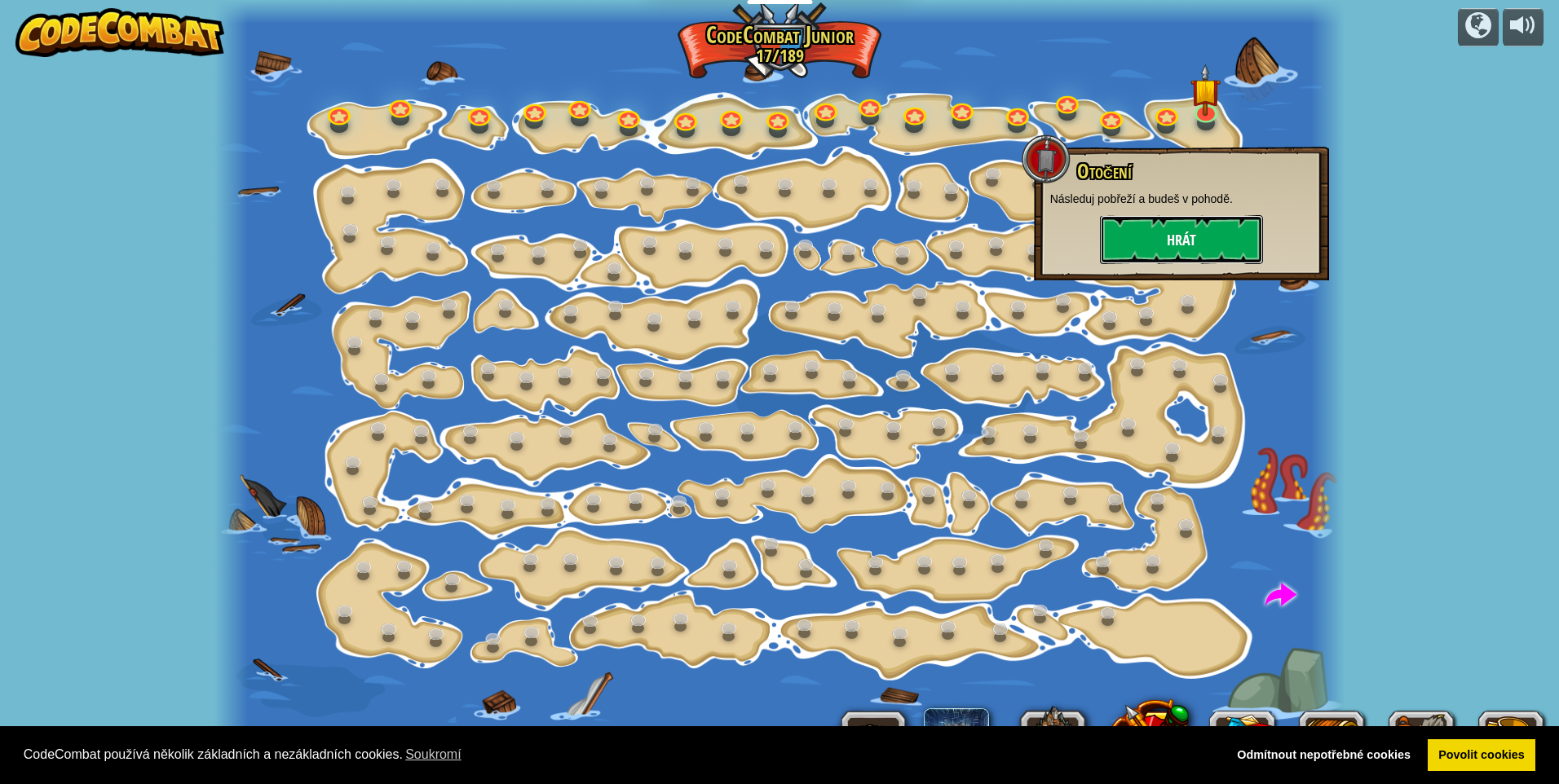
click at [1208, 227] on button "Hrát" at bounding box center [1181, 239] width 163 height 49
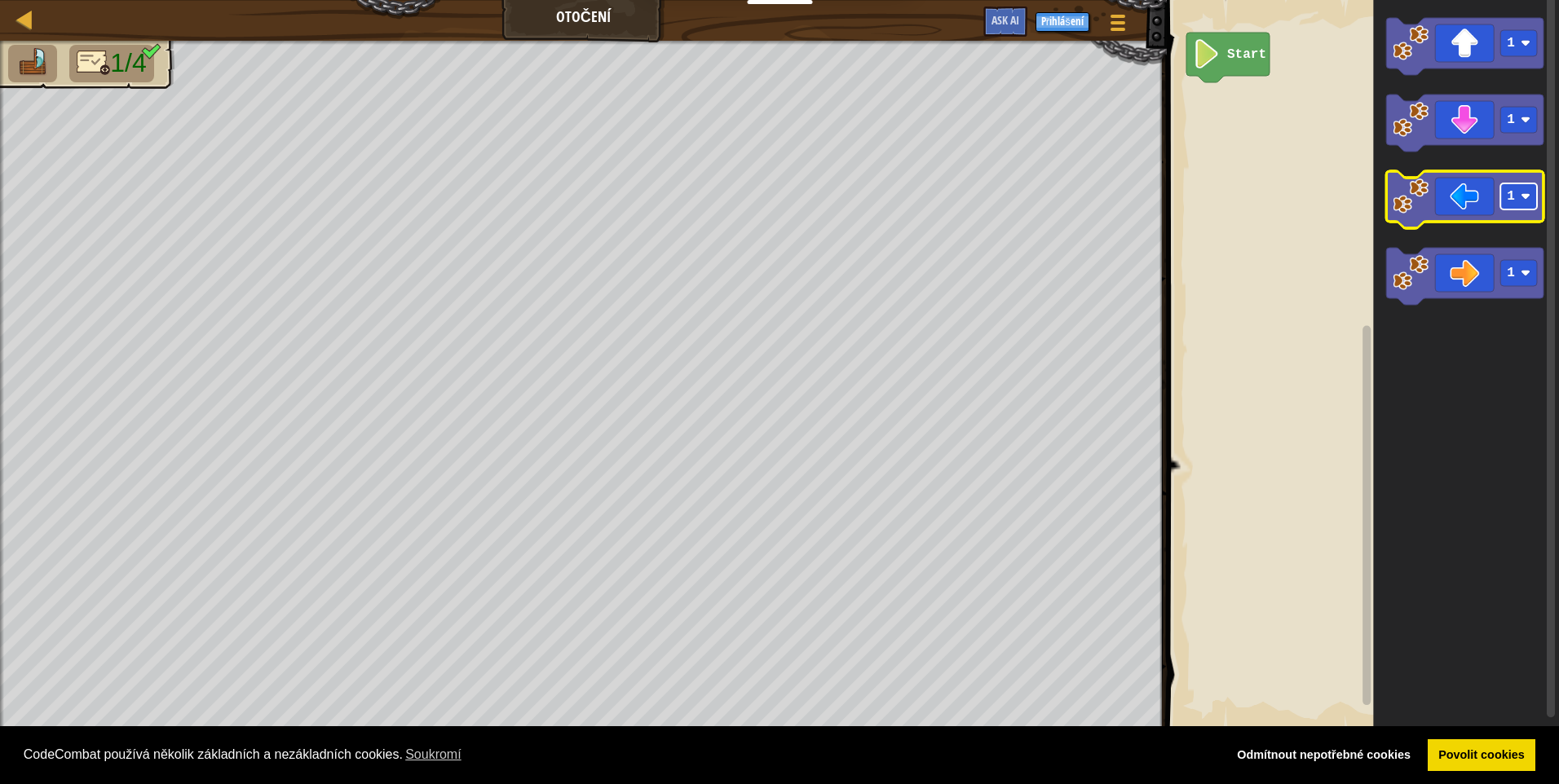
click at [1523, 202] on rect "Blockly Workspace" at bounding box center [1518, 196] width 37 height 26
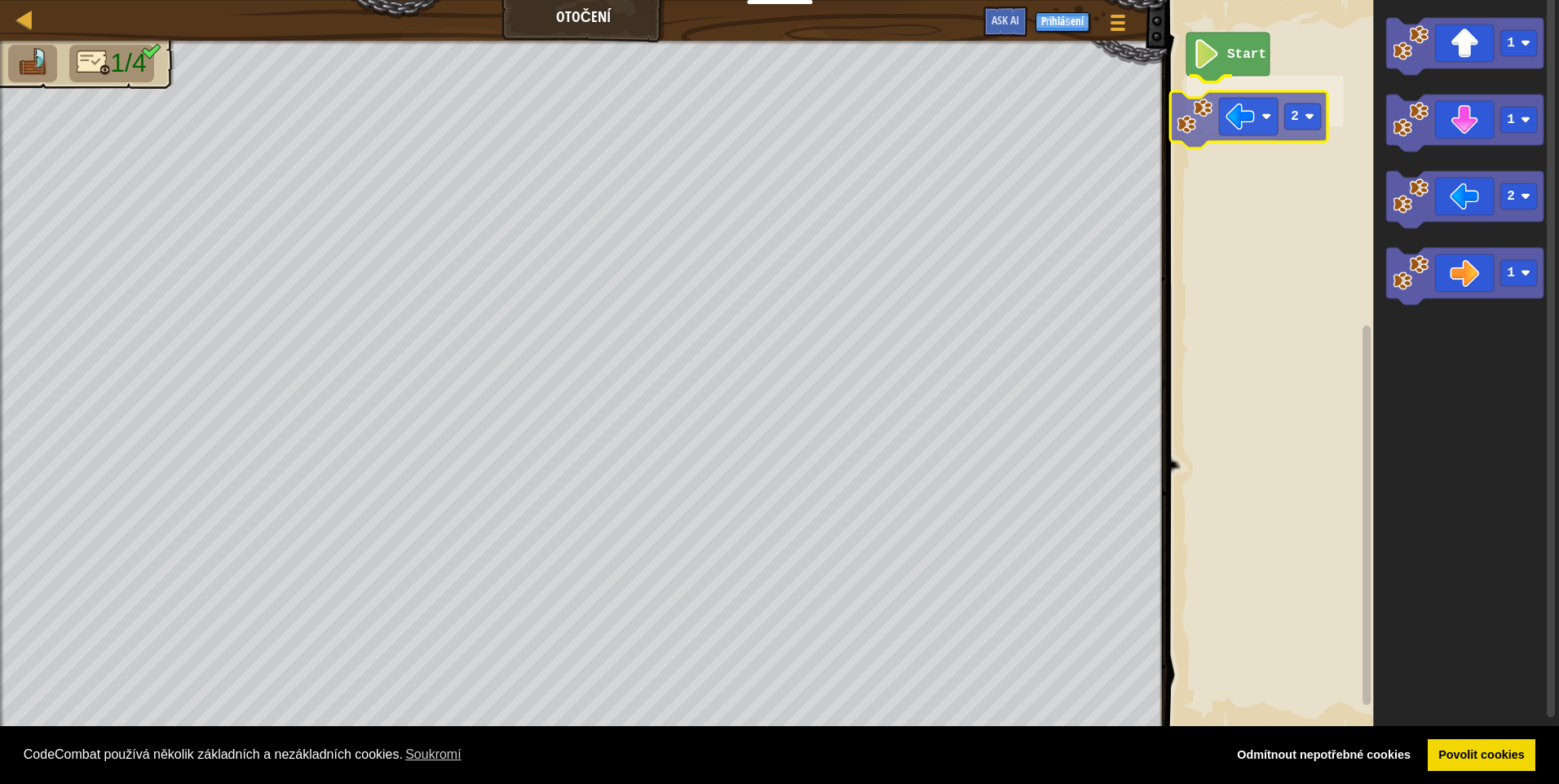
click at [1229, 103] on div "Start 2 1 1 2 1 2" at bounding box center [1360, 365] width 397 height 746
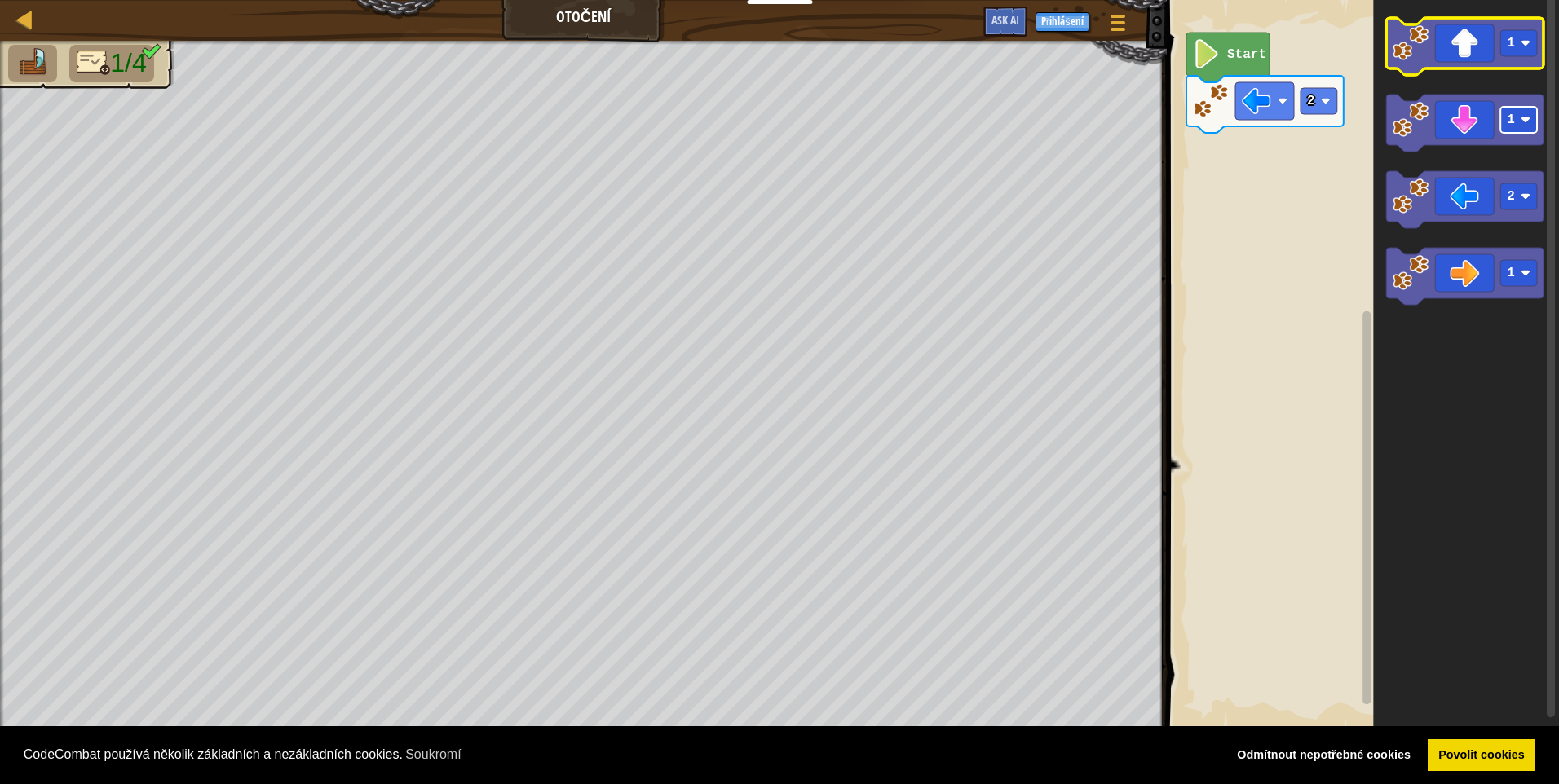
click at [1518, 116] on rect "Blockly Workspace" at bounding box center [1518, 120] width 37 height 26
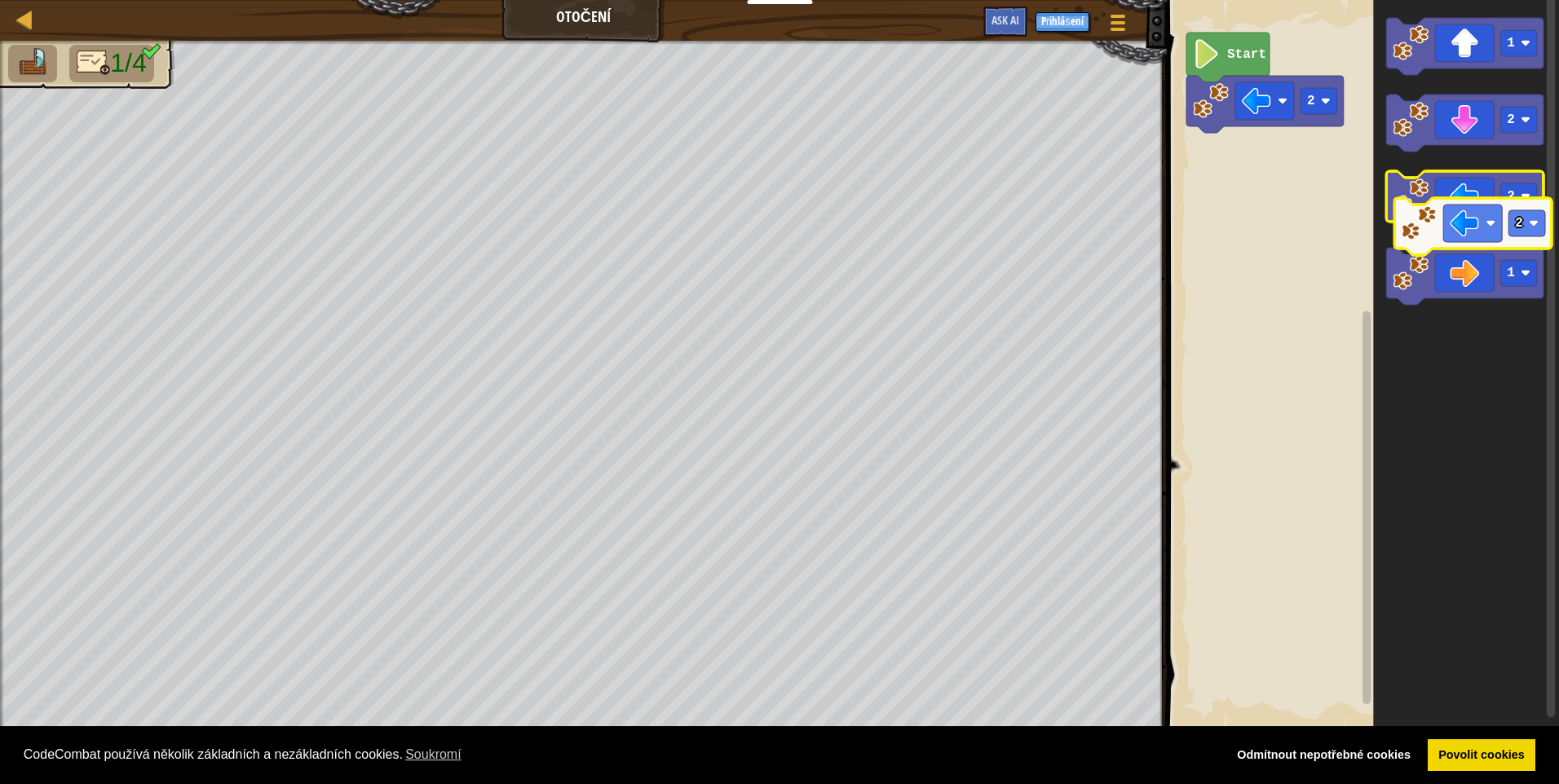
click at [1454, 223] on g "1 2 2 1" at bounding box center [1465, 162] width 158 height 287
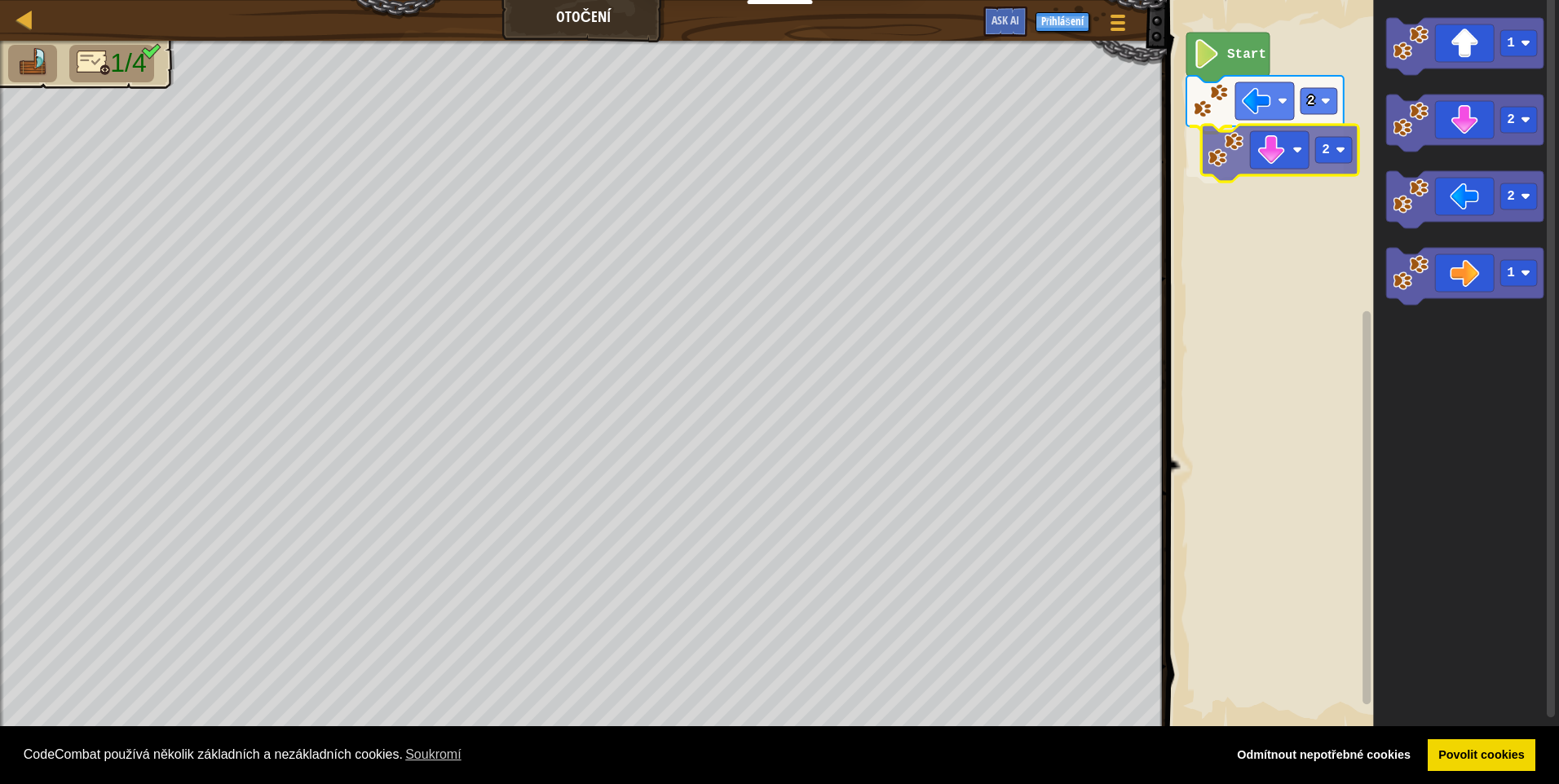
click at [1246, 174] on div "2 2 Start 1 2 2 1 2" at bounding box center [1360, 365] width 397 height 746
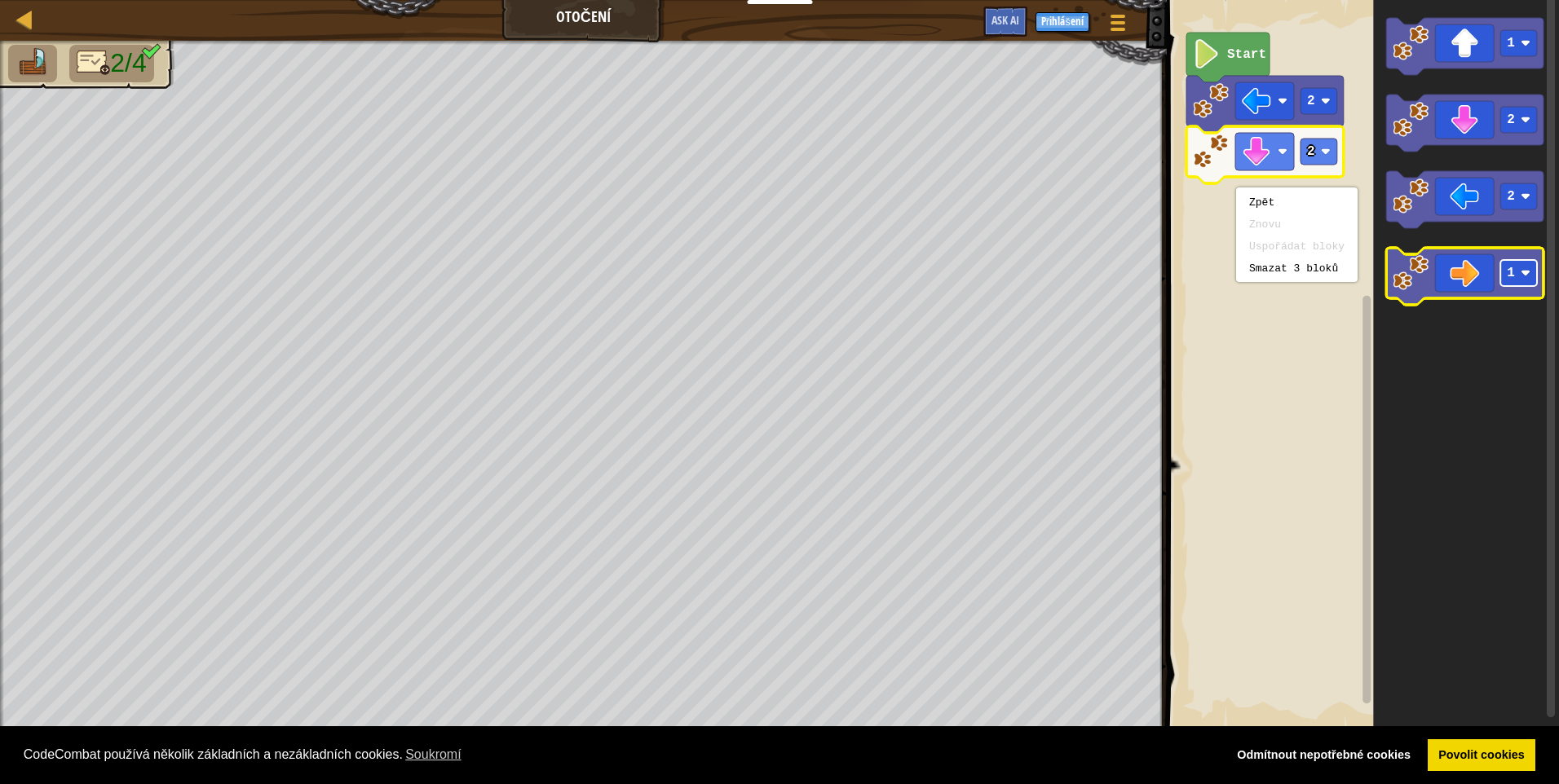
click at [1518, 271] on rect "Blockly Workspace" at bounding box center [1518, 273] width 37 height 26
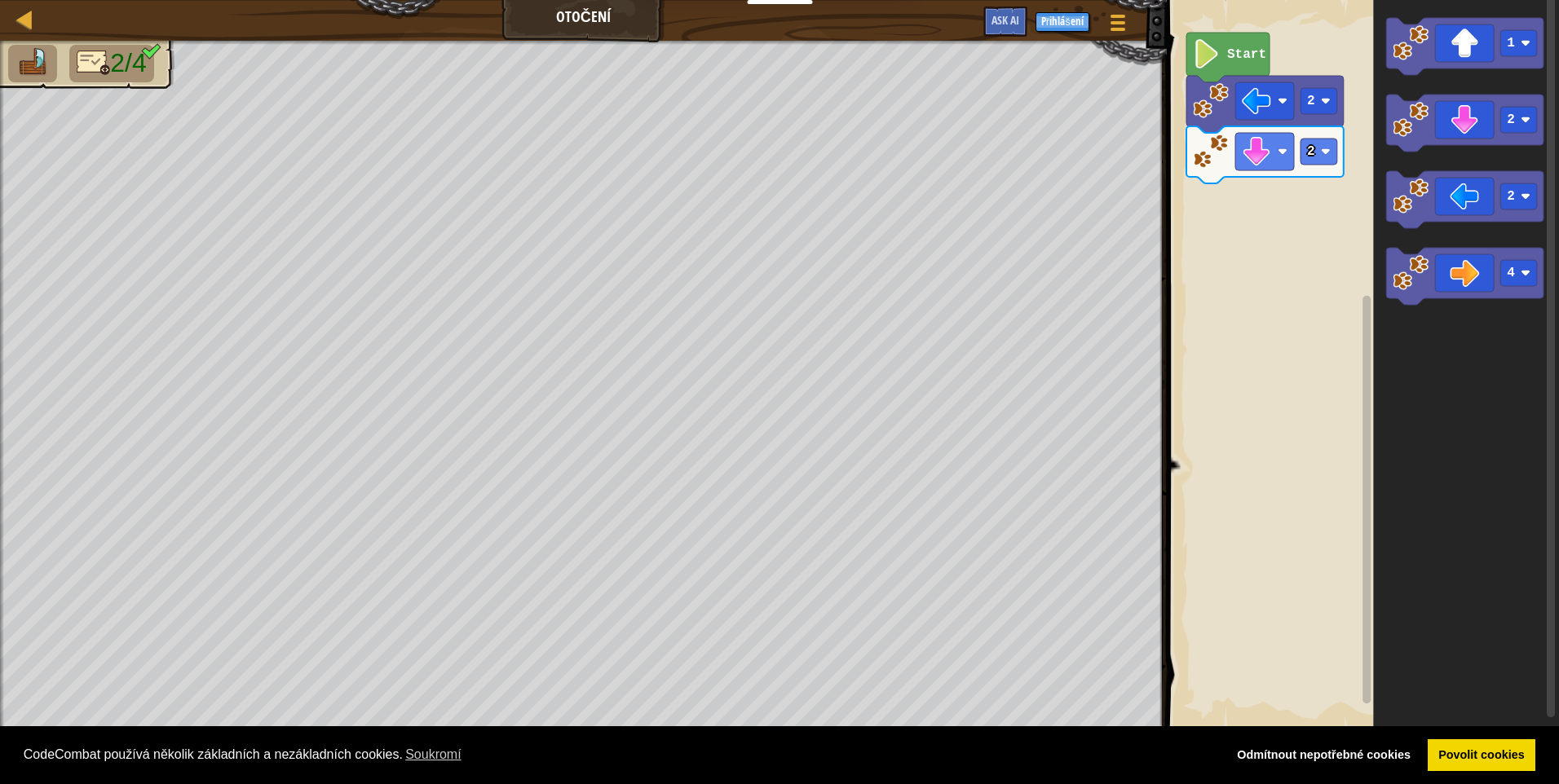
click at [1435, 279] on icon "Blockly Workspace" at bounding box center [1465, 275] width 158 height 57
